Goal: Task Accomplishment & Management: Complete application form

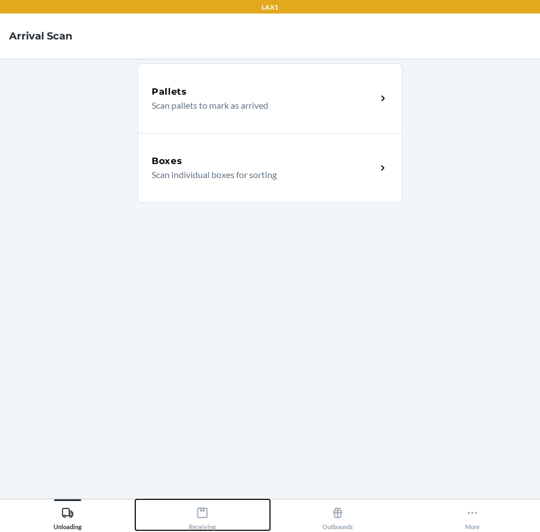
click at [206, 510] on icon at bounding box center [202, 513] width 12 height 12
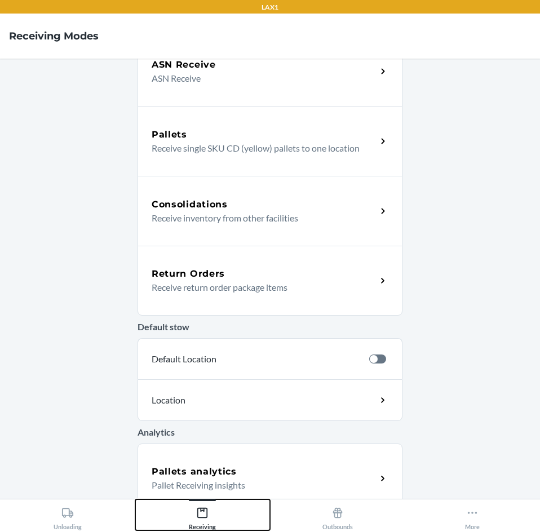
scroll to position [113, 0]
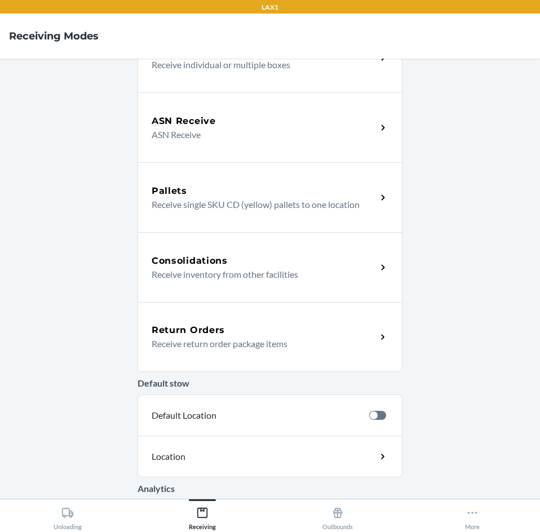
click at [243, 343] on p "Receive return order package items" at bounding box center [260, 344] width 216 height 14
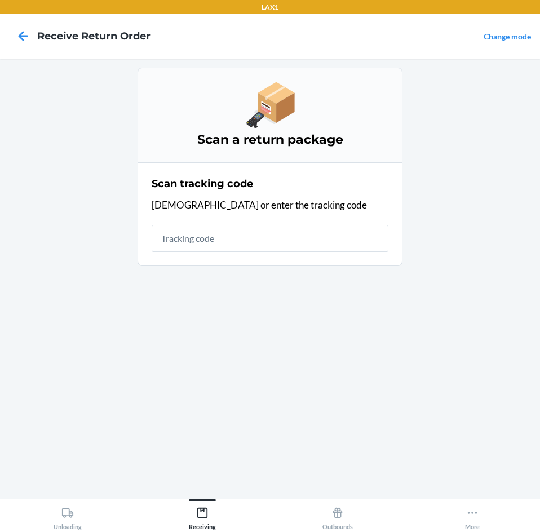
click at [267, 242] on input "text" at bounding box center [270, 238] width 237 height 27
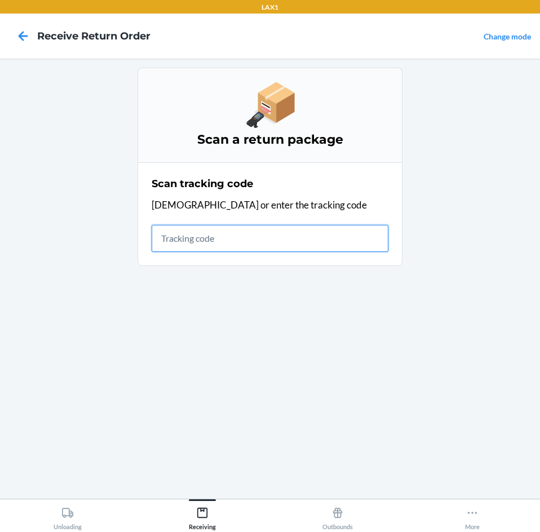
click at [261, 227] on input "text" at bounding box center [270, 238] width 237 height 27
click at [209, 242] on input "text" at bounding box center [270, 238] width 237 height 27
click at [216, 243] on input "text" at bounding box center [270, 238] width 237 height 27
click at [227, 231] on input "text" at bounding box center [270, 238] width 237 height 27
click at [270, 247] on input "text" at bounding box center [270, 238] width 237 height 27
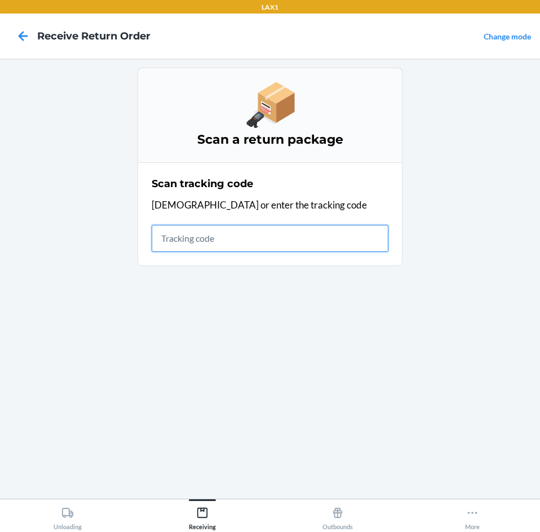
click at [281, 238] on input "text" at bounding box center [270, 238] width 237 height 27
click at [300, 238] on input "text" at bounding box center [270, 238] width 237 height 27
click at [157, 238] on input "text" at bounding box center [270, 238] width 237 height 27
click at [225, 235] on input "text" at bounding box center [267, 238] width 237 height 27
click at [237, 234] on input "text" at bounding box center [267, 238] width 237 height 27
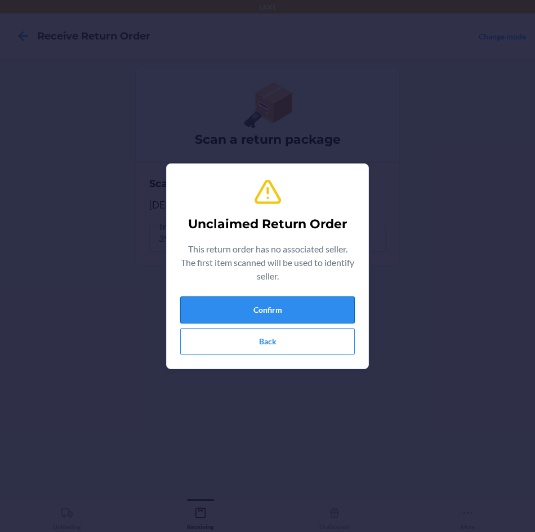
click at [281, 316] on button "Confirm" at bounding box center [267, 309] width 175 height 27
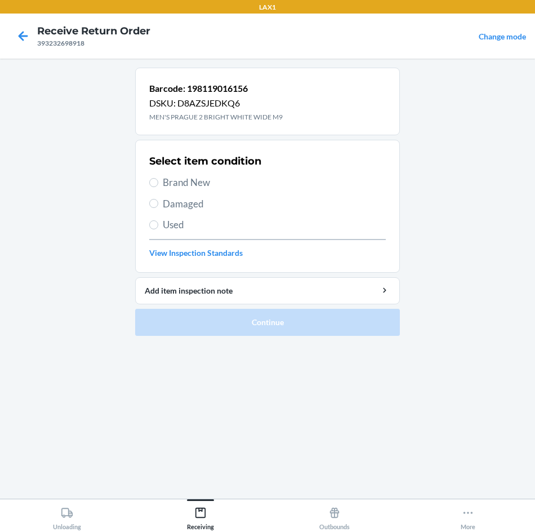
click at [211, 178] on span "Brand New" at bounding box center [274, 182] width 223 height 15
click at [158, 178] on input "Brand New" at bounding box center [153, 182] width 9 height 9
radio input "true"
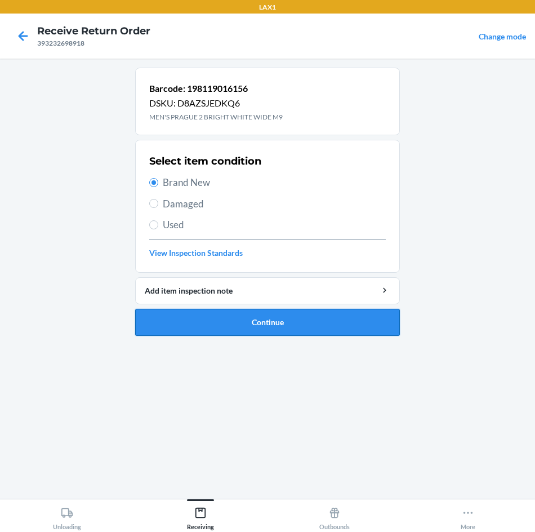
click at [250, 318] on button "Continue" at bounding box center [267, 322] width 265 height 27
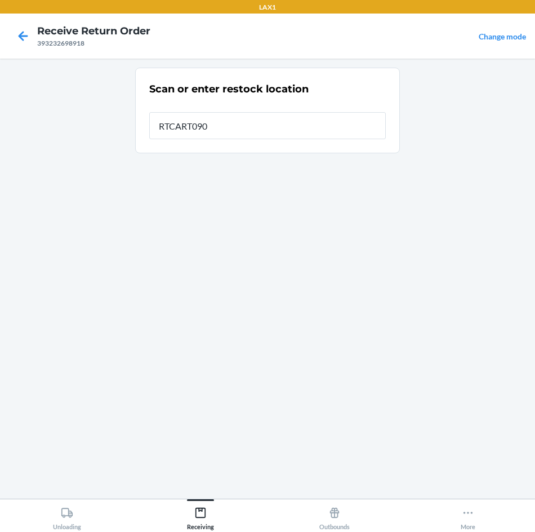
type input "RTCART090"
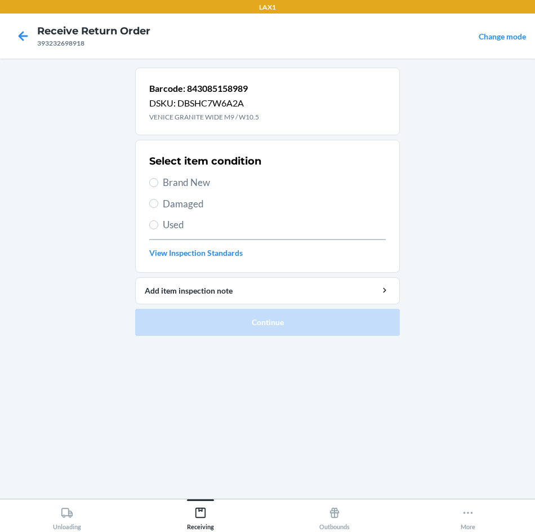
click at [216, 182] on span "Brand New" at bounding box center [274, 182] width 223 height 15
click at [158, 182] on input "Brand New" at bounding box center [153, 182] width 9 height 9
radio input "true"
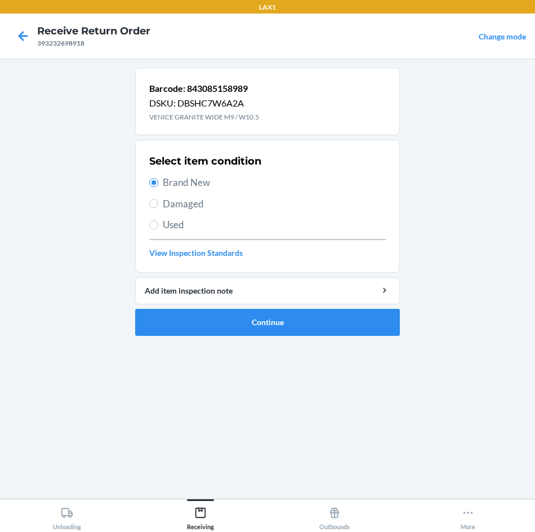
click at [202, 206] on span "Damaged" at bounding box center [274, 204] width 223 height 15
click at [158, 206] on input "Damaged" at bounding box center [153, 203] width 9 height 9
radio input "true"
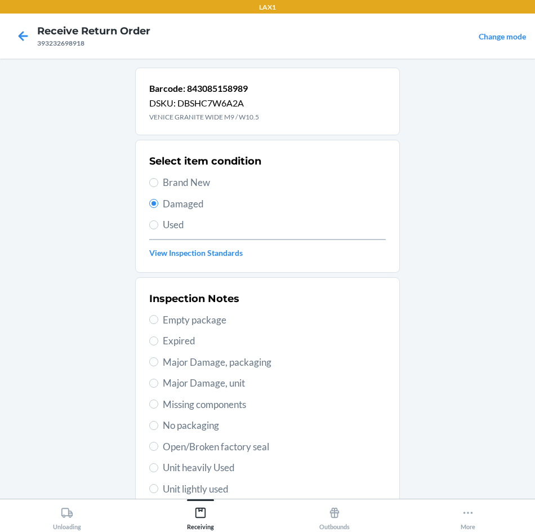
click at [211, 188] on span "Brand New" at bounding box center [274, 182] width 223 height 15
click at [158, 187] on input "Brand New" at bounding box center [153, 182] width 9 height 9
radio input "true"
radio input "false"
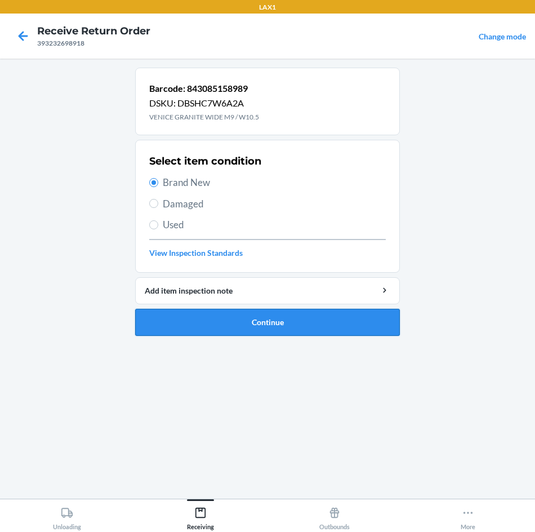
click at [240, 324] on button "Continue" at bounding box center [267, 322] width 265 height 27
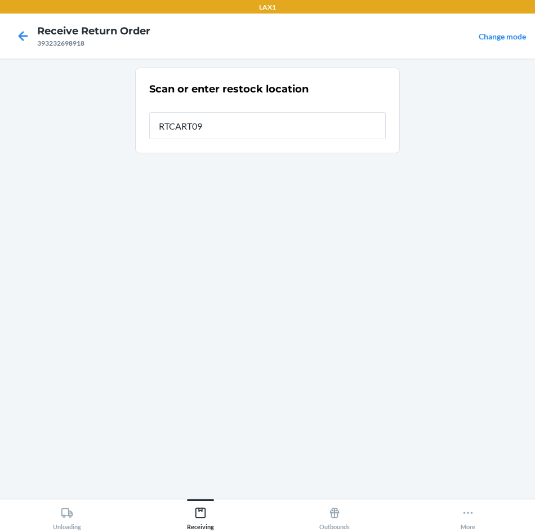
type input "RTCART090"
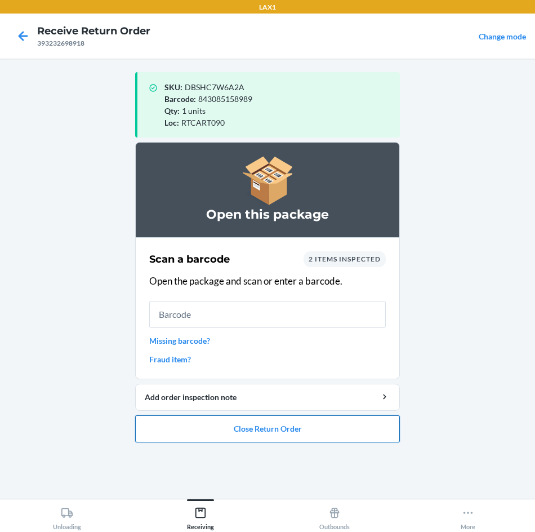
click at [315, 415] on button "Close Return Order" at bounding box center [267, 428] width 265 height 27
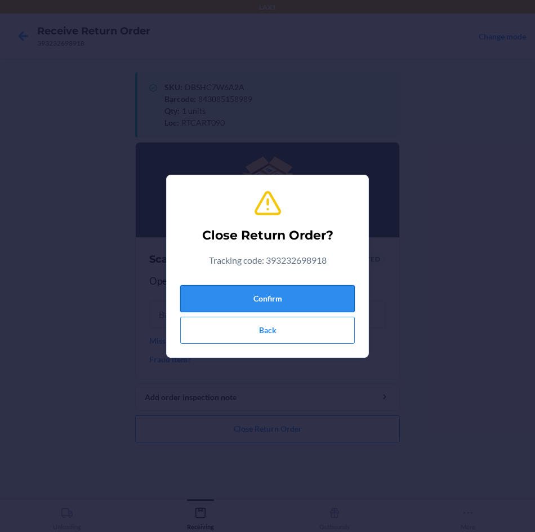
click at [323, 285] on button "Confirm" at bounding box center [267, 298] width 175 height 27
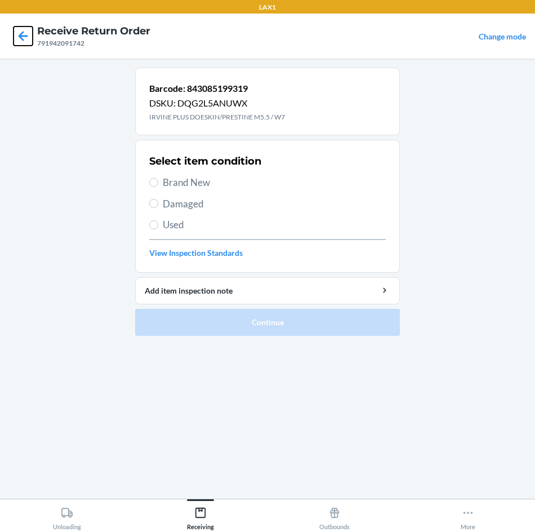
click at [26, 35] on icon at bounding box center [23, 35] width 19 height 19
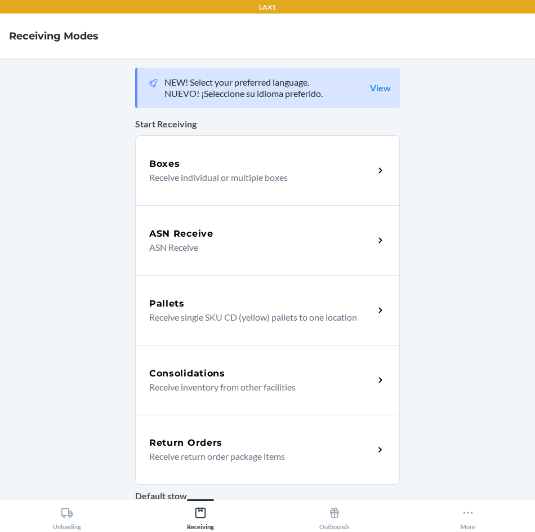
click at [340, 451] on p "Receive return order package items" at bounding box center [257, 457] width 216 height 14
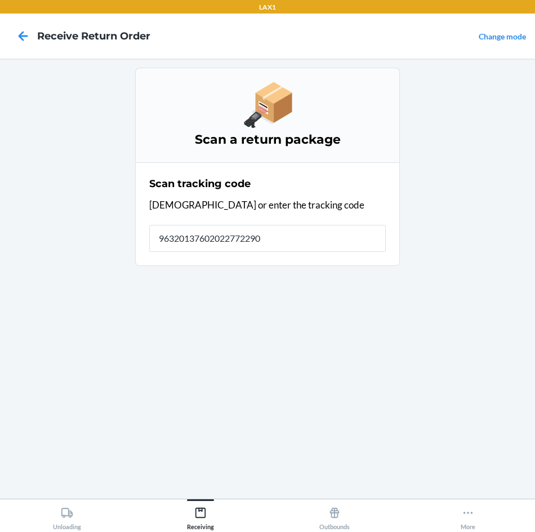
type input "963201376020227722900"
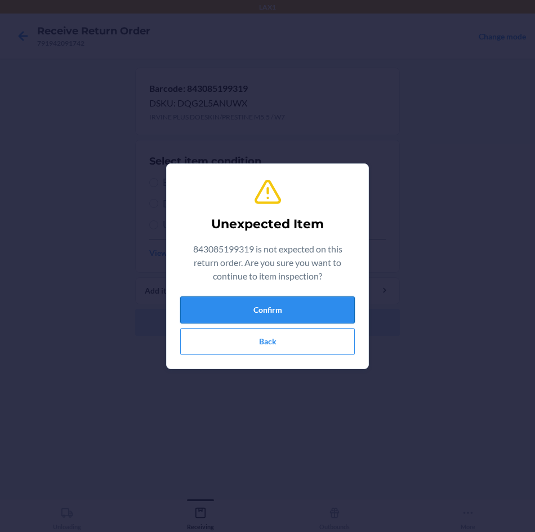
click at [312, 313] on button "Confirm" at bounding box center [267, 309] width 175 height 27
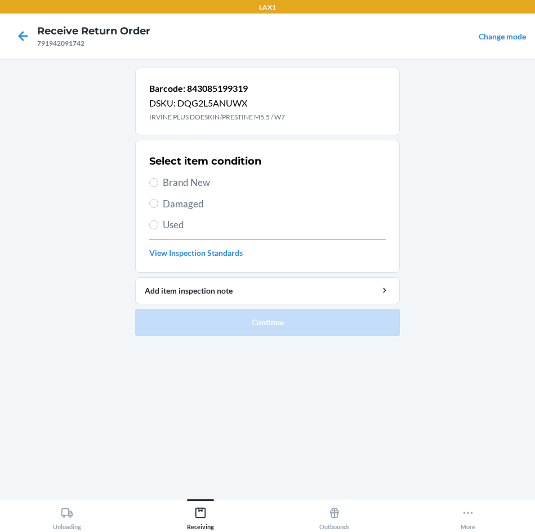
click at [168, 204] on span "Damaged" at bounding box center [274, 204] width 223 height 15
click at [158, 204] on input "Damaged" at bounding box center [153, 203] width 9 height 9
radio input "true"
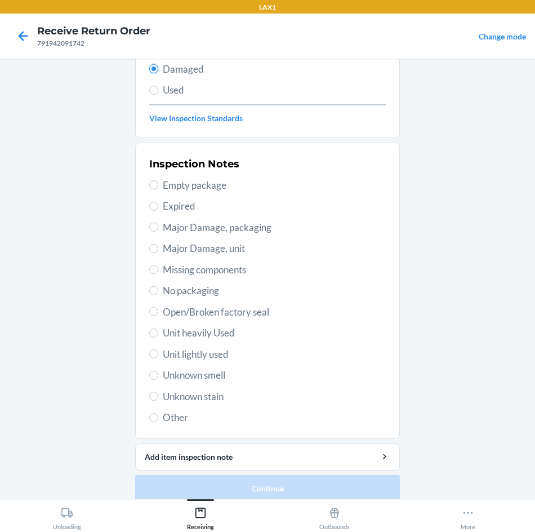
scroll to position [147, 0]
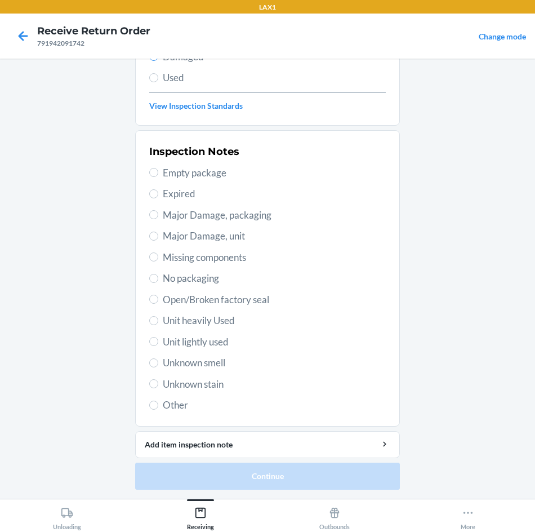
click at [211, 321] on span "Unit heavily Used" at bounding box center [274, 320] width 223 height 15
click at [158, 321] on input "Unit heavily Used" at bounding box center [153, 320] width 9 height 9
radio input "true"
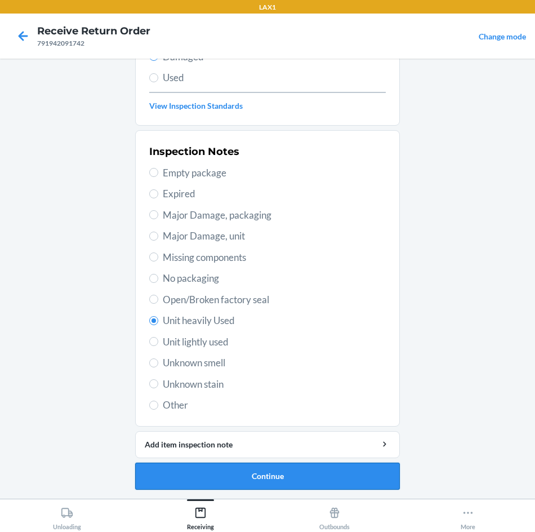
click at [250, 477] on button "Continue" at bounding box center [267, 476] width 265 height 27
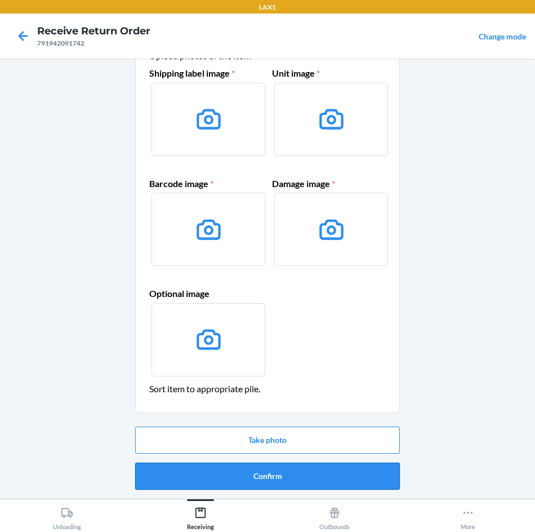
click at [263, 480] on button "Confirm" at bounding box center [267, 476] width 265 height 27
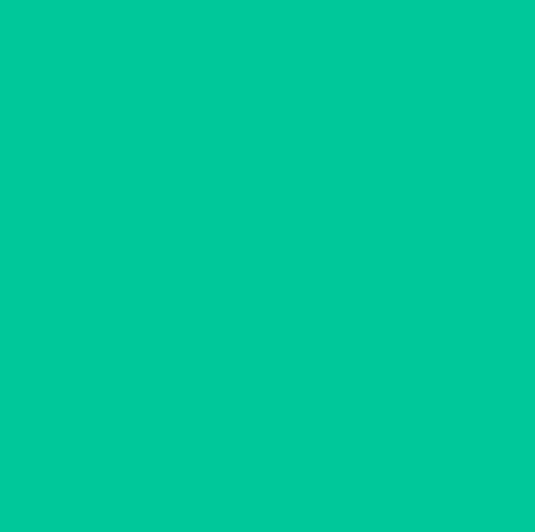
scroll to position [0, 0]
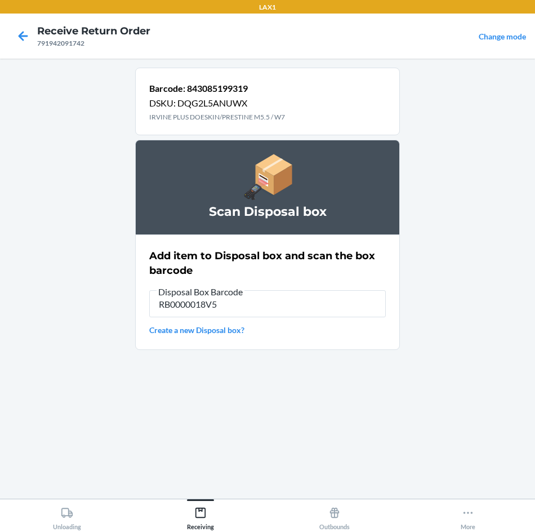
type input "RB0000018V5"
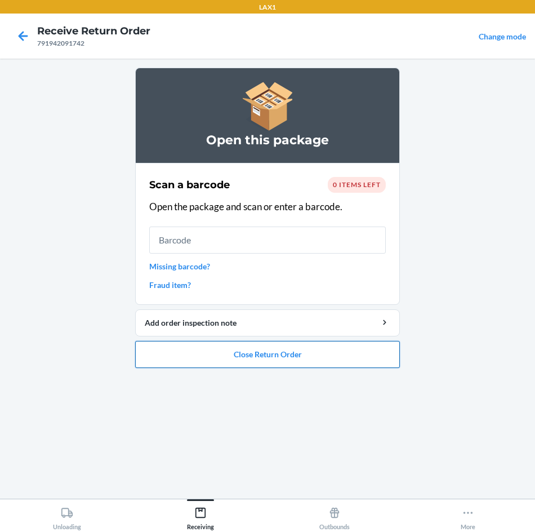
click at [286, 348] on button "Close Return Order" at bounding box center [267, 354] width 265 height 27
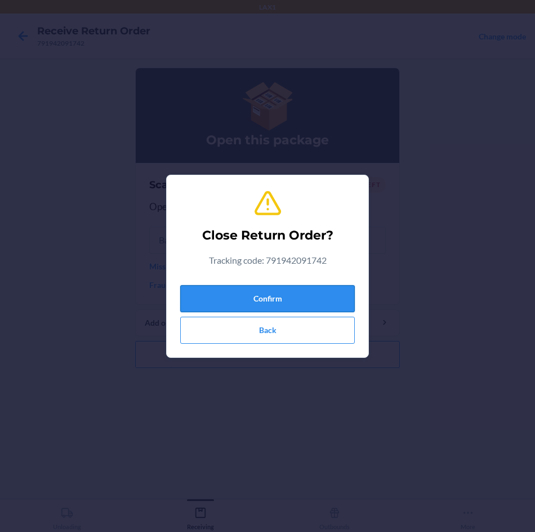
click at [312, 304] on button "Confirm" at bounding box center [267, 298] width 175 height 27
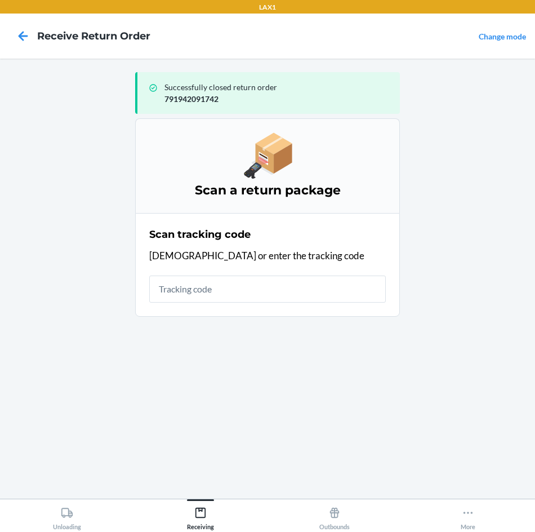
click at [198, 286] on input "text" at bounding box center [267, 289] width 237 height 27
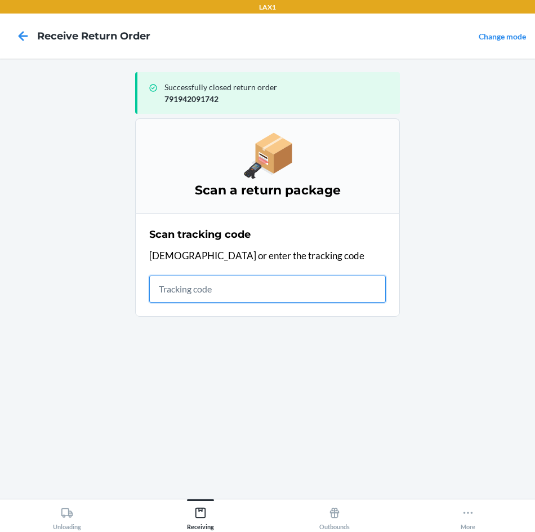
click at [361, 295] on input "text" at bounding box center [267, 289] width 237 height 27
type input "96310913502022772290003932401258"
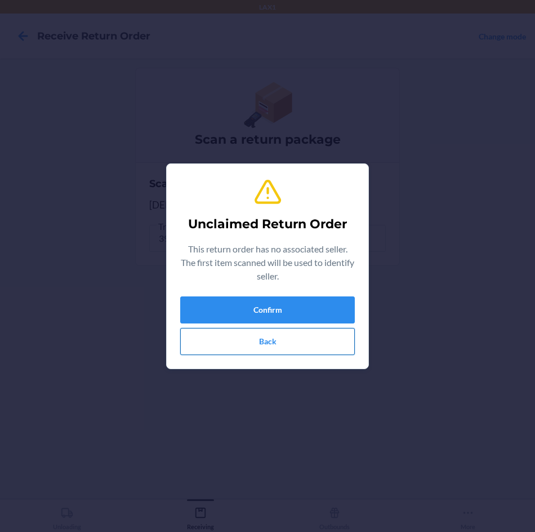
click at [276, 335] on button "Back" at bounding box center [267, 341] width 175 height 27
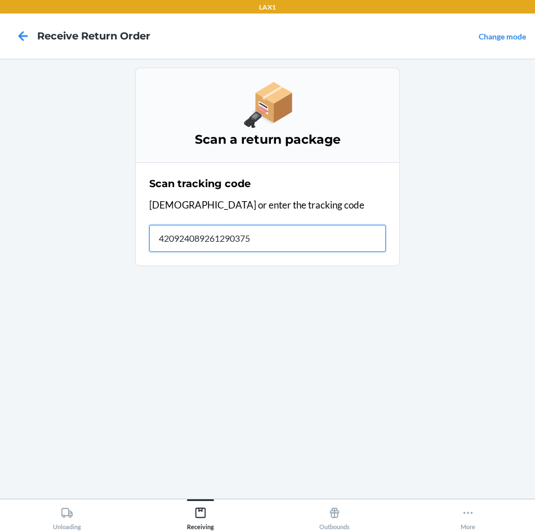
type input "4209240892612903750"
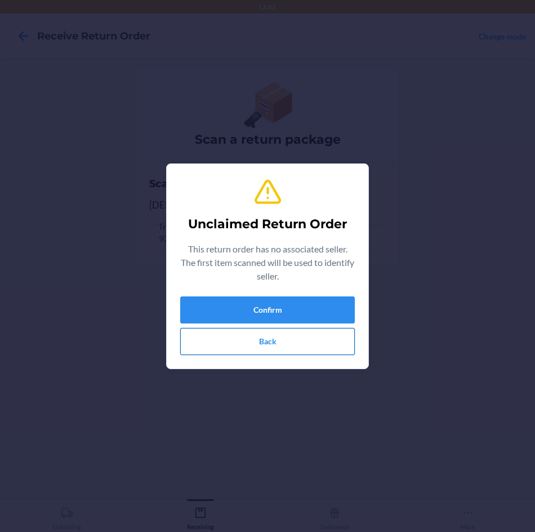
click at [304, 350] on button "Back" at bounding box center [267, 341] width 175 height 27
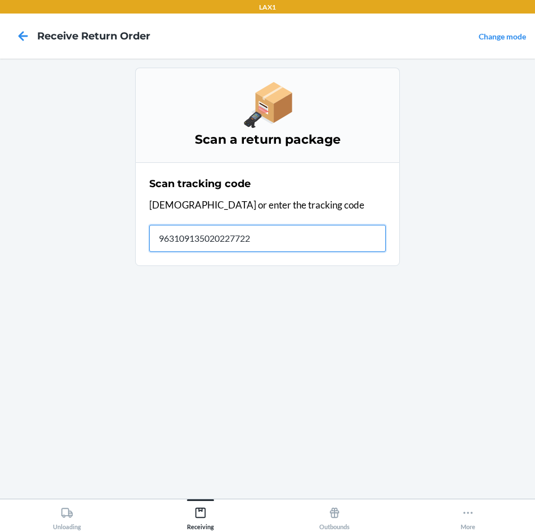
type input "9631091350202277229"
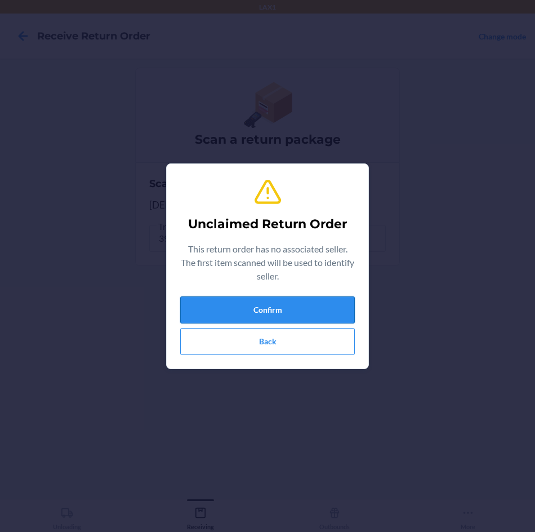
click at [291, 315] on button "Confirm" at bounding box center [267, 309] width 175 height 27
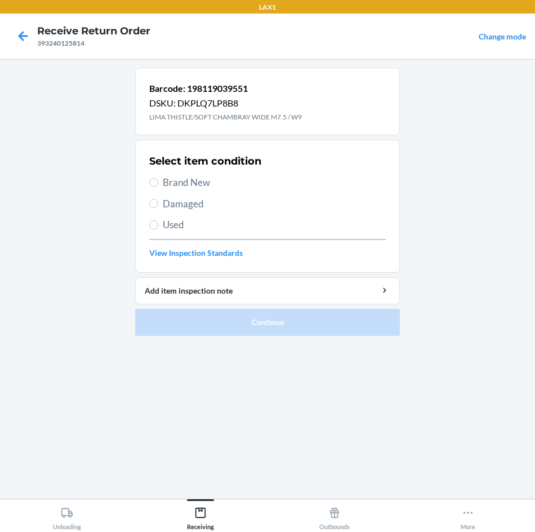
click at [181, 180] on span "Brand New" at bounding box center [274, 182] width 223 height 15
click at [158, 180] on input "Brand New" at bounding box center [153, 182] width 9 height 9
radio input "true"
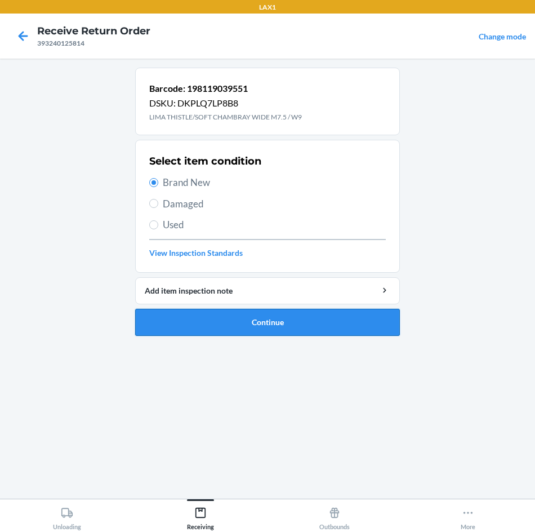
click at [209, 325] on button "Continue" at bounding box center [267, 322] width 265 height 27
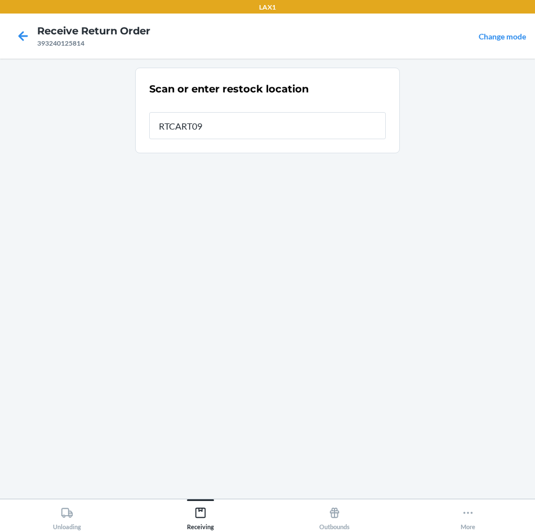
type input "RTCART090"
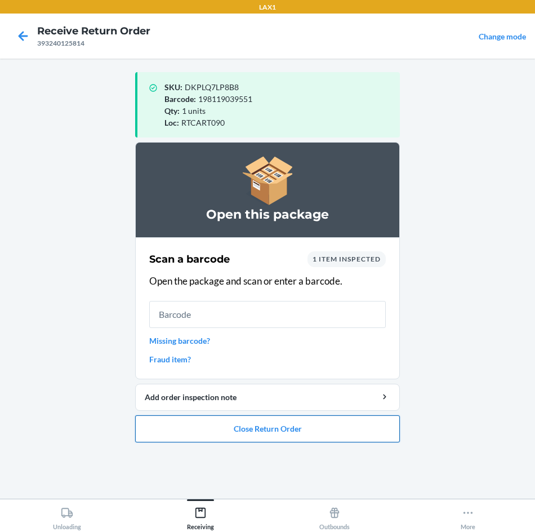
click at [322, 419] on button "Close Return Order" at bounding box center [267, 428] width 265 height 27
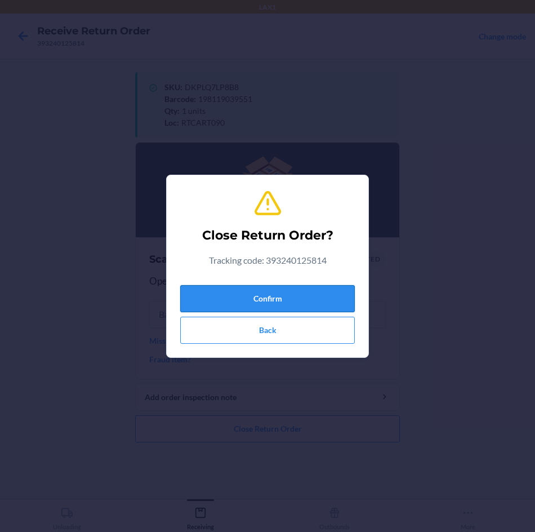
click at [304, 300] on button "Confirm" at bounding box center [267, 298] width 175 height 27
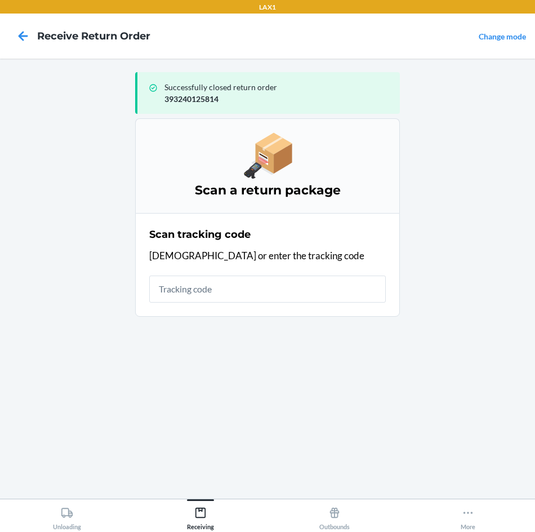
drag, startPoint x: 304, startPoint y: 300, endPoint x: 463, endPoint y: 559, distance: 303.3
drag, startPoint x: 463, startPoint y: 559, endPoint x: 502, endPoint y: 210, distance: 351.6
click at [502, 210] on main "Successfully closed return order 393240125814 Scan a return package Scan tracki…" at bounding box center [267, 279] width 535 height 440
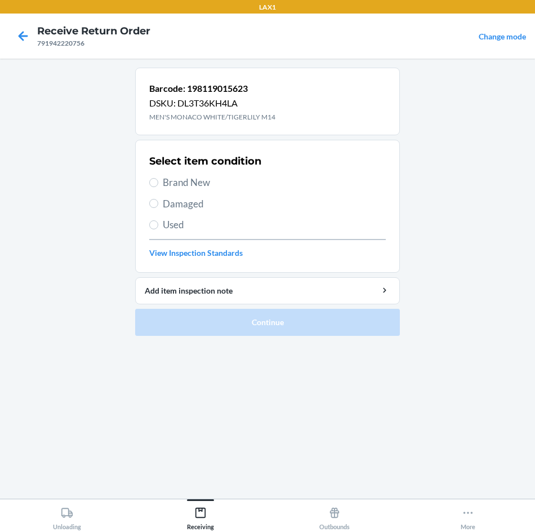
click at [207, 207] on span "Damaged" at bounding box center [274, 204] width 223 height 15
click at [158, 207] on input "Damaged" at bounding box center [153, 203] width 9 height 9
radio input "true"
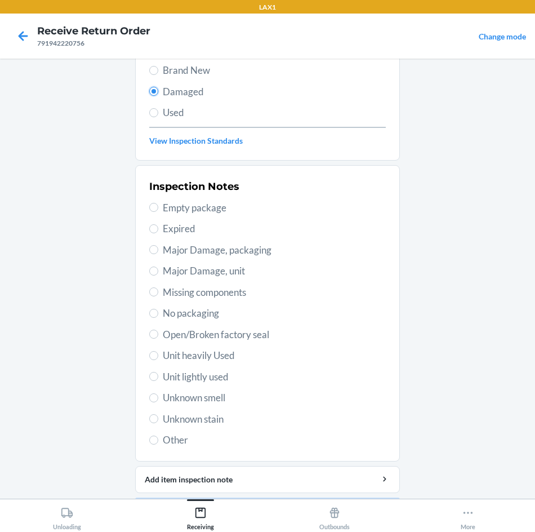
scroll to position [113, 0]
click at [201, 348] on span "Unit heavily Used" at bounding box center [274, 355] width 223 height 15
click at [158, 351] on input "Unit heavily Used" at bounding box center [153, 355] width 9 height 9
radio input "true"
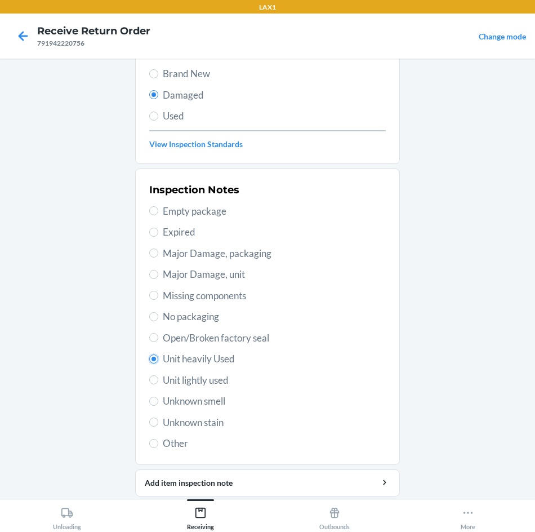
scroll to position [147, 0]
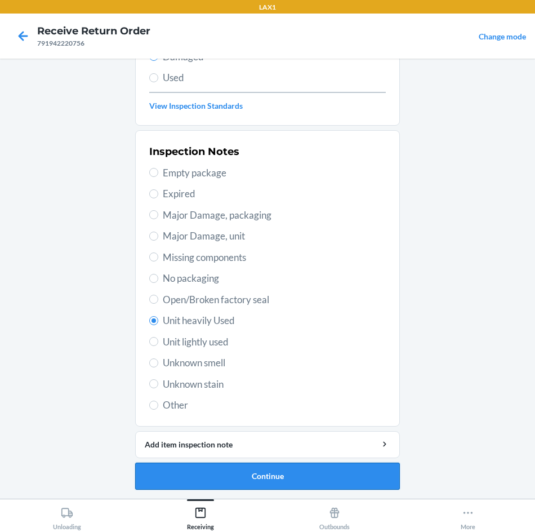
click at [326, 481] on button "Continue" at bounding box center [267, 476] width 265 height 27
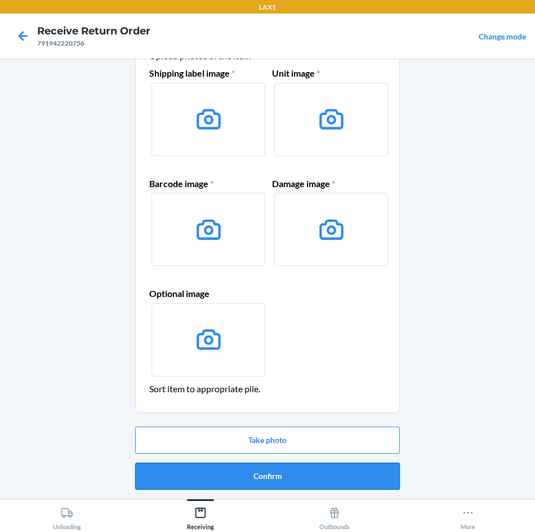
click at [281, 478] on button "Confirm" at bounding box center [267, 476] width 265 height 27
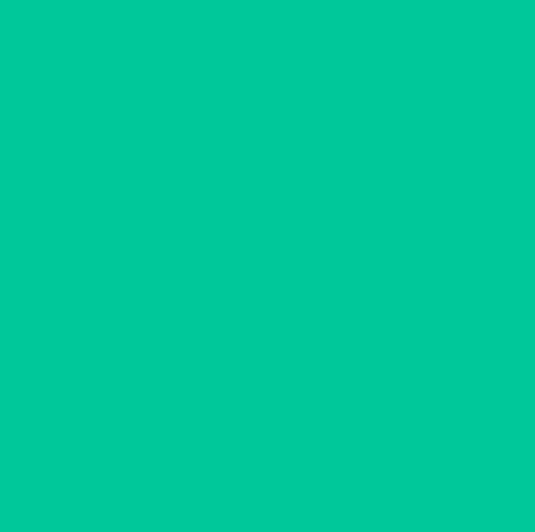
scroll to position [0, 0]
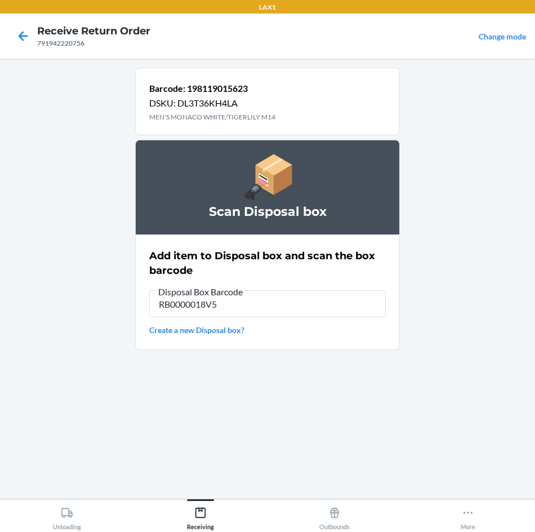
type input "RB0000018V5"
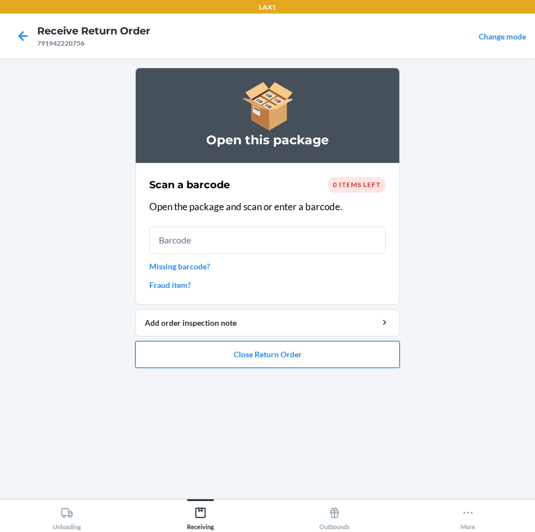
click at [256, 353] on button "Close Return Order" at bounding box center [267, 354] width 265 height 27
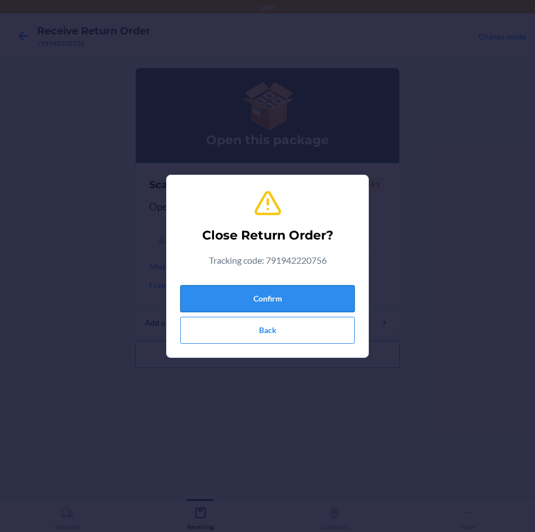
click at [288, 297] on button "Confirm" at bounding box center [267, 298] width 175 height 27
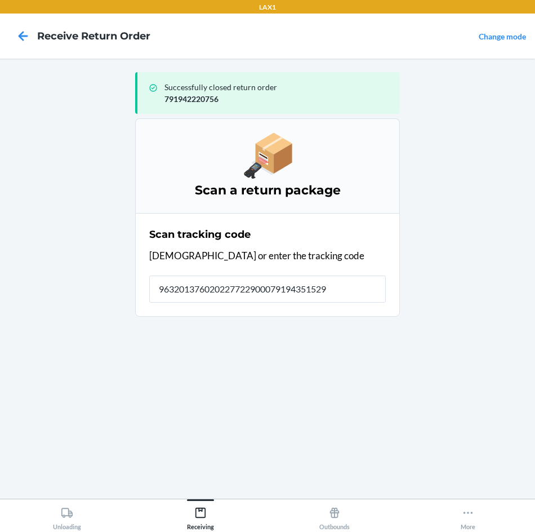
type input "9632013760202277229000791943515291"
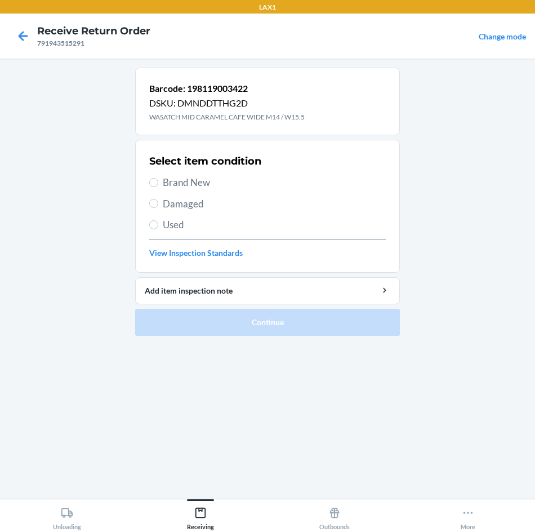
click at [227, 208] on span "Damaged" at bounding box center [274, 204] width 223 height 15
click at [158, 208] on input "Damaged" at bounding box center [153, 203] width 9 height 9
radio input "true"
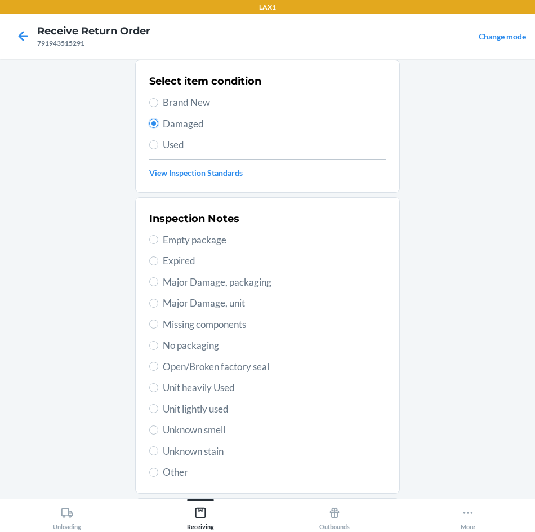
scroll to position [91, 0]
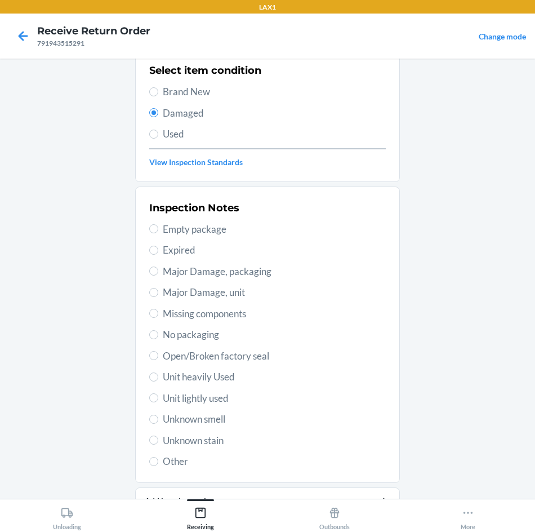
click at [203, 376] on span "Unit heavily Used" at bounding box center [274, 377] width 223 height 15
click at [158, 376] on input "Unit heavily Used" at bounding box center [153, 377] width 9 height 9
radio input "true"
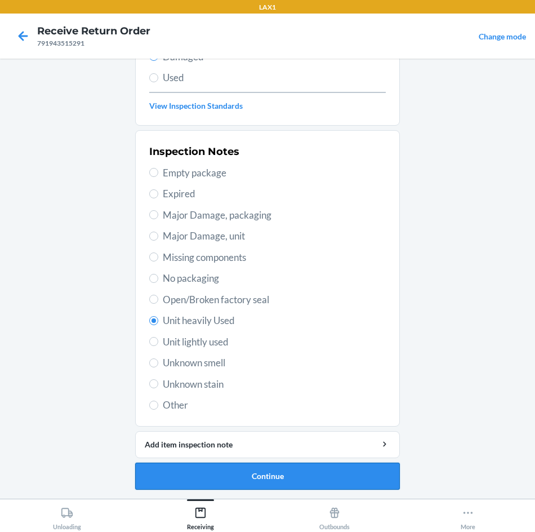
click at [250, 483] on button "Continue" at bounding box center [267, 476] width 265 height 27
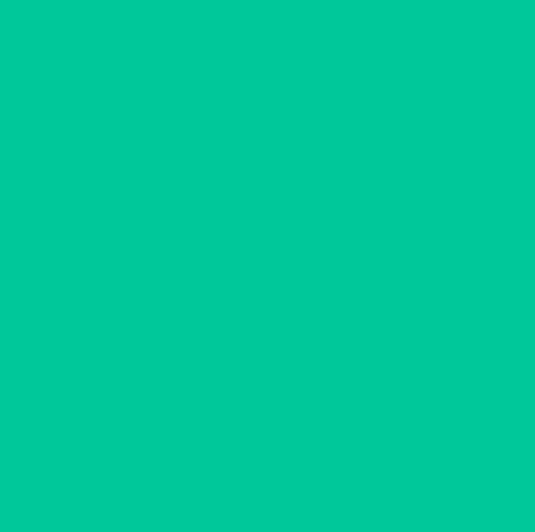
scroll to position [54, 0]
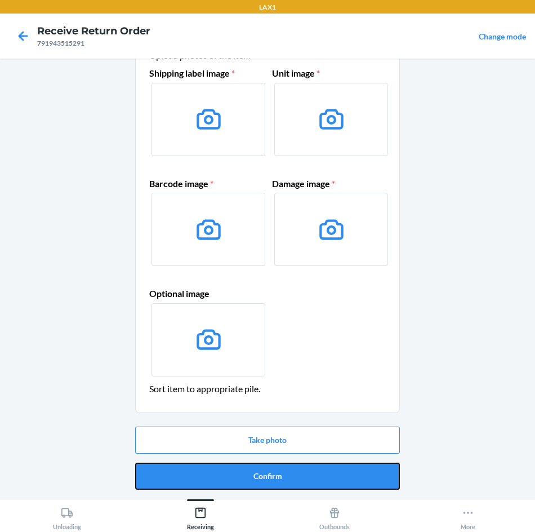
click at [250, 483] on button "Confirm" at bounding box center [267, 476] width 265 height 27
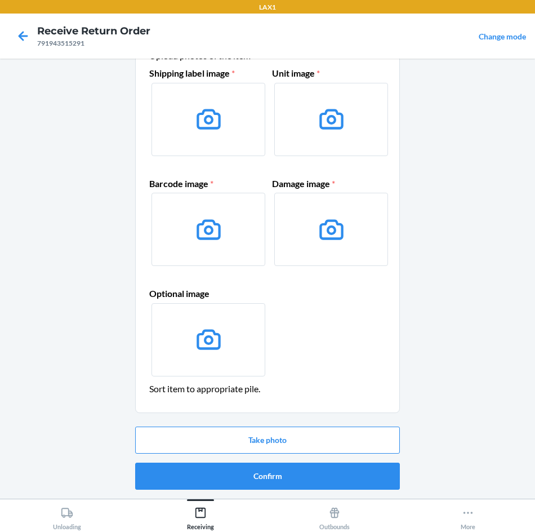
scroll to position [0, 0]
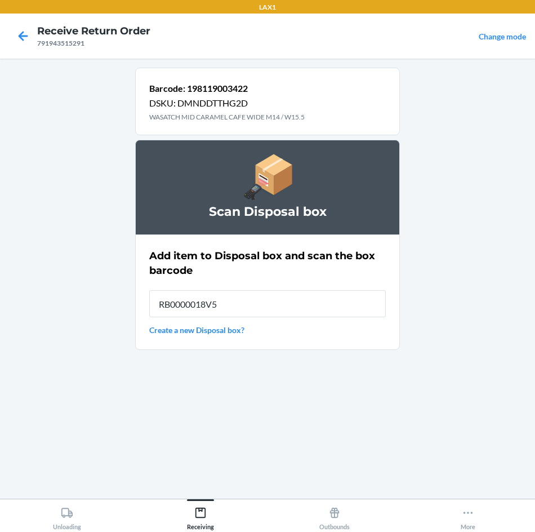
type input "RB0000018V5"
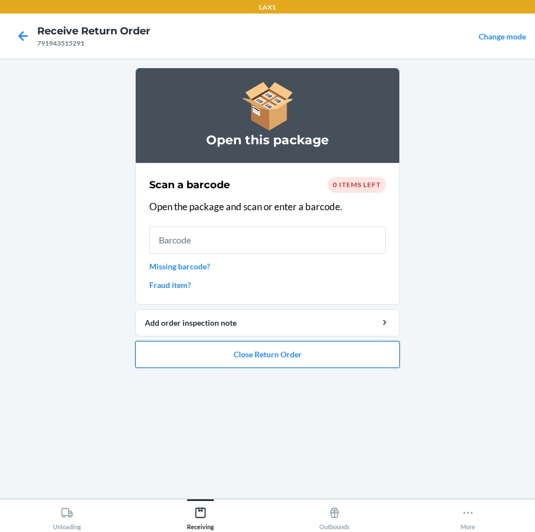
click at [265, 356] on button "Close Return Order" at bounding box center [267, 354] width 265 height 27
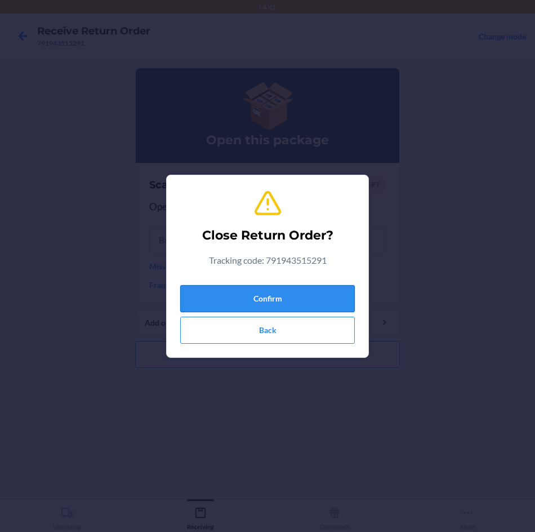
click at [308, 295] on button "Confirm" at bounding box center [267, 298] width 175 height 27
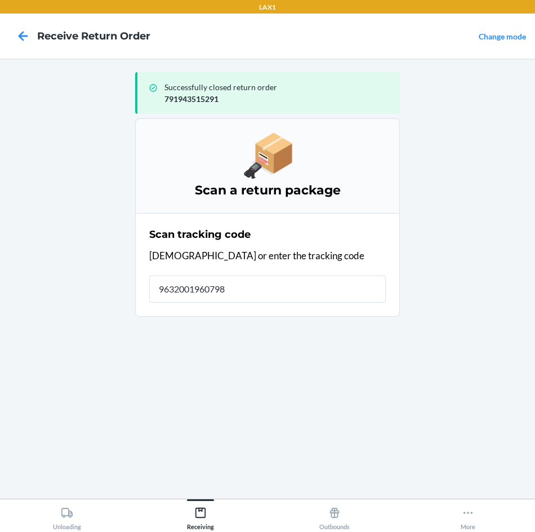
type input "96320019607985"
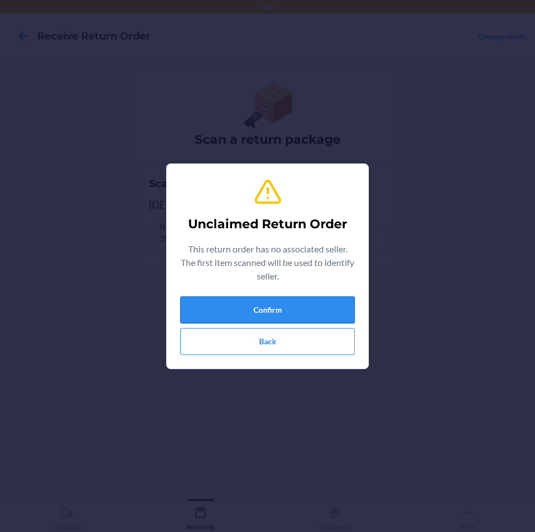
click at [305, 303] on button "Confirm" at bounding box center [267, 309] width 175 height 27
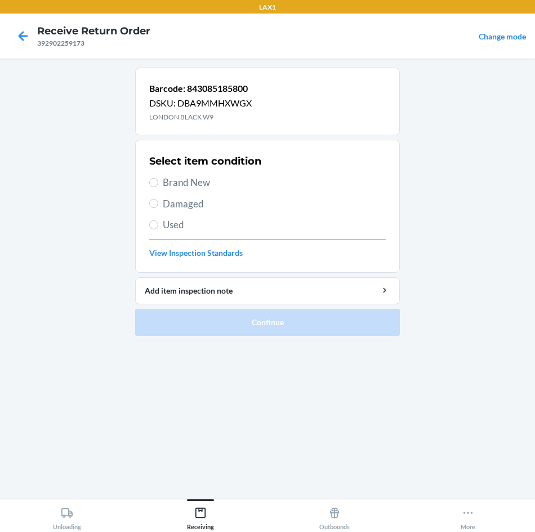
click at [233, 182] on span "Brand New" at bounding box center [274, 182] width 223 height 15
click at [158, 182] on input "Brand New" at bounding box center [153, 182] width 9 height 9
radio input "true"
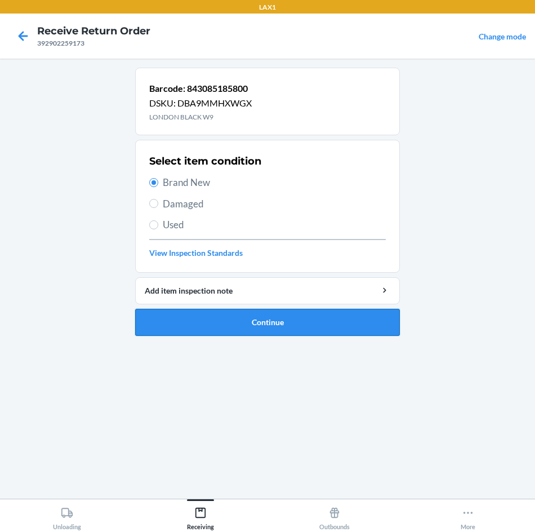
click at [239, 320] on button "Continue" at bounding box center [267, 322] width 265 height 27
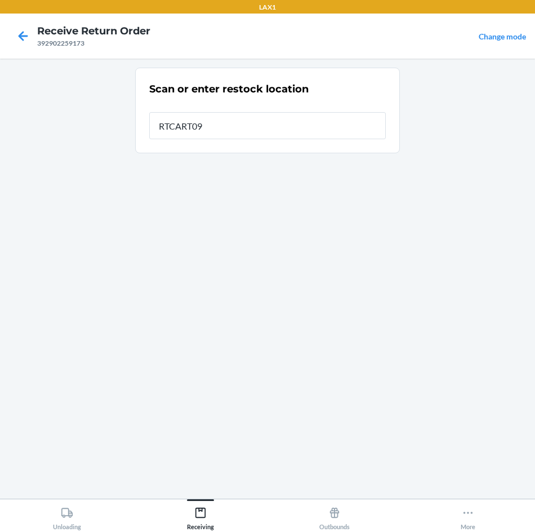
type input "RTCART090"
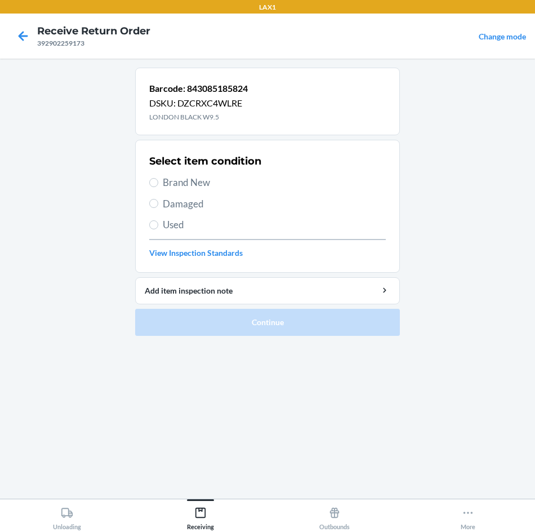
click at [201, 186] on span "Brand New" at bounding box center [274, 182] width 223 height 15
click at [158, 186] on input "Brand New" at bounding box center [153, 182] width 9 height 9
radio input "true"
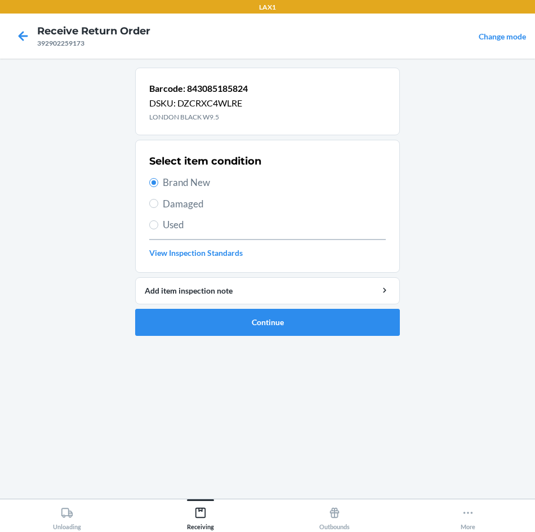
click at [243, 307] on li "Barcode: 843085185824 DSKU: DZCRXC4WLRE LONDON BLACK W9.5 Select item condition…" at bounding box center [267, 202] width 265 height 268
click at [243, 317] on button "Continue" at bounding box center [267, 322] width 265 height 27
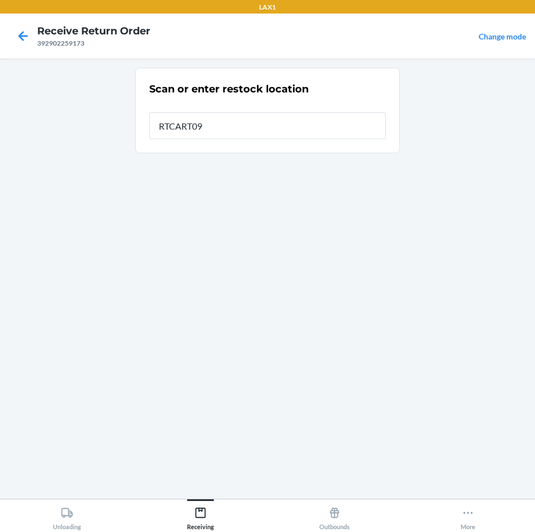
type input "RTCART090"
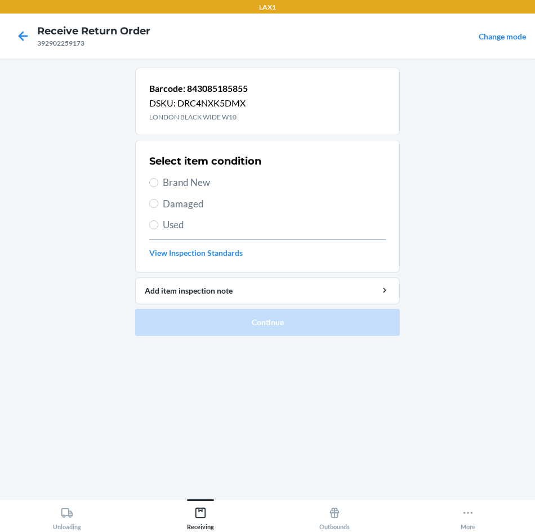
click at [203, 175] on span "Brand New" at bounding box center [274, 182] width 223 height 15
click at [158, 178] on input "Brand New" at bounding box center [153, 182] width 9 height 9
radio input "true"
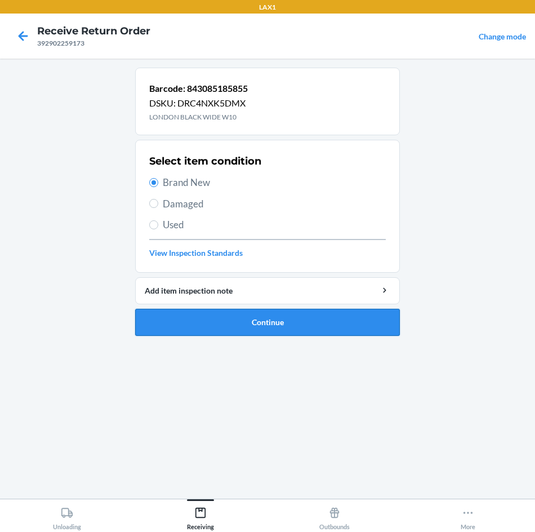
click at [240, 332] on button "Continue" at bounding box center [267, 322] width 265 height 27
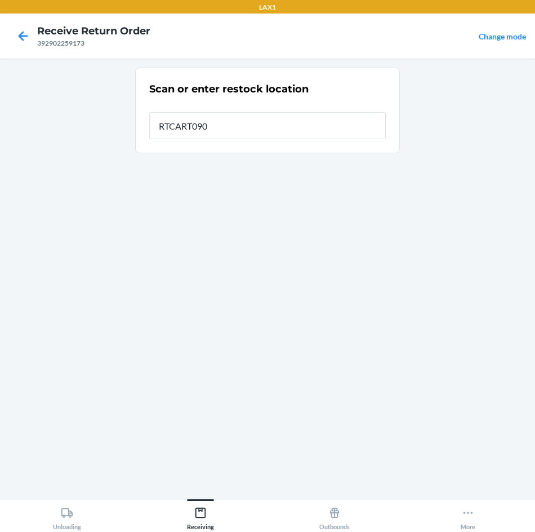
type input "RTCART090"
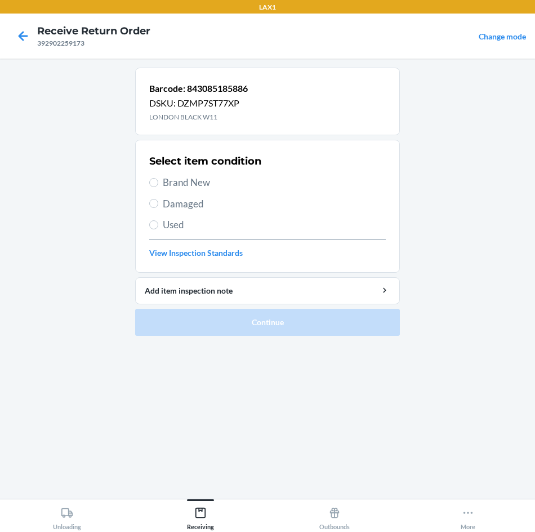
click at [211, 193] on div "Select item condition Brand New Damaged Used View Inspection Standards" at bounding box center [267, 206] width 237 height 112
click at [210, 174] on div "Select item condition Brand New Damaged Used View Inspection Standards" at bounding box center [267, 206] width 237 height 112
click at [211, 179] on span "Brand New" at bounding box center [274, 182] width 223 height 15
click at [158, 179] on input "Brand New" at bounding box center [153, 182] width 9 height 9
radio input "true"
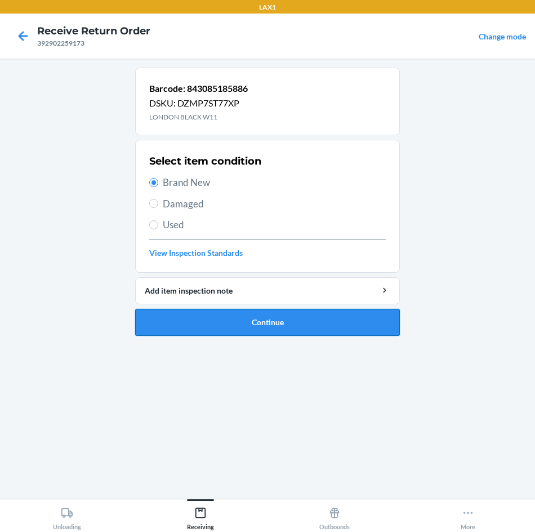
click at [208, 325] on button "Continue" at bounding box center [267, 322] width 265 height 27
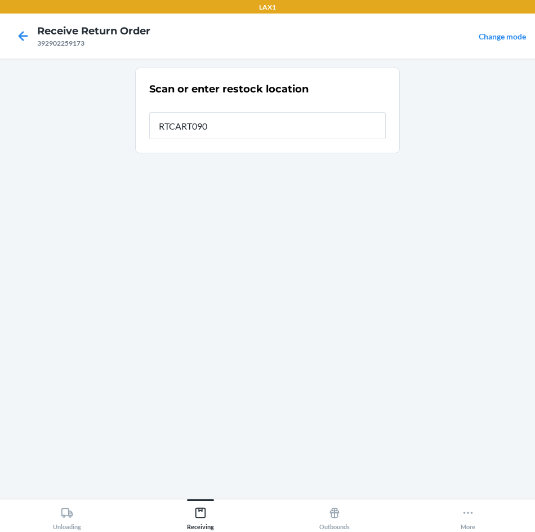
type input "RTCART090"
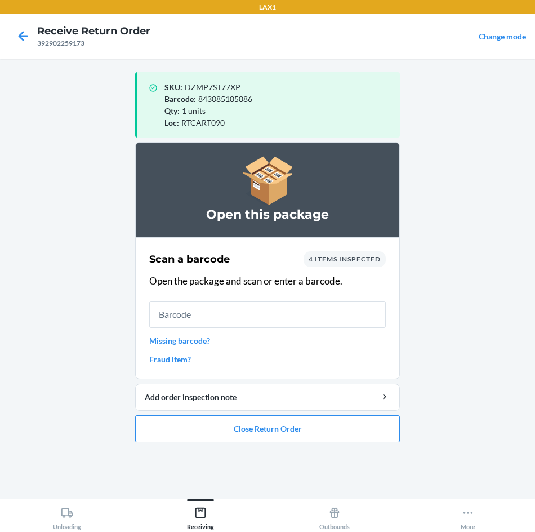
click at [208, 325] on input "text" at bounding box center [267, 314] width 237 height 27
type input "96320137602022772"
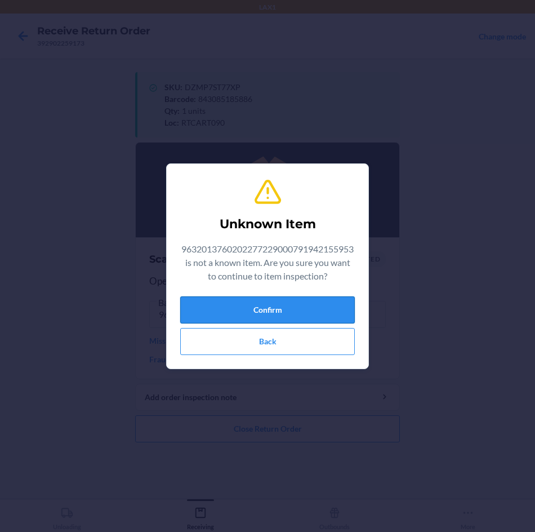
click at [266, 303] on button "Confirm" at bounding box center [267, 309] width 175 height 27
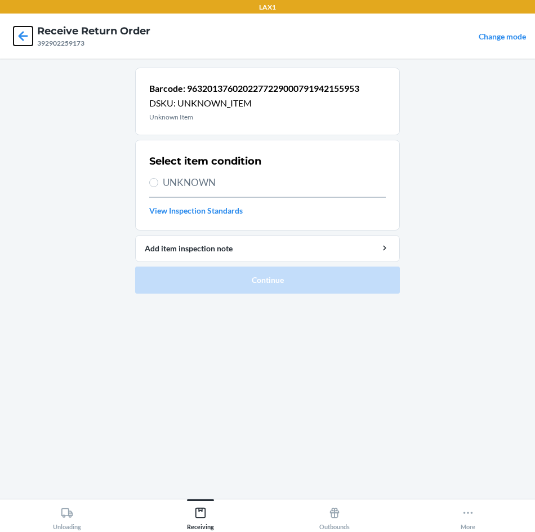
click at [23, 28] on icon at bounding box center [23, 35] width 19 height 19
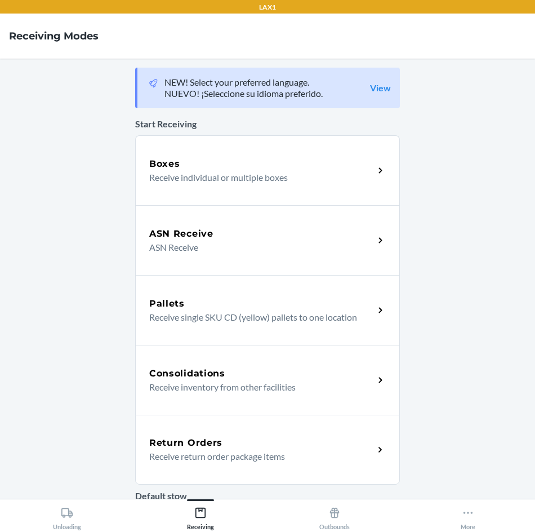
click at [331, 451] on p "Receive return order package items" at bounding box center [257, 457] width 216 height 14
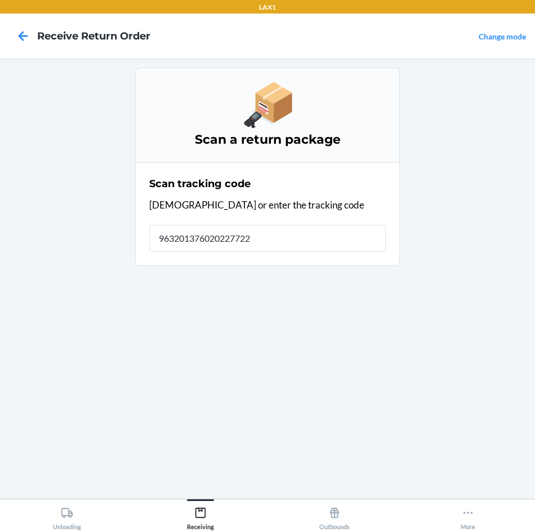
type input "9632013760202277229"
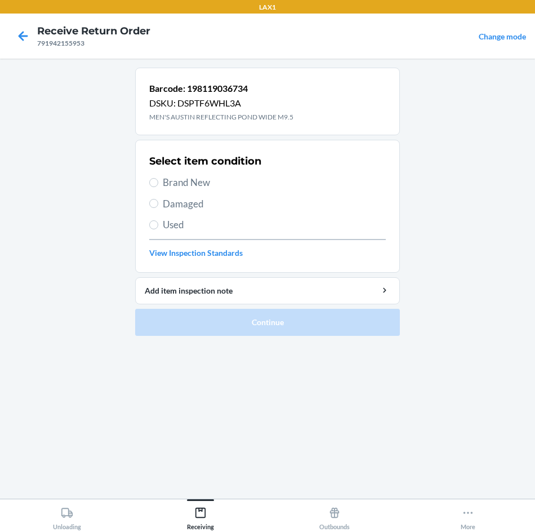
click at [207, 204] on span "Damaged" at bounding box center [274, 204] width 223 height 15
click at [158, 204] on input "Damaged" at bounding box center [153, 203] width 9 height 9
radio input "true"
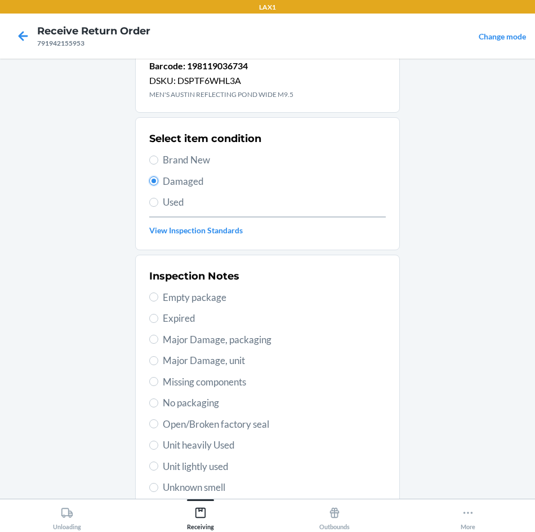
scroll to position [56, 0]
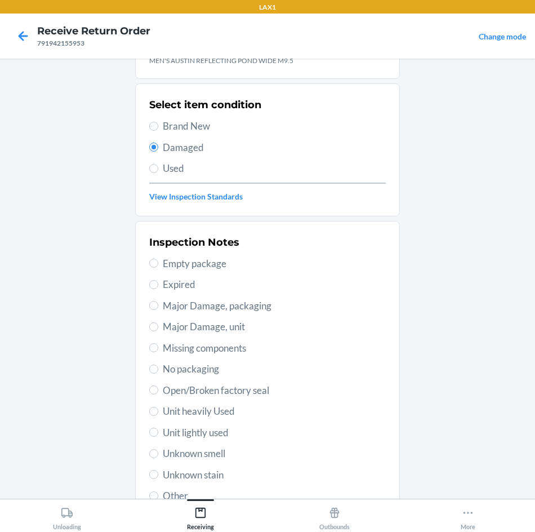
click at [184, 412] on span "Unit heavily Used" at bounding box center [274, 411] width 223 height 15
click at [158, 412] on input "Unit heavily Used" at bounding box center [153, 411] width 9 height 9
radio input "true"
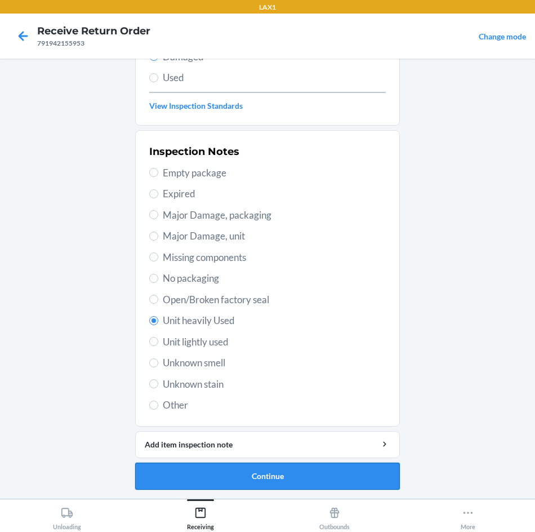
click at [252, 468] on button "Continue" at bounding box center [267, 476] width 265 height 27
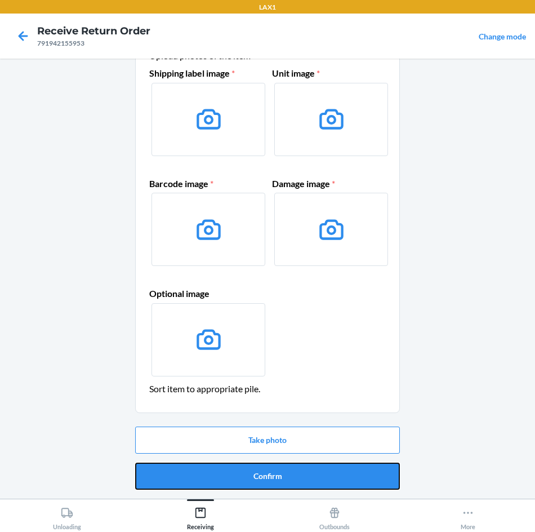
click at [252, 468] on button "Confirm" at bounding box center [267, 476] width 265 height 27
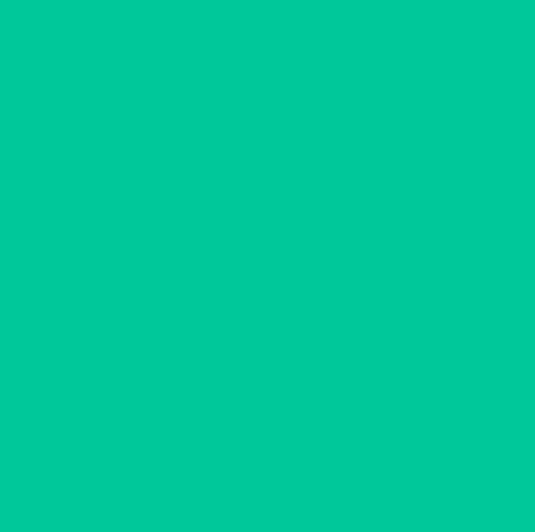
scroll to position [0, 0]
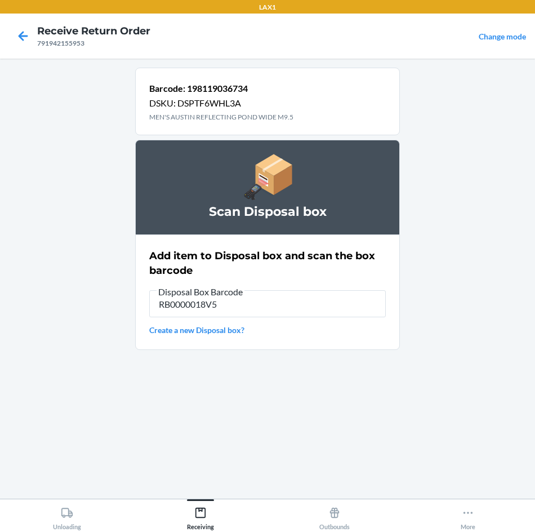
type input "RB0000018V5"
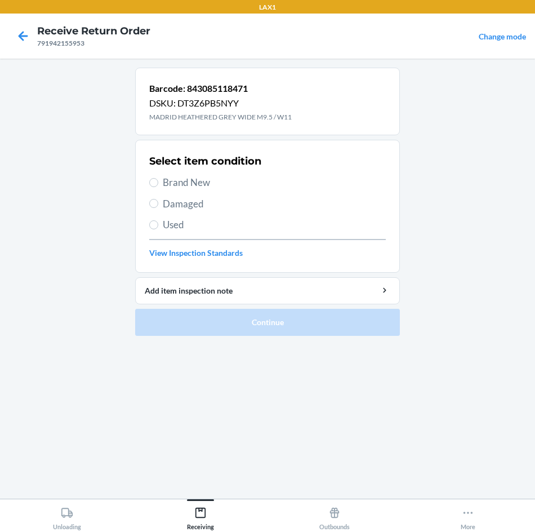
click at [198, 188] on span "Brand New" at bounding box center [274, 182] width 223 height 15
click at [158, 187] on input "Brand New" at bounding box center [153, 182] width 9 height 9
radio input "true"
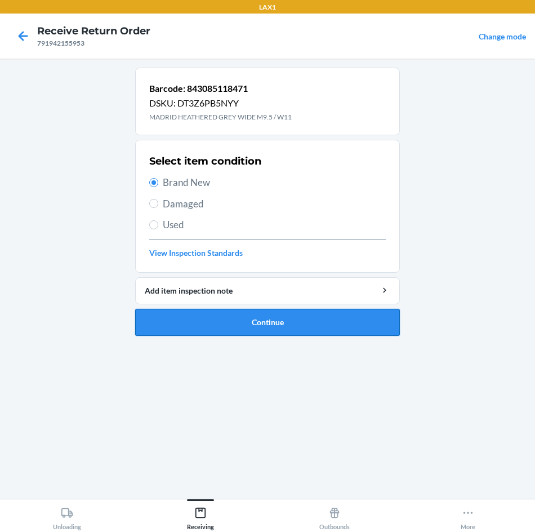
click at [185, 326] on button "Continue" at bounding box center [267, 322] width 265 height 27
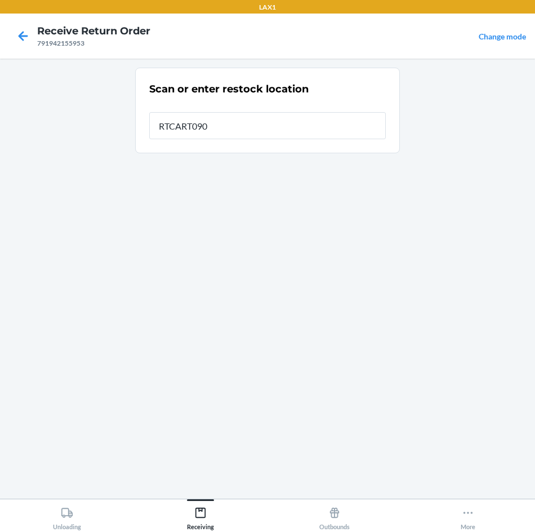
type input "RTCART090"
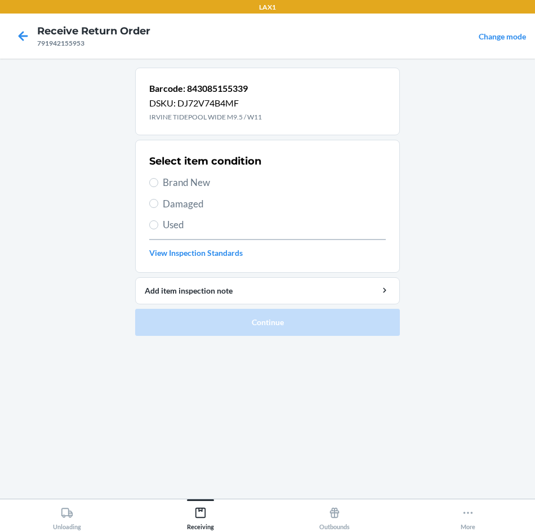
click at [183, 197] on span "Damaged" at bounding box center [274, 204] width 223 height 15
click at [158, 199] on input "Damaged" at bounding box center [153, 203] width 9 height 9
radio input "true"
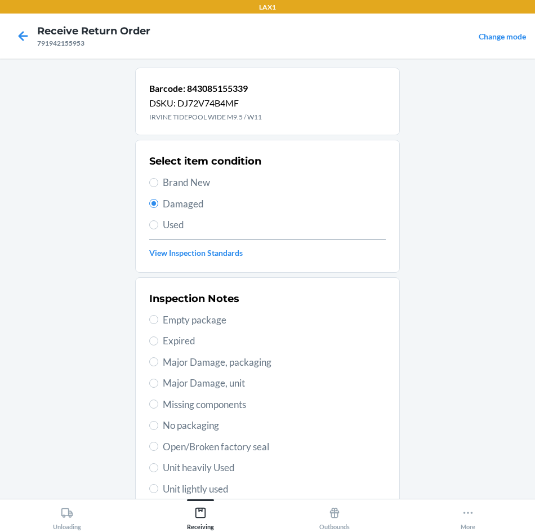
click at [185, 185] on span "Brand New" at bounding box center [274, 182] width 223 height 15
click at [158, 185] on input "Brand New" at bounding box center [153, 182] width 9 height 9
radio input "true"
radio input "false"
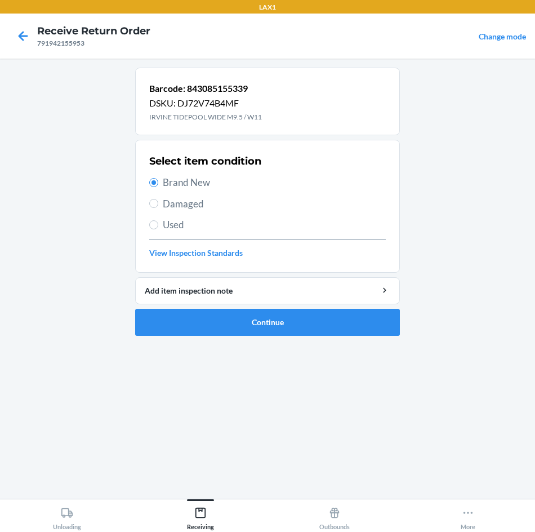
click at [222, 307] on li "Barcode: 843085155339 DSKU: DJ72V74B4MF IRVINE TIDEPOOL WIDE M9.5 / W11 Select …" at bounding box center [267, 202] width 265 height 268
click at [221, 313] on button "Continue" at bounding box center [267, 322] width 265 height 27
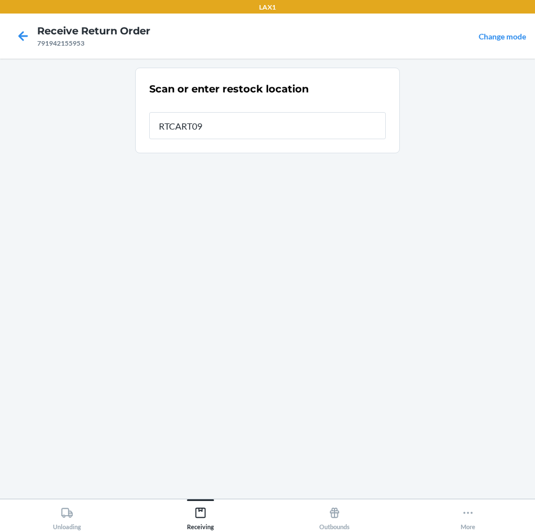
type input "RTCART090"
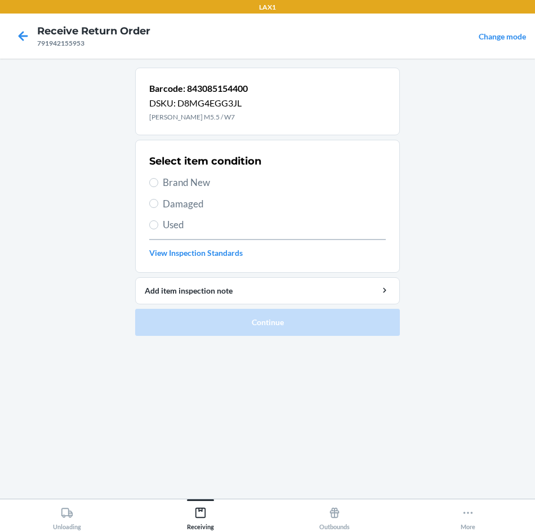
click at [211, 183] on span "Brand New" at bounding box center [274, 182] width 223 height 15
click at [158, 183] on input "Brand New" at bounding box center [153, 182] width 9 height 9
radio input "true"
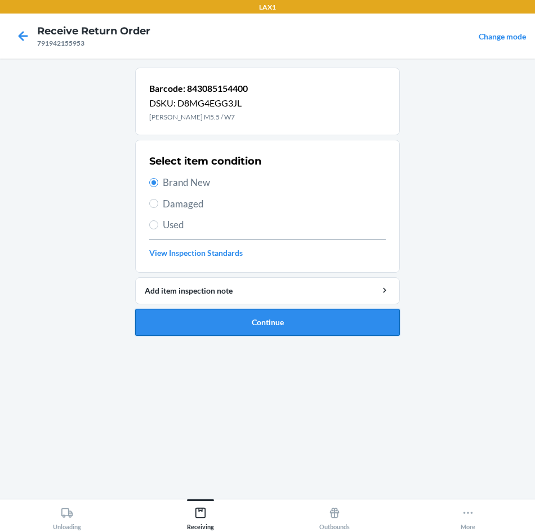
click at [263, 309] on button "Continue" at bounding box center [267, 322] width 265 height 27
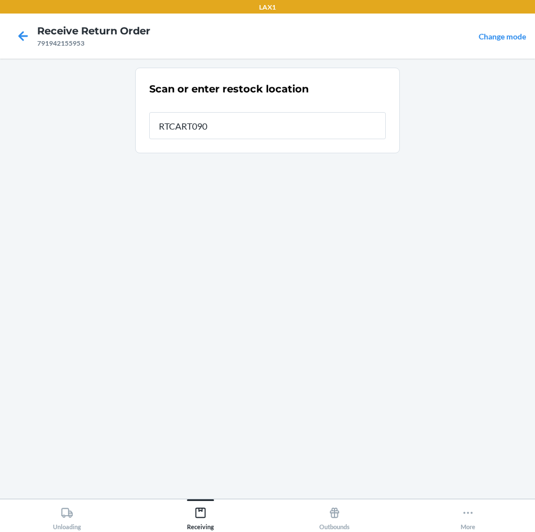
type input "RTCART090"
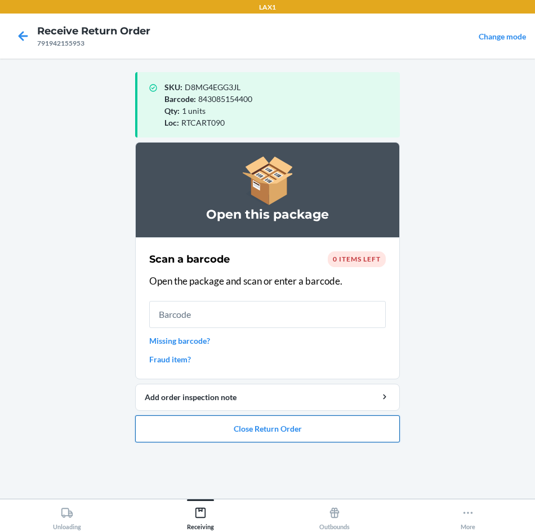
click at [160, 424] on button "Close Return Order" at bounding box center [267, 428] width 265 height 27
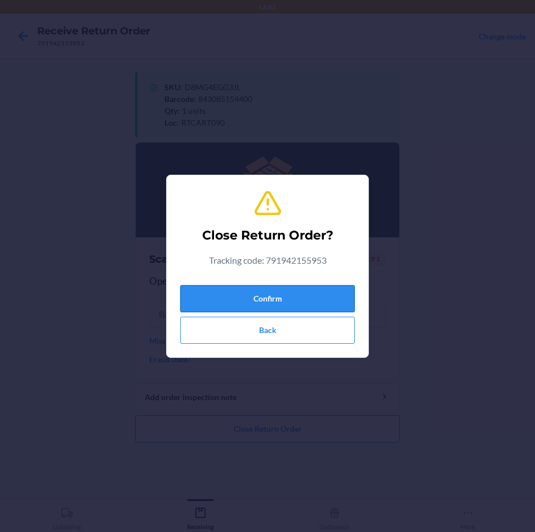
click at [273, 298] on button "Confirm" at bounding box center [267, 298] width 175 height 27
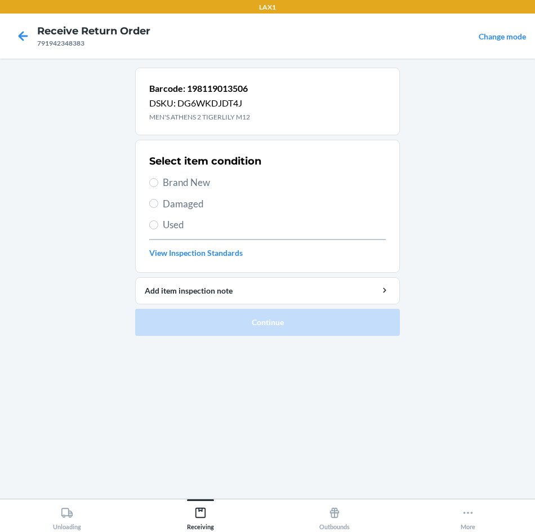
click at [220, 212] on div "Select item condition Brand New Damaged Used View Inspection Standards" at bounding box center [267, 206] width 237 height 112
click at [215, 211] on div "Select item condition Brand New Damaged Used View Inspection Standards" at bounding box center [267, 206] width 237 height 112
click at [189, 208] on span "Damaged" at bounding box center [274, 204] width 223 height 15
click at [158, 208] on input "Damaged" at bounding box center [153, 203] width 9 height 9
radio input "true"
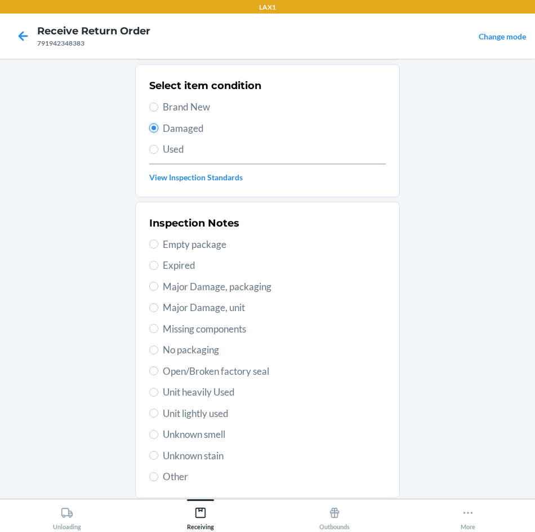
scroll to position [91, 0]
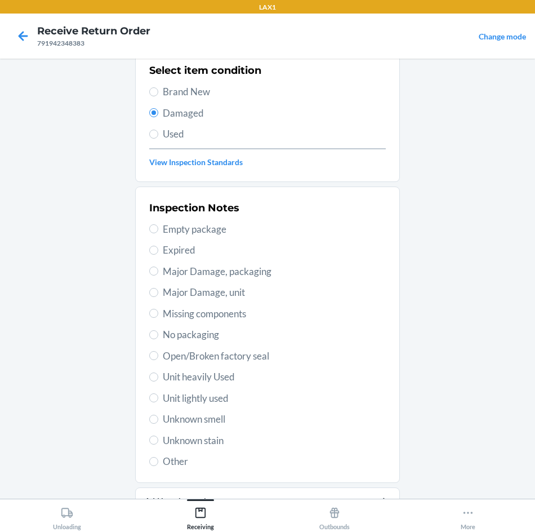
click at [189, 384] on div "Inspection Notes Empty package Expired Major Damage, packaging Major Damage, un…" at bounding box center [267, 334] width 237 height 275
click at [190, 381] on span "Unit heavily Used" at bounding box center [274, 377] width 223 height 15
click at [158, 381] on input "Unit heavily Used" at bounding box center [153, 377] width 9 height 9
radio input "true"
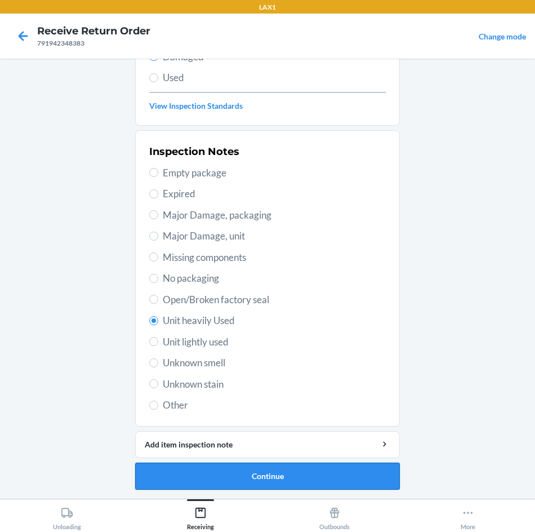
click at [312, 473] on button "Continue" at bounding box center [267, 476] width 265 height 27
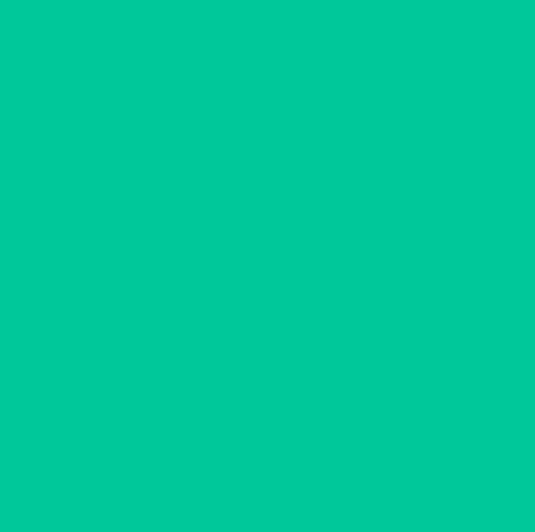
scroll to position [54, 0]
click at [312, 473] on button "Confirm" at bounding box center [267, 476] width 265 height 27
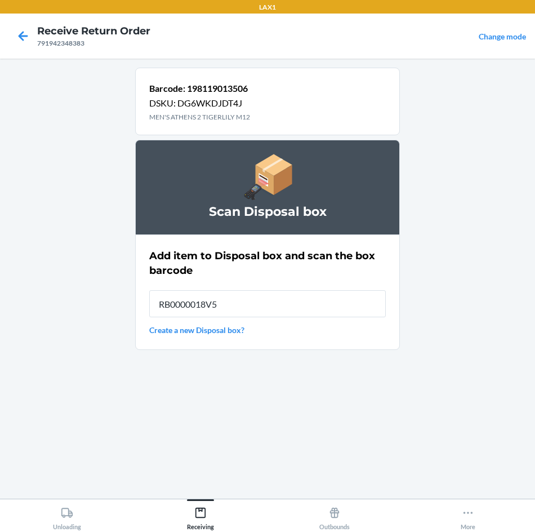
type input "RB0000018V5"
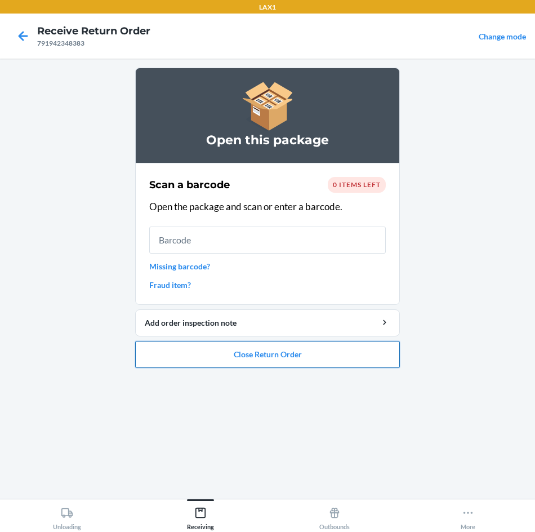
click at [286, 348] on button "Close Return Order" at bounding box center [267, 354] width 265 height 27
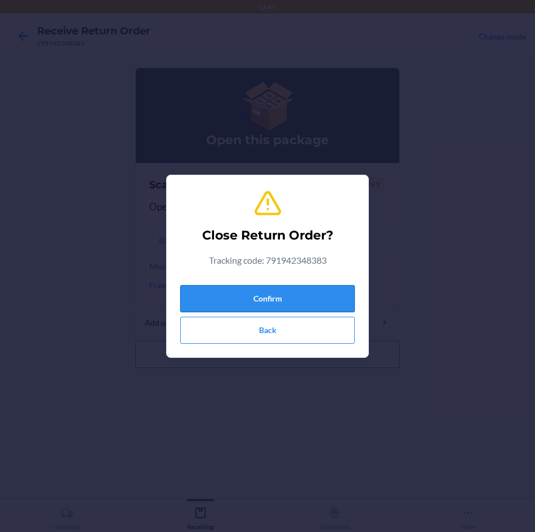
click at [317, 298] on button "Confirm" at bounding box center [267, 298] width 175 height 27
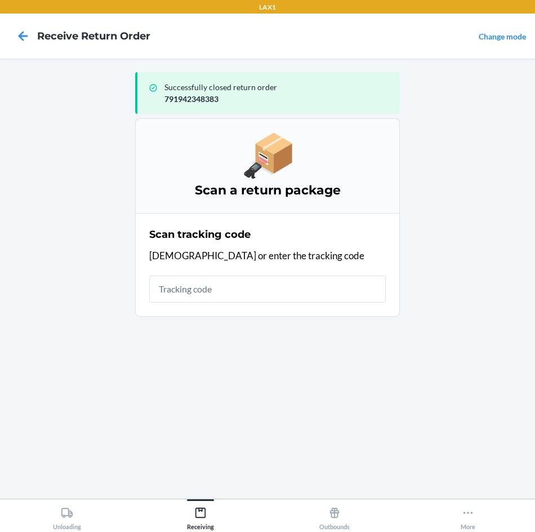
click at [326, 274] on div "Scan tracking code Scan or enter the tracking code" at bounding box center [267, 265] width 237 height 82
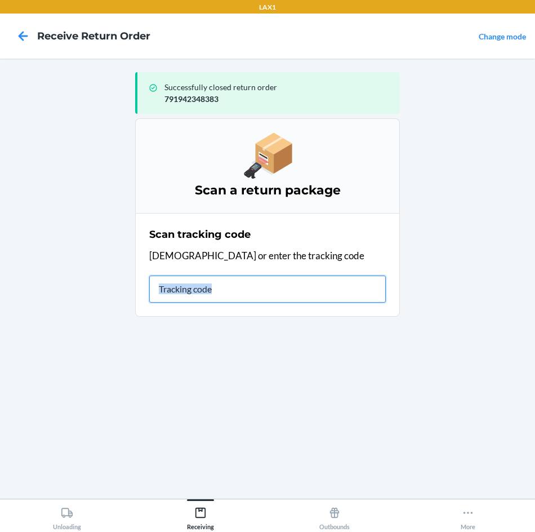
click at [322, 285] on input "text" at bounding box center [267, 289] width 237 height 27
type input "9632013760202277229000"
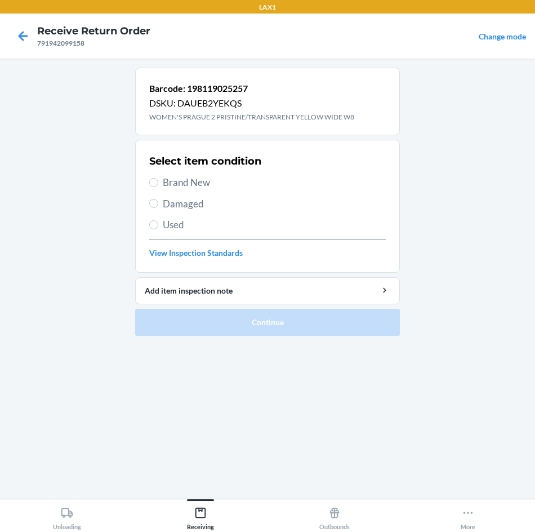
click at [214, 187] on span "Brand New" at bounding box center [274, 182] width 223 height 15
click at [158, 187] on input "Brand New" at bounding box center [153, 182] width 9 height 9
radio input "true"
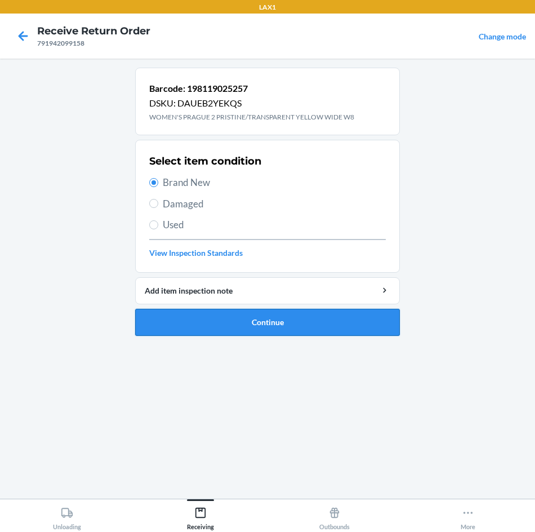
click at [178, 324] on button "Continue" at bounding box center [267, 322] width 265 height 27
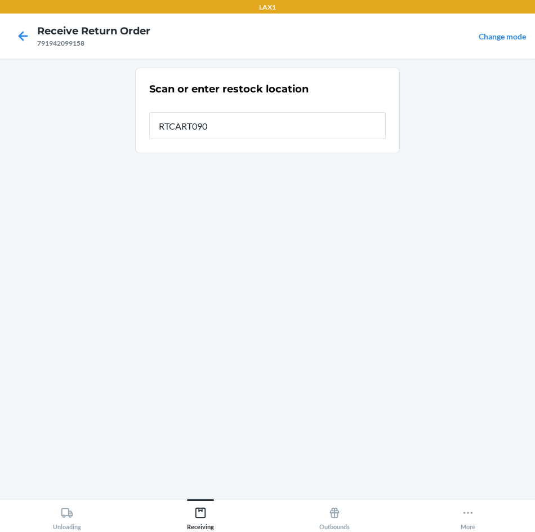
type input "RTCART090"
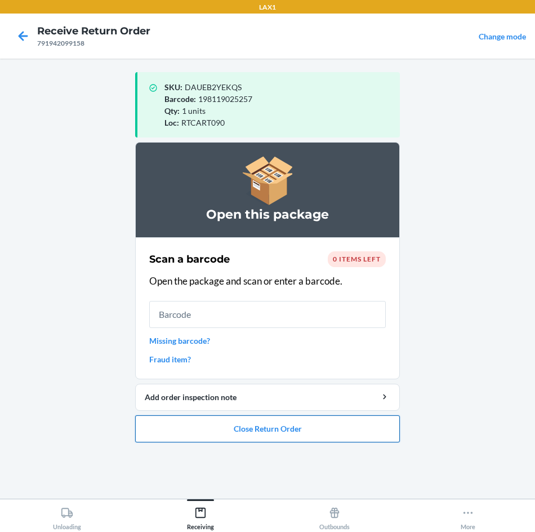
click at [371, 430] on button "Close Return Order" at bounding box center [267, 428] width 265 height 27
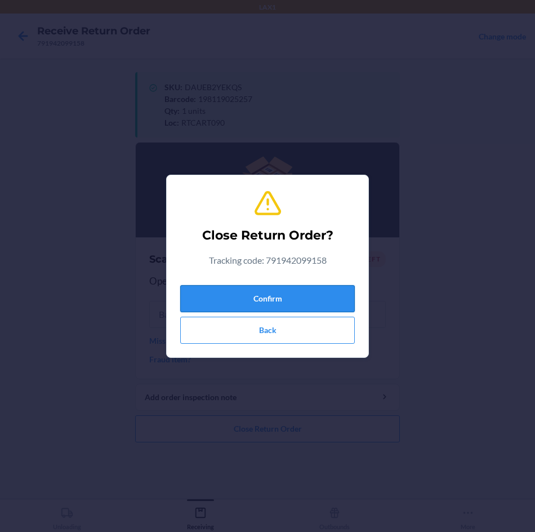
click at [333, 300] on button "Confirm" at bounding box center [267, 298] width 175 height 27
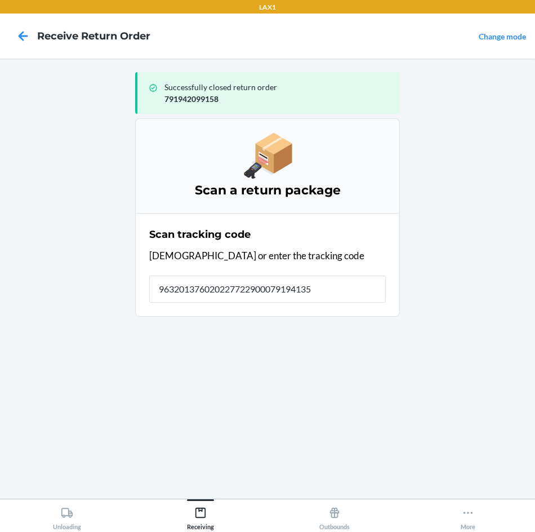
type input "9632013760202277229000791941354"
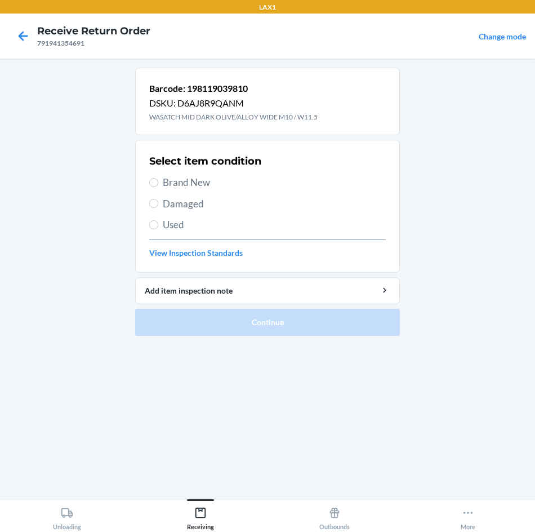
click at [171, 184] on span "Brand New" at bounding box center [274, 182] width 223 height 15
click at [158, 184] on input "Brand New" at bounding box center [153, 182] width 9 height 9
radio input "true"
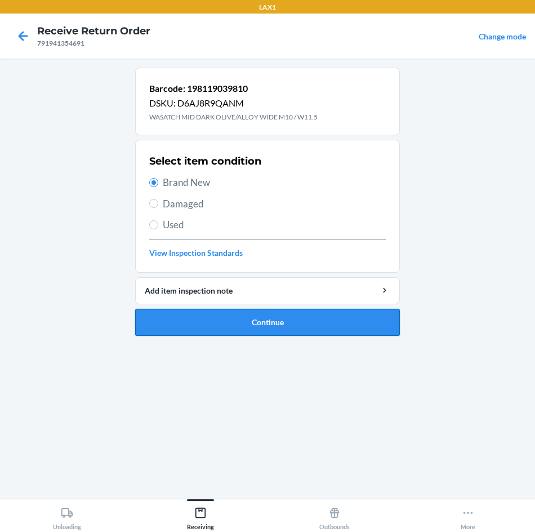
click at [178, 329] on button "Continue" at bounding box center [267, 322] width 265 height 27
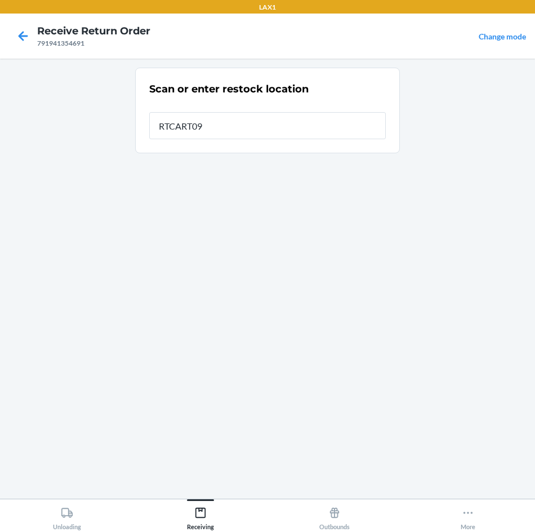
type input "RTCART090"
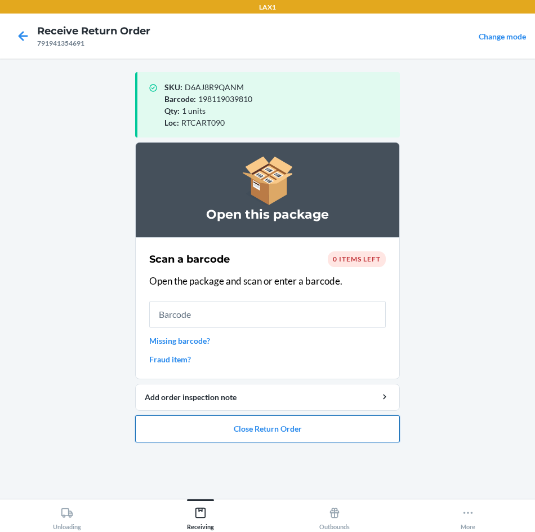
click at [282, 427] on button "Close Return Order" at bounding box center [267, 428] width 265 height 27
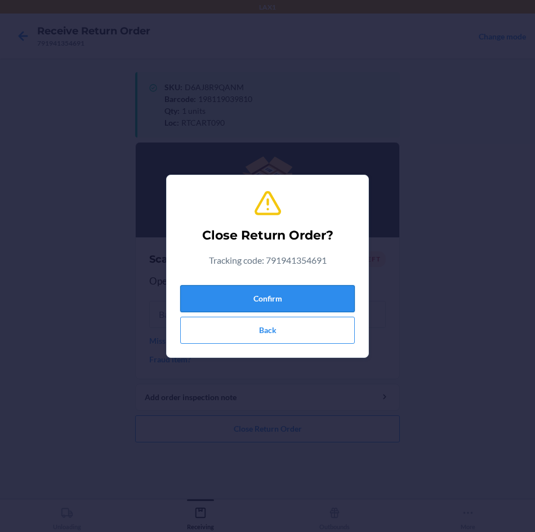
click at [323, 295] on button "Confirm" at bounding box center [267, 298] width 175 height 27
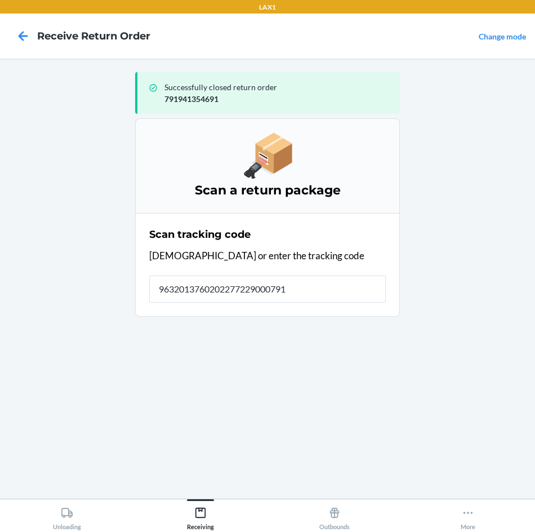
type input "96320137602022772290007919"
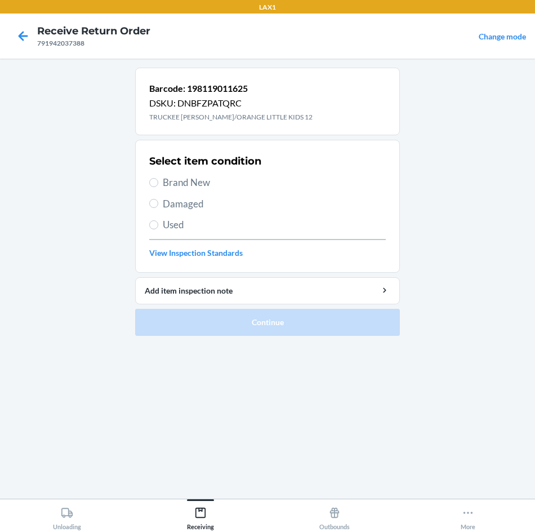
click at [189, 178] on span "Brand New" at bounding box center [274, 182] width 223 height 15
click at [158, 178] on input "Brand New" at bounding box center [153, 182] width 9 height 9
radio input "true"
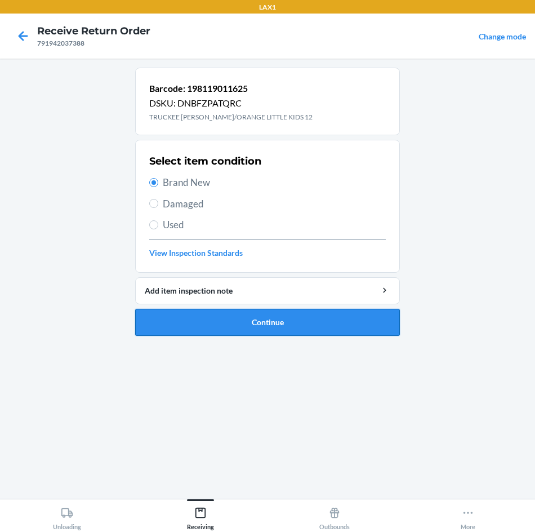
click at [205, 319] on button "Continue" at bounding box center [267, 322] width 265 height 27
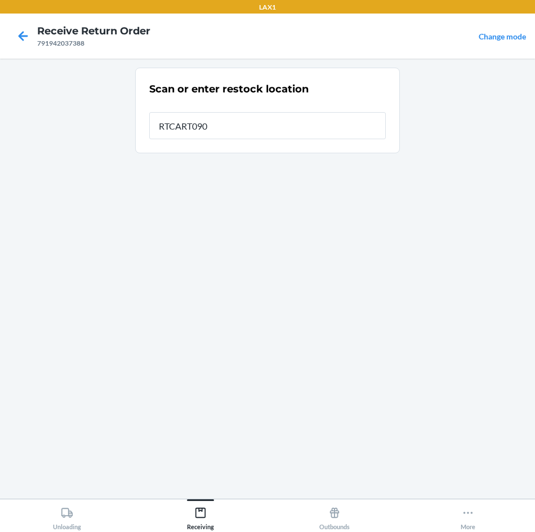
type input "RTCART090"
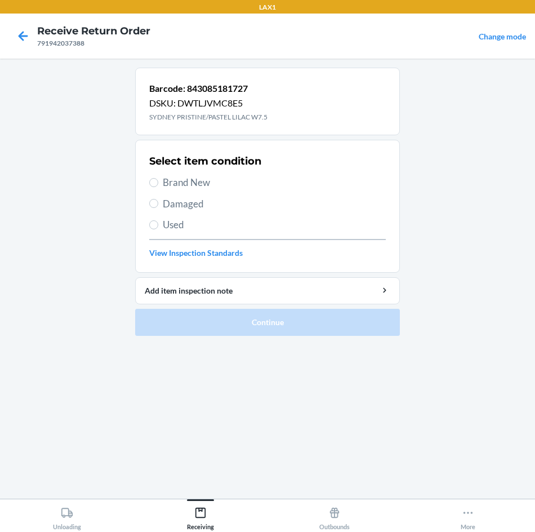
click at [180, 183] on span "Brand New" at bounding box center [274, 182] width 223 height 15
click at [158, 183] on input "Brand New" at bounding box center [153, 182] width 9 height 9
radio input "true"
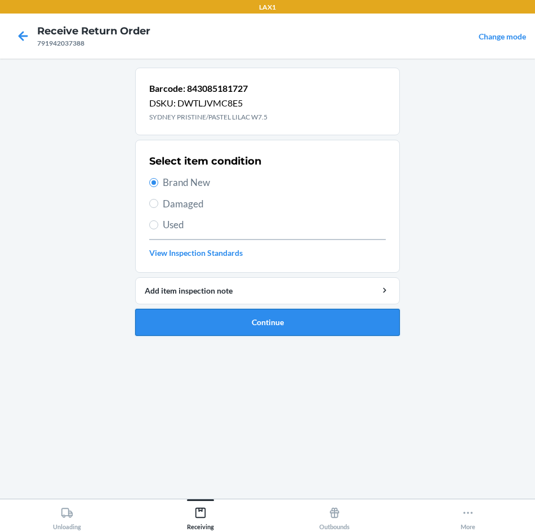
click at [193, 321] on button "Continue" at bounding box center [267, 322] width 265 height 27
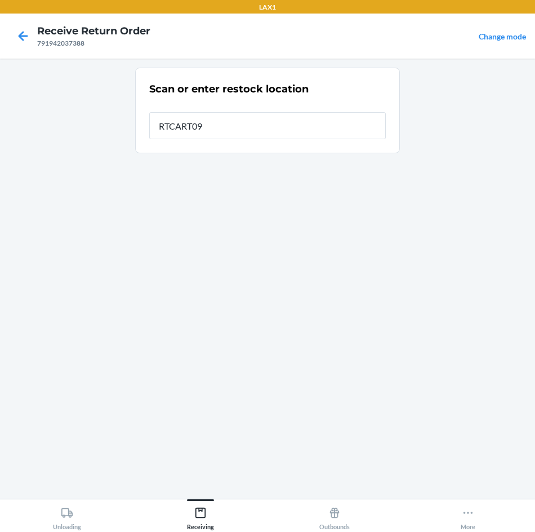
type input "RTCART090"
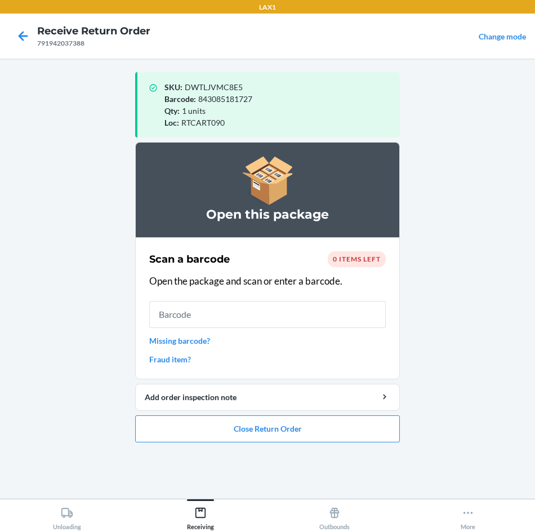
click at [283, 445] on ol "Open this package Scan a barcode 0 items left Open the package and scan or ente…" at bounding box center [267, 296] width 265 height 309
click at [289, 433] on button "Close Return Order" at bounding box center [267, 428] width 265 height 27
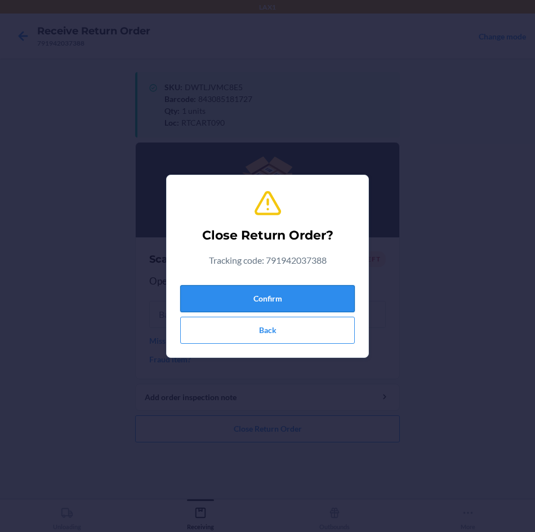
click at [330, 301] on button "Confirm" at bounding box center [267, 298] width 175 height 27
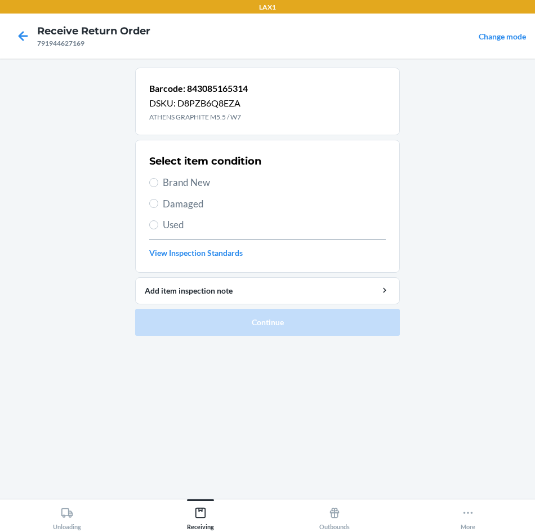
click at [207, 197] on span "Damaged" at bounding box center [274, 204] width 223 height 15
click at [158, 199] on input "Damaged" at bounding box center [153, 203] width 9 height 9
radio input "true"
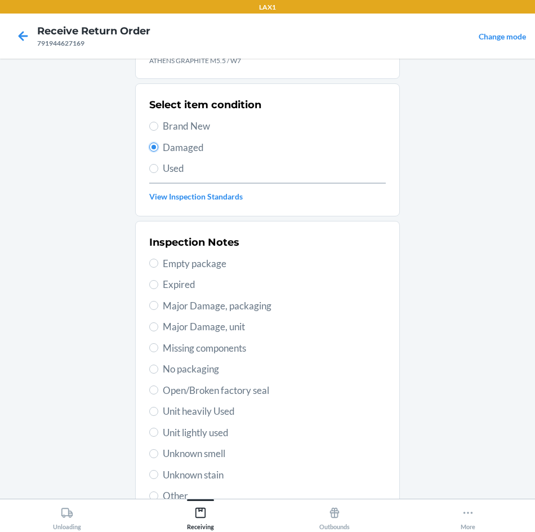
scroll to position [113, 0]
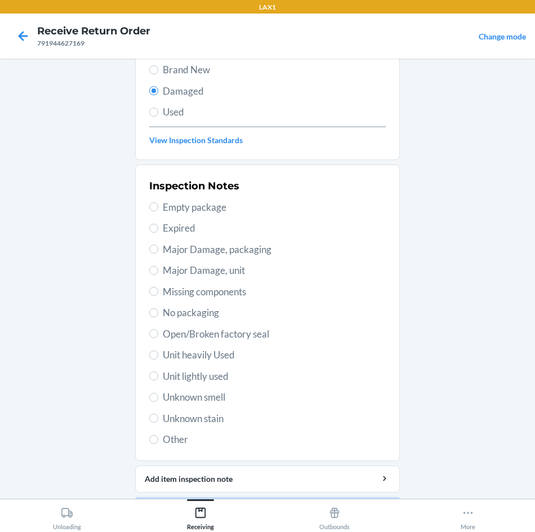
click at [190, 351] on span "Unit heavily Used" at bounding box center [274, 355] width 223 height 15
click at [158, 351] on input "Unit heavily Used" at bounding box center [153, 355] width 9 height 9
radio input "true"
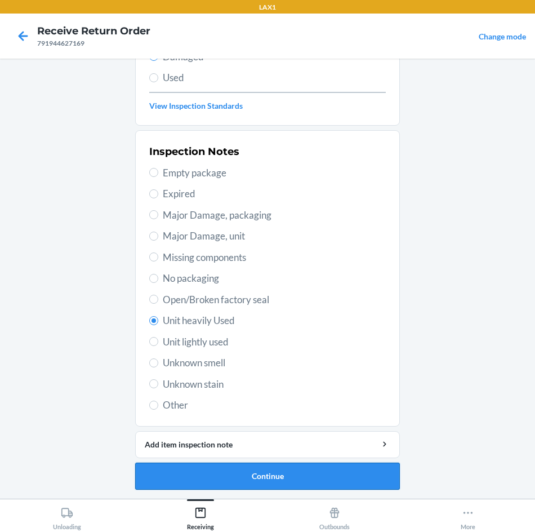
click at [325, 485] on button "Continue" at bounding box center [267, 476] width 265 height 27
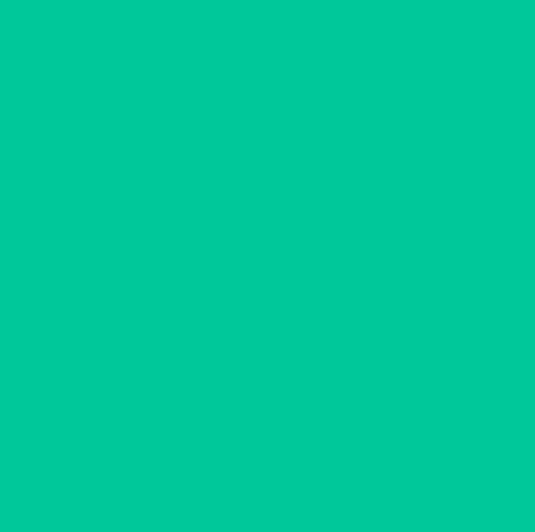
scroll to position [54, 0]
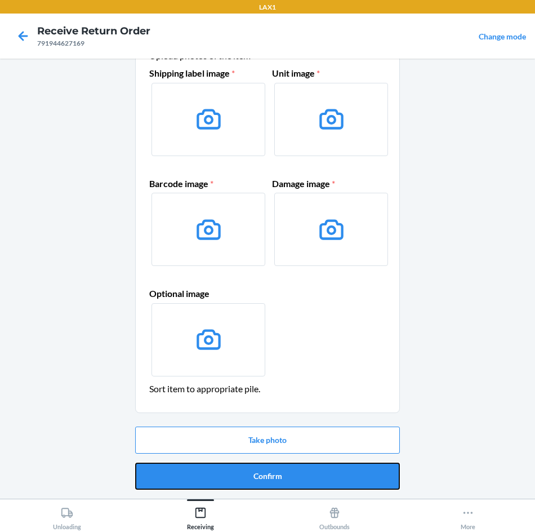
click at [325, 485] on button "Confirm" at bounding box center [267, 476] width 265 height 27
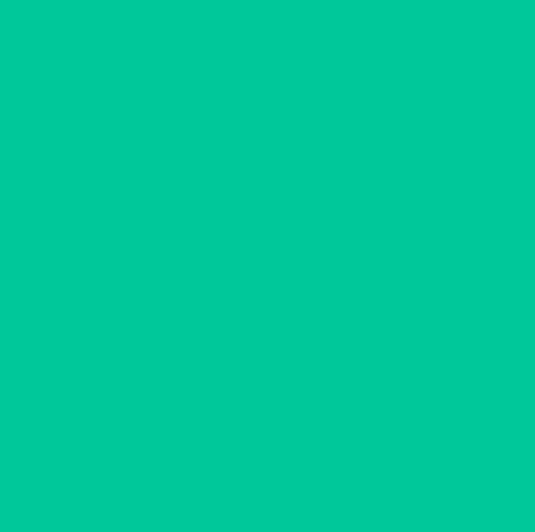
scroll to position [0, 0]
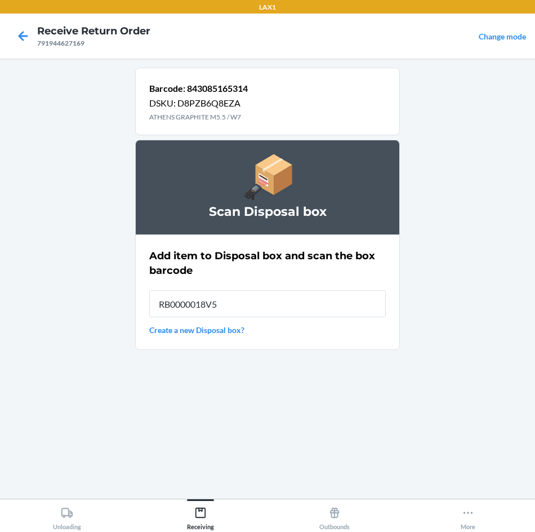
type input "RB0000018V5"
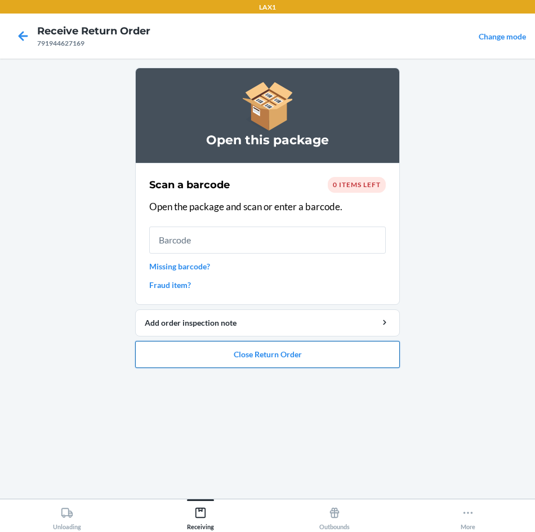
click at [264, 352] on button "Close Return Order" at bounding box center [267, 354] width 265 height 27
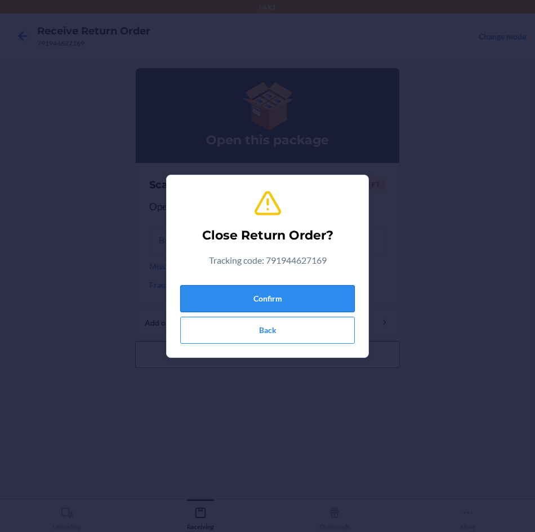
click at [257, 298] on button "Confirm" at bounding box center [267, 298] width 175 height 27
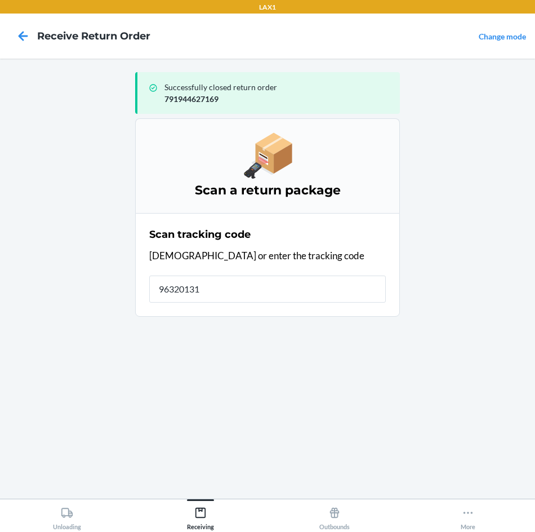
type input "963201310"
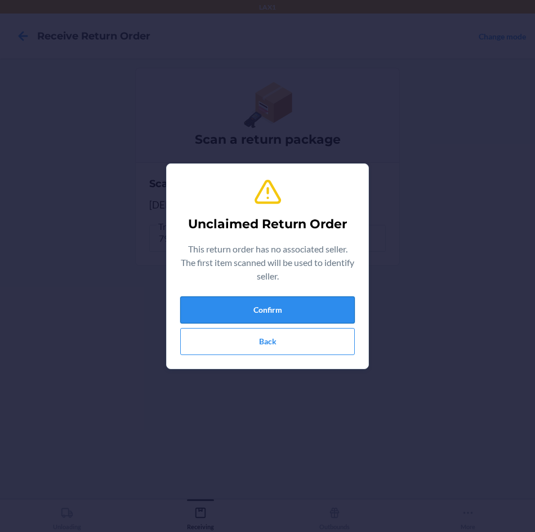
click at [292, 310] on button "Confirm" at bounding box center [267, 309] width 175 height 27
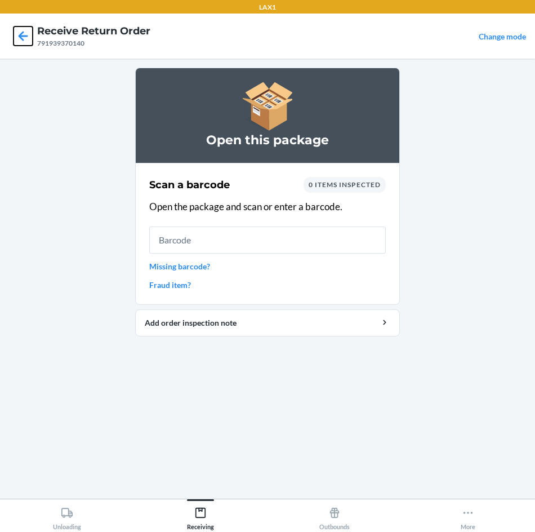
click at [27, 31] on icon at bounding box center [23, 35] width 19 height 19
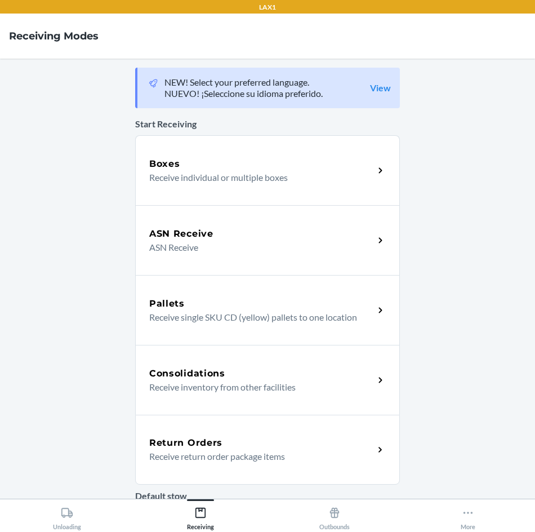
click at [279, 453] on p "Receive return order package items" at bounding box center [257, 457] width 216 height 14
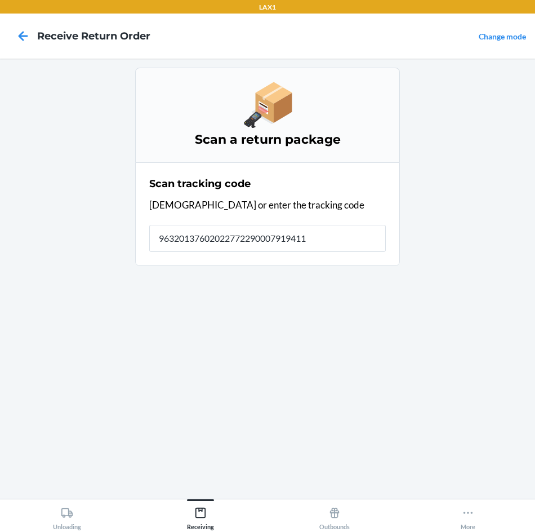
type input "963201376020227722900079194115"
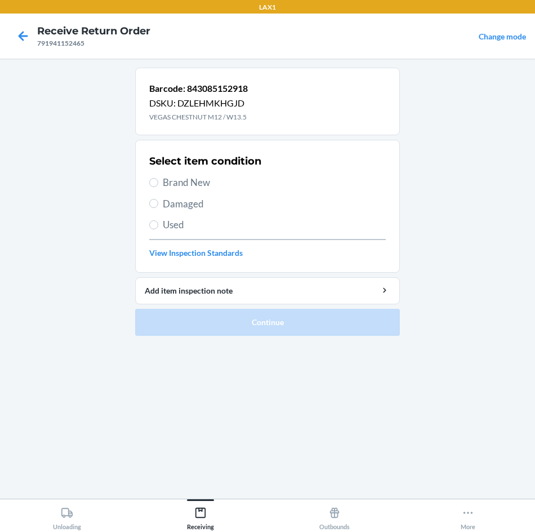
click at [200, 221] on span "Used" at bounding box center [274, 225] width 223 height 15
click at [158, 221] on input "Used" at bounding box center [153, 224] width 9 height 9
radio input "true"
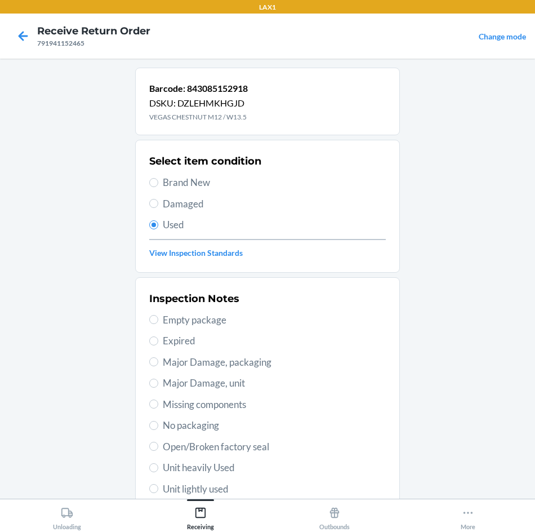
click at [203, 210] on span "Damaged" at bounding box center [274, 204] width 223 height 15
click at [158, 208] on input "Damaged" at bounding box center [153, 203] width 9 height 9
radio input "true"
radio input "false"
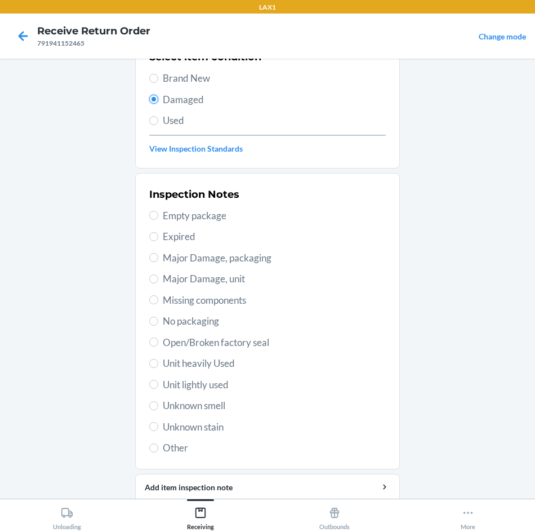
scroll to position [113, 0]
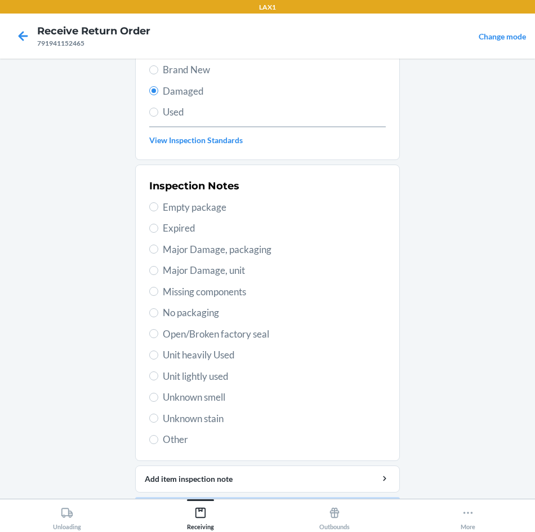
click at [215, 350] on span "Unit heavily Used" at bounding box center [274, 355] width 223 height 15
click at [158, 351] on input "Unit heavily Used" at bounding box center [153, 355] width 9 height 9
radio input "true"
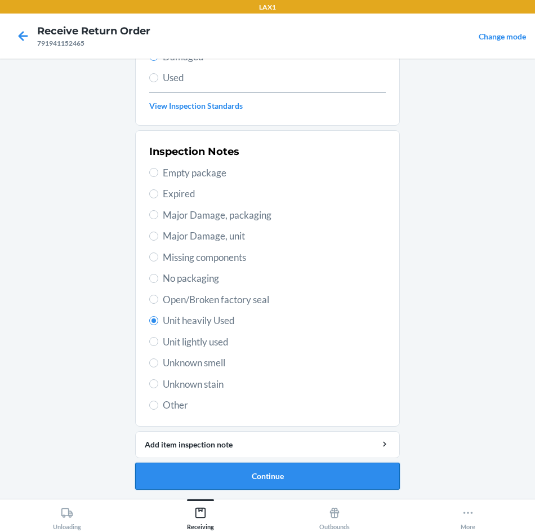
click at [277, 480] on button "Continue" at bounding box center [267, 476] width 265 height 27
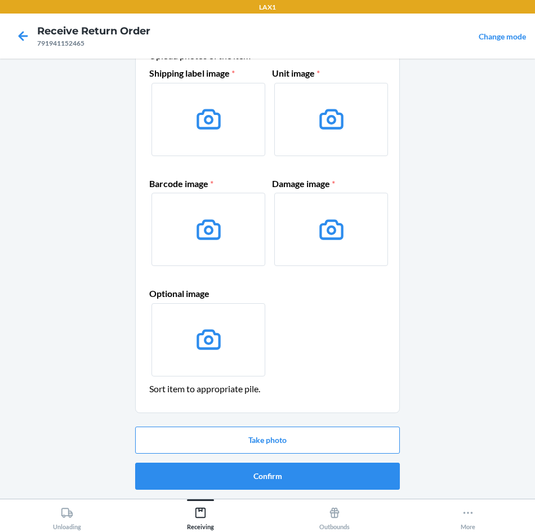
click at [277, 480] on button "Confirm" at bounding box center [267, 476] width 265 height 27
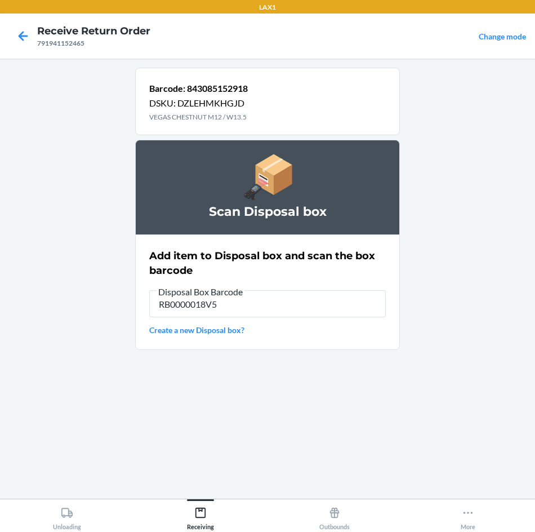
type input "RB0000018V5"
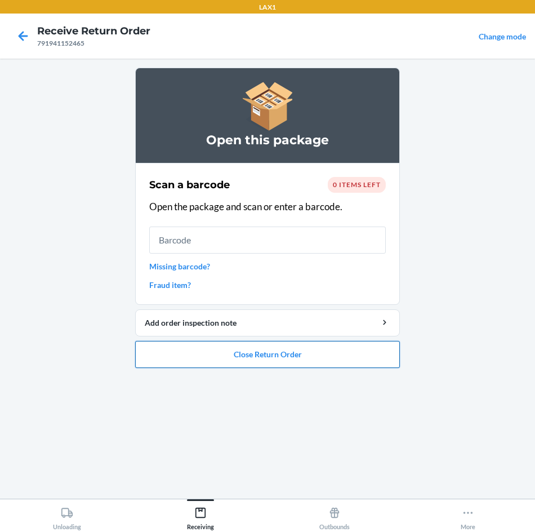
click at [319, 363] on button "Close Return Order" at bounding box center [267, 354] width 265 height 27
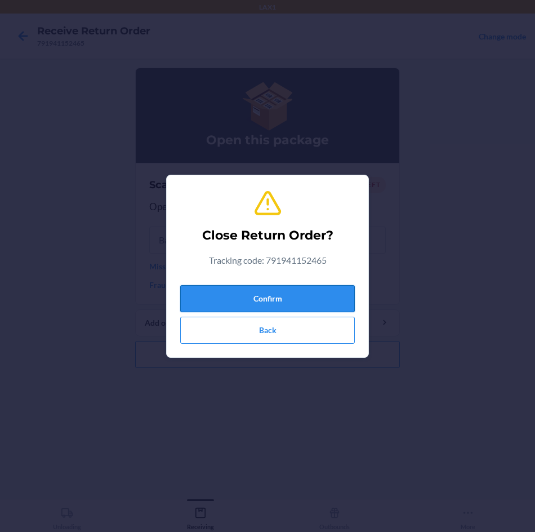
click at [339, 303] on button "Confirm" at bounding box center [267, 298] width 175 height 27
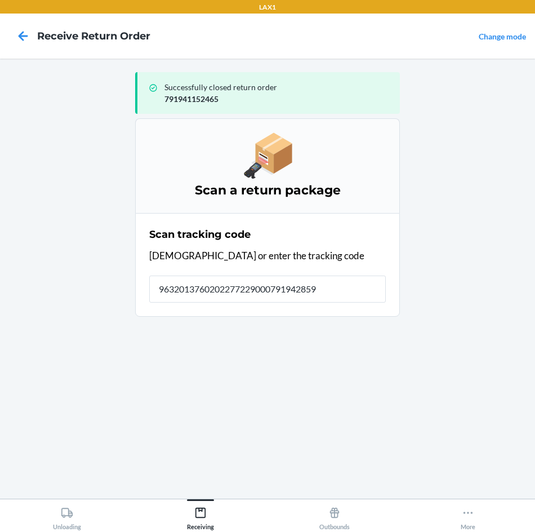
type input "96320137602022772290007919428596"
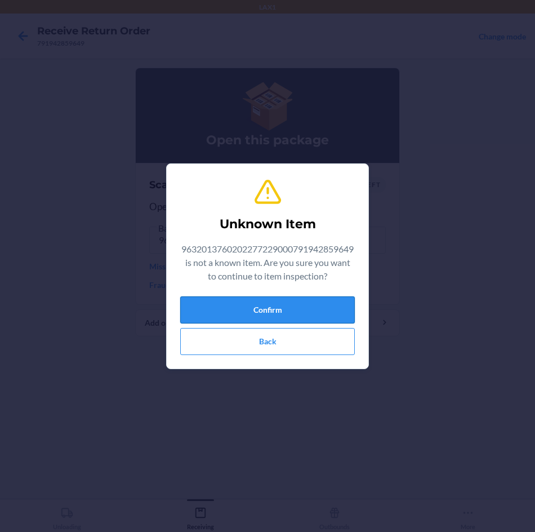
click at [280, 312] on button "Confirm" at bounding box center [267, 309] width 175 height 27
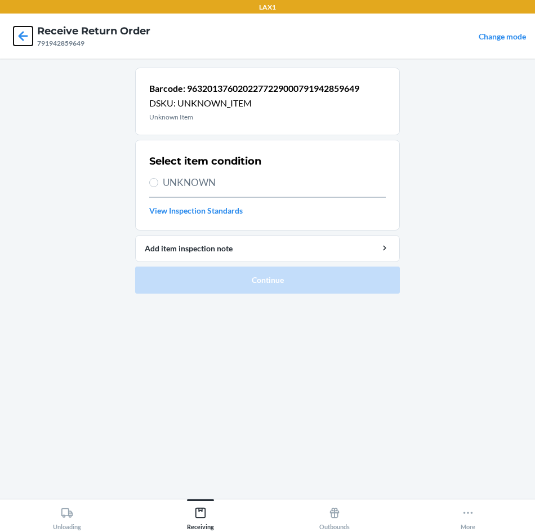
click at [32, 37] on icon at bounding box center [23, 35] width 19 height 19
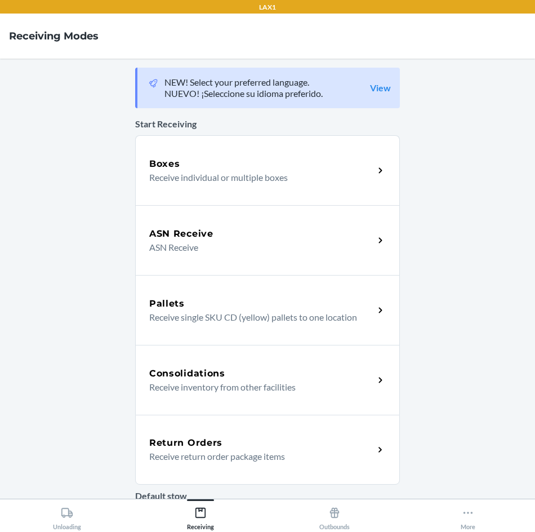
click at [330, 444] on div "Return Orders" at bounding box center [261, 443] width 225 height 14
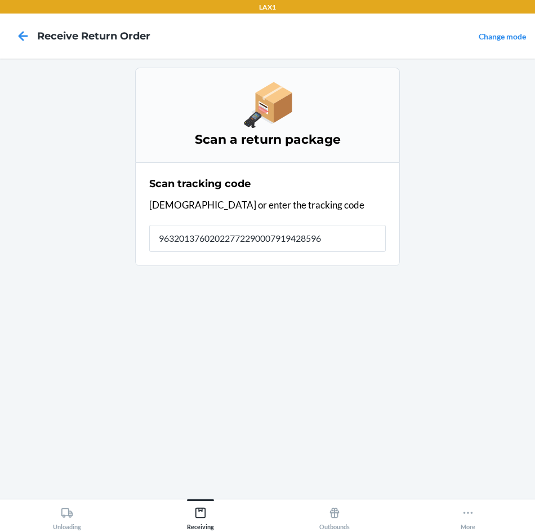
type input "963201376020227722900079194285964"
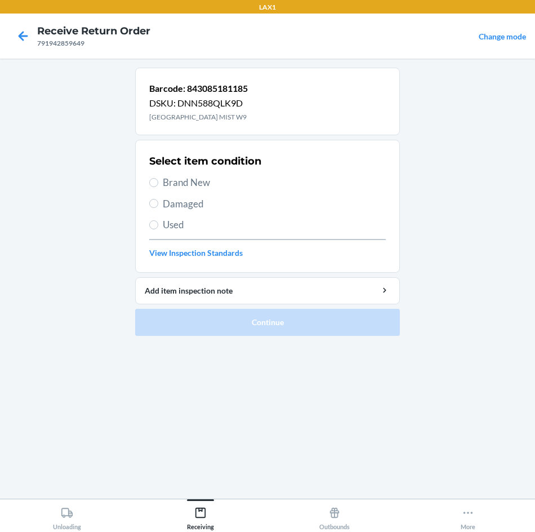
click at [205, 207] on span "Damaged" at bounding box center [274, 204] width 223 height 15
click at [158, 207] on input "Damaged" at bounding box center [153, 203] width 9 height 9
radio input "true"
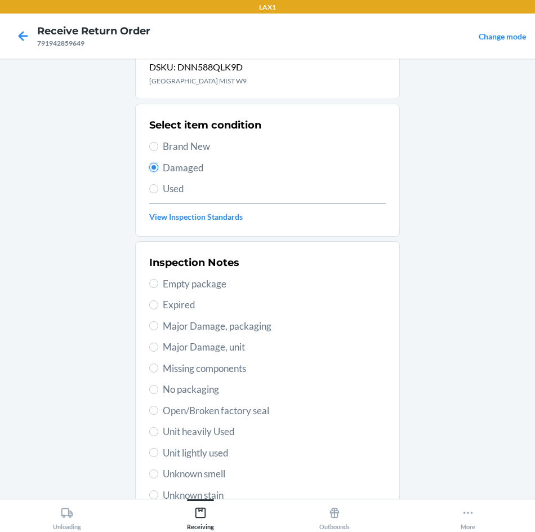
scroll to position [56, 0]
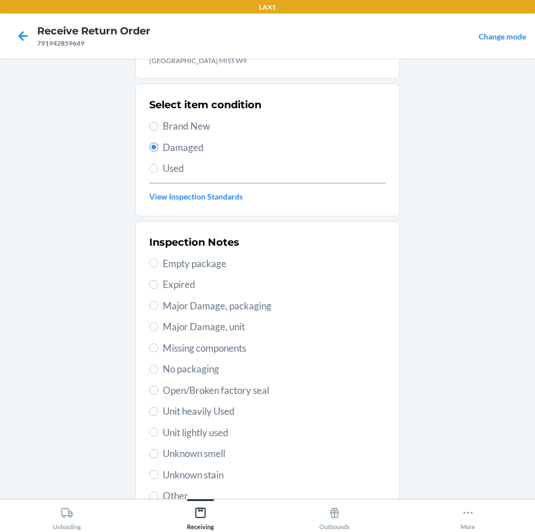
click at [207, 414] on span "Unit heavily Used" at bounding box center [274, 411] width 223 height 15
click at [158, 414] on input "Unit heavily Used" at bounding box center [153, 411] width 9 height 9
radio input "true"
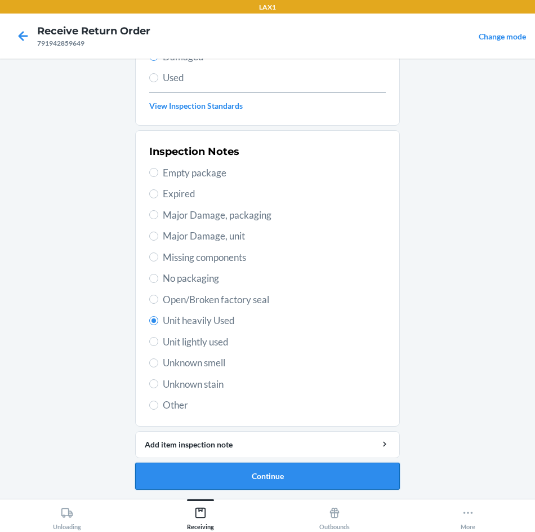
click at [309, 468] on button "Continue" at bounding box center [267, 476] width 265 height 27
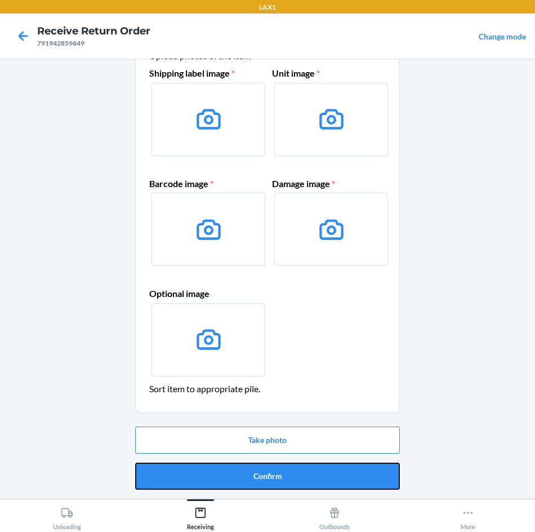
click at [309, 468] on button "Confirm" at bounding box center [267, 476] width 265 height 27
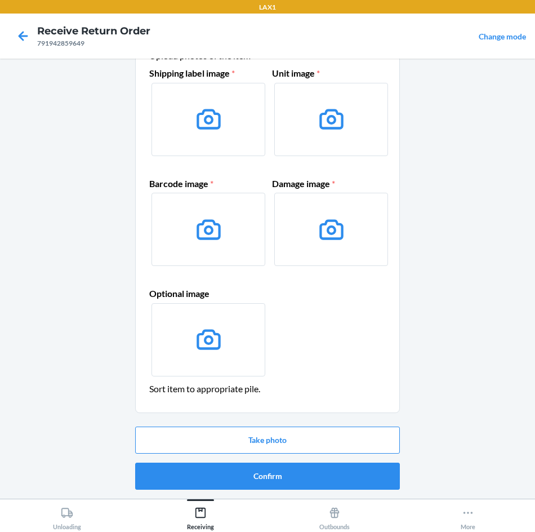
scroll to position [0, 0]
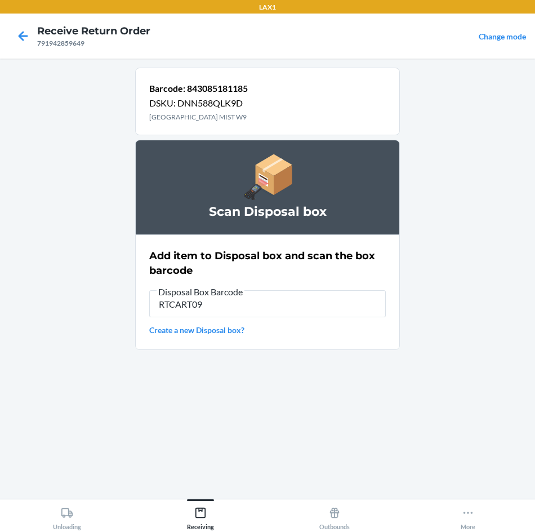
type input "RTCART090"
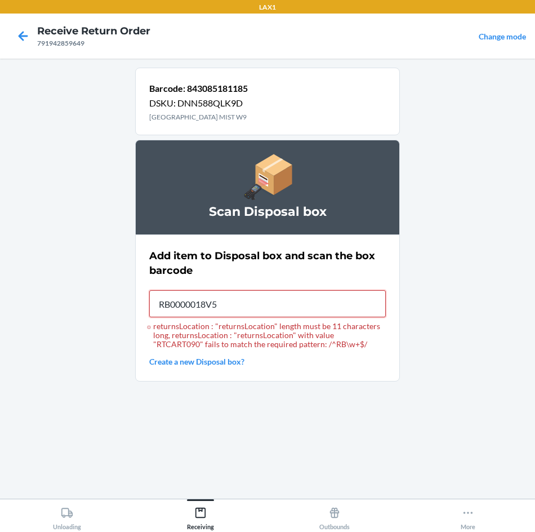
type input "RB0000018V5"
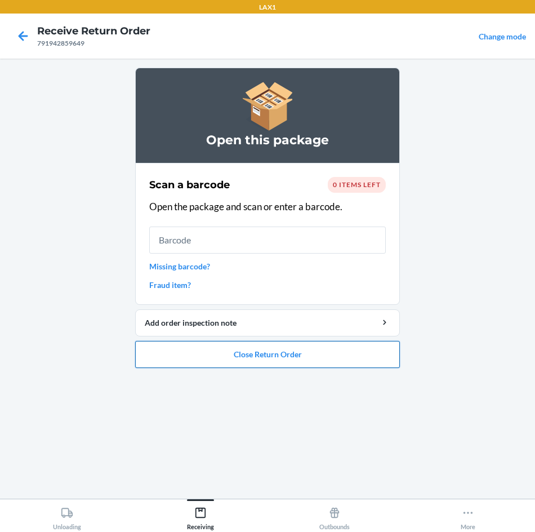
click at [308, 355] on button "Close Return Order" at bounding box center [267, 354] width 265 height 27
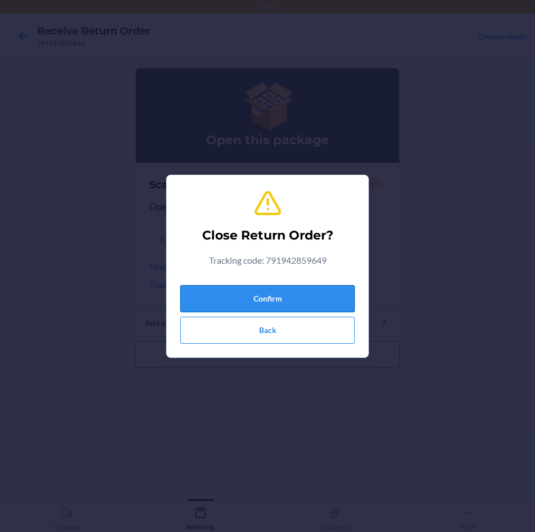
click at [316, 296] on button "Confirm" at bounding box center [267, 298] width 175 height 27
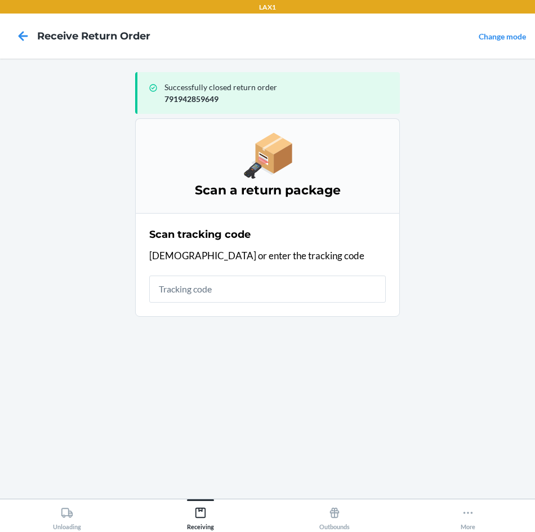
click at [373, 287] on input "text" at bounding box center [267, 289] width 237 height 27
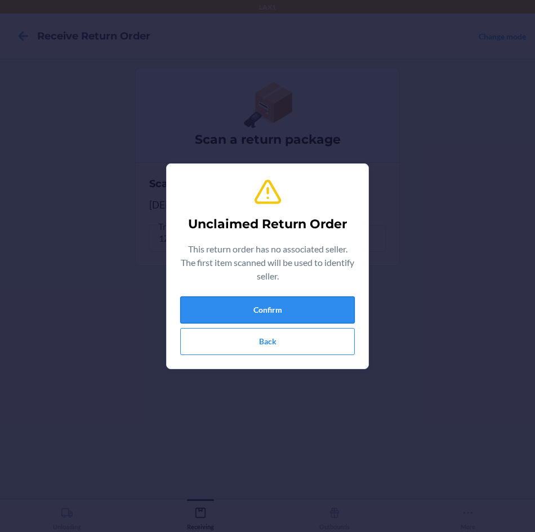
click at [261, 317] on button "Confirm" at bounding box center [267, 309] width 175 height 27
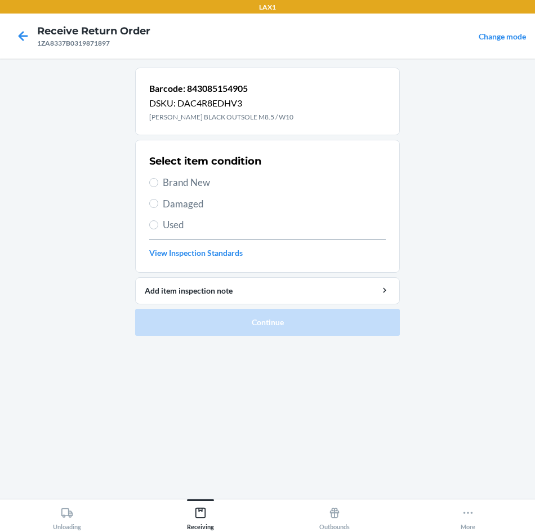
click at [220, 185] on span "Brand New" at bounding box center [274, 182] width 223 height 15
click at [158, 185] on input "Brand New" at bounding box center [153, 182] width 9 height 9
radio input "true"
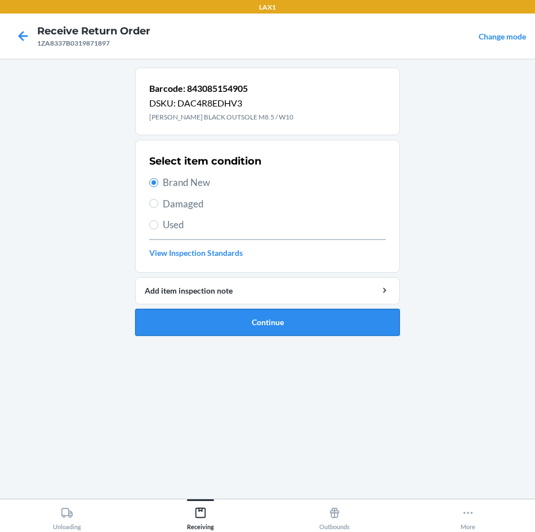
click at [259, 319] on button "Continue" at bounding box center [267, 322] width 265 height 27
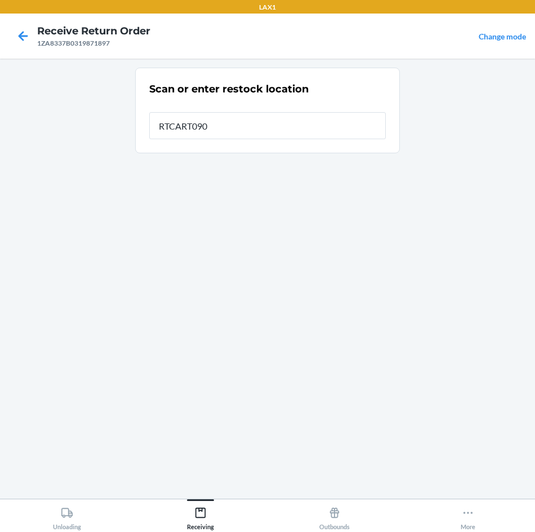
type input "RTCART090"
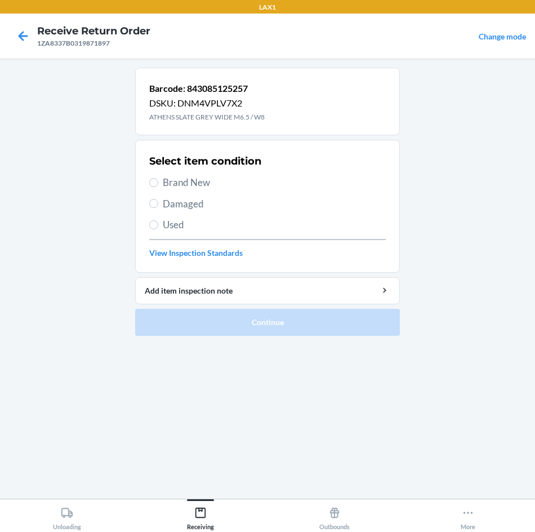
click at [206, 204] on span "Damaged" at bounding box center [274, 204] width 223 height 15
click at [158, 204] on input "Damaged" at bounding box center [153, 203] width 9 height 9
radio input "true"
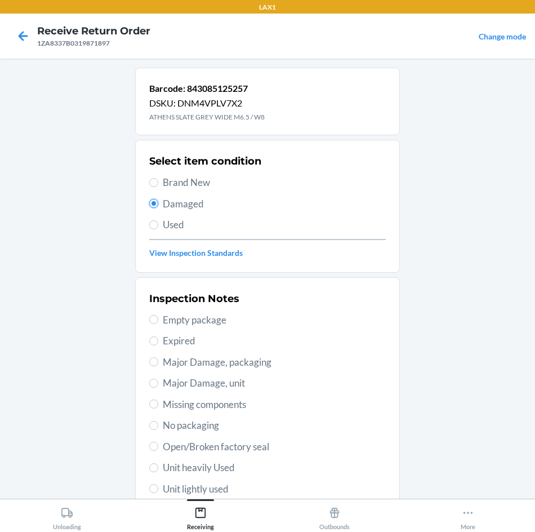
scroll to position [56, 0]
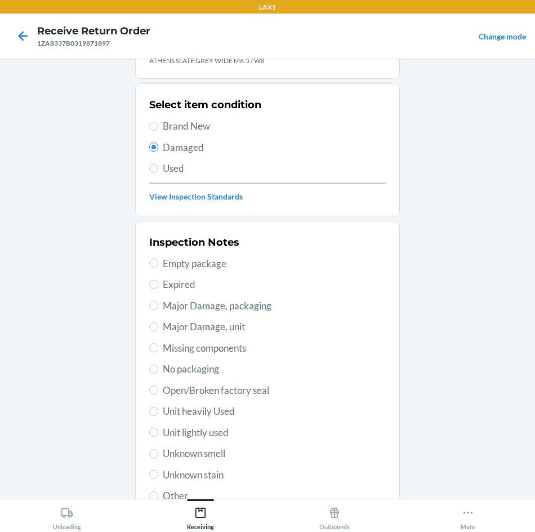
click at [235, 410] on span "Unit heavily Used" at bounding box center [274, 411] width 223 height 15
click at [158, 410] on input "Unit heavily Used" at bounding box center [153, 411] width 9 height 9
radio input "true"
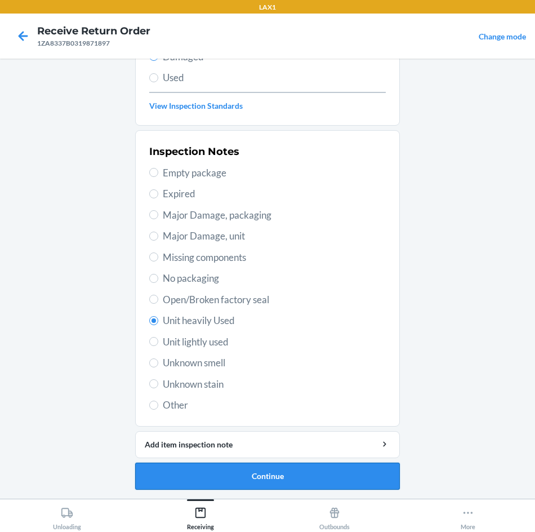
click at [248, 469] on button "Continue" at bounding box center [267, 476] width 265 height 27
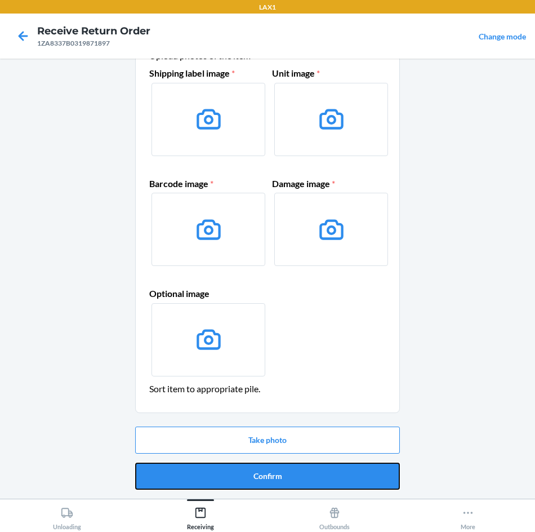
click at [248, 469] on button "Confirm" at bounding box center [267, 476] width 265 height 27
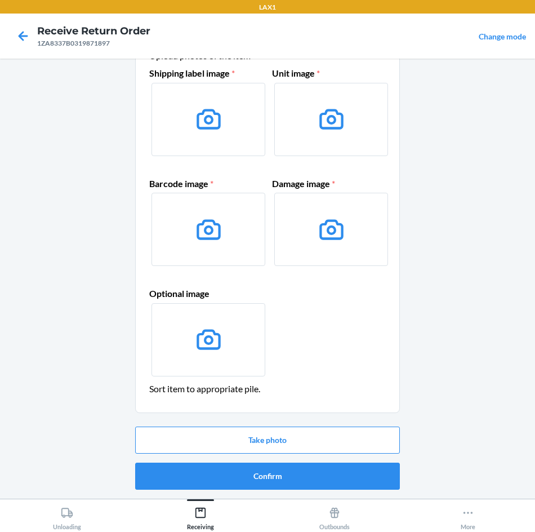
scroll to position [0, 0]
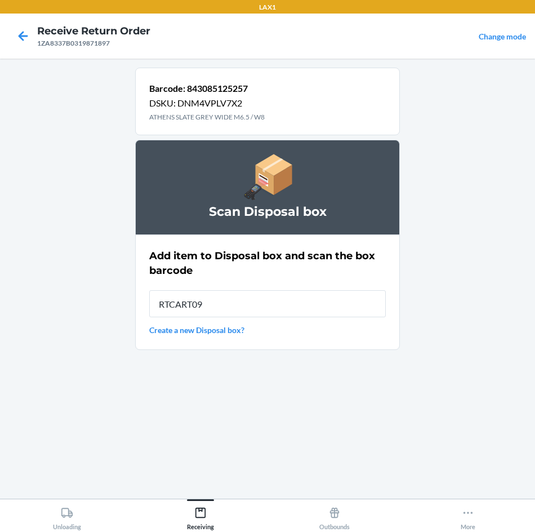
type input "RTCART090"
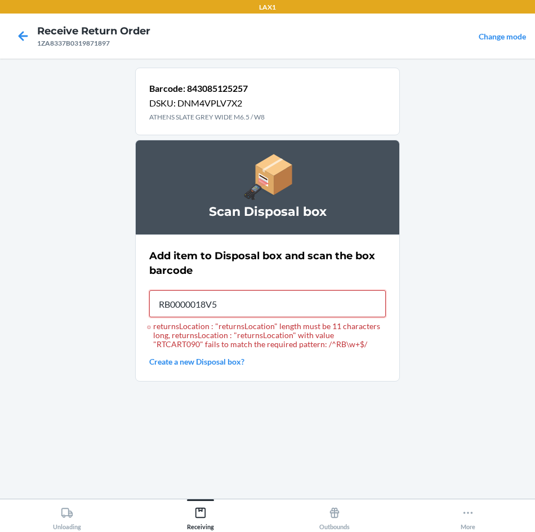
type input "RB0000018V5"
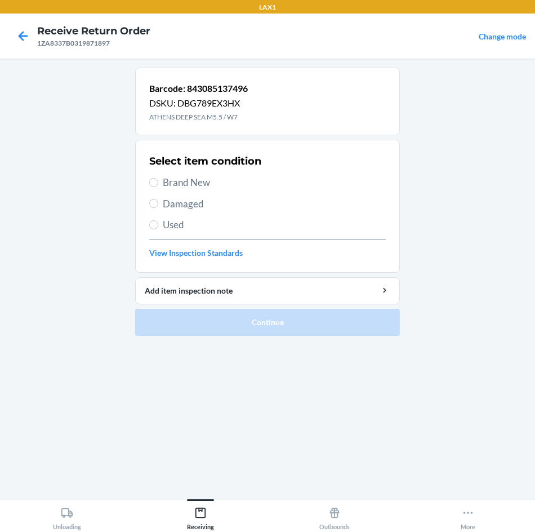
click at [202, 202] on span "Damaged" at bounding box center [274, 204] width 223 height 15
click at [158, 202] on input "Damaged" at bounding box center [153, 203] width 9 height 9
radio input "true"
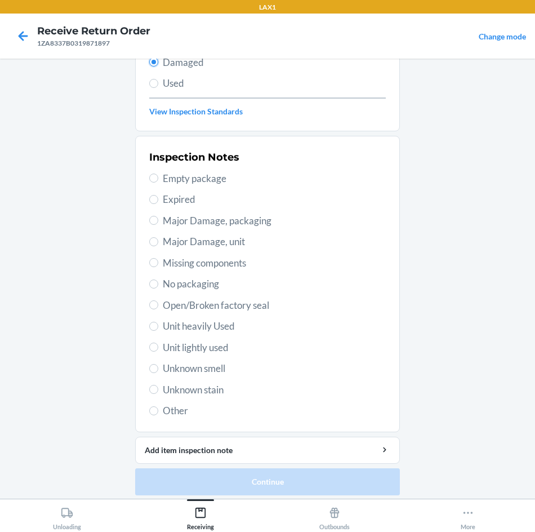
scroll to position [147, 0]
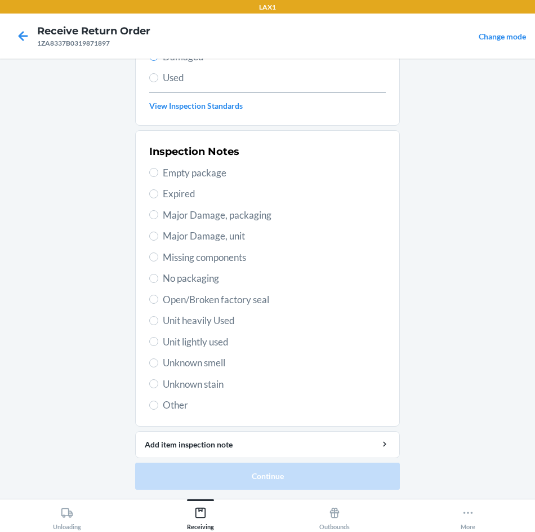
click at [203, 321] on span "Unit heavily Used" at bounding box center [274, 320] width 223 height 15
click at [158, 321] on input "Unit heavily Used" at bounding box center [153, 320] width 9 height 9
radio input "true"
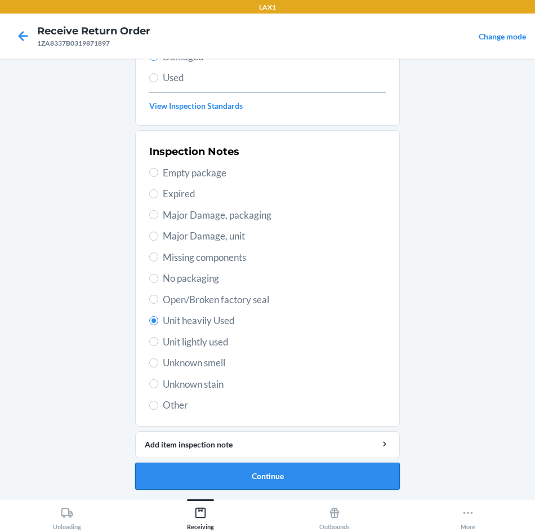
click at [249, 469] on button "Continue" at bounding box center [267, 476] width 265 height 27
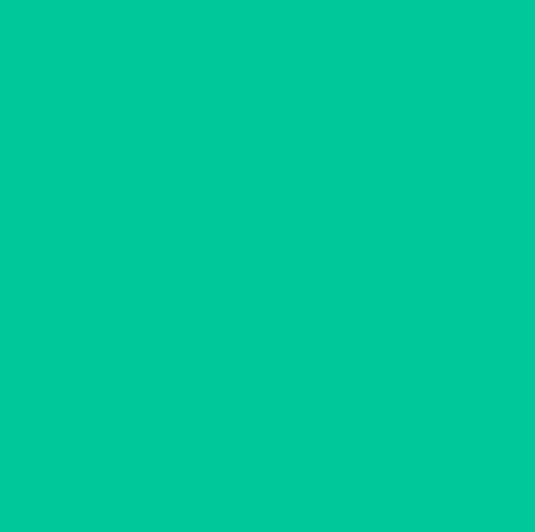
scroll to position [54, 0]
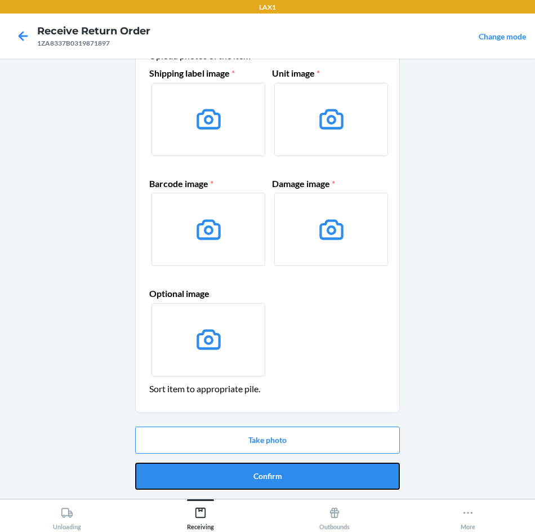
click at [249, 469] on button "Confirm" at bounding box center [267, 476] width 265 height 27
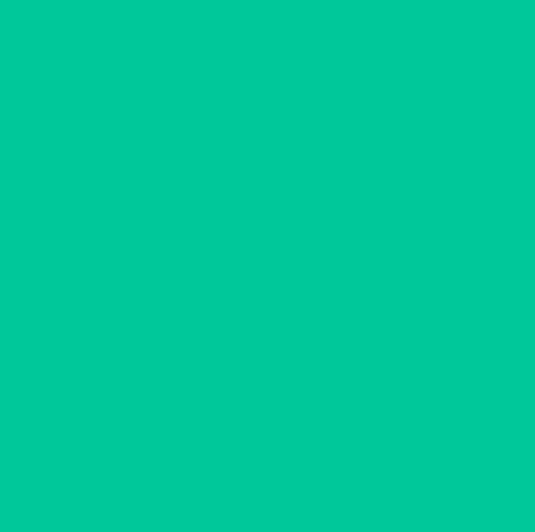
scroll to position [0, 0]
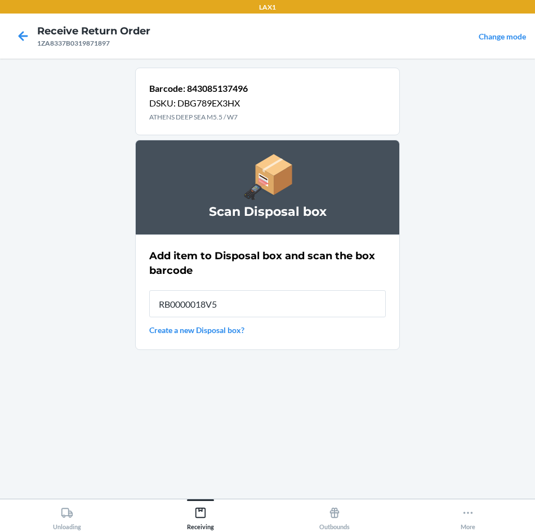
type input "RB0000018V5"
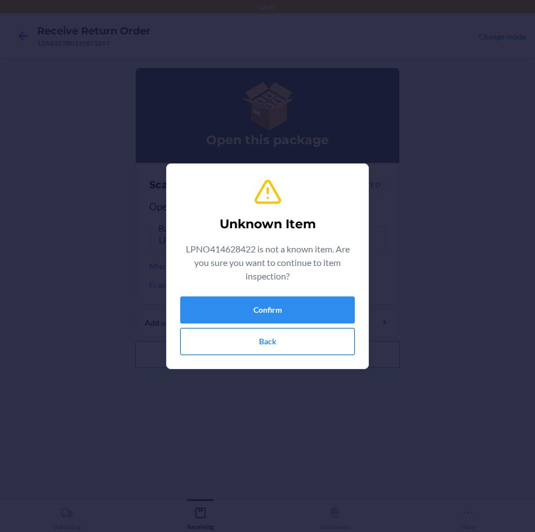
click at [270, 345] on button "Back" at bounding box center [267, 341] width 175 height 27
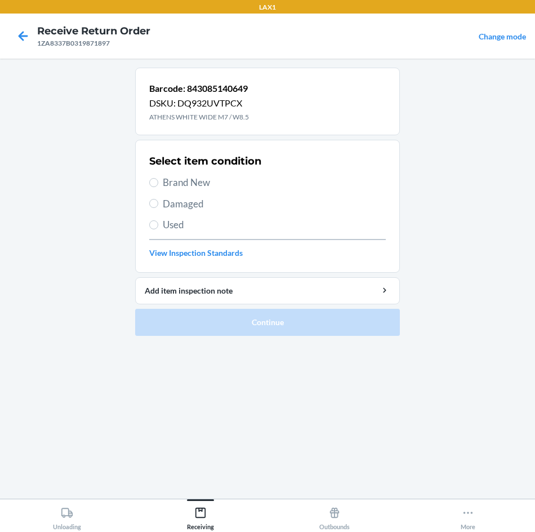
click at [170, 208] on span "Damaged" at bounding box center [274, 204] width 223 height 15
click at [158, 208] on input "Damaged" at bounding box center [153, 203] width 9 height 9
radio input "true"
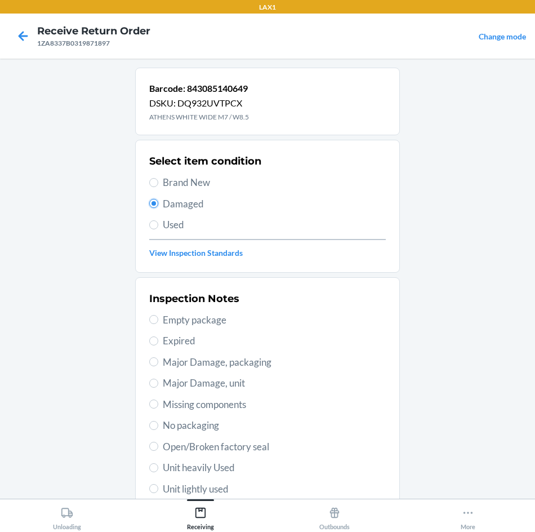
scroll to position [147, 0]
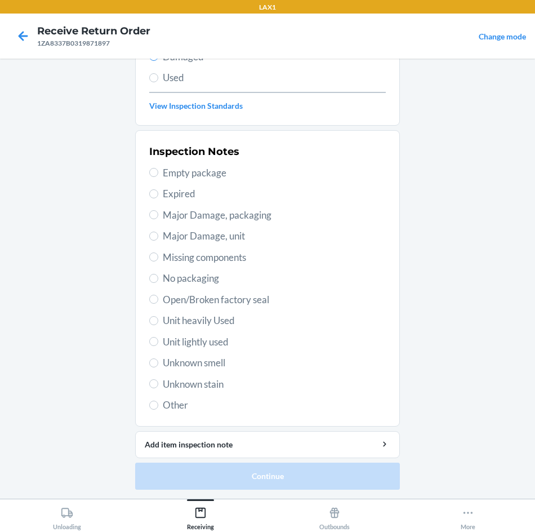
click at [194, 320] on span "Unit heavily Used" at bounding box center [274, 320] width 223 height 15
click at [158, 320] on input "Unit heavily Used" at bounding box center [153, 320] width 9 height 9
radio input "true"
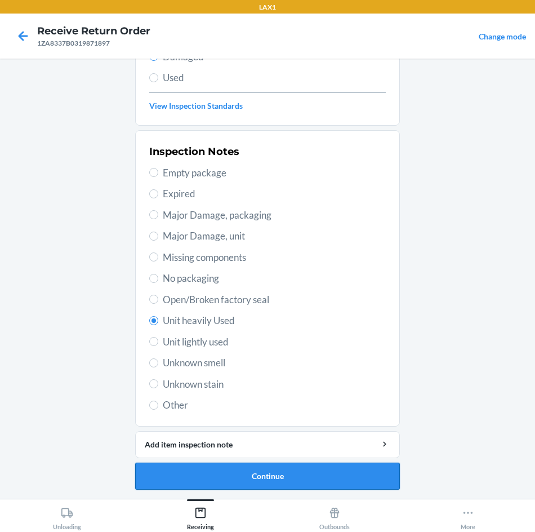
click at [265, 475] on button "Continue" at bounding box center [267, 476] width 265 height 27
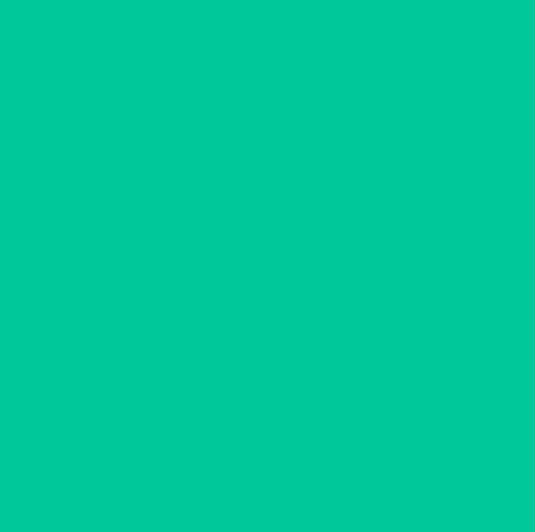
scroll to position [54, 0]
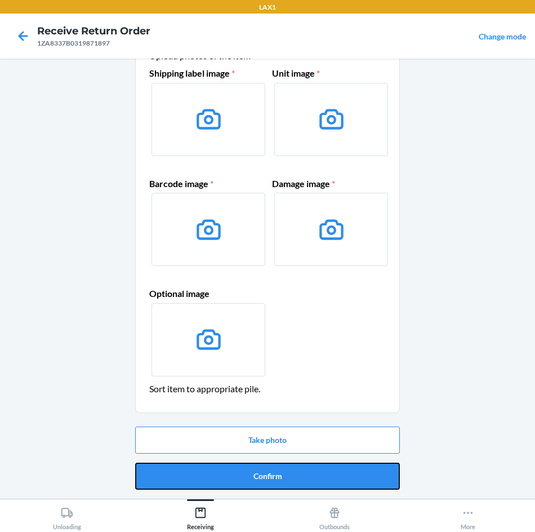
click at [265, 475] on button "Confirm" at bounding box center [267, 476] width 265 height 27
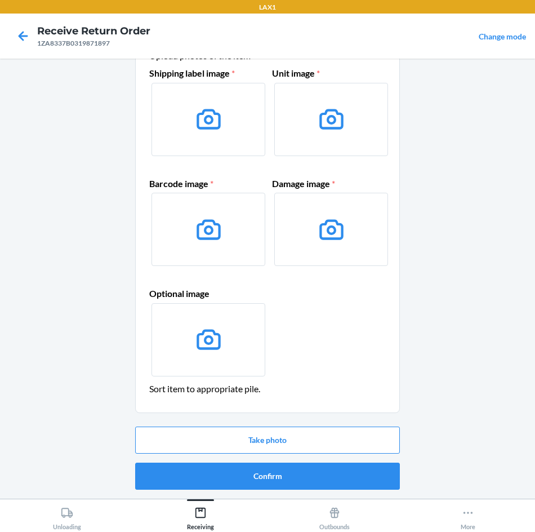
scroll to position [0, 0]
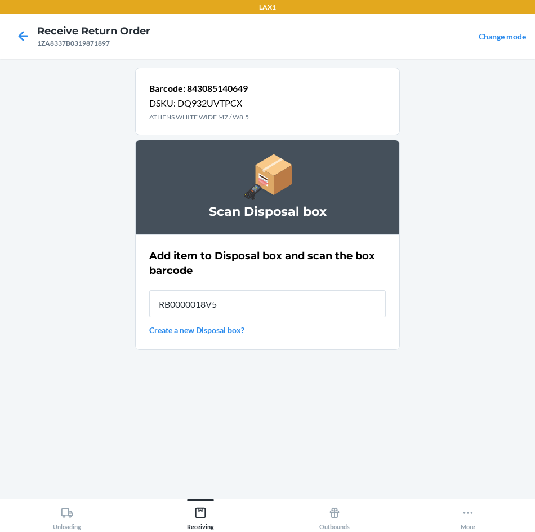
type input "RB0000018V5"
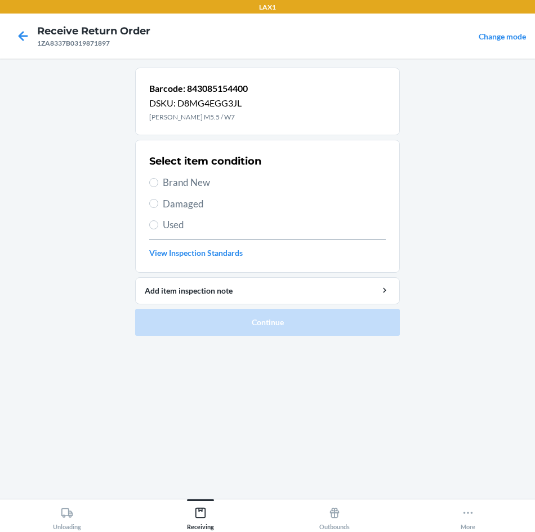
click at [173, 197] on span "Damaged" at bounding box center [274, 204] width 223 height 15
click at [158, 199] on input "Damaged" at bounding box center [153, 203] width 9 height 9
radio input "true"
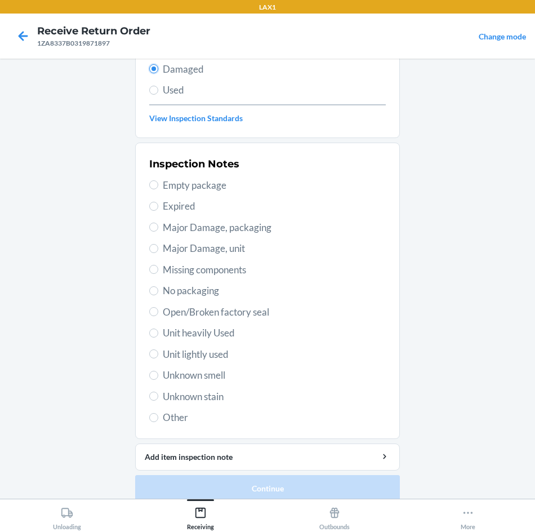
scroll to position [147, 0]
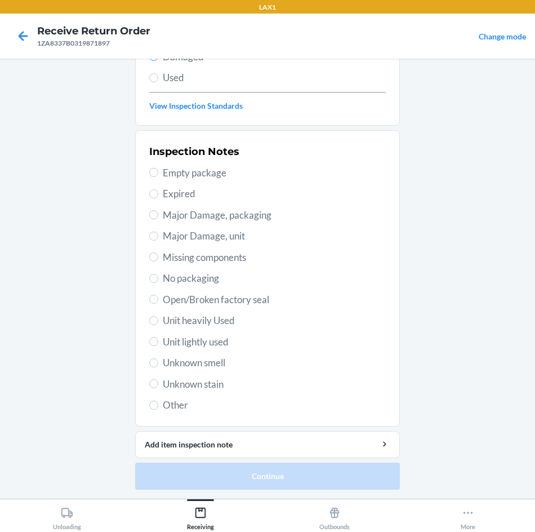
click at [205, 323] on span "Unit heavily Used" at bounding box center [274, 320] width 223 height 15
click at [158, 323] on input "Unit heavily Used" at bounding box center [153, 320] width 9 height 9
radio input "true"
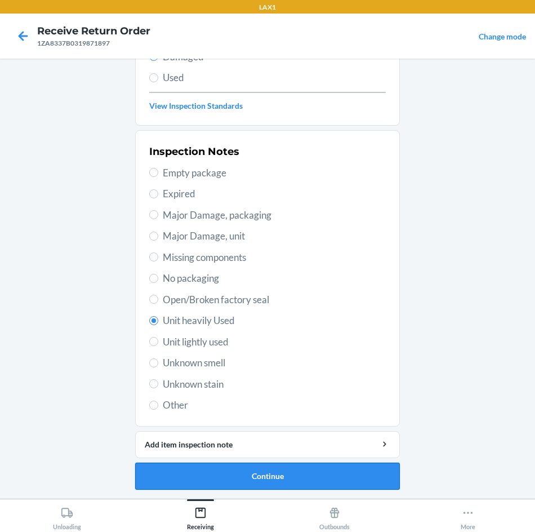
click at [247, 467] on button "Continue" at bounding box center [267, 476] width 265 height 27
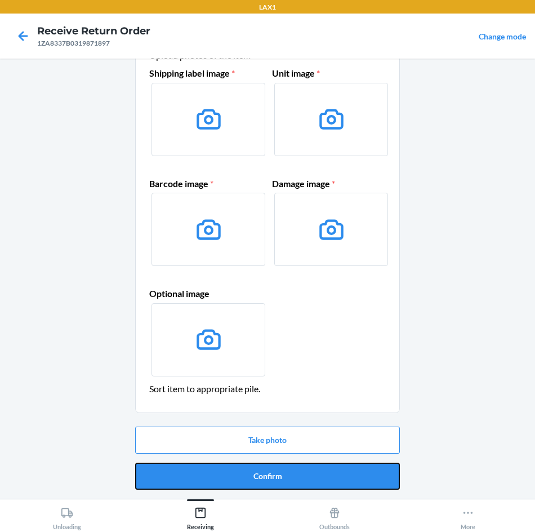
click at [247, 467] on button "Confirm" at bounding box center [267, 476] width 265 height 27
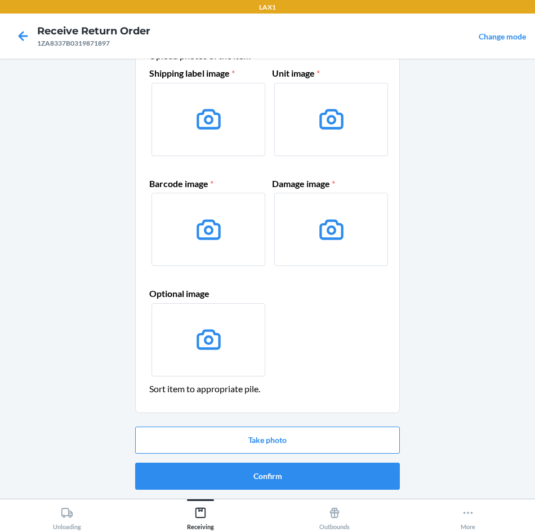
scroll to position [0, 0]
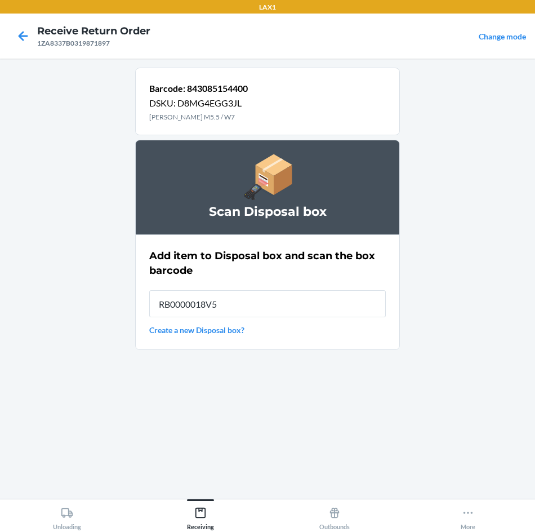
type input "RB0000018V5"
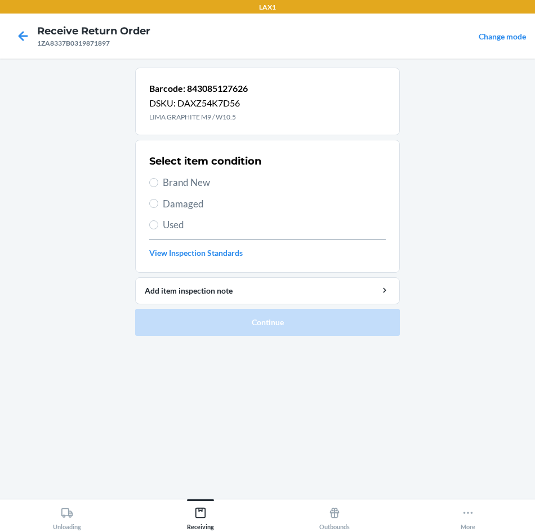
click at [176, 205] on span "Damaged" at bounding box center [274, 204] width 223 height 15
click at [158, 205] on input "Damaged" at bounding box center [153, 203] width 9 height 9
radio input "true"
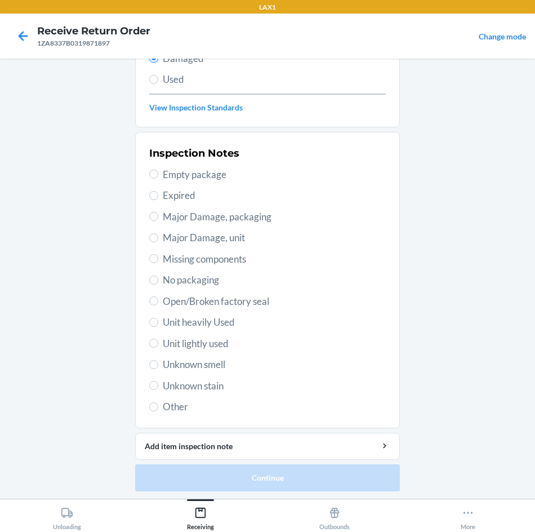
scroll to position [147, 0]
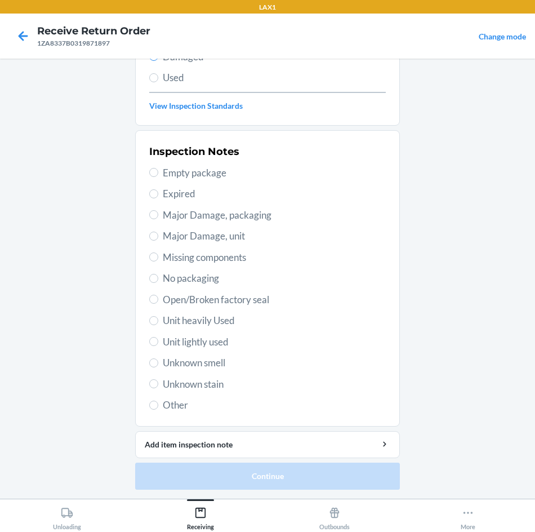
click at [201, 322] on span "Unit heavily Used" at bounding box center [274, 320] width 223 height 15
click at [158, 322] on input "Unit heavily Used" at bounding box center [153, 320] width 9 height 9
radio input "true"
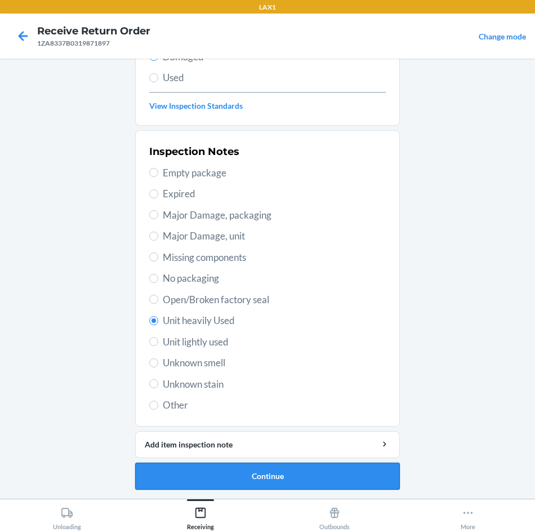
click at [246, 474] on button "Continue" at bounding box center [267, 476] width 265 height 27
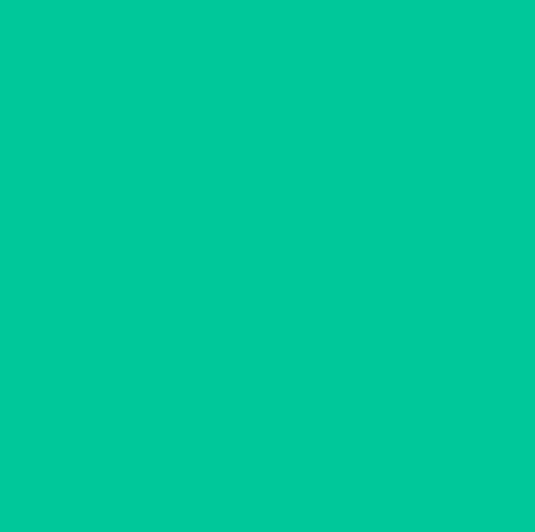
scroll to position [54, 0]
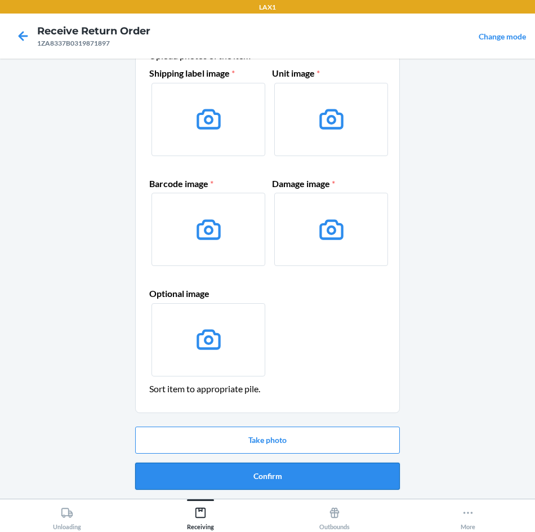
click at [230, 483] on button "Confirm" at bounding box center [267, 476] width 265 height 27
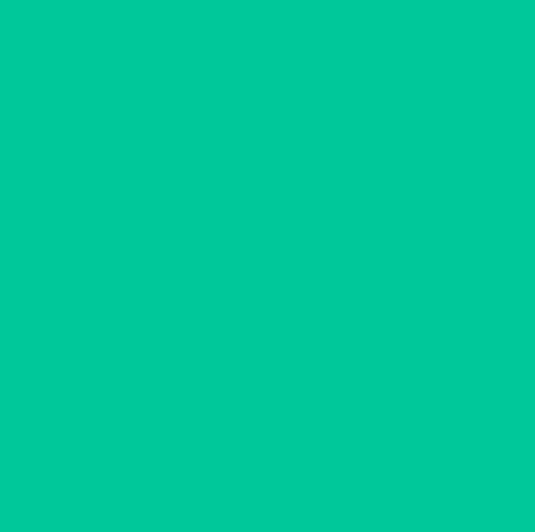
scroll to position [0, 0]
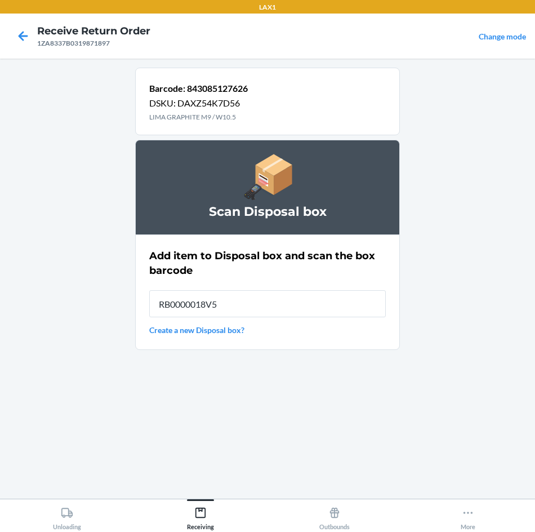
type input "RB0000018V5"
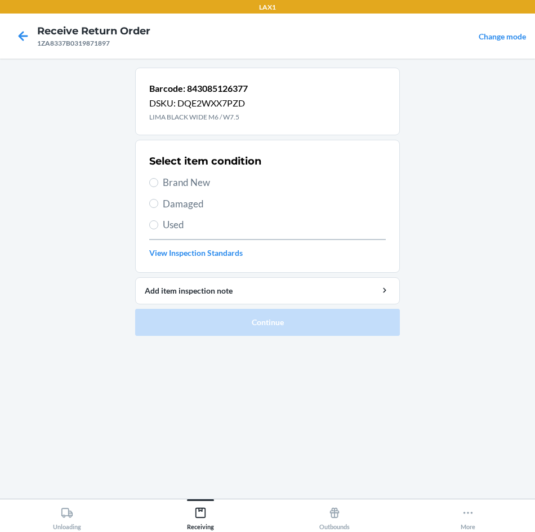
click at [210, 178] on span "Brand New" at bounding box center [274, 182] width 223 height 15
click at [158, 178] on input "Brand New" at bounding box center [153, 182] width 9 height 9
radio input "true"
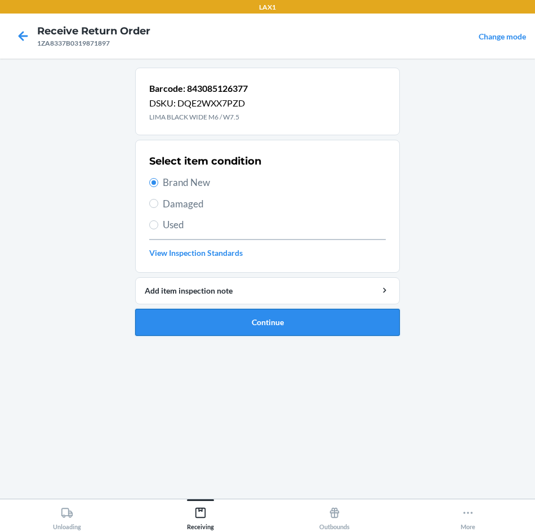
click at [202, 314] on button "Continue" at bounding box center [267, 322] width 265 height 27
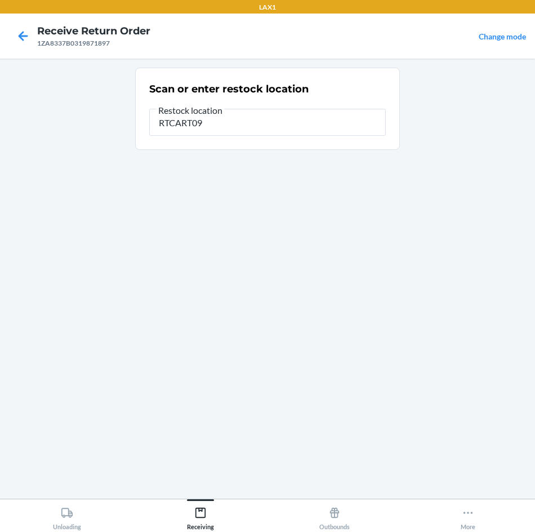
type input "RTCART090"
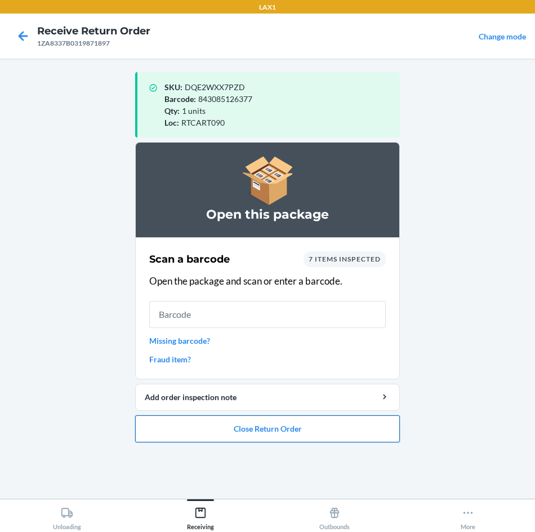
click at [317, 431] on button "Close Return Order" at bounding box center [267, 428] width 265 height 27
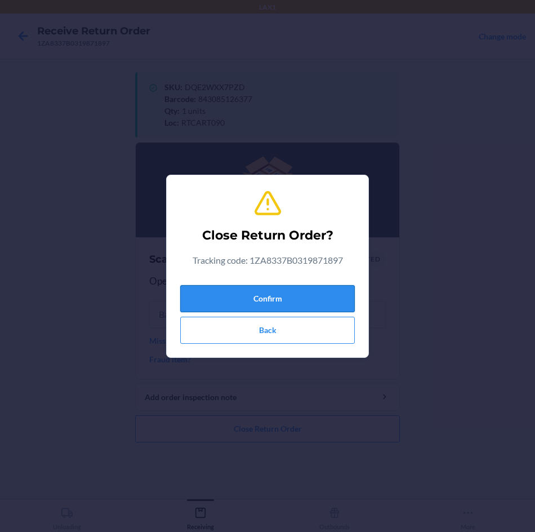
click at [293, 304] on button "Confirm" at bounding box center [267, 298] width 175 height 27
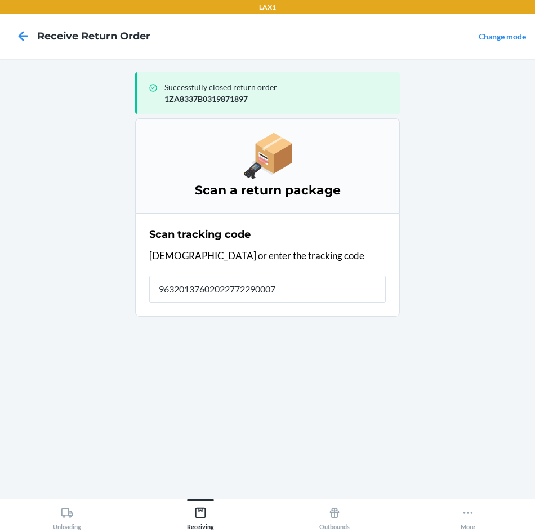
type input "963201376020227722900079"
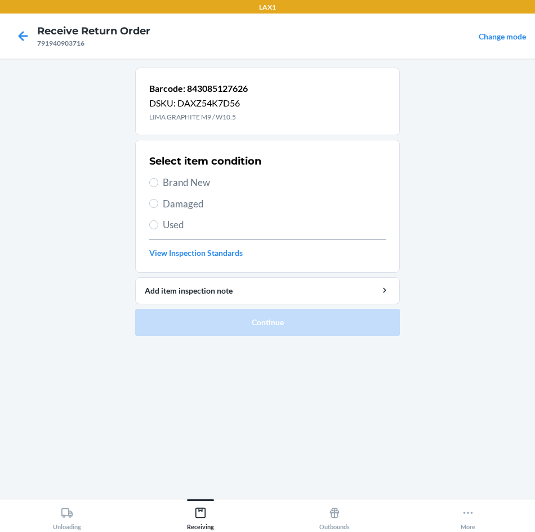
click at [185, 208] on span "Damaged" at bounding box center [274, 204] width 223 height 15
click at [158, 208] on input "Damaged" at bounding box center [153, 203] width 9 height 9
radio input "true"
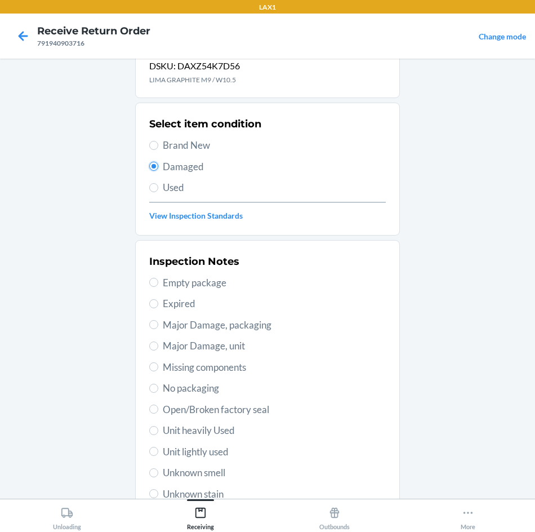
scroll to position [113, 0]
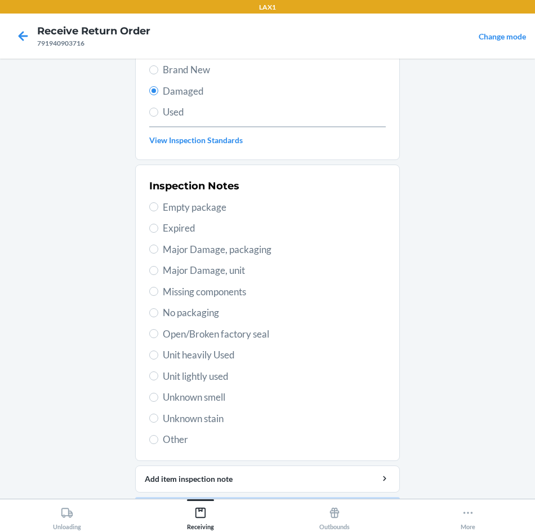
click at [211, 357] on span "Unit heavily Used" at bounding box center [274, 355] width 223 height 15
click at [158, 357] on input "Unit heavily Used" at bounding box center [153, 355] width 9 height 9
radio input "true"
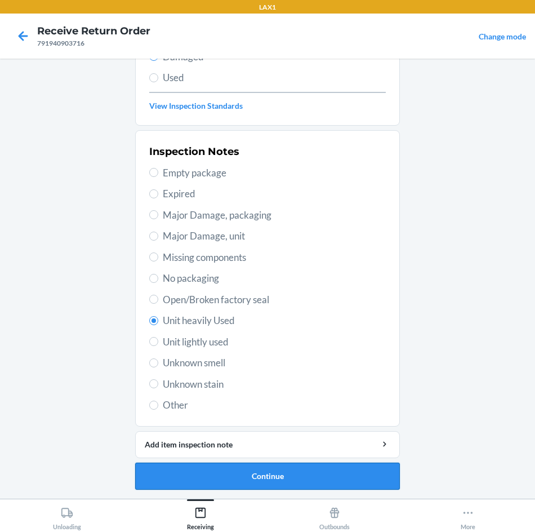
click at [358, 471] on button "Continue" at bounding box center [267, 476] width 265 height 27
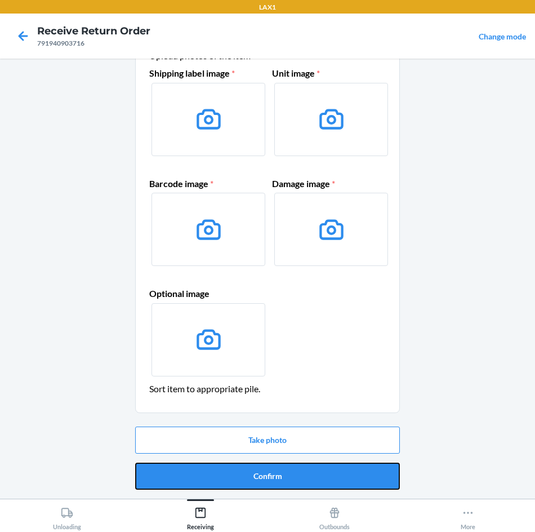
click at [358, 471] on button "Confirm" at bounding box center [267, 476] width 265 height 27
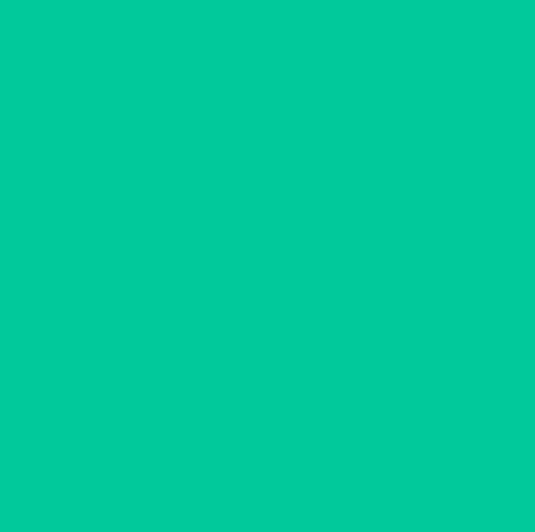
scroll to position [0, 0]
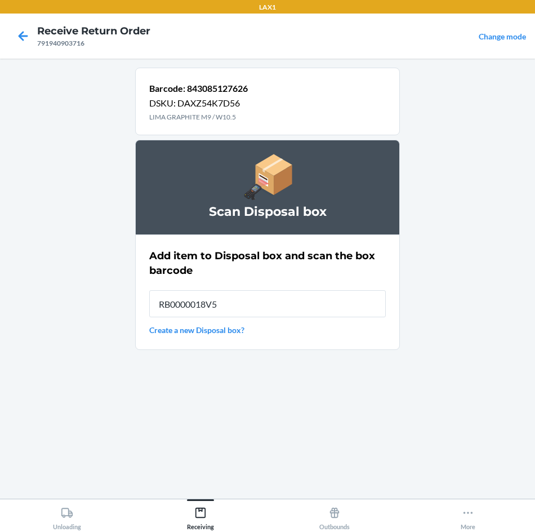
type input "RB0000018V5"
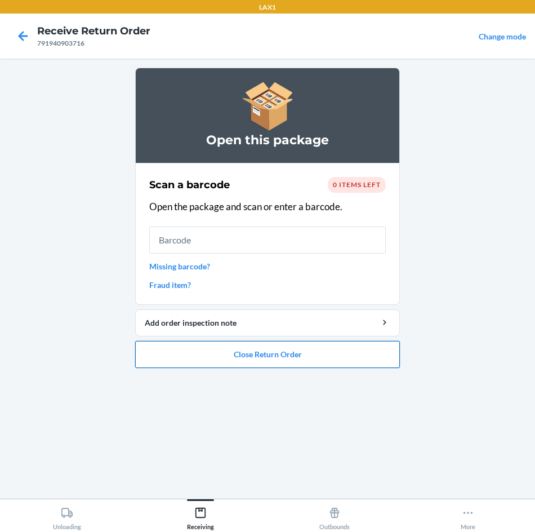
click at [181, 348] on button "Close Return Order" at bounding box center [267, 354] width 265 height 27
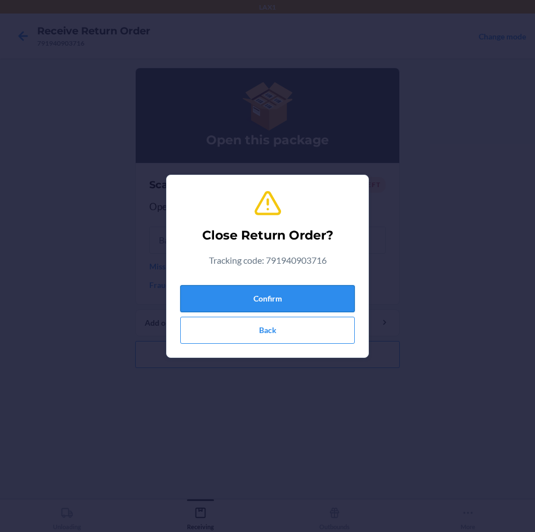
click at [222, 291] on button "Confirm" at bounding box center [267, 298] width 175 height 27
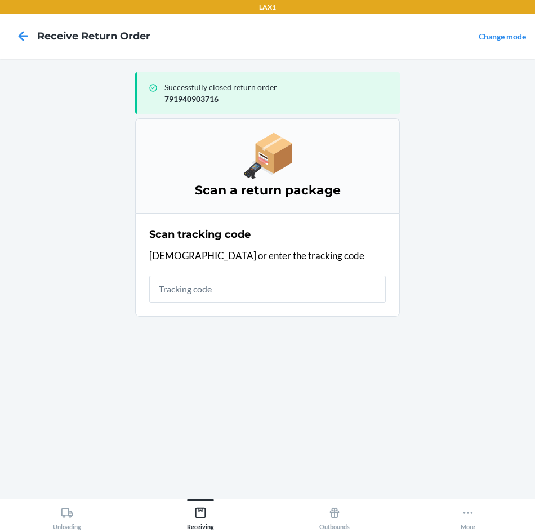
click at [224, 286] on input "text" at bounding box center [267, 289] width 237 height 27
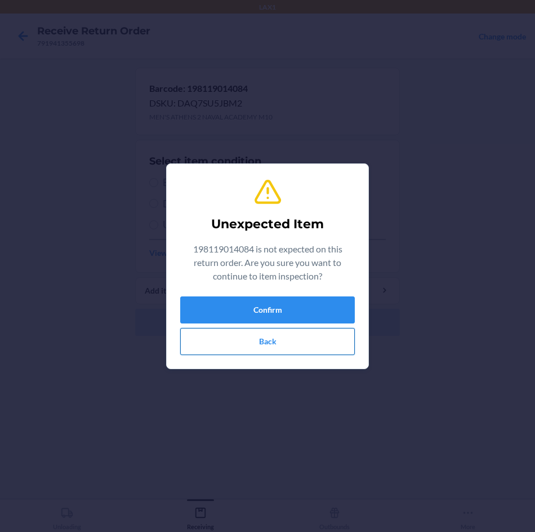
click at [291, 340] on button "Back" at bounding box center [267, 341] width 175 height 27
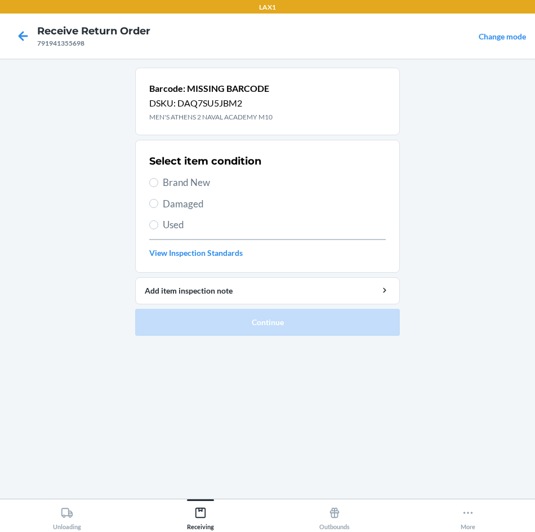
click at [197, 178] on span "Brand New" at bounding box center [274, 182] width 223 height 15
click at [158, 178] on input "Brand New" at bounding box center [153, 182] width 9 height 9
radio input "true"
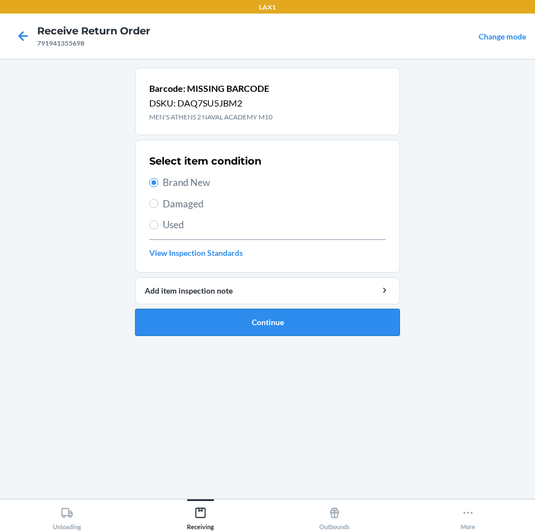
click at [240, 321] on button "Continue" at bounding box center [267, 322] width 265 height 27
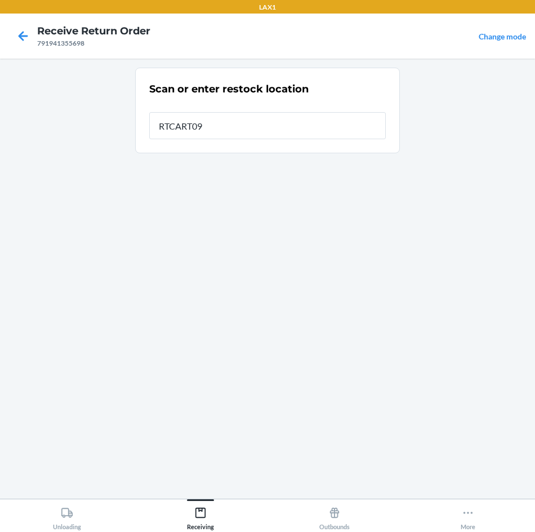
type input "RTCART090"
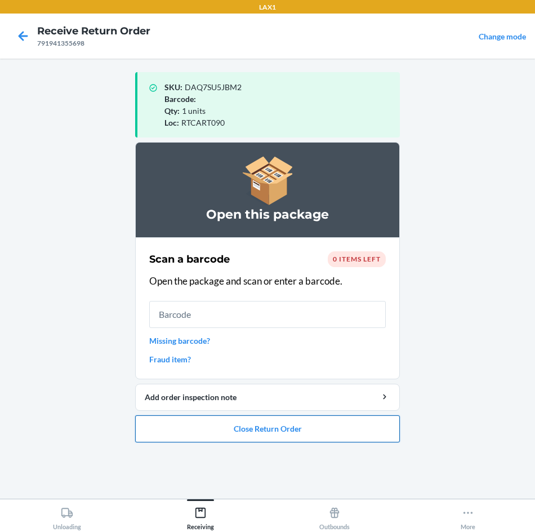
click at [325, 423] on button "Close Return Order" at bounding box center [267, 428] width 265 height 27
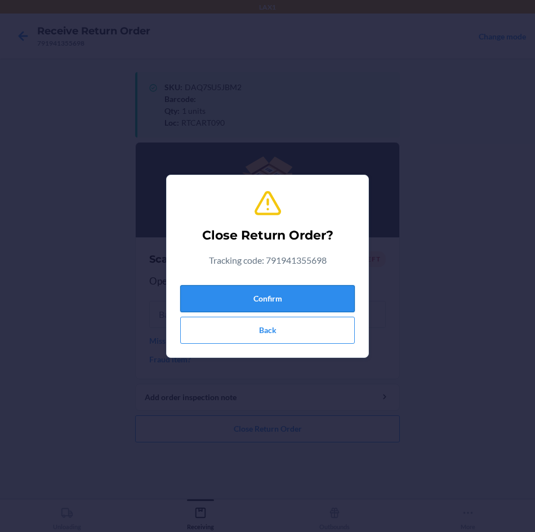
click at [297, 308] on button "Confirm" at bounding box center [267, 298] width 175 height 27
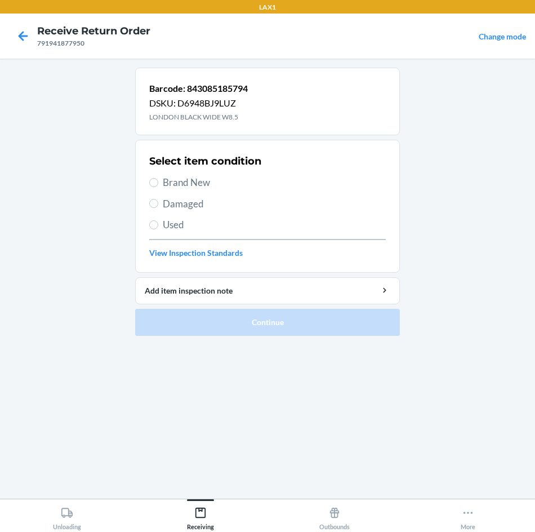
click at [192, 210] on span "Damaged" at bounding box center [274, 204] width 223 height 15
click at [158, 208] on input "Damaged" at bounding box center [153, 203] width 9 height 9
radio input "true"
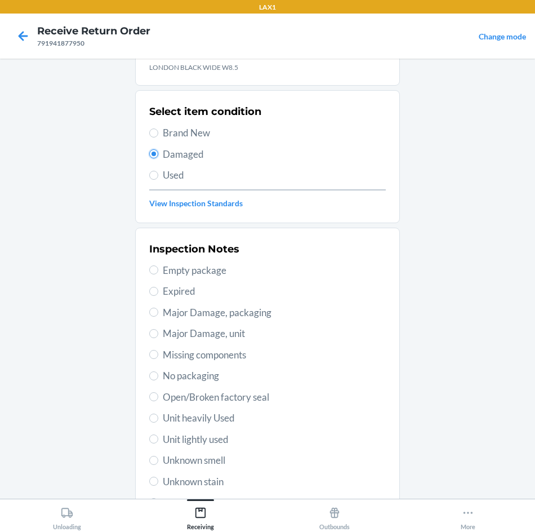
scroll to position [113, 0]
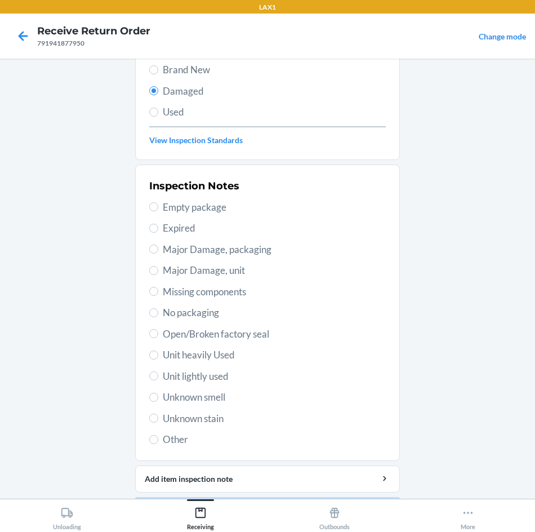
click at [221, 358] on span "Unit heavily Used" at bounding box center [274, 355] width 223 height 15
click at [158, 358] on input "Unit heavily Used" at bounding box center [153, 355] width 9 height 9
radio input "true"
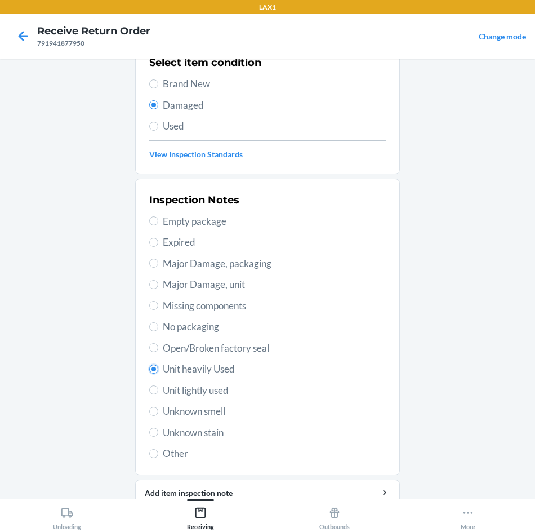
scroll to position [147, 0]
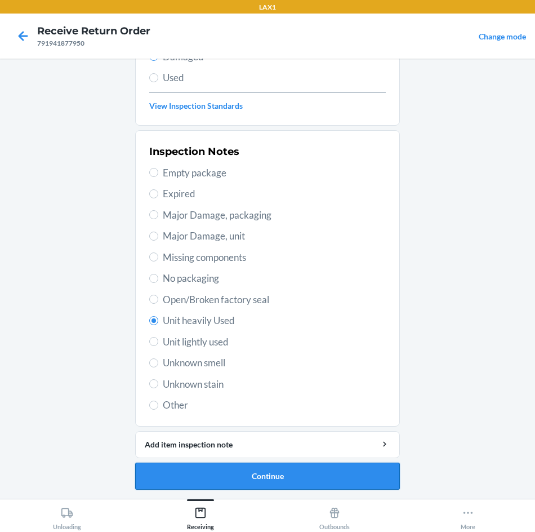
click at [372, 476] on button "Continue" at bounding box center [267, 476] width 265 height 27
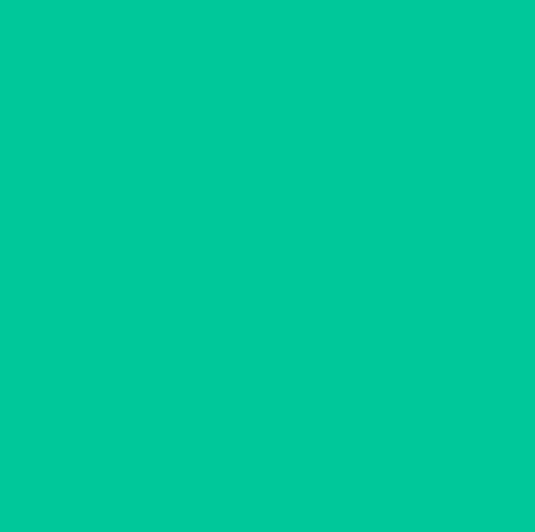
scroll to position [54, 0]
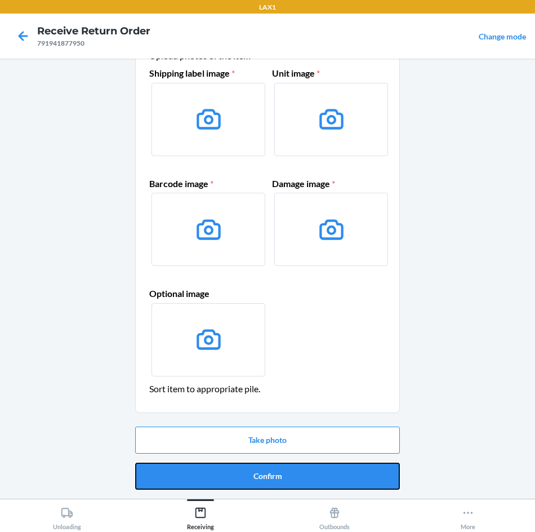
click at [372, 476] on button "Confirm" at bounding box center [267, 476] width 265 height 27
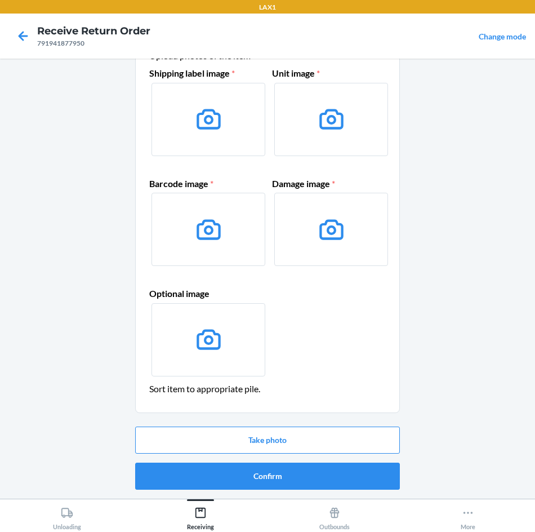
scroll to position [0, 0]
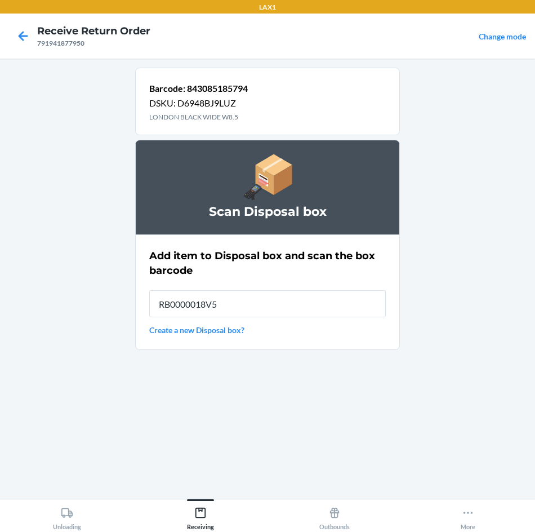
type input "RB0000018V5"
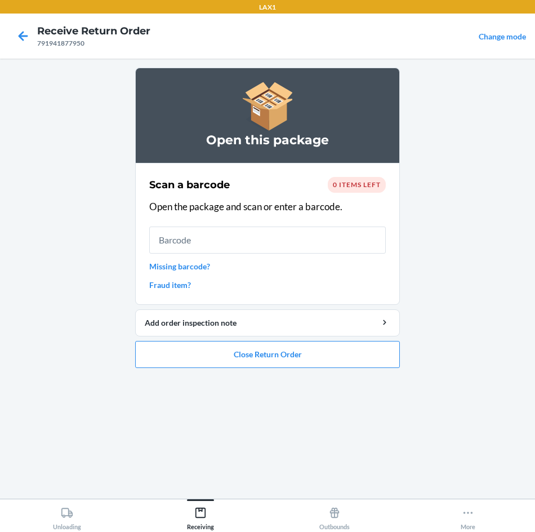
click at [277, 340] on li "Open this package Scan a barcode 0 items left Open the package and scan or ente…" at bounding box center [267, 218] width 265 height 300
click at [277, 342] on button "Close Return Order" at bounding box center [267, 354] width 265 height 27
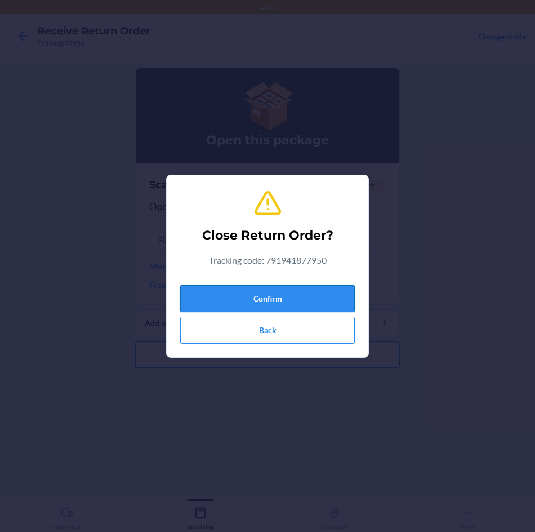
click at [295, 286] on button "Confirm" at bounding box center [267, 298] width 175 height 27
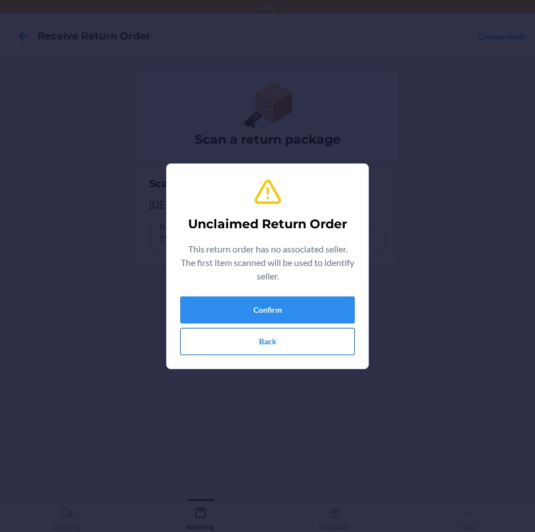
click at [324, 341] on button "Back" at bounding box center [267, 341] width 175 height 27
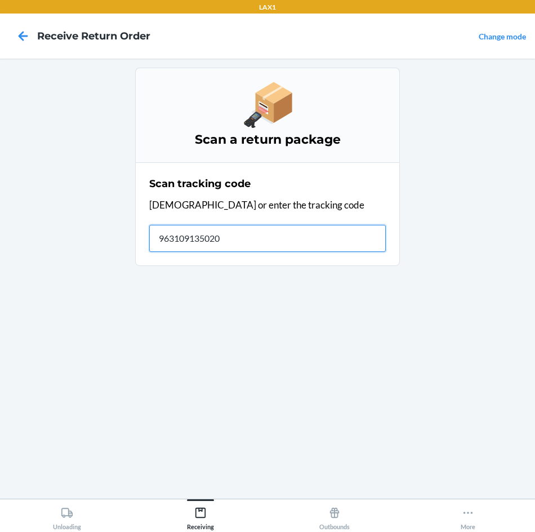
type input "9631091350202"
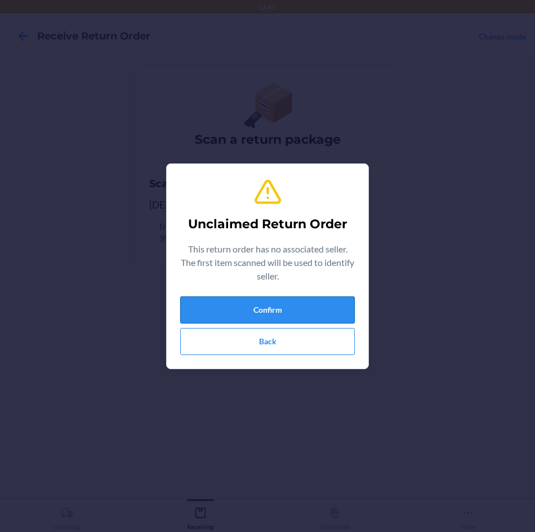
click at [236, 305] on button "Confirm" at bounding box center [267, 309] width 175 height 27
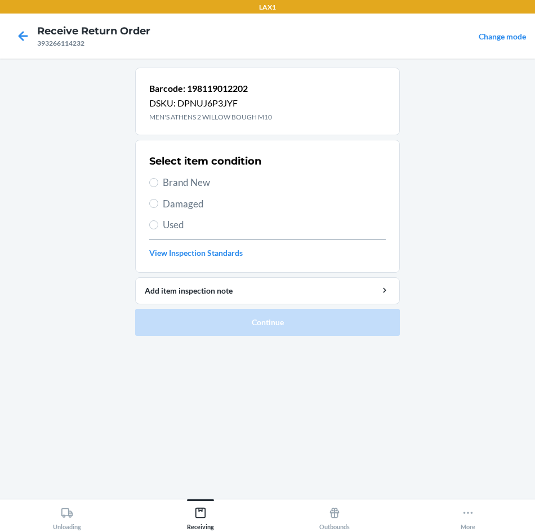
click at [205, 192] on div "Select item condition Brand New Damaged Used View Inspection Standards" at bounding box center [267, 206] width 237 height 112
click at [192, 201] on span "Damaged" at bounding box center [274, 204] width 223 height 15
click at [158, 201] on input "Damaged" at bounding box center [153, 203] width 9 height 9
radio input "true"
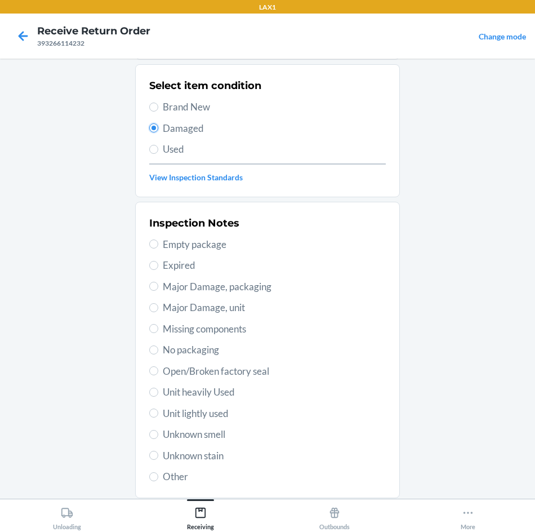
scroll to position [147, 0]
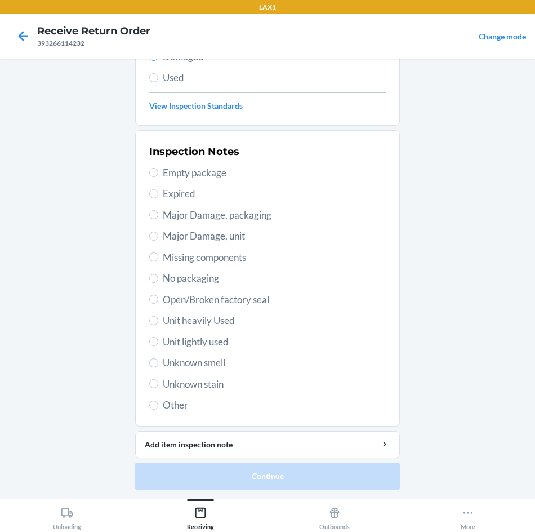
click at [197, 279] on span "No packaging" at bounding box center [274, 278] width 223 height 15
click at [158, 279] on input "No packaging" at bounding box center [153, 278] width 9 height 9
radio input "true"
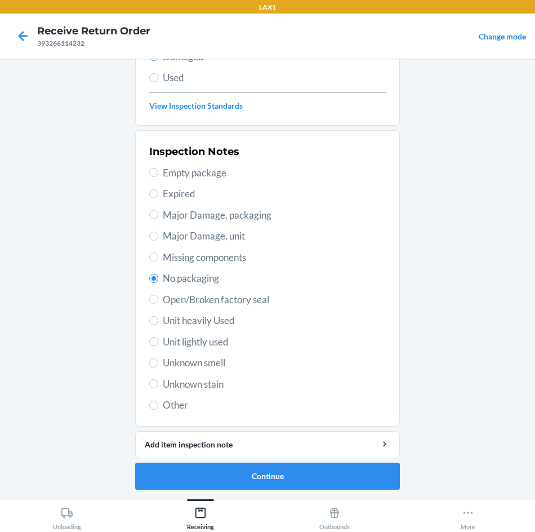
click at [216, 329] on div "Inspection Notes Empty package Expired Major Damage, packaging Major Damage, un…" at bounding box center [267, 278] width 237 height 275
click at [222, 321] on span "Unit heavily Used" at bounding box center [274, 320] width 223 height 15
click at [158, 321] on input "Unit heavily Used" at bounding box center [153, 320] width 9 height 9
radio input "true"
radio input "false"
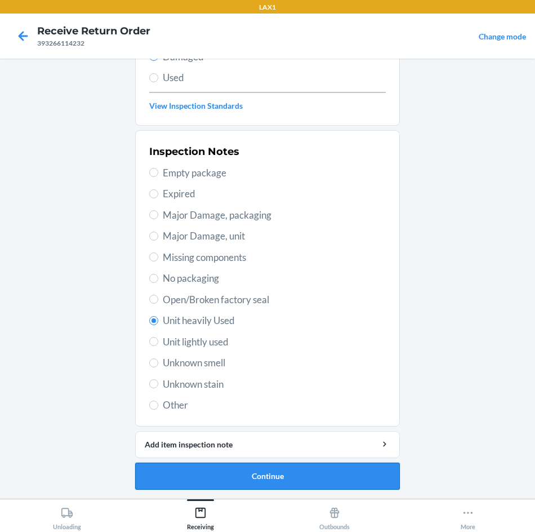
click at [214, 481] on button "Continue" at bounding box center [267, 476] width 265 height 27
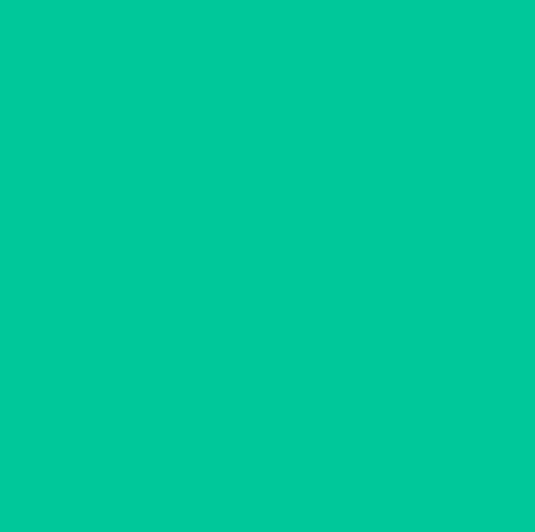
click at [214, 481] on button "Confirm" at bounding box center [267, 476] width 265 height 27
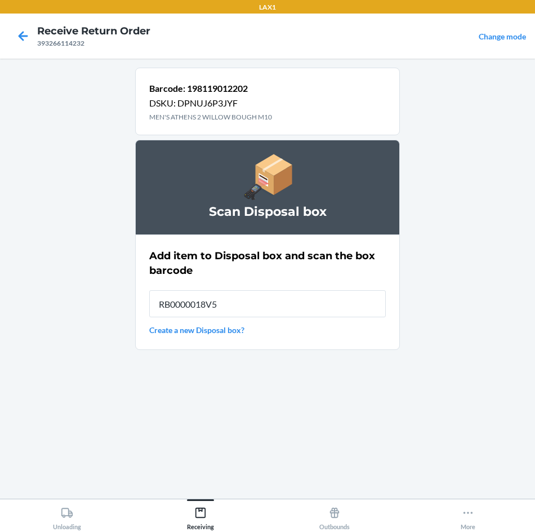
type input "RB0000018V5"
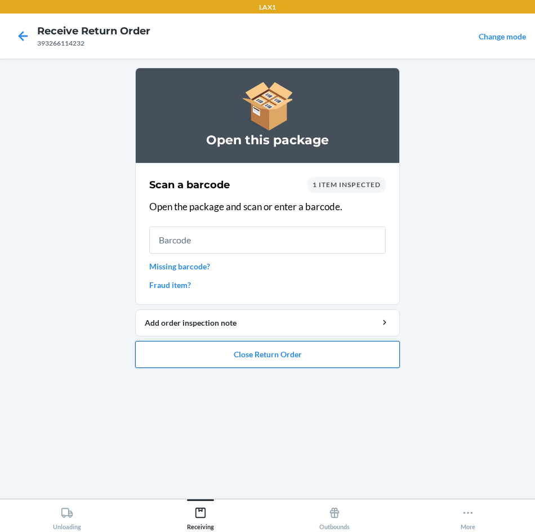
click at [247, 361] on button "Close Return Order" at bounding box center [267, 354] width 265 height 27
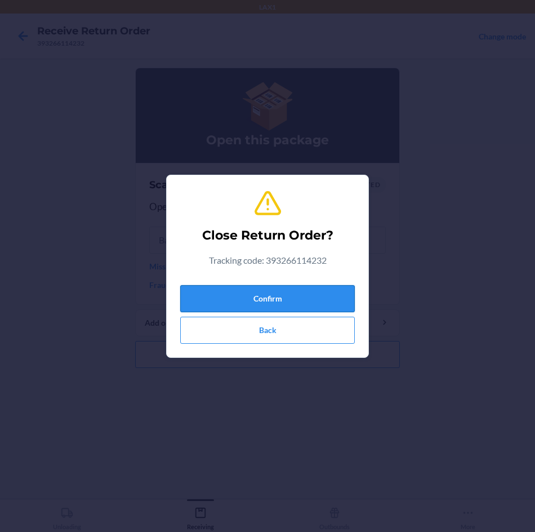
click at [269, 290] on button "Confirm" at bounding box center [267, 298] width 175 height 27
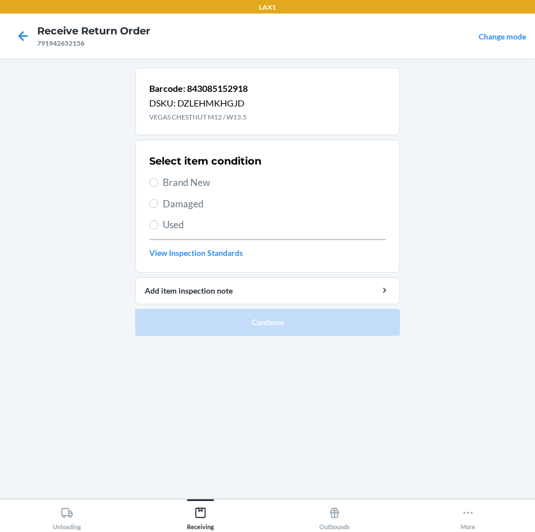
click at [177, 175] on div "Select item condition Brand New Damaged Used View Inspection Standards" at bounding box center [267, 206] width 237 height 112
click at [190, 187] on span "Brand New" at bounding box center [274, 182] width 223 height 15
click at [158, 187] on input "Brand New" at bounding box center [153, 182] width 9 height 9
radio input "true"
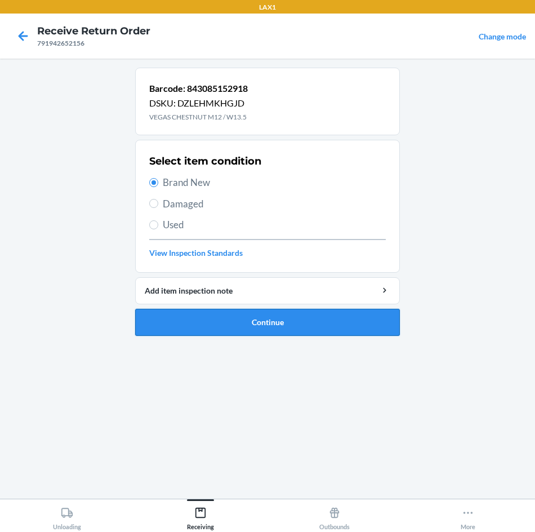
click at [251, 321] on button "Continue" at bounding box center [267, 322] width 265 height 27
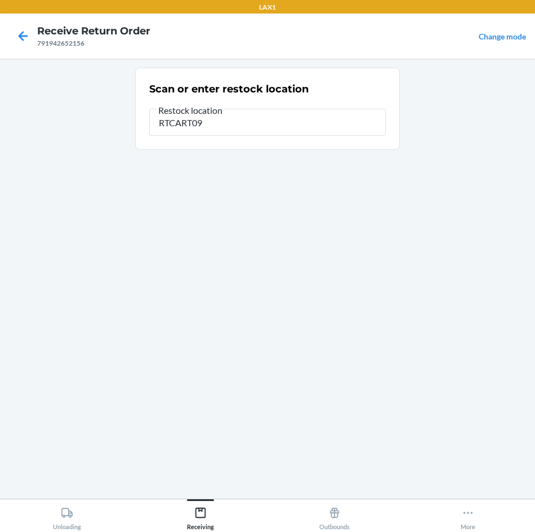
type input "RTCART090"
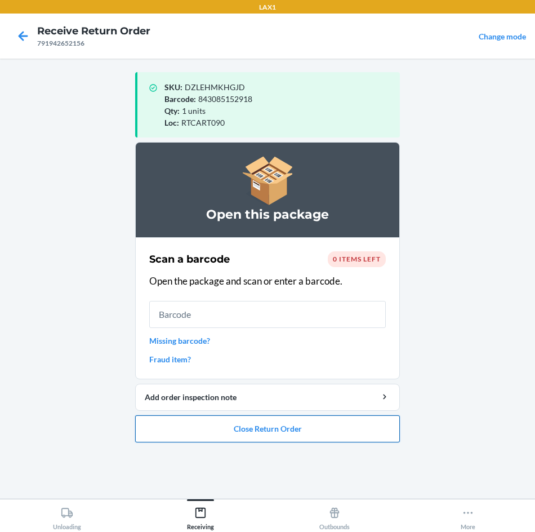
click at [338, 435] on button "Close Return Order" at bounding box center [267, 428] width 265 height 27
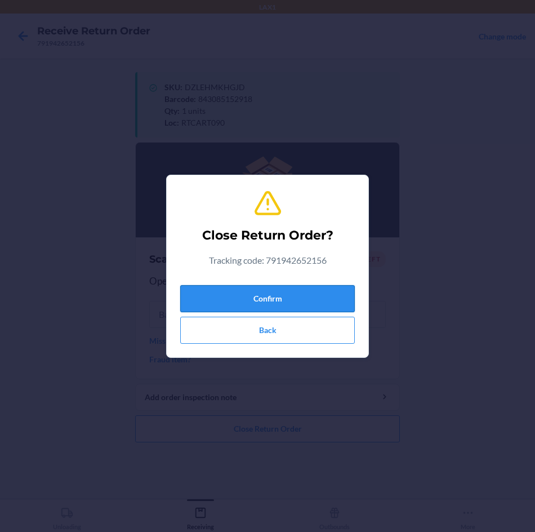
click at [321, 304] on button "Confirm" at bounding box center [267, 298] width 175 height 27
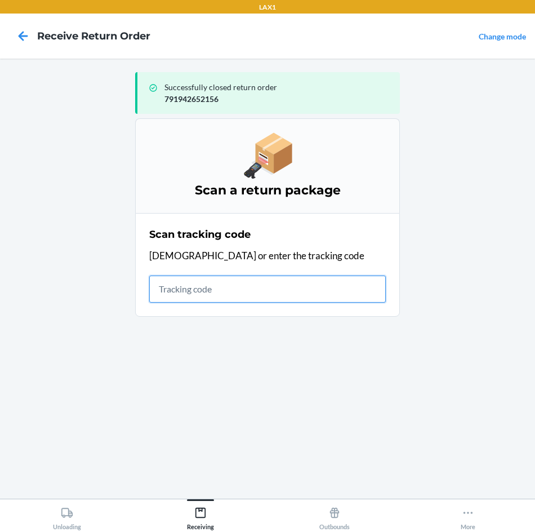
click at [202, 285] on input "text" at bounding box center [267, 289] width 237 height 27
type input "9632013760202277229000791940"
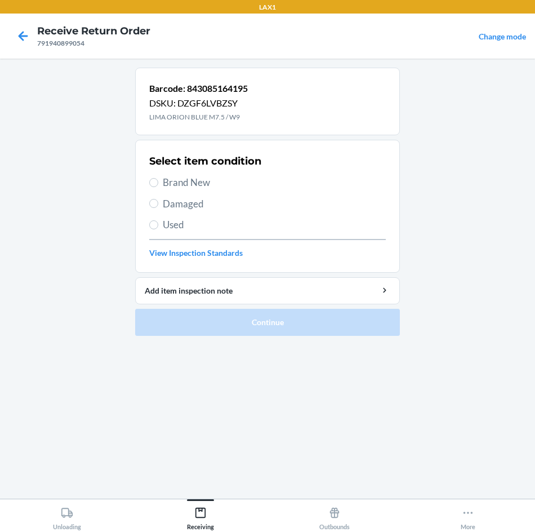
click at [183, 197] on span "Damaged" at bounding box center [274, 204] width 223 height 15
click at [158, 199] on input "Damaged" at bounding box center [153, 203] width 9 height 9
radio input "true"
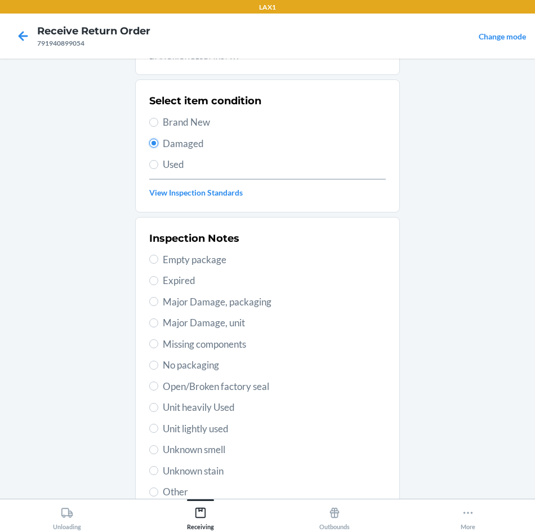
scroll to position [147, 0]
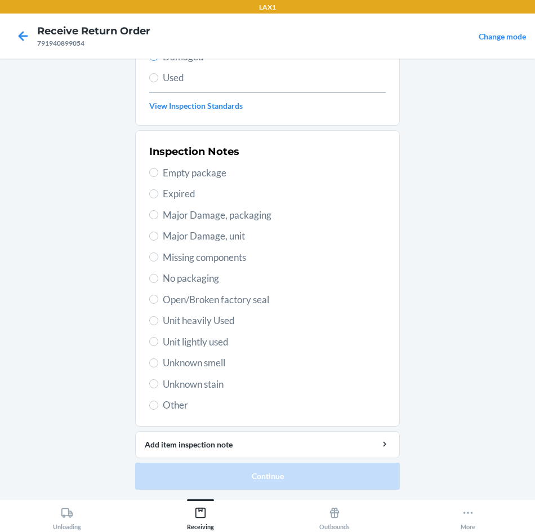
click at [193, 320] on span "Unit heavily Used" at bounding box center [274, 320] width 223 height 15
click at [158, 320] on input "Unit heavily Used" at bounding box center [153, 320] width 9 height 9
radio input "true"
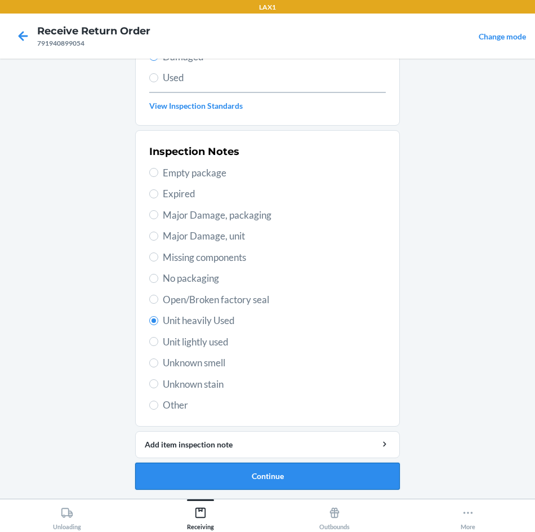
click at [233, 471] on button "Continue" at bounding box center [267, 476] width 265 height 27
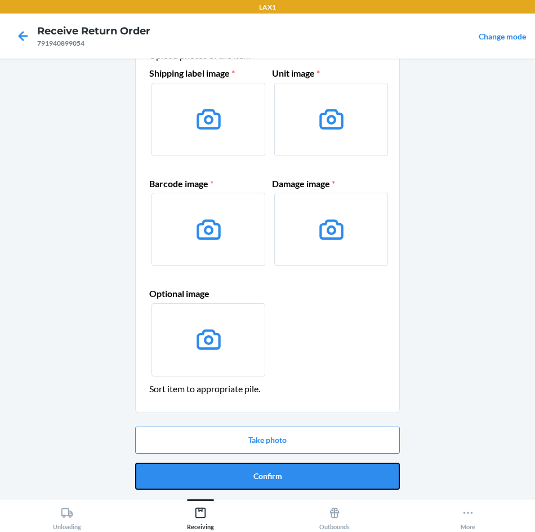
click at [239, 467] on button "Confirm" at bounding box center [267, 476] width 265 height 27
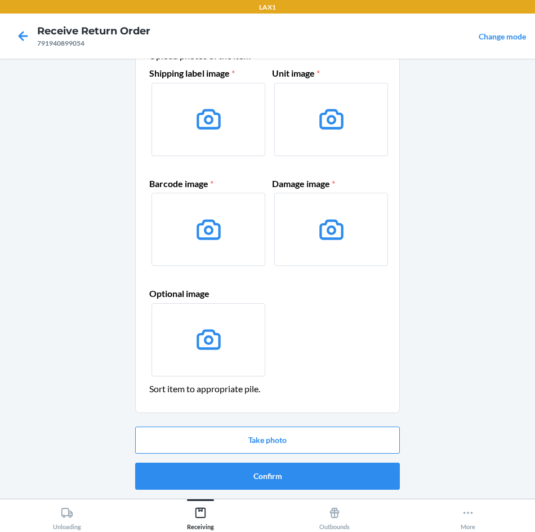
scroll to position [0, 0]
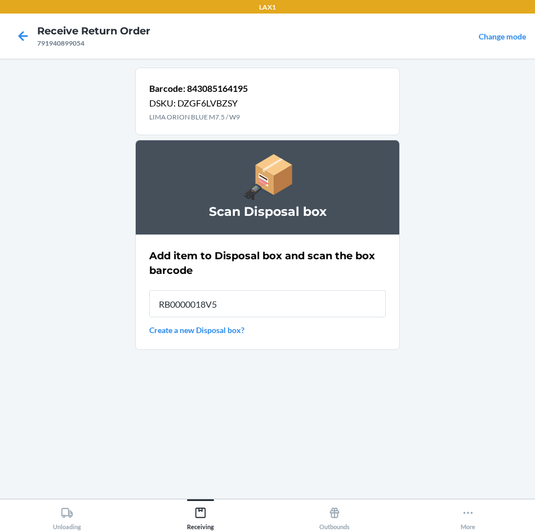
type input "RB0000018V5"
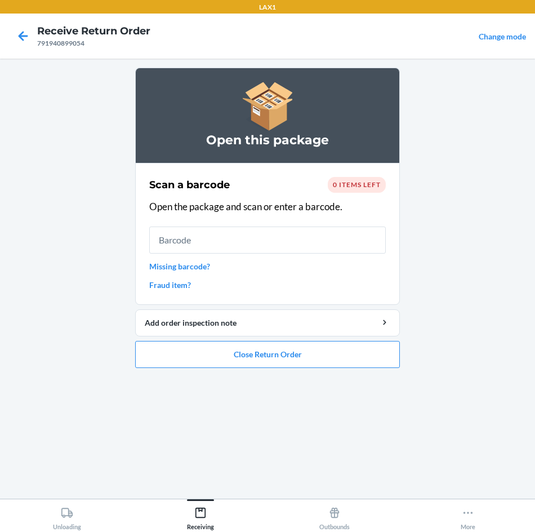
drag, startPoint x: 194, startPoint y: 468, endPoint x: 194, endPoint y: 477, distance: 9.0
drag, startPoint x: 194, startPoint y: 477, endPoint x: 189, endPoint y: 482, distance: 7.2
drag, startPoint x: 189, startPoint y: 482, endPoint x: 151, endPoint y: 367, distance: 121.7
click at [151, 367] on button "Close Return Order" at bounding box center [267, 354] width 265 height 27
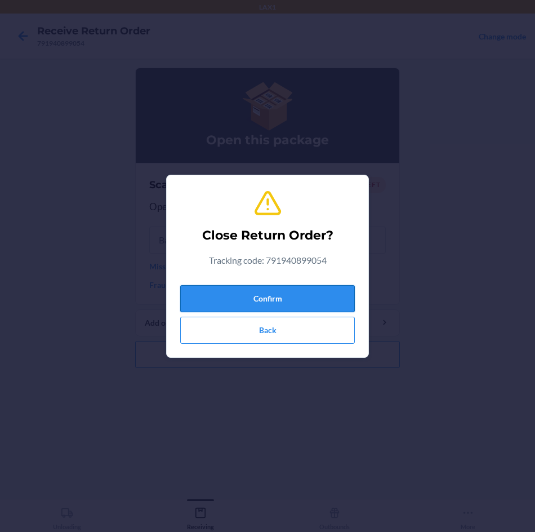
click at [247, 295] on button "Confirm" at bounding box center [267, 298] width 175 height 27
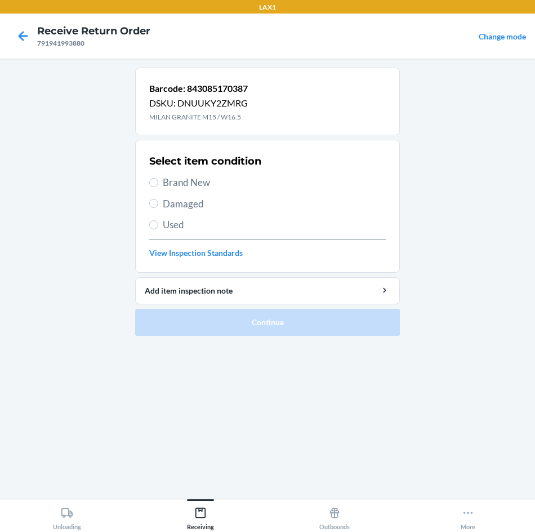
click at [184, 214] on div "Select item condition Brand New Damaged Used View Inspection Standards" at bounding box center [267, 206] width 237 height 112
click at [184, 206] on span "Damaged" at bounding box center [274, 204] width 223 height 15
click at [158, 206] on input "Damaged" at bounding box center [153, 203] width 9 height 9
radio input "true"
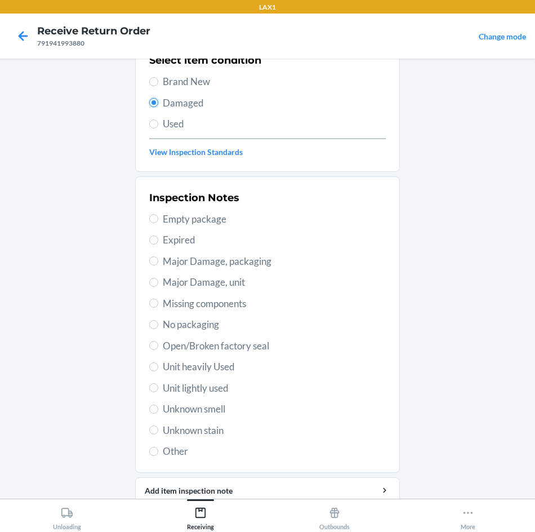
scroll to position [147, 0]
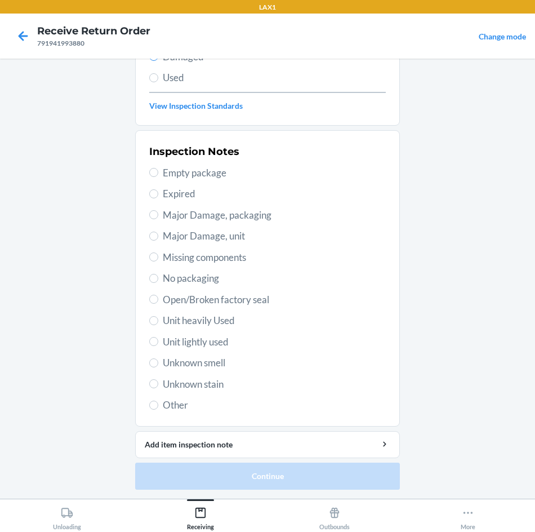
click at [198, 318] on span "Unit heavily Used" at bounding box center [274, 320] width 223 height 15
click at [158, 318] on input "Unit heavily Used" at bounding box center [153, 320] width 9 height 9
radio input "true"
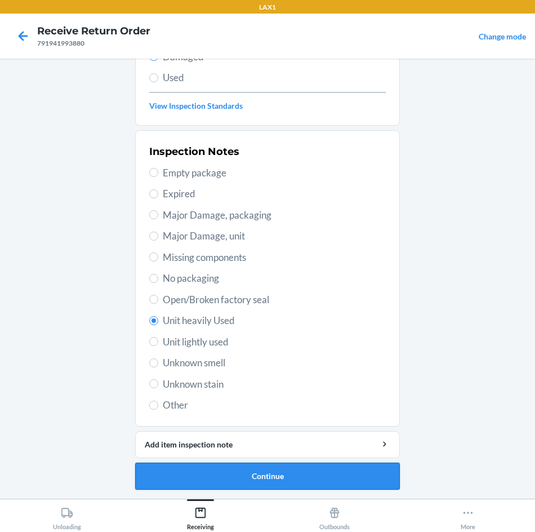
click at [315, 471] on button "Continue" at bounding box center [267, 476] width 265 height 27
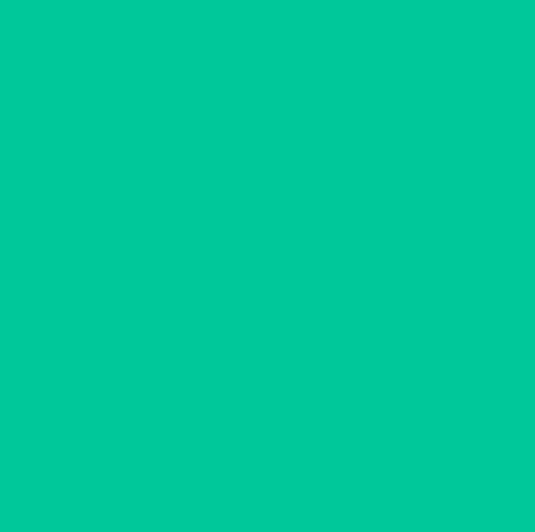
scroll to position [54, 0]
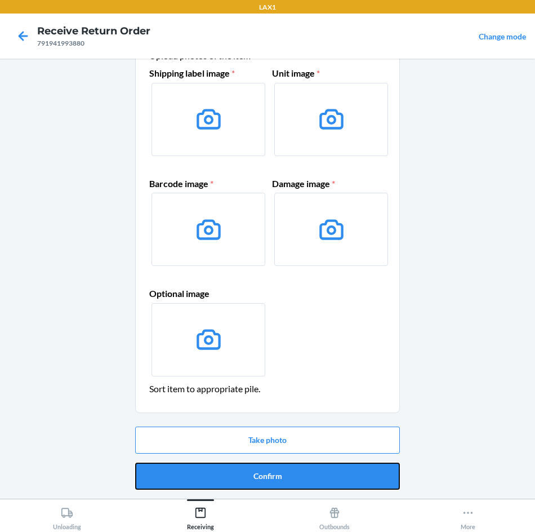
click at [315, 471] on button "Confirm" at bounding box center [267, 476] width 265 height 27
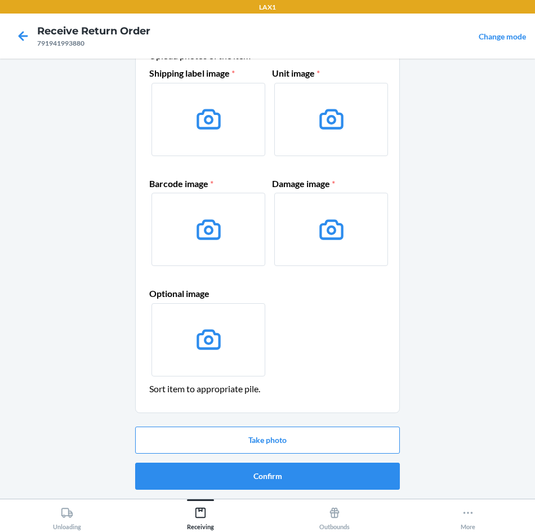
scroll to position [0, 0]
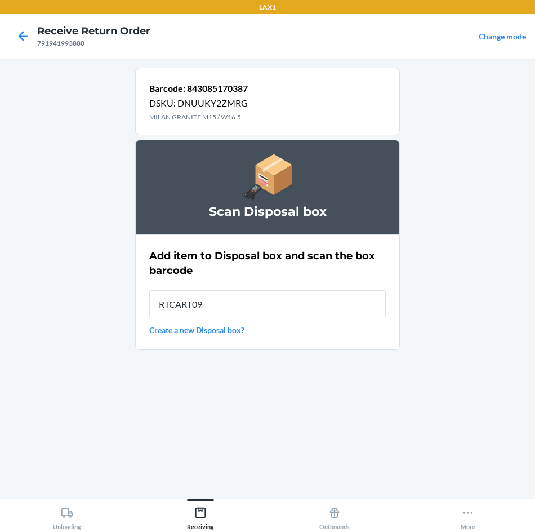
type input "RTCART090"
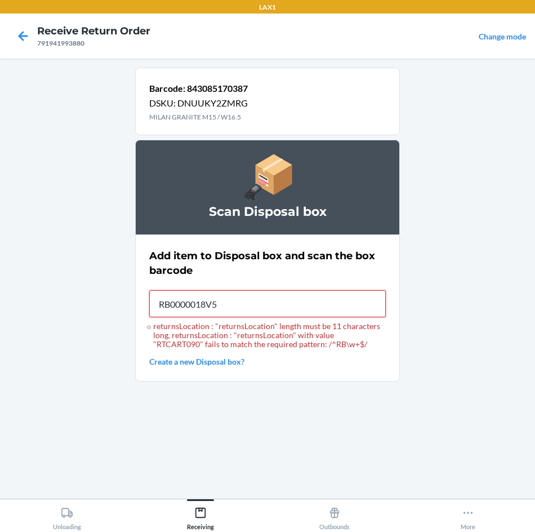
type input "RB0000018V5"
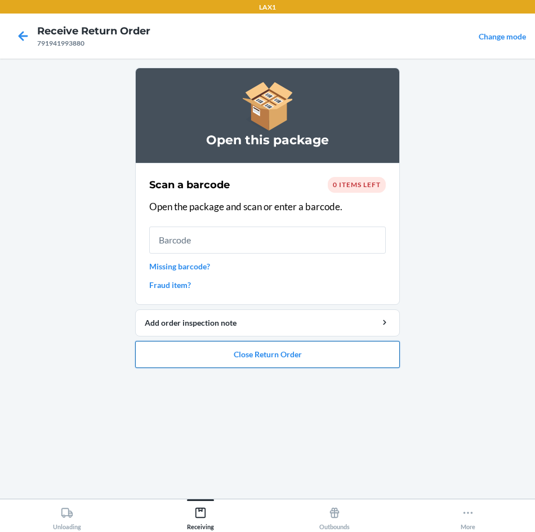
click at [318, 353] on button "Close Return Order" at bounding box center [267, 354] width 265 height 27
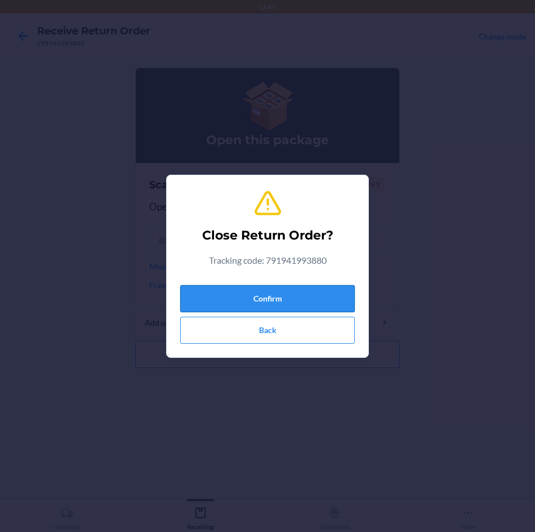
click at [325, 299] on button "Confirm" at bounding box center [267, 298] width 175 height 27
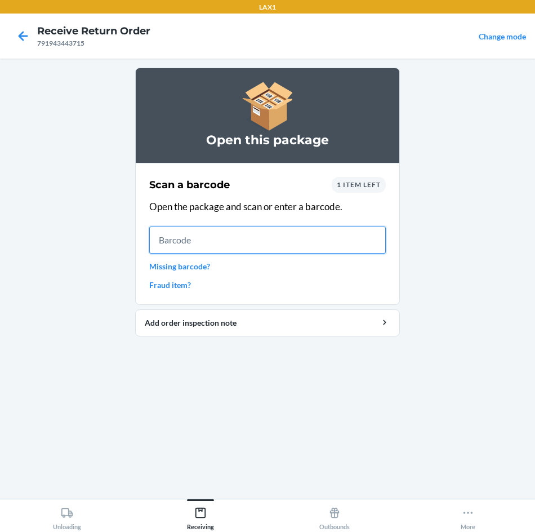
click at [297, 236] on input "text" at bounding box center [267, 240] width 237 height 27
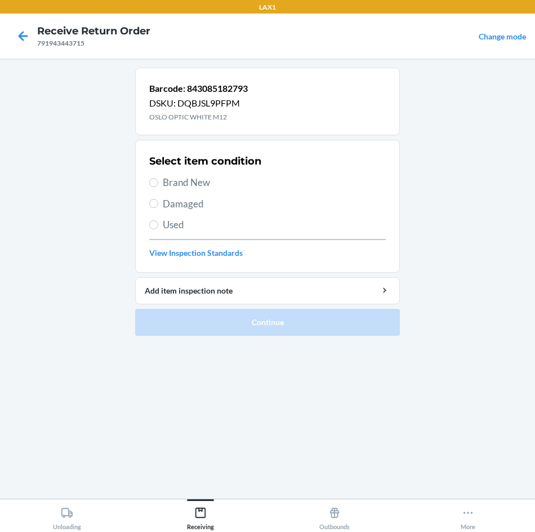
click at [207, 187] on span "Brand New" at bounding box center [274, 182] width 223 height 15
click at [158, 187] on input "Brand New" at bounding box center [153, 182] width 9 height 9
radio input "true"
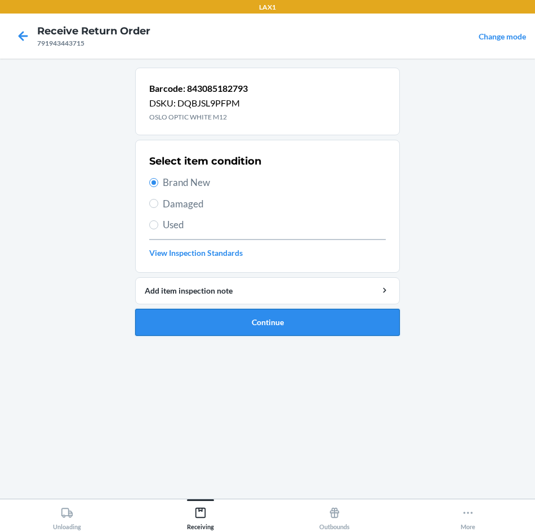
click at [234, 314] on button "Continue" at bounding box center [267, 322] width 265 height 27
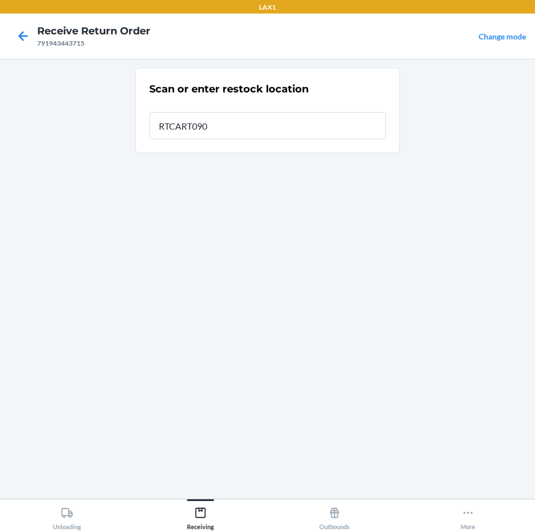
type input "RTCART090"
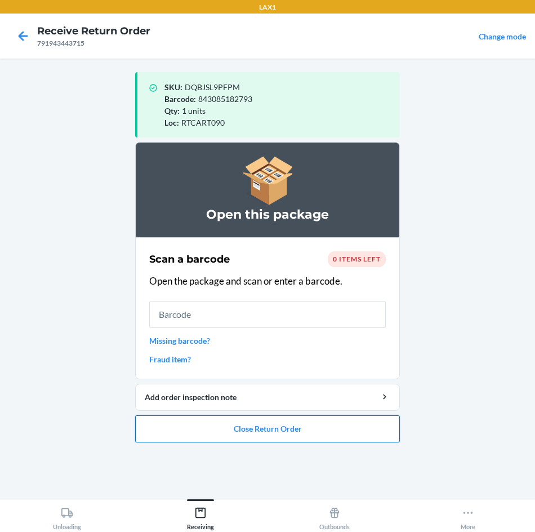
click at [270, 424] on button "Close Return Order" at bounding box center [267, 428] width 265 height 27
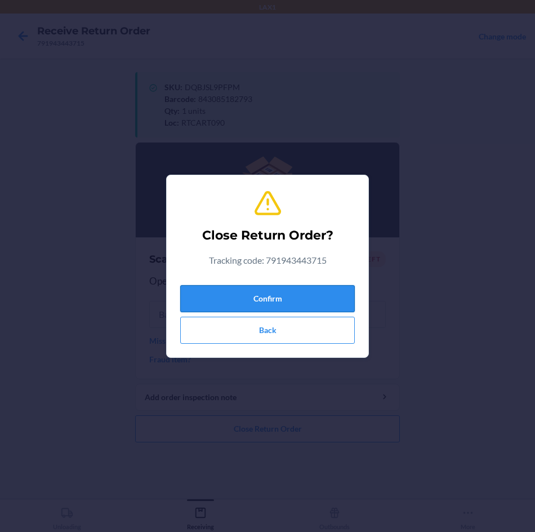
click at [323, 295] on button "Confirm" at bounding box center [267, 298] width 175 height 27
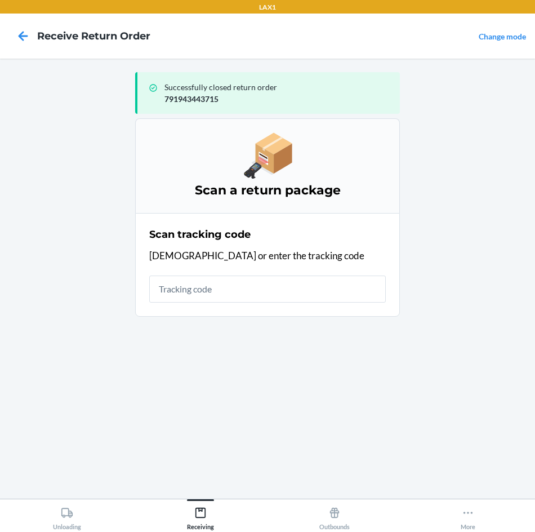
click at [374, 294] on input "text" at bounding box center [267, 289] width 237 height 27
type input "963201376020227722900079194202"
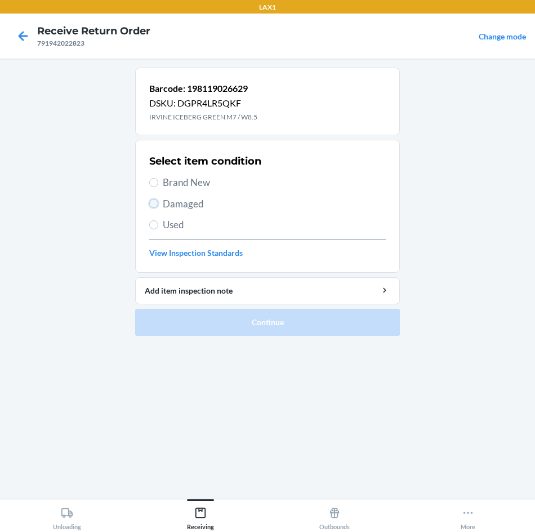
click at [156, 204] on input "Damaged" at bounding box center [153, 203] width 9 height 9
radio input "true"
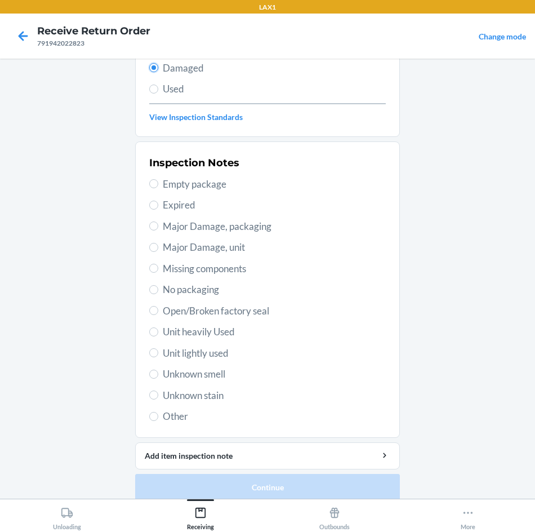
scroll to position [147, 0]
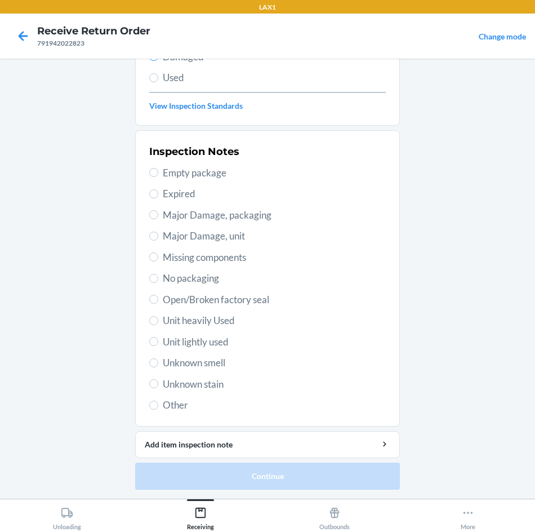
click at [215, 318] on span "Unit heavily Used" at bounding box center [274, 320] width 223 height 15
click at [158, 318] on input "Unit heavily Used" at bounding box center [153, 320] width 9 height 9
radio input "true"
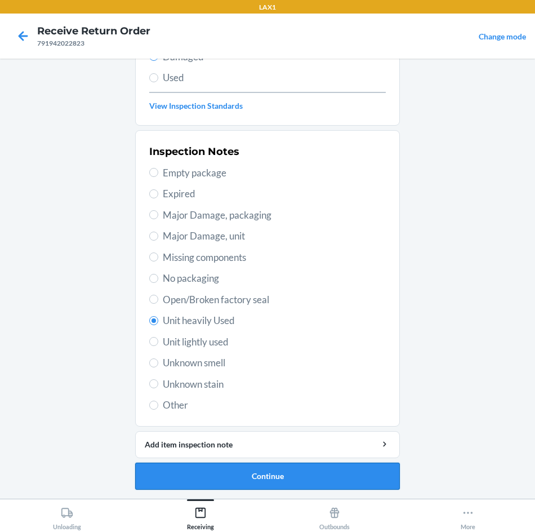
click at [189, 471] on button "Continue" at bounding box center [267, 476] width 265 height 27
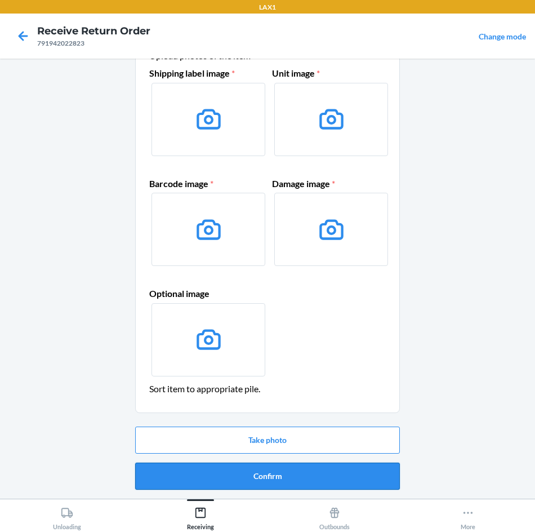
click at [199, 475] on button "Confirm" at bounding box center [267, 476] width 265 height 27
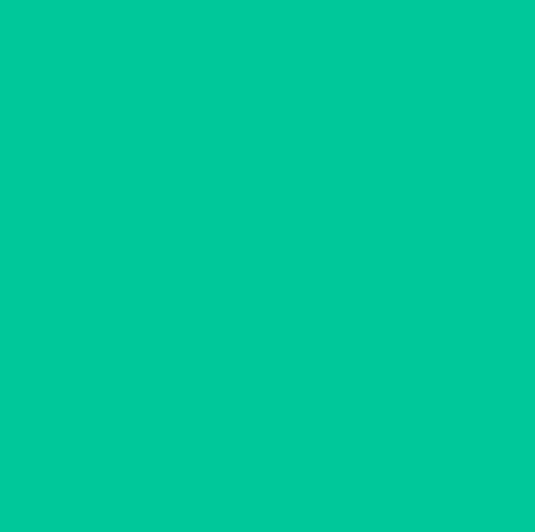
scroll to position [0, 0]
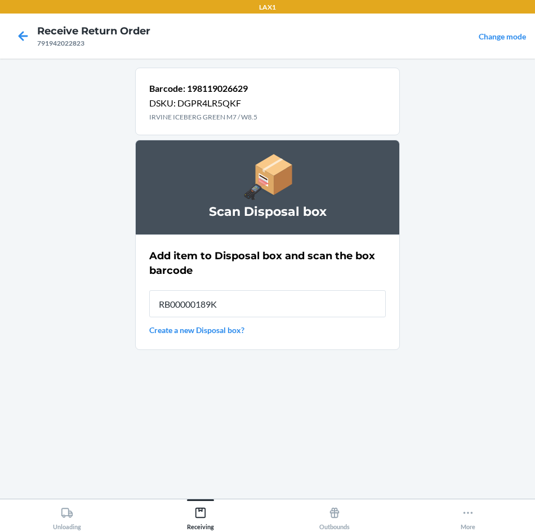
type input "RB00000189K"
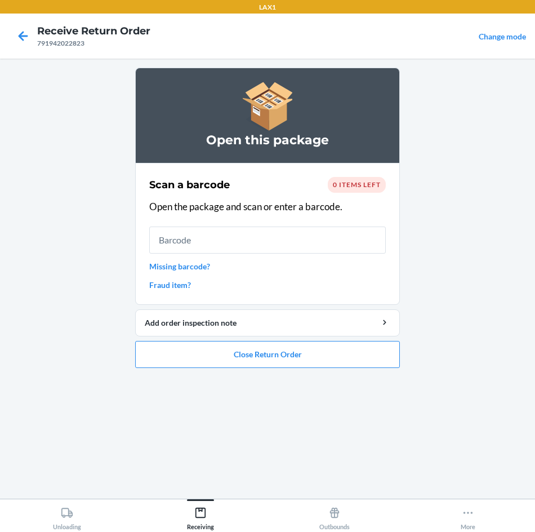
click at [223, 466] on div "Open this package Scan a barcode 0 items left Open the package and scan or ente…" at bounding box center [267, 279] width 265 height 422
click at [227, 349] on button "Close Return Order" at bounding box center [267, 354] width 265 height 27
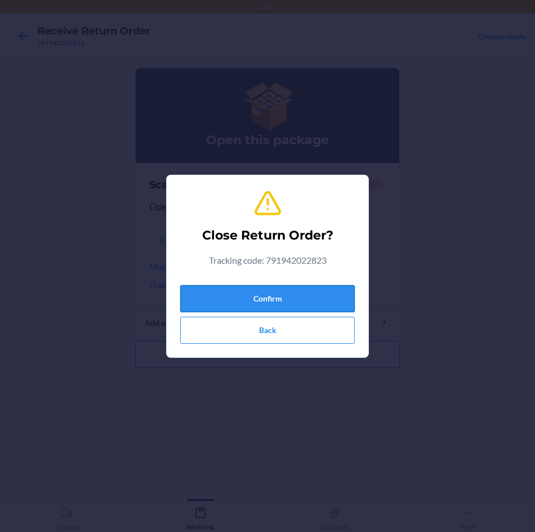
click at [232, 297] on button "Confirm" at bounding box center [267, 298] width 175 height 27
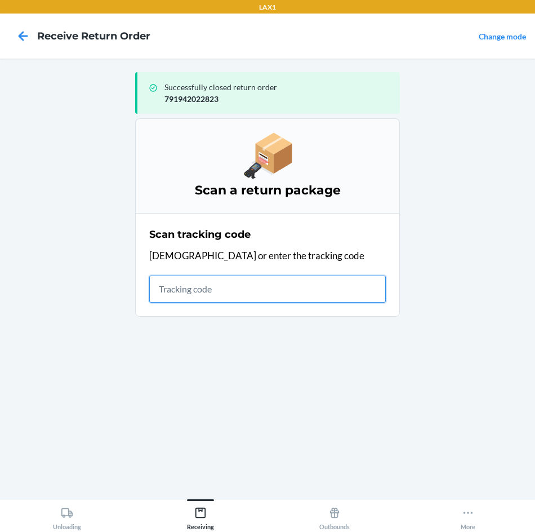
click at [336, 298] on input "text" at bounding box center [267, 289] width 237 height 27
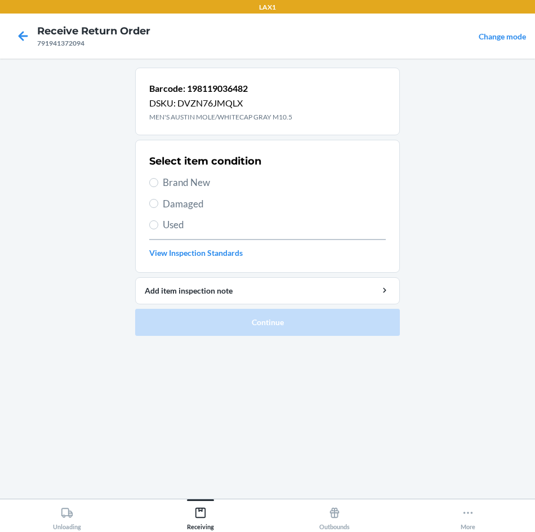
click at [183, 208] on span "Damaged" at bounding box center [274, 204] width 223 height 15
click at [158, 208] on input "Damaged" at bounding box center [153, 203] width 9 height 9
radio input "true"
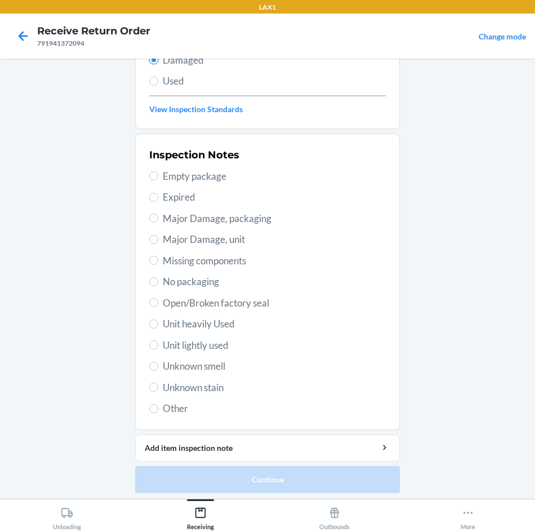
scroll to position [147, 0]
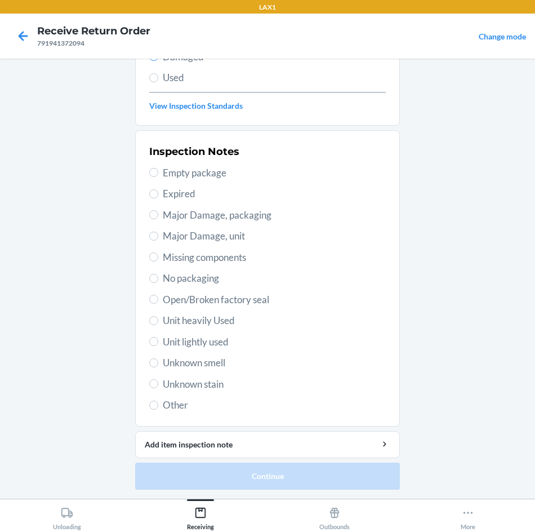
click at [189, 320] on span "Unit heavily Used" at bounding box center [274, 320] width 223 height 15
click at [158, 320] on input "Unit heavily Used" at bounding box center [153, 320] width 9 height 9
radio input "true"
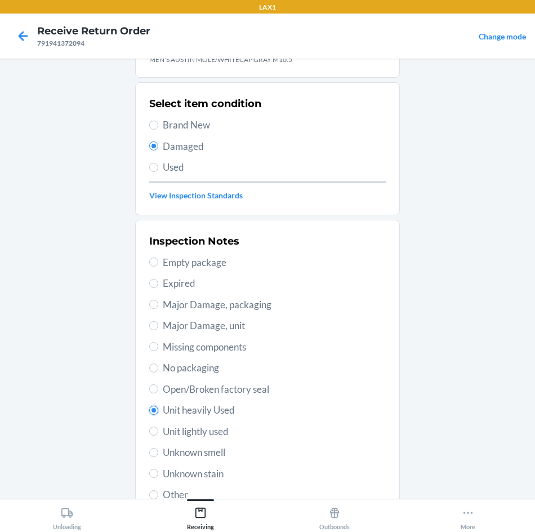
scroll to position [0, 0]
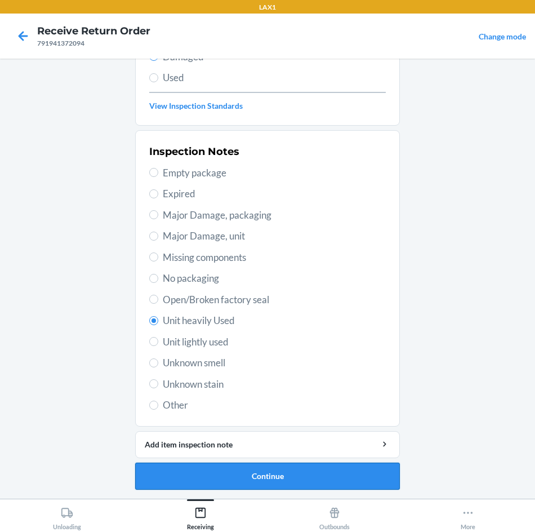
click at [386, 481] on button "Continue" at bounding box center [267, 476] width 265 height 27
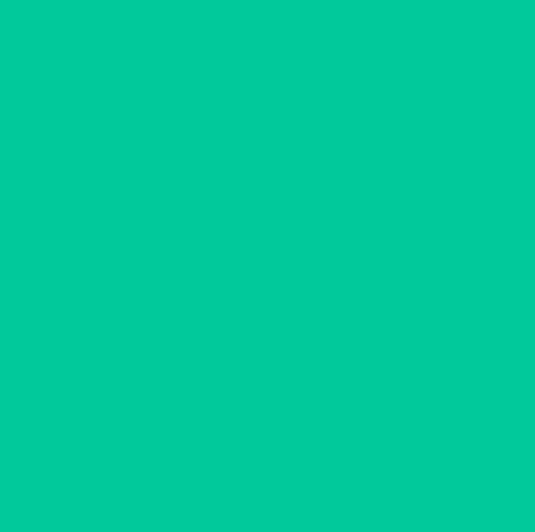
scroll to position [54, 0]
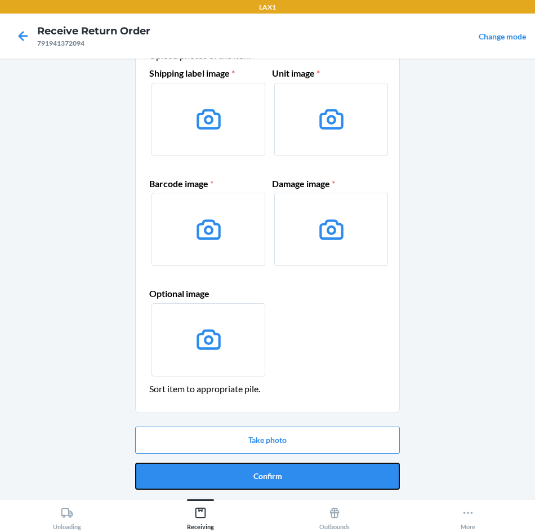
click at [386, 481] on button "Confirm" at bounding box center [267, 476] width 265 height 27
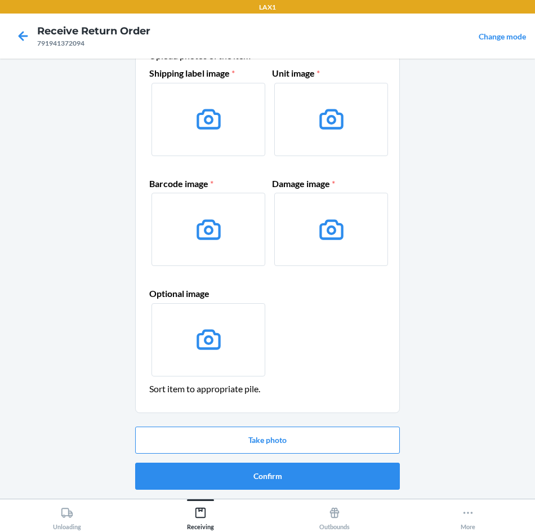
scroll to position [0, 0]
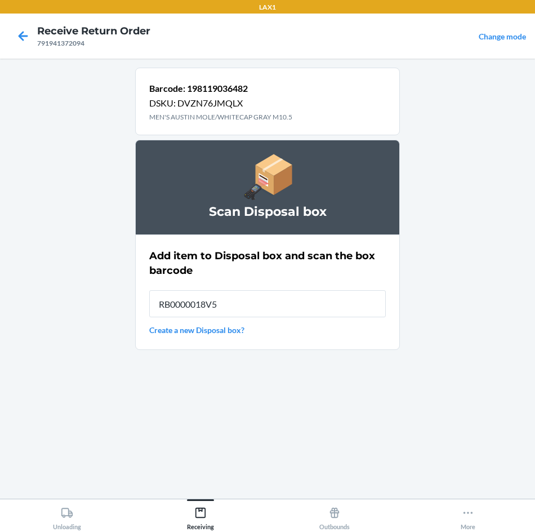
type input "RB0000018V5"
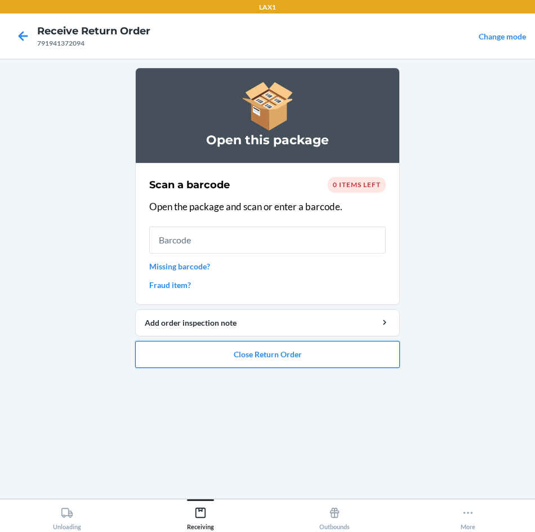
click at [376, 351] on button "Close Return Order" at bounding box center [267, 354] width 265 height 27
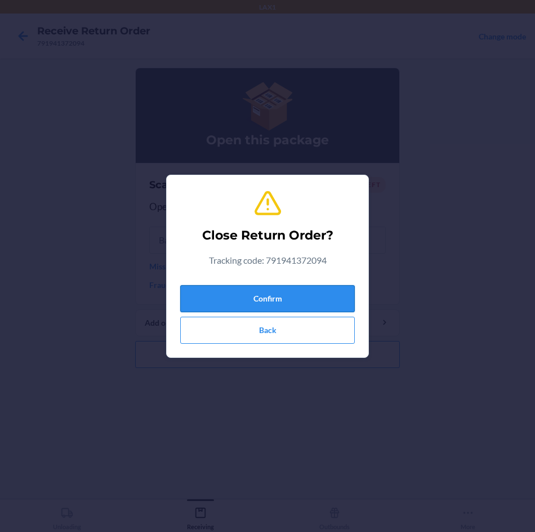
click at [314, 297] on button "Confirm" at bounding box center [267, 298] width 175 height 27
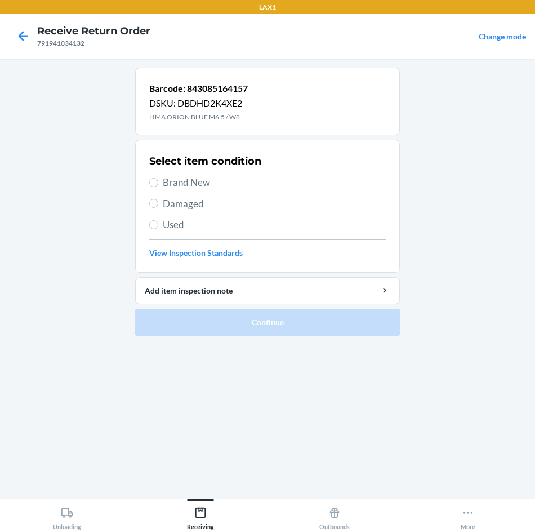
click at [196, 207] on span "Damaged" at bounding box center [274, 204] width 223 height 15
click at [158, 207] on input "Damaged" at bounding box center [153, 203] width 9 height 9
radio input "true"
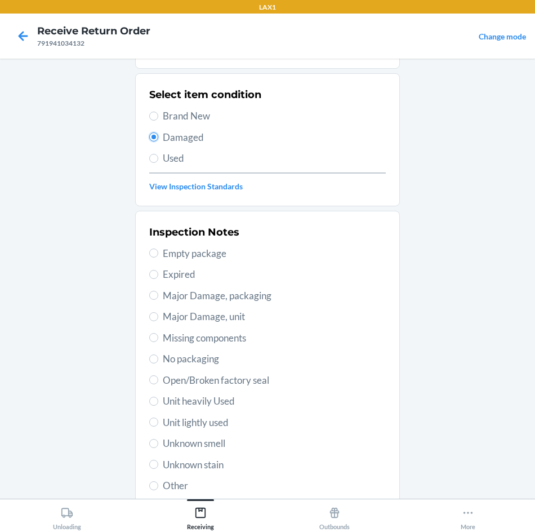
scroll to position [147, 0]
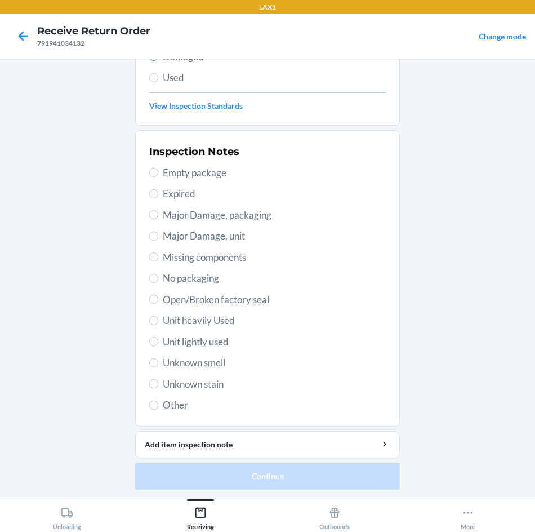
click at [197, 330] on div "Inspection Notes Empty package Expired Major Damage, packaging Major Damage, un…" at bounding box center [267, 278] width 237 height 275
click at [208, 317] on span "Unit heavily Used" at bounding box center [274, 320] width 223 height 15
click at [158, 317] on input "Unit heavily Used" at bounding box center [153, 320] width 9 height 9
radio input "true"
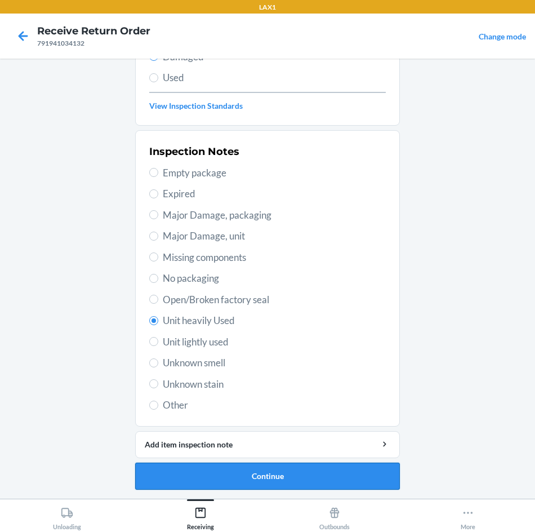
click at [211, 473] on button "Continue" at bounding box center [267, 476] width 265 height 27
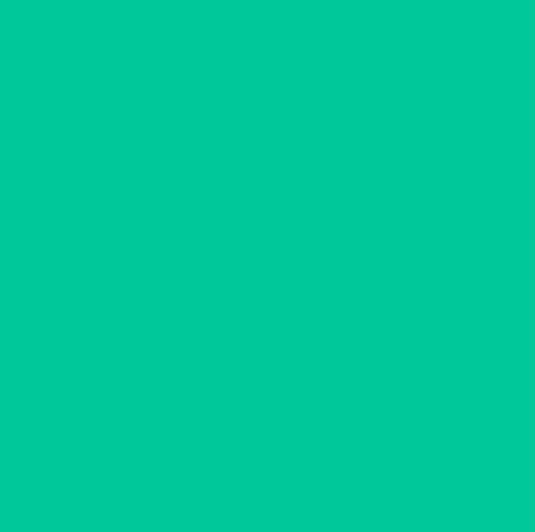
click at [211, 473] on button "Confirm" at bounding box center [267, 476] width 265 height 27
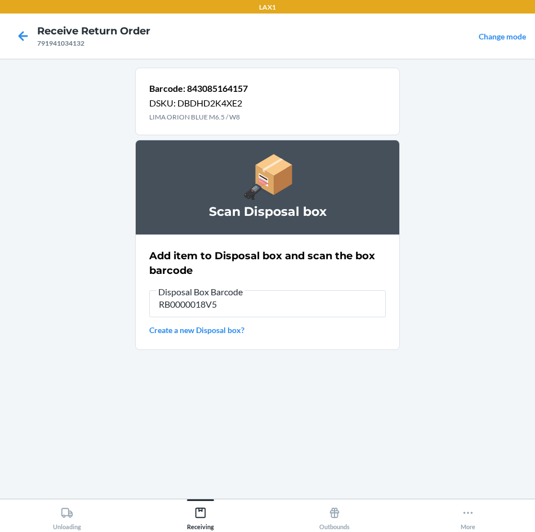
type input "RB0000018V5"
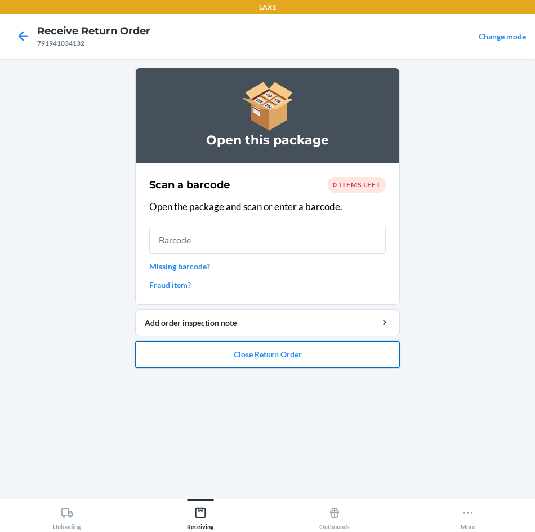
click at [273, 343] on button "Close Return Order" at bounding box center [267, 354] width 265 height 27
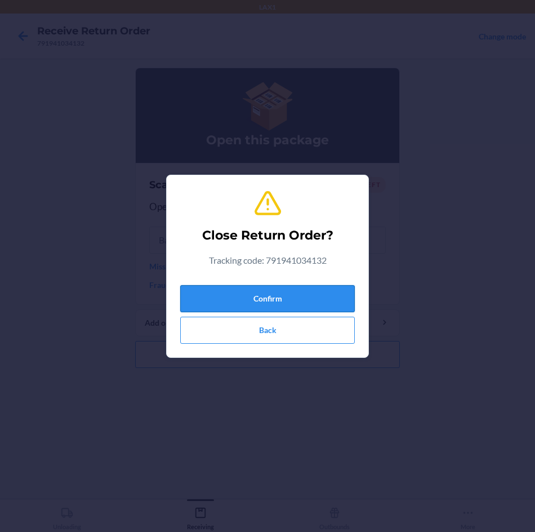
click at [274, 297] on button "Confirm" at bounding box center [267, 298] width 175 height 27
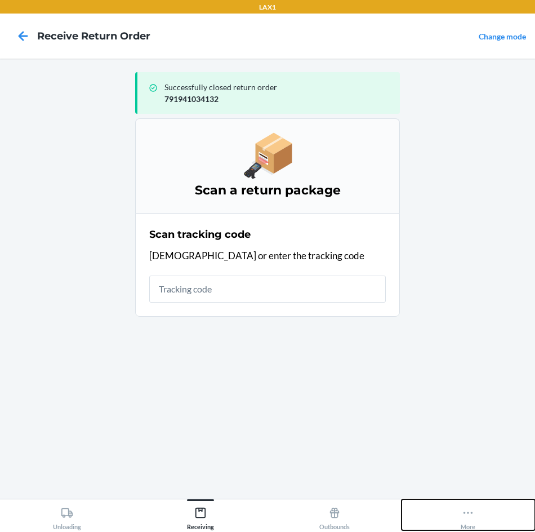
click at [499, 507] on button "More" at bounding box center [469, 514] width 134 height 31
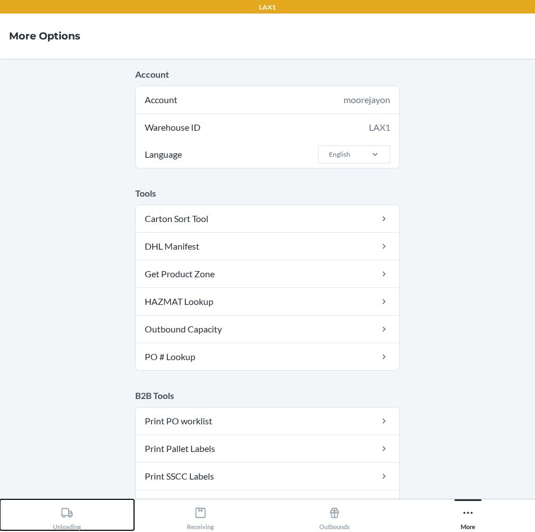
click at [51, 529] on button "Unloading" at bounding box center [67, 514] width 134 height 31
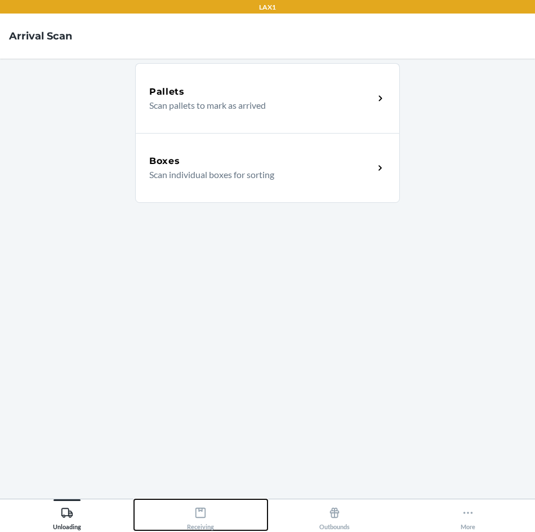
click at [192, 527] on div "Receiving" at bounding box center [200, 516] width 27 height 28
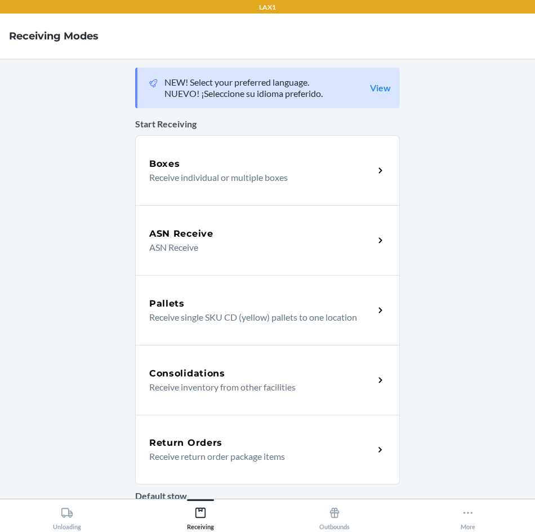
click at [207, 449] on h5 "Return Orders" at bounding box center [185, 443] width 73 height 14
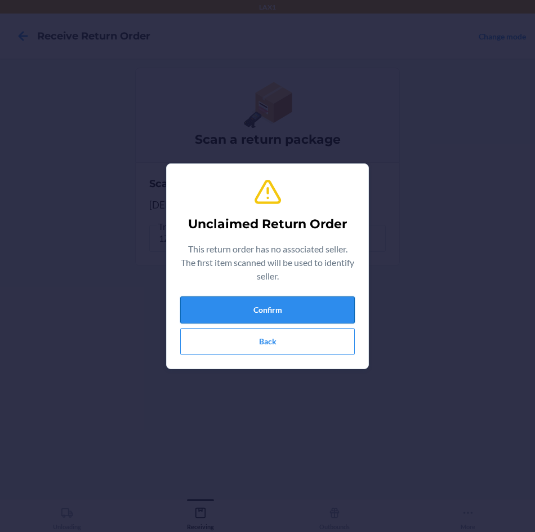
click at [298, 307] on button "Confirm" at bounding box center [267, 309] width 175 height 27
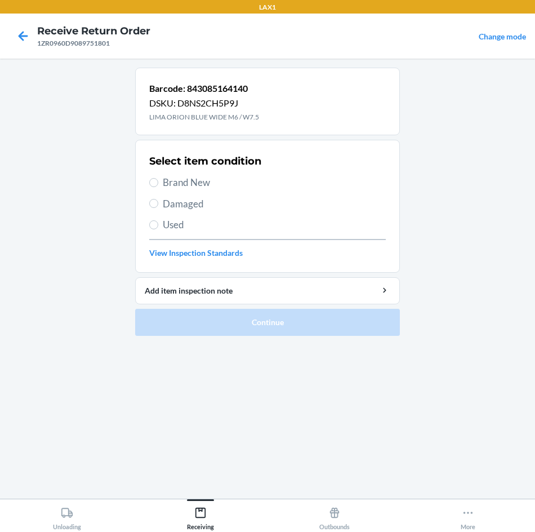
click at [162, 208] on label "Damaged" at bounding box center [267, 204] width 237 height 15
click at [158, 208] on input "Damaged" at bounding box center [153, 203] width 9 height 9
radio input "true"
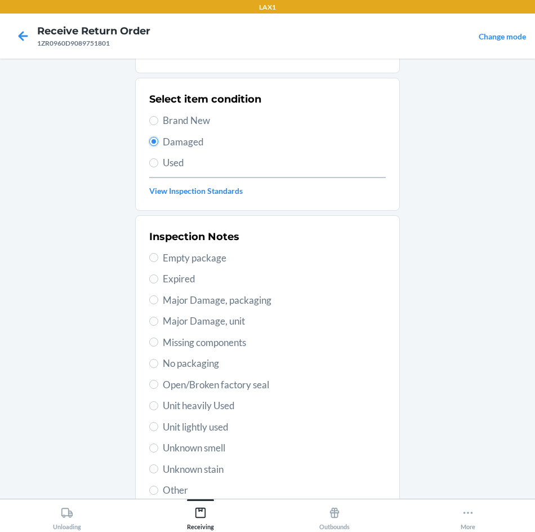
scroll to position [147, 0]
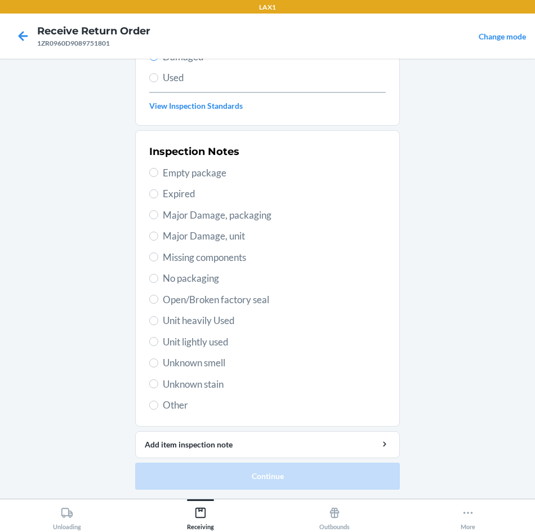
click at [209, 316] on span "Unit heavily Used" at bounding box center [274, 320] width 223 height 15
click at [158, 316] on input "Unit heavily Used" at bounding box center [153, 320] width 9 height 9
radio input "true"
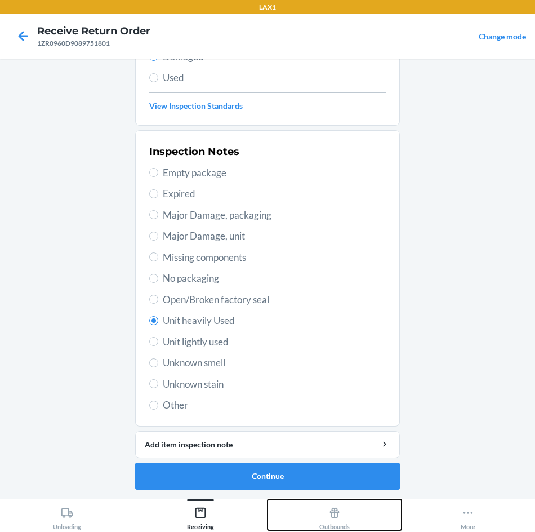
click at [358, 504] on button "Outbounds" at bounding box center [335, 514] width 134 height 31
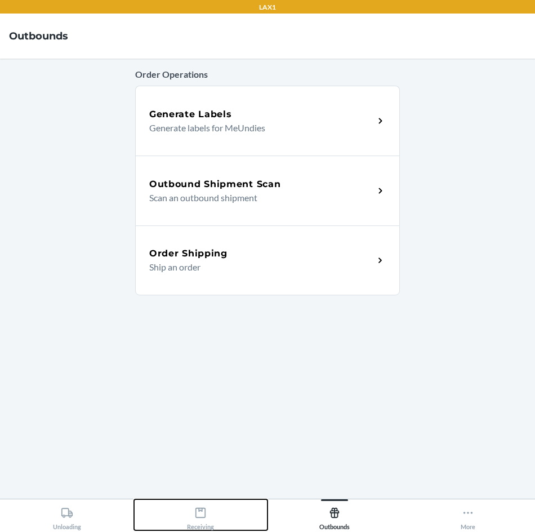
click at [185, 513] on button "Receiving" at bounding box center [201, 514] width 134 height 31
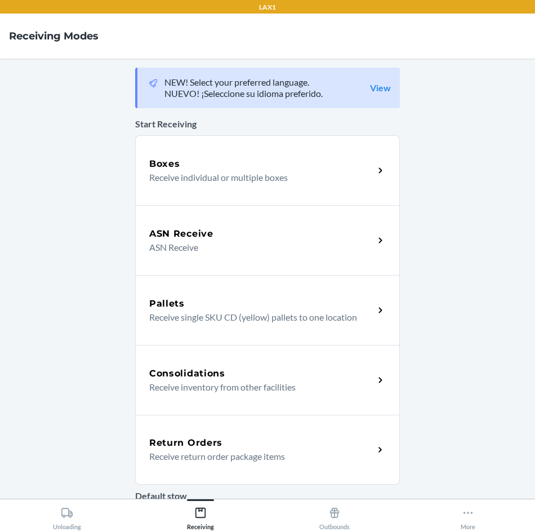
click at [217, 437] on h5 "Return Orders" at bounding box center [185, 443] width 73 height 14
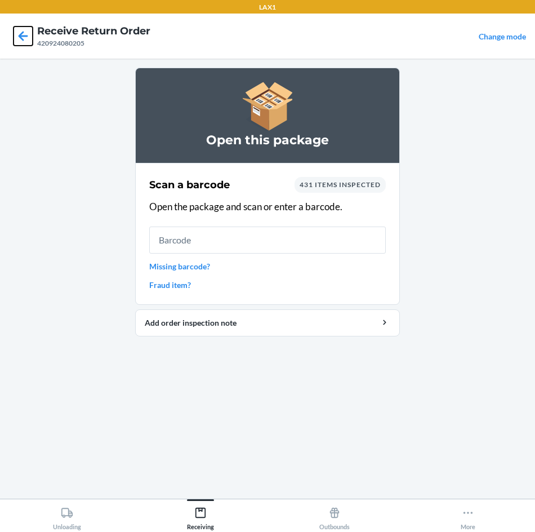
click at [17, 35] on icon at bounding box center [23, 35] width 19 height 19
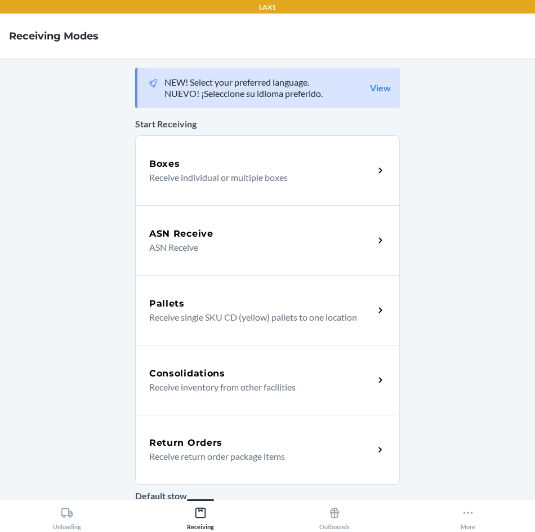
click at [234, 456] on p "Receive return order package items" at bounding box center [257, 457] width 216 height 14
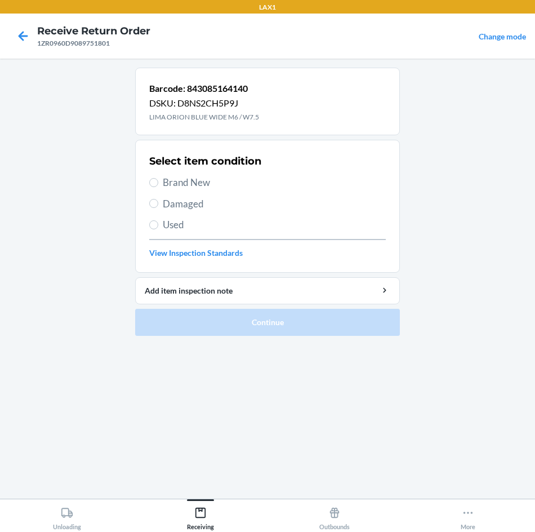
click at [198, 194] on div "Select item condition Brand New Damaged Used View Inspection Standards" at bounding box center [267, 206] width 237 height 112
click at [197, 201] on span "Damaged" at bounding box center [274, 204] width 223 height 15
click at [158, 201] on input "Damaged" at bounding box center [153, 203] width 9 height 9
radio input "true"
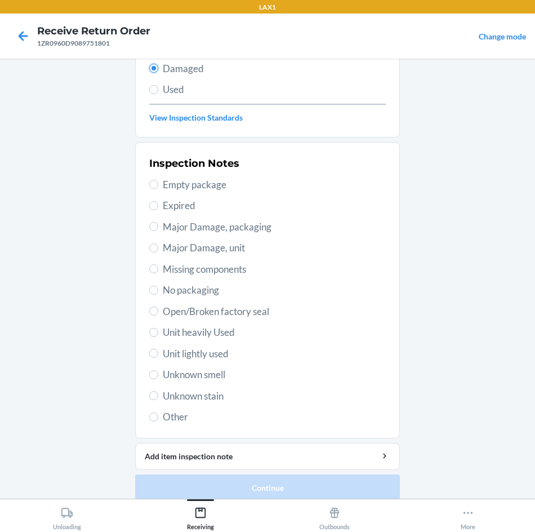
scroll to position [147, 0]
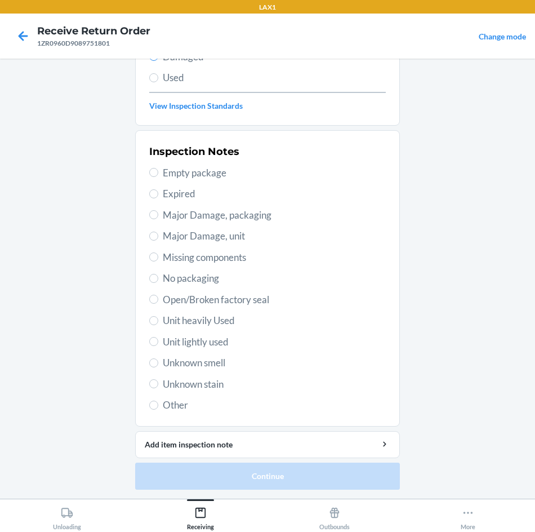
click at [221, 348] on span "Unit lightly used" at bounding box center [274, 342] width 223 height 15
click at [158, 346] on input "Unit lightly used" at bounding box center [153, 341] width 9 height 9
radio input "true"
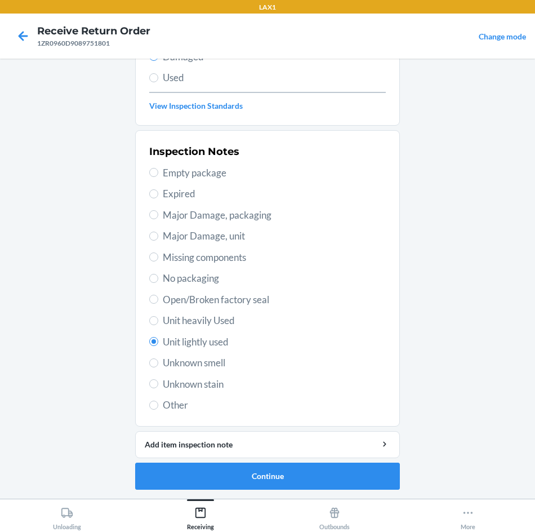
click at [236, 309] on div "Inspection Notes Empty package Expired Major Damage, packaging Major Damage, un…" at bounding box center [267, 278] width 237 height 275
drag, startPoint x: 234, startPoint y: 311, endPoint x: 229, endPoint y: 315, distance: 7.2
click at [233, 312] on div "Inspection Notes Empty package Expired Major Damage, packaging Major Damage, un…" at bounding box center [267, 278] width 237 height 275
click at [229, 315] on span "Unit heavily Used" at bounding box center [274, 320] width 223 height 15
click at [158, 316] on input "Unit heavily Used" at bounding box center [153, 320] width 9 height 9
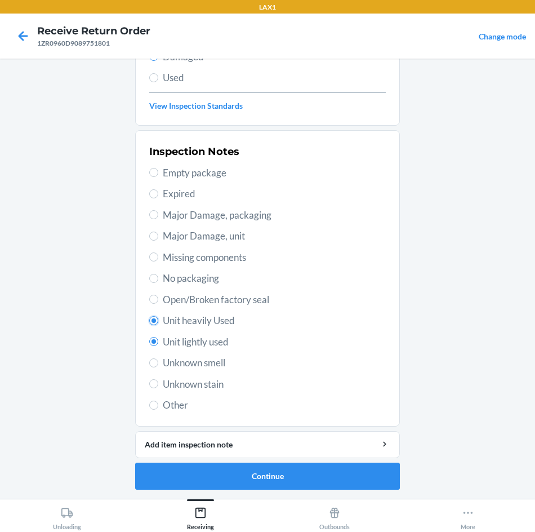
radio input "true"
radio input "false"
click at [238, 480] on button "Continue" at bounding box center [267, 476] width 265 height 27
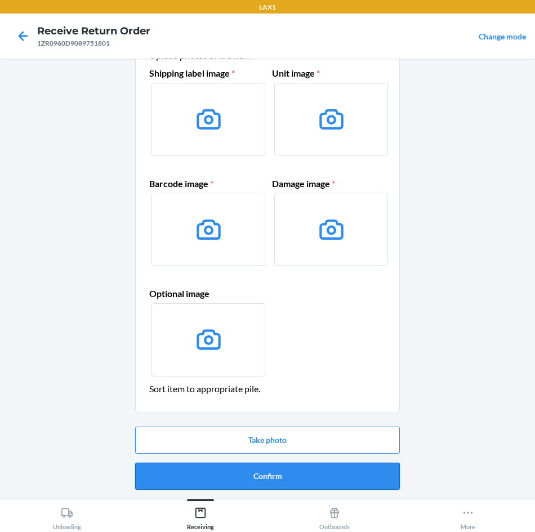
click at [240, 475] on button "Confirm" at bounding box center [267, 476] width 265 height 27
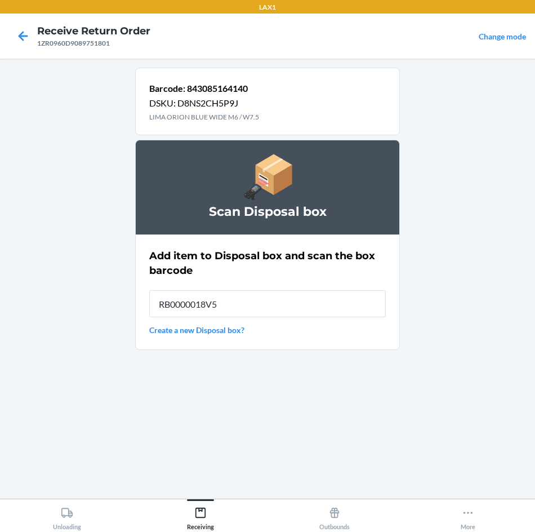
type input "RB0000018V5"
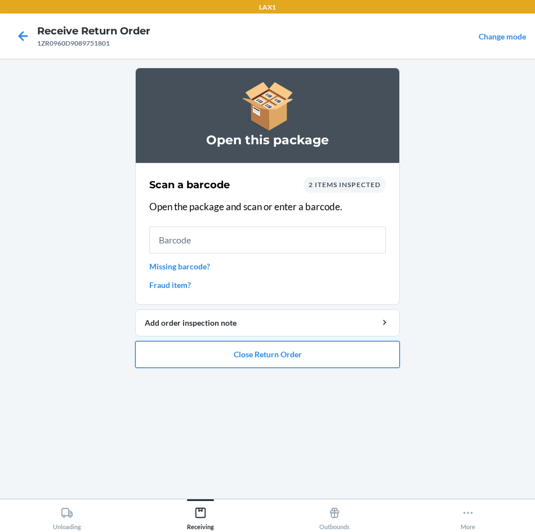
click at [224, 354] on button "Close Return Order" at bounding box center [267, 354] width 265 height 27
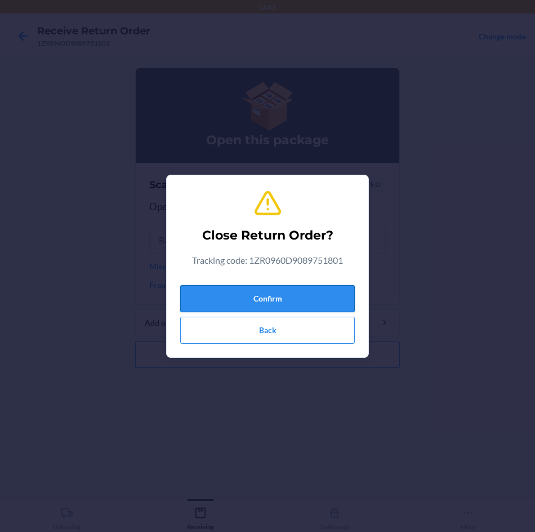
click at [267, 300] on button "Confirm" at bounding box center [267, 298] width 175 height 27
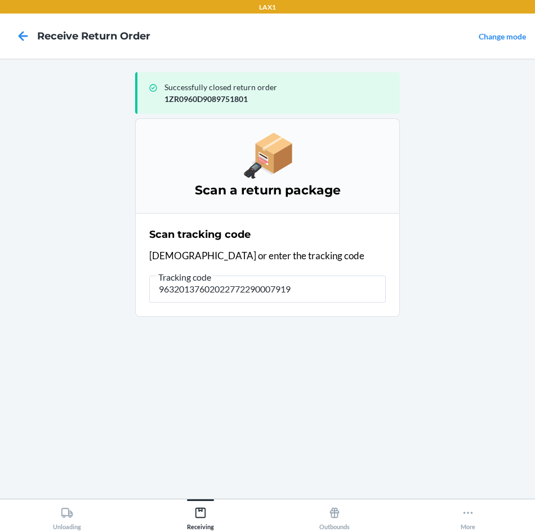
type input "963201376020227722900079194"
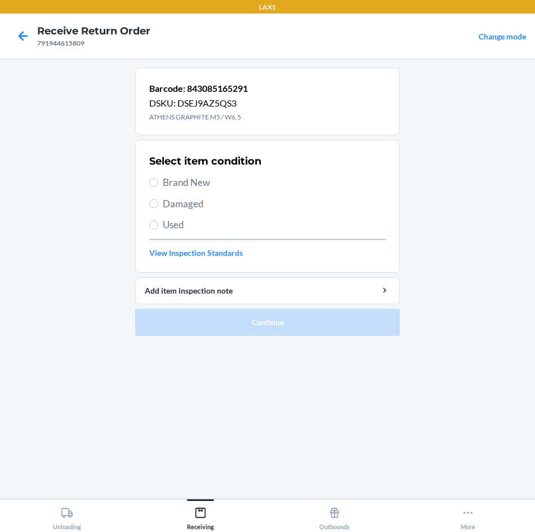
click at [183, 206] on span "Damaged" at bounding box center [274, 204] width 223 height 15
click at [158, 206] on input "Damaged" at bounding box center [153, 203] width 9 height 9
radio input "true"
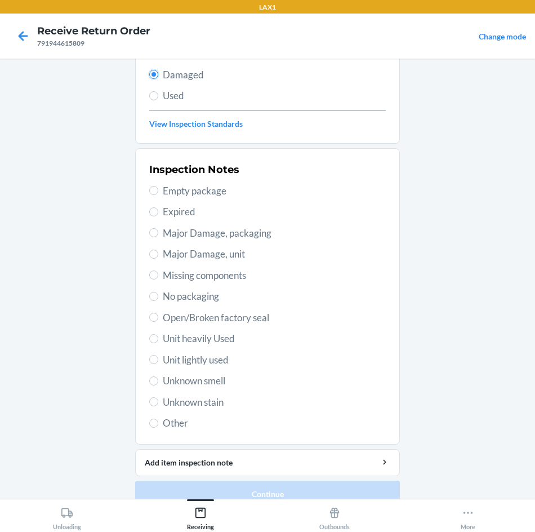
scroll to position [147, 0]
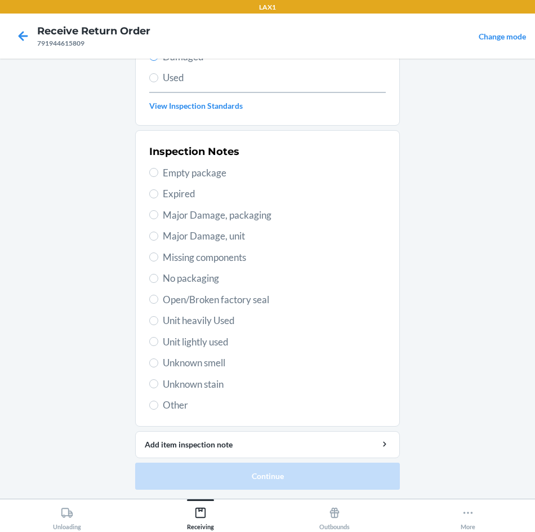
click at [181, 318] on span "Unit heavily Used" at bounding box center [274, 320] width 223 height 15
click at [158, 318] on input "Unit heavily Used" at bounding box center [153, 320] width 9 height 9
radio input "true"
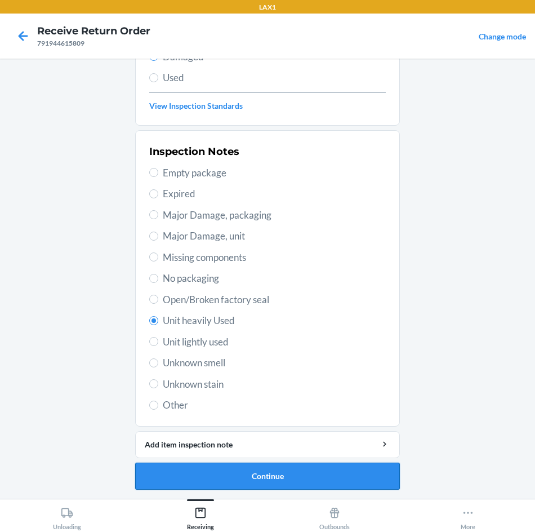
click at [228, 476] on button "Continue" at bounding box center [267, 476] width 265 height 27
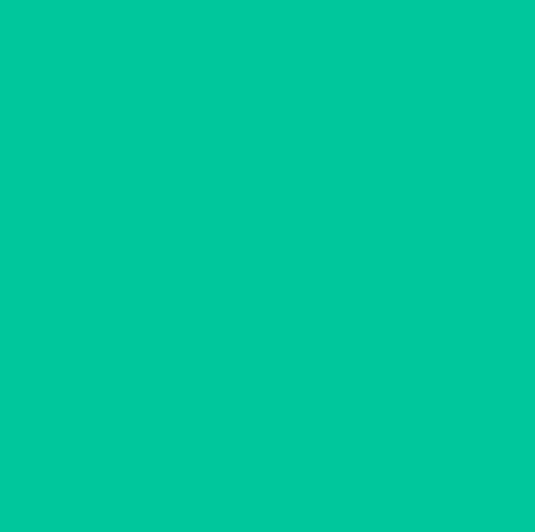
scroll to position [54, 0]
click at [228, 476] on button "Confirm" at bounding box center [267, 476] width 265 height 27
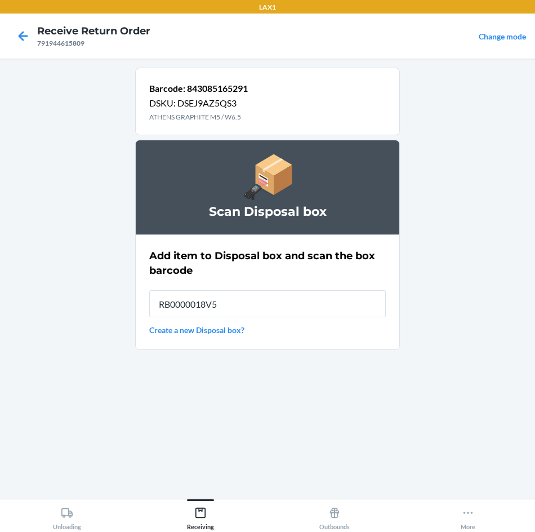
type input "RB0000018V5"
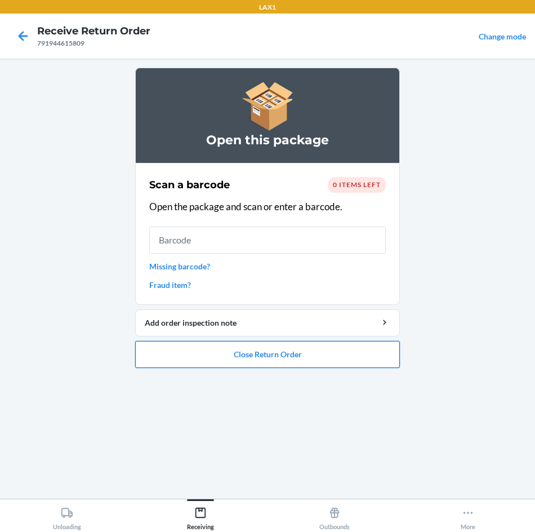
click at [388, 358] on button "Close Return Order" at bounding box center [267, 354] width 265 height 27
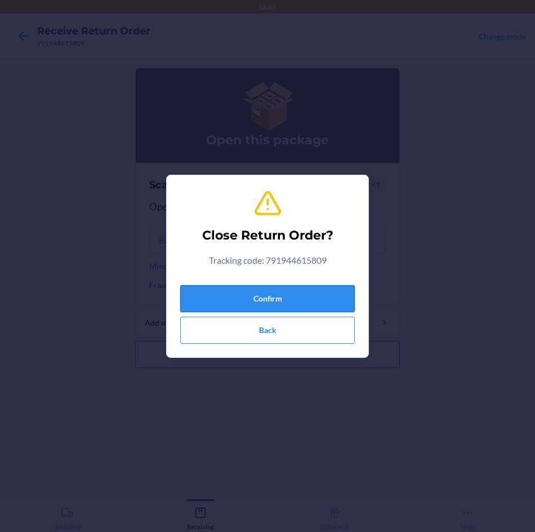
click at [327, 305] on button "Confirm" at bounding box center [267, 298] width 175 height 27
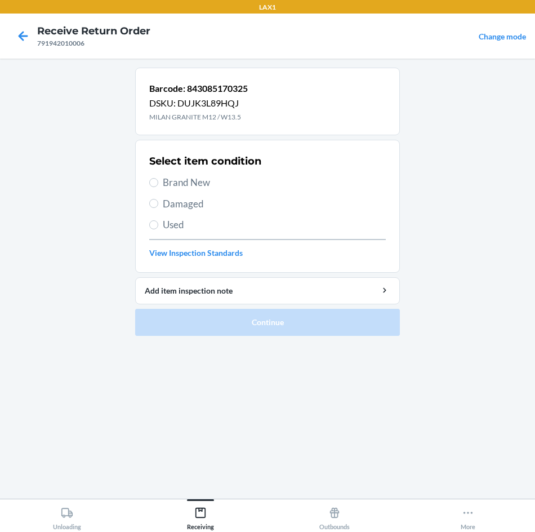
click at [158, 211] on div "Select item condition Brand New Damaged Used View Inspection Standards" at bounding box center [267, 206] width 237 height 112
click at [159, 210] on label "Damaged" at bounding box center [267, 204] width 237 height 15
click at [158, 208] on input "Damaged" at bounding box center [153, 203] width 9 height 9
radio input "true"
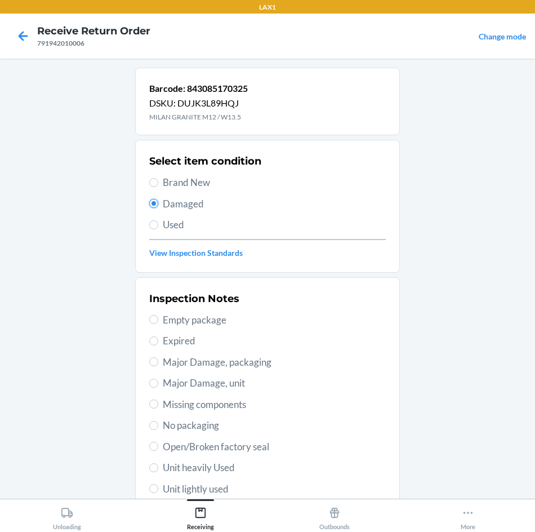
scroll to position [113, 0]
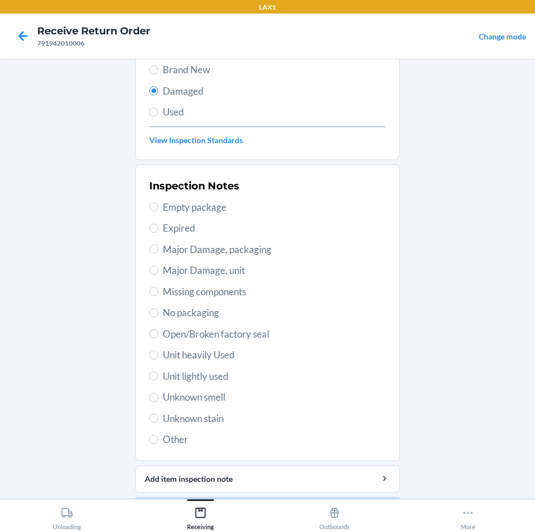
click at [214, 380] on span "Unit lightly used" at bounding box center [274, 376] width 223 height 15
click at [158, 380] on input "Unit lightly used" at bounding box center [153, 375] width 9 height 9
radio input "true"
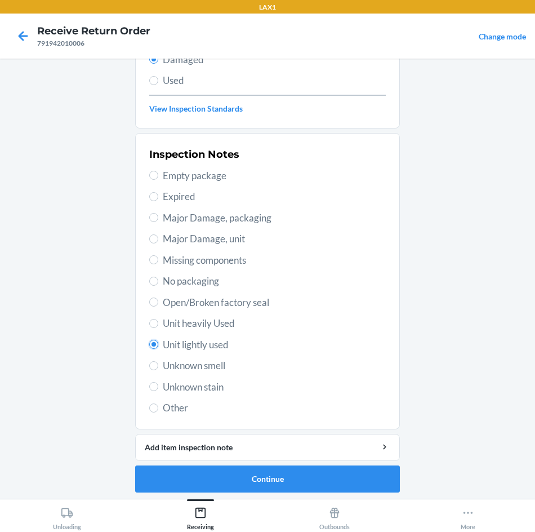
scroll to position [147, 0]
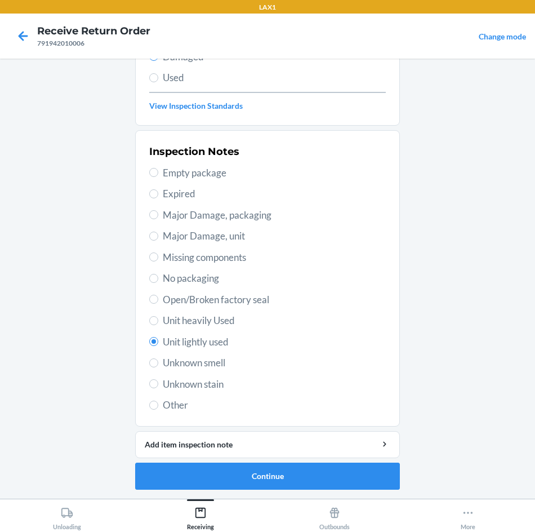
click at [179, 323] on span "Unit heavily Used" at bounding box center [274, 320] width 223 height 15
click at [158, 323] on input "Unit heavily Used" at bounding box center [153, 320] width 9 height 9
radio input "true"
radio input "false"
click at [236, 482] on button "Continue" at bounding box center [267, 476] width 265 height 27
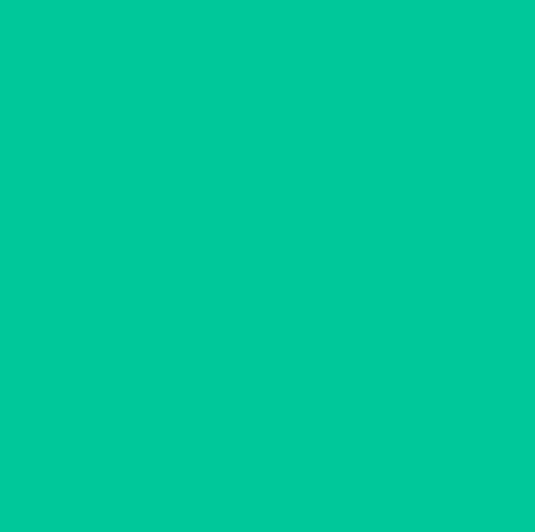
scroll to position [54, 0]
click at [236, 482] on button "Confirm" at bounding box center [267, 476] width 265 height 27
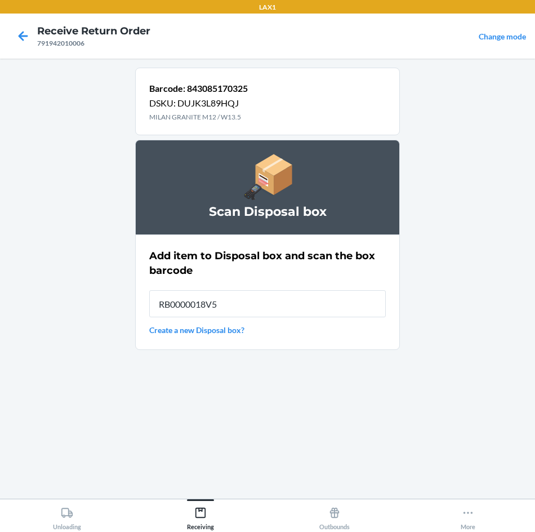
type input "RB0000018V5"
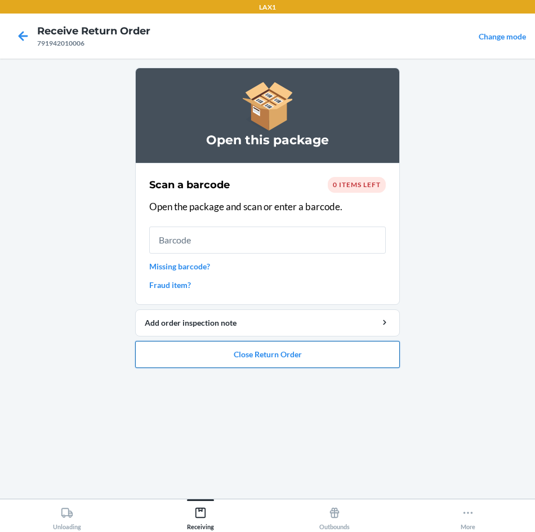
click at [207, 364] on button "Close Return Order" at bounding box center [267, 354] width 265 height 27
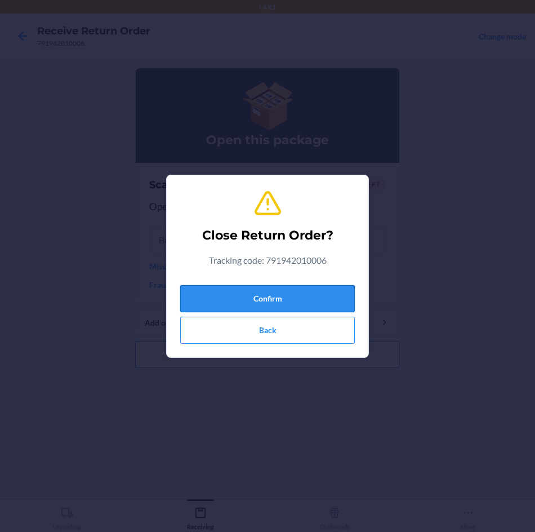
click at [293, 308] on button "Confirm" at bounding box center [267, 298] width 175 height 27
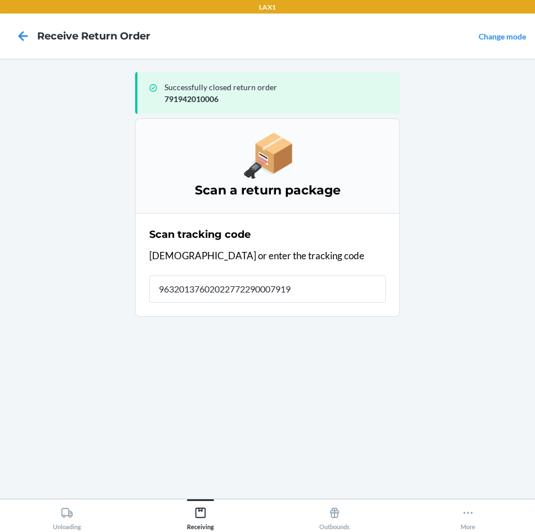
type input "963201376020227722900079194"
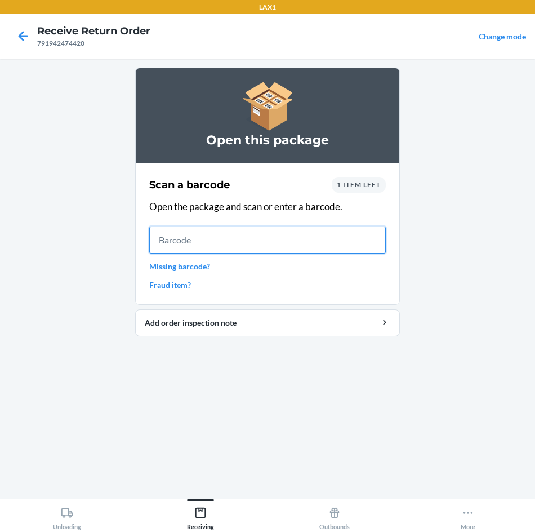
click at [290, 239] on input "text" at bounding box center [267, 240] width 237 height 27
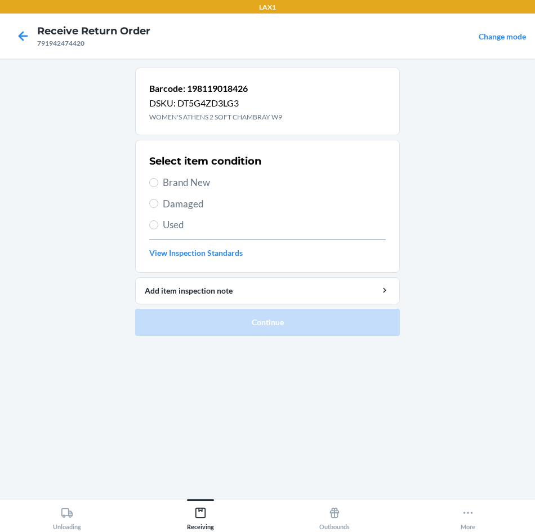
click at [228, 186] on span "Brand New" at bounding box center [274, 182] width 223 height 15
click at [158, 186] on input "Brand New" at bounding box center [153, 182] width 9 height 9
radio input "true"
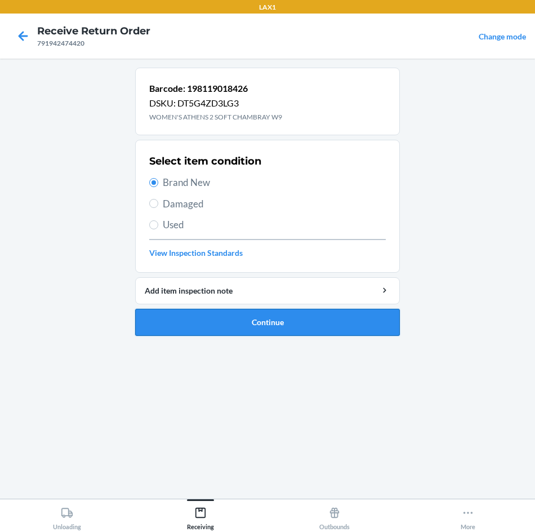
click at [203, 319] on button "Continue" at bounding box center [267, 322] width 265 height 27
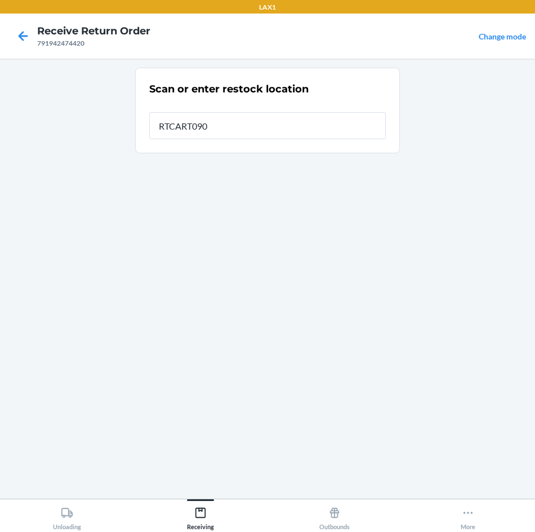
type input "RTCART090"
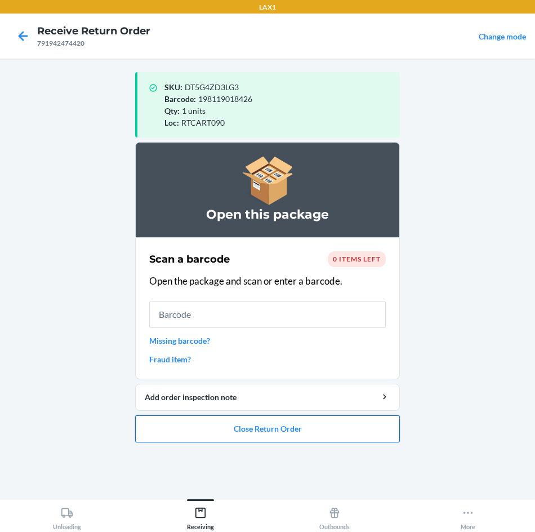
click at [271, 420] on button "Close Return Order" at bounding box center [267, 428] width 265 height 27
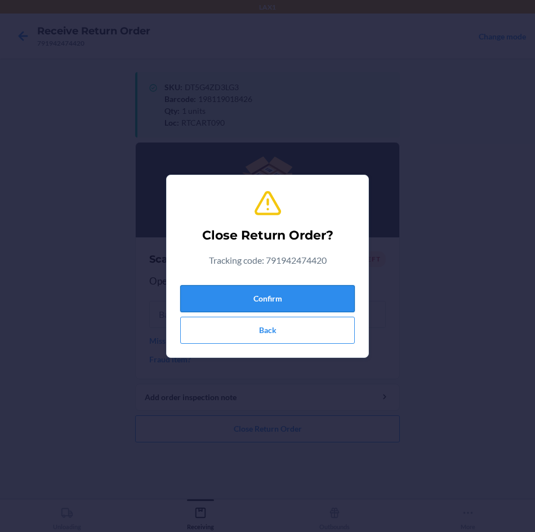
click at [306, 287] on button "Confirm" at bounding box center [267, 298] width 175 height 27
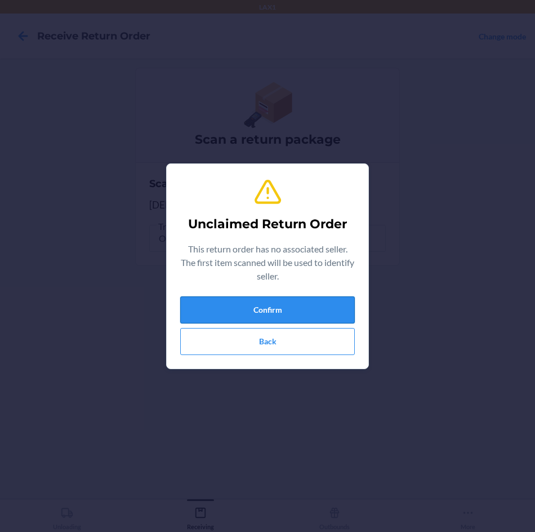
click at [191, 316] on button "Confirm" at bounding box center [267, 309] width 175 height 27
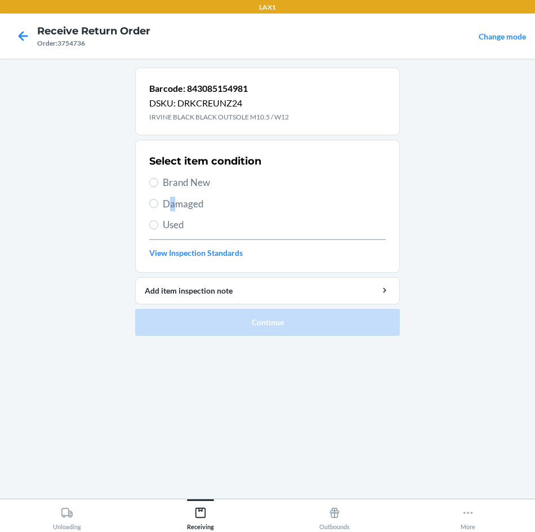
click at [175, 204] on span "Damaged" at bounding box center [274, 204] width 223 height 15
click at [167, 202] on span "Damaged" at bounding box center [274, 204] width 223 height 15
click at [158, 202] on input "Damaged" at bounding box center [153, 203] width 9 height 9
radio input "true"
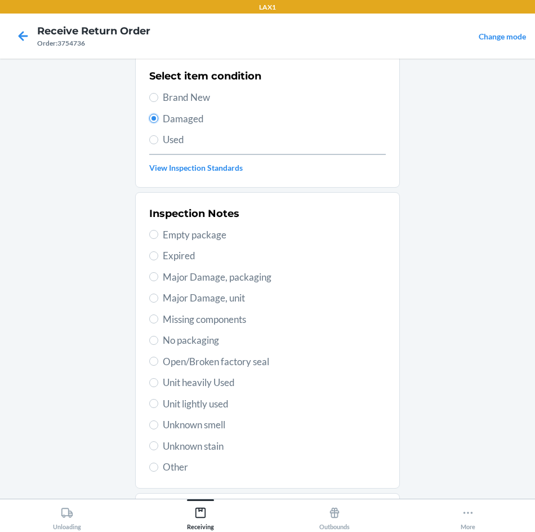
scroll to position [147, 0]
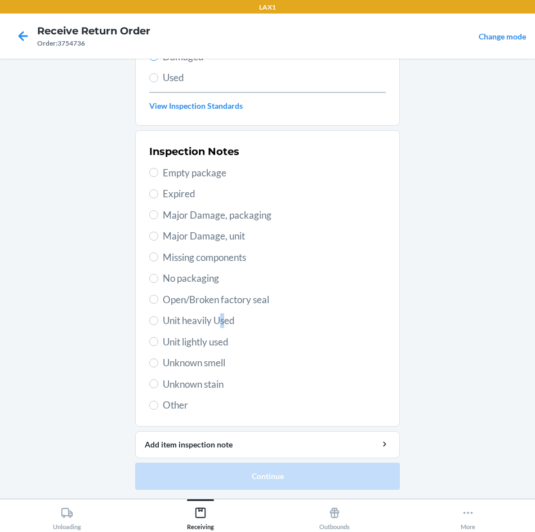
click at [220, 316] on span "Unit heavily Used" at bounding box center [274, 320] width 223 height 15
click at [175, 317] on div "Inspection Notes Empty package Expired Major Damage, packaging Major Damage, un…" at bounding box center [267, 278] width 237 height 275
click at [175, 317] on span "Unit heavily Used" at bounding box center [274, 320] width 223 height 15
click at [158, 317] on input "Unit heavily Used" at bounding box center [153, 320] width 9 height 9
radio input "true"
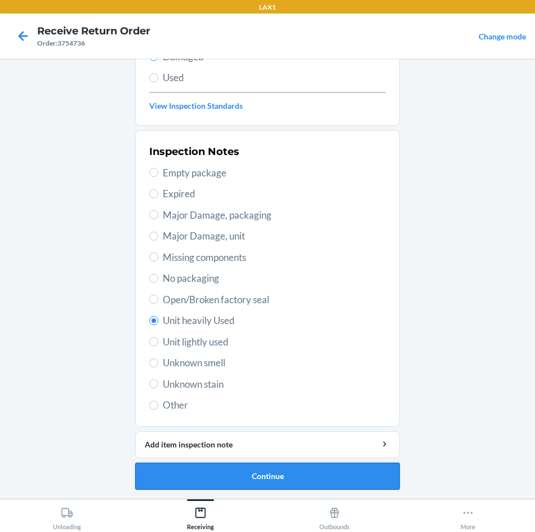
click at [216, 465] on button "Continue" at bounding box center [267, 476] width 265 height 27
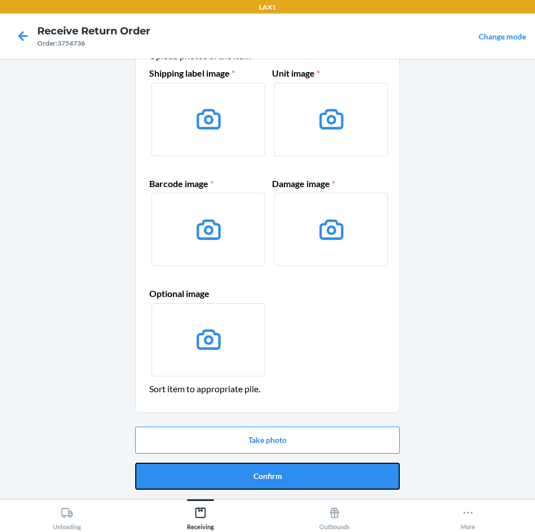
click at [216, 465] on button "Confirm" at bounding box center [267, 476] width 265 height 27
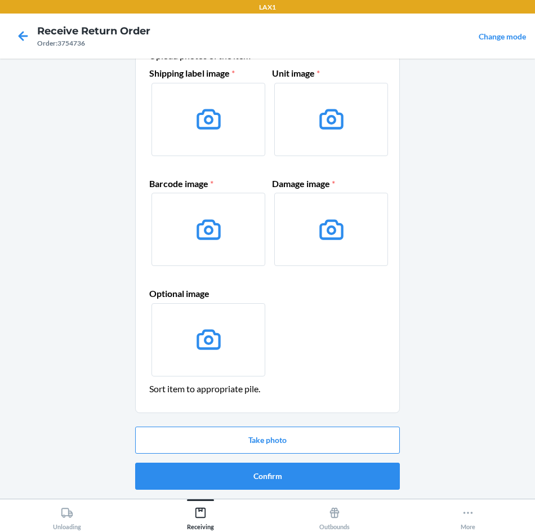
scroll to position [0, 0]
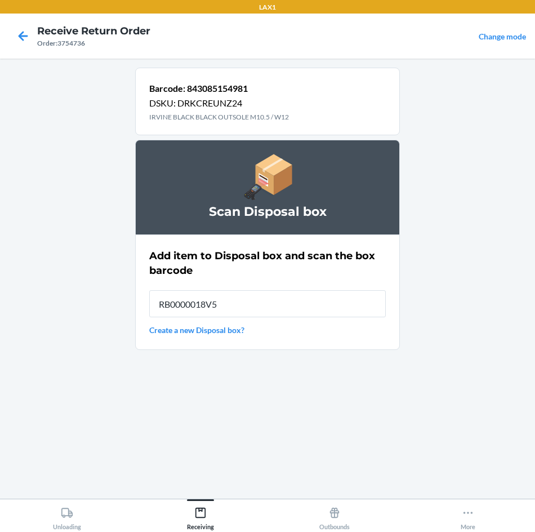
type input "RB0000018V5"
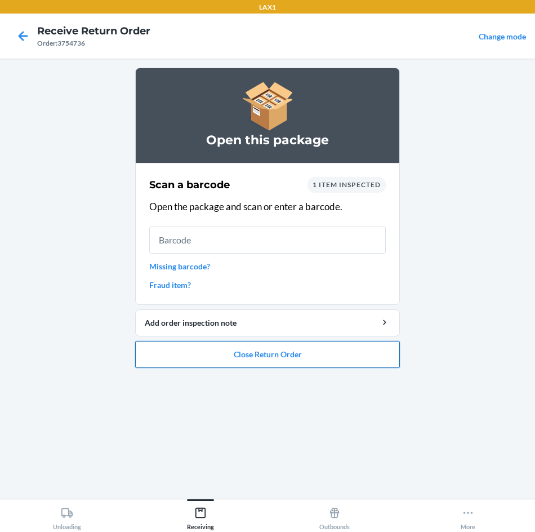
click at [273, 348] on button "Close Return Order" at bounding box center [267, 354] width 265 height 27
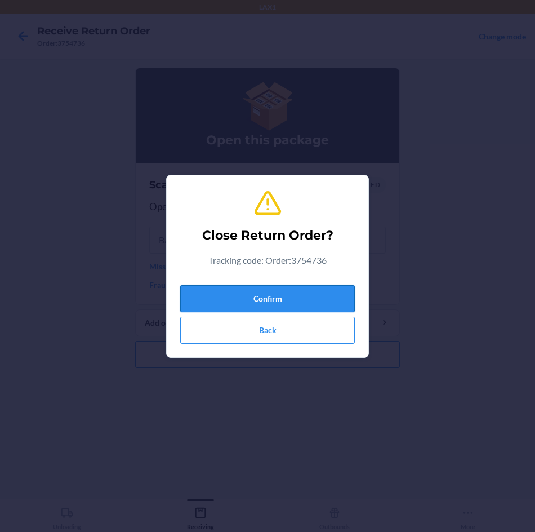
click at [270, 296] on button "Confirm" at bounding box center [267, 298] width 175 height 27
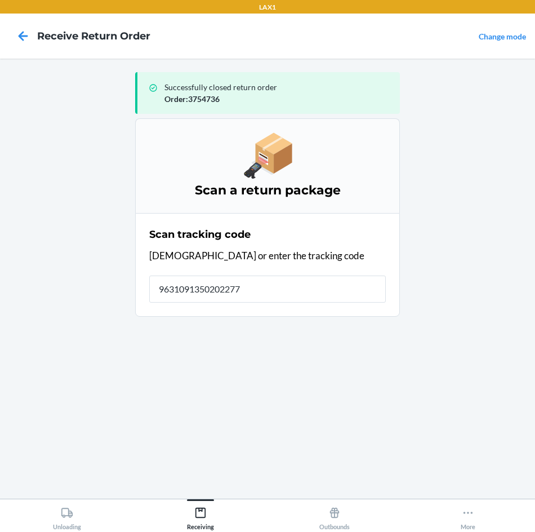
type input "96310913502022772"
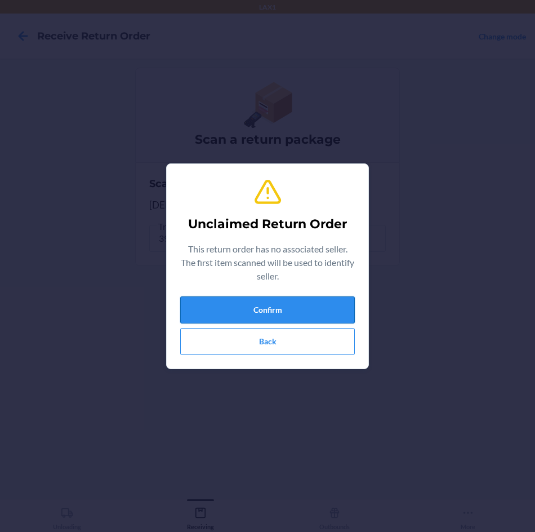
click at [237, 313] on button "Confirm" at bounding box center [267, 309] width 175 height 27
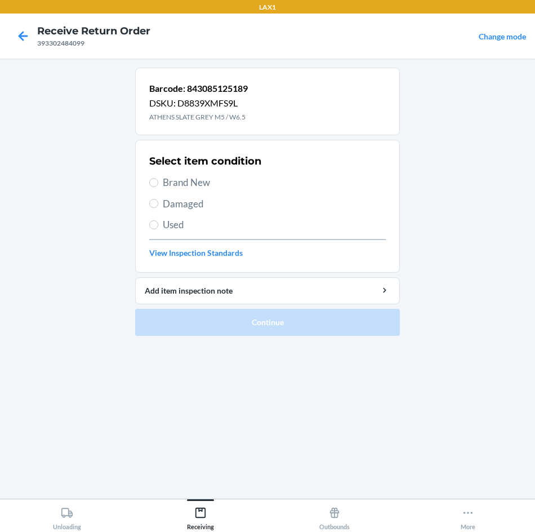
click at [178, 202] on span "Damaged" at bounding box center [274, 204] width 223 height 15
click at [158, 202] on input "Damaged" at bounding box center [153, 203] width 9 height 9
radio input "true"
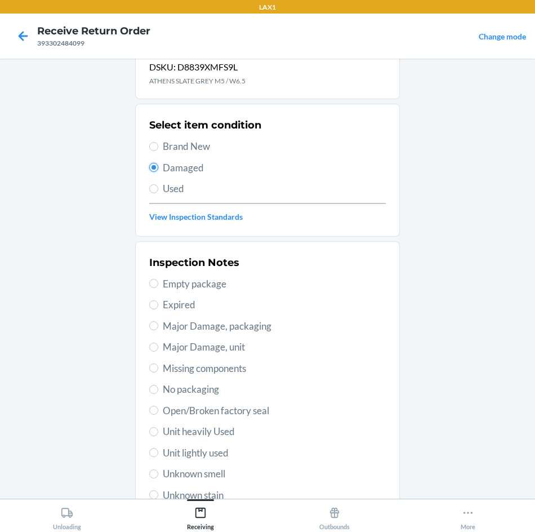
scroll to position [56, 0]
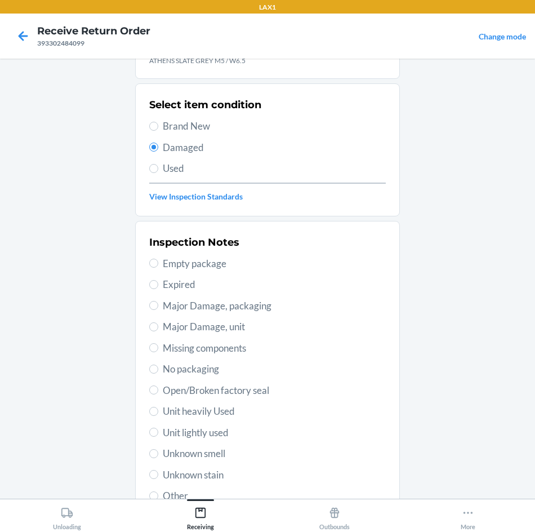
click at [221, 411] on span "Unit heavily Used" at bounding box center [274, 411] width 223 height 15
click at [158, 411] on input "Unit heavily Used" at bounding box center [153, 411] width 9 height 9
radio input "true"
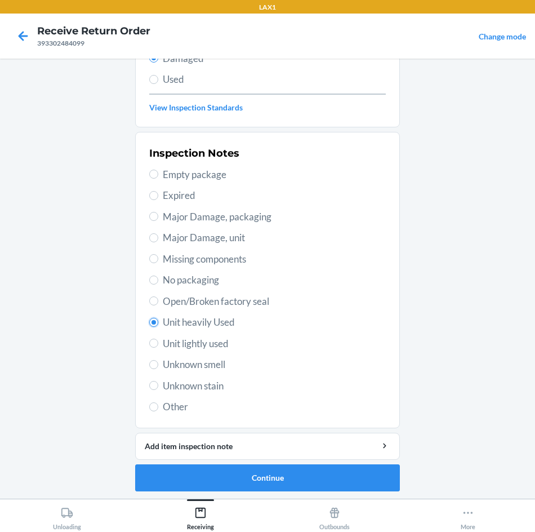
scroll to position [147, 0]
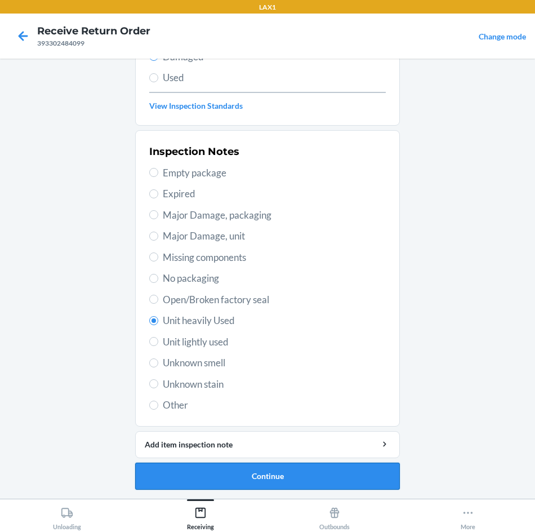
click at [265, 478] on button "Continue" at bounding box center [267, 476] width 265 height 27
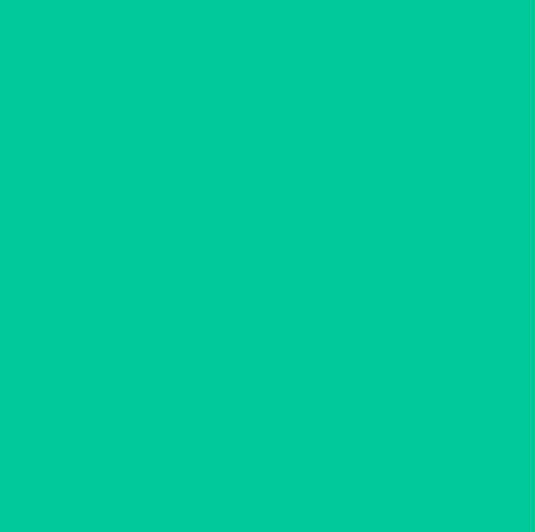
scroll to position [54, 0]
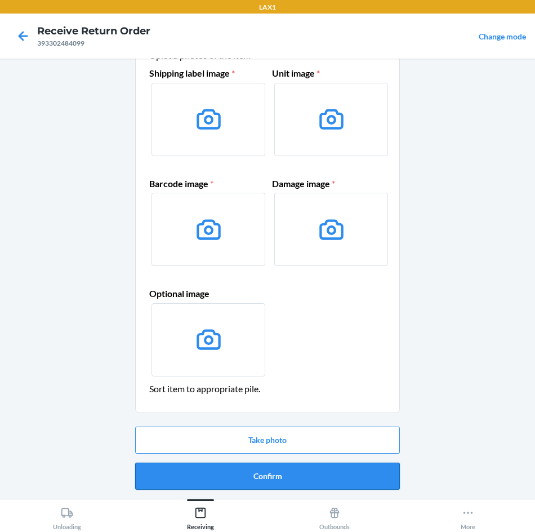
click at [265, 472] on button "Confirm" at bounding box center [267, 476] width 265 height 27
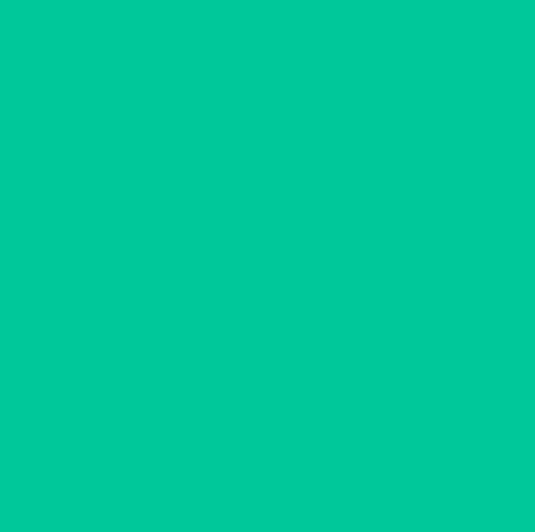
scroll to position [0, 0]
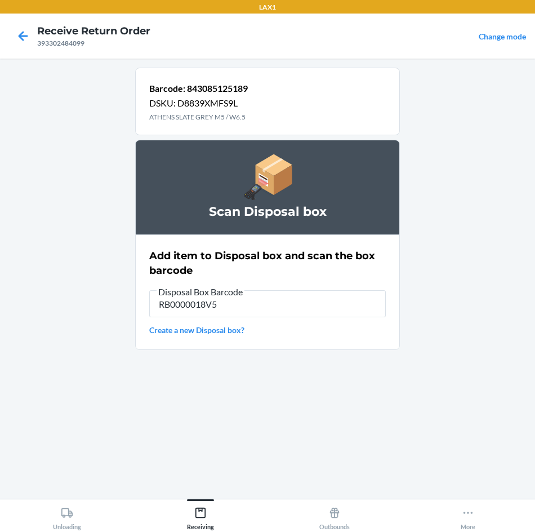
type input "RB0000018V5"
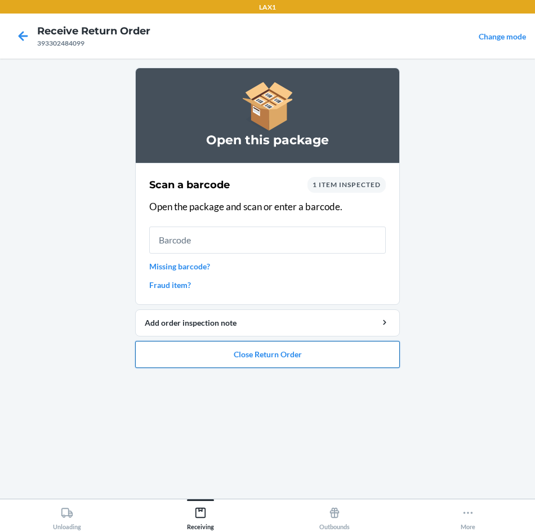
click at [376, 350] on button "Close Return Order" at bounding box center [267, 354] width 265 height 27
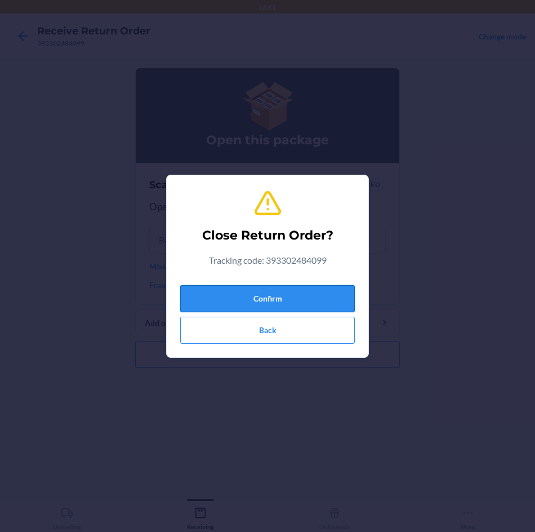
click at [304, 287] on button "Confirm" at bounding box center [267, 298] width 175 height 27
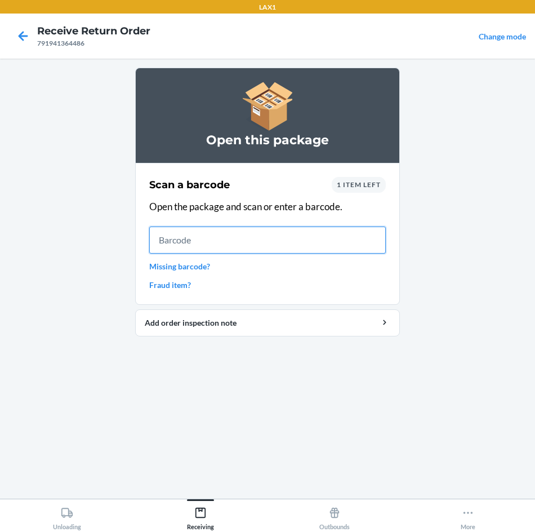
click at [343, 241] on input "text" at bounding box center [267, 240] width 237 height 27
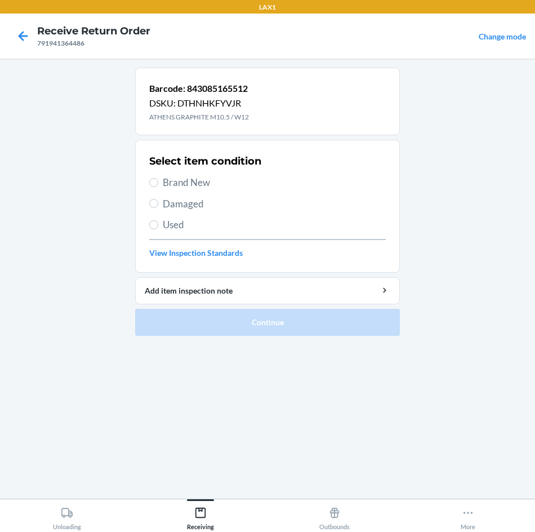
click at [197, 185] on span "Brand New" at bounding box center [274, 182] width 223 height 15
click at [158, 185] on input "Brand New" at bounding box center [153, 182] width 9 height 9
radio input "true"
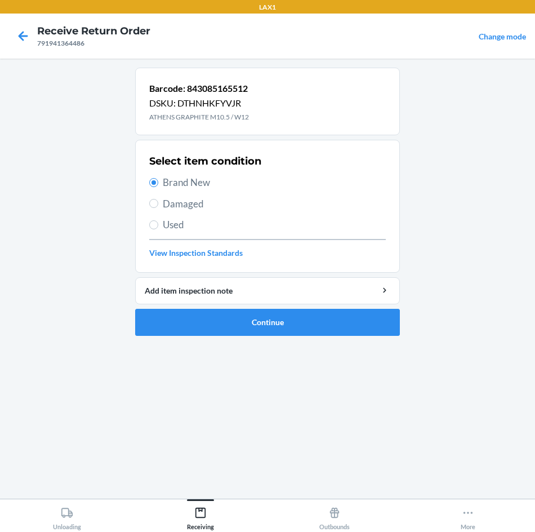
click at [193, 343] on ol "Barcode: 843085165512 DSKU: DTHNHKFYVJR ATHENS GRAPHITE M10.5 / W12 Select item…" at bounding box center [267, 206] width 265 height 277
click at [201, 314] on button "Continue" at bounding box center [267, 322] width 265 height 27
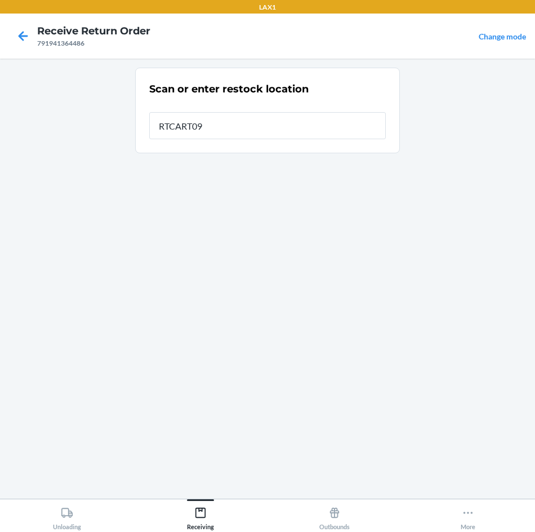
type input "RTCART090"
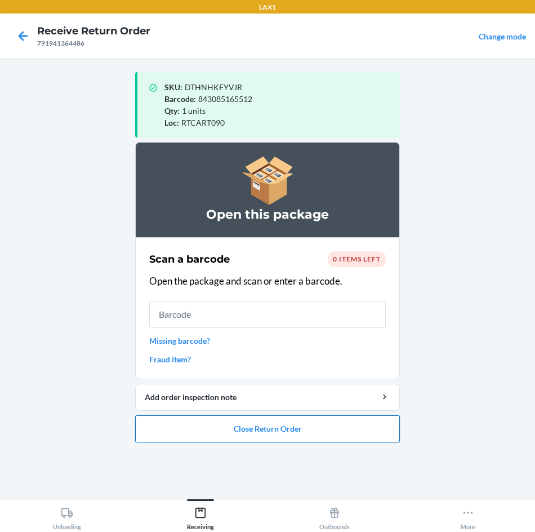
click at [325, 428] on button "Close Return Order" at bounding box center [267, 428] width 265 height 27
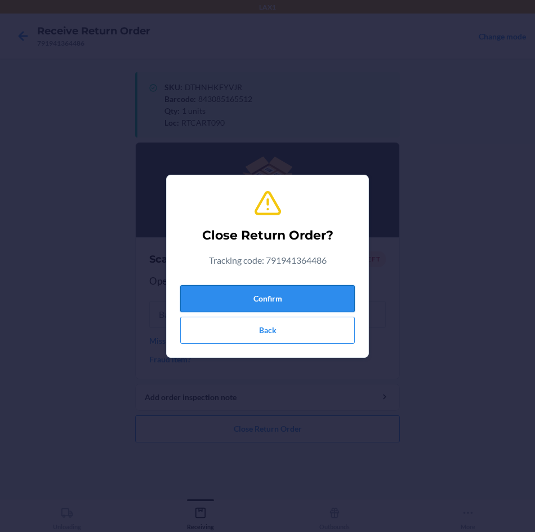
click at [329, 291] on button "Confirm" at bounding box center [267, 298] width 175 height 27
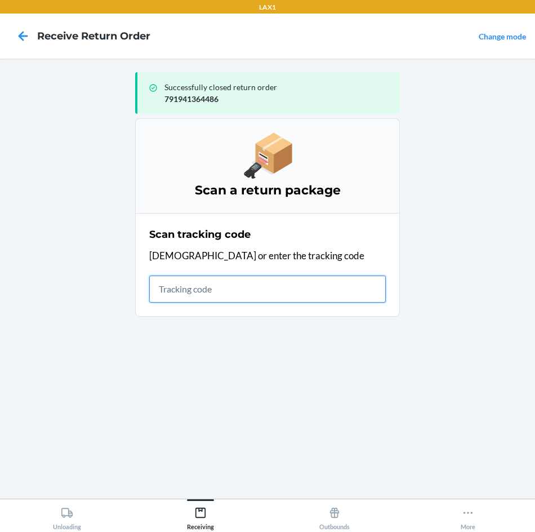
click at [306, 300] on input "text" at bounding box center [267, 289] width 237 height 27
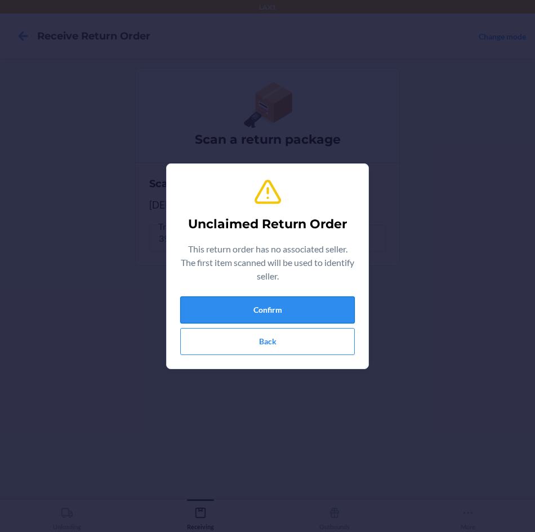
click at [230, 305] on button "Confirm" at bounding box center [267, 309] width 175 height 27
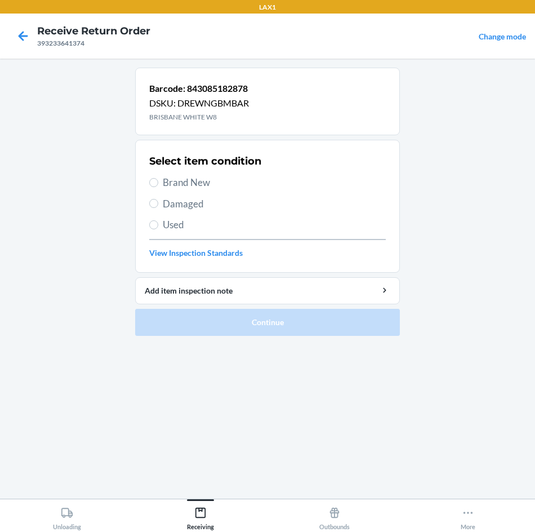
click at [168, 205] on span "Damaged" at bounding box center [274, 204] width 223 height 15
click at [158, 205] on input "Damaged" at bounding box center [153, 203] width 9 height 9
radio input "true"
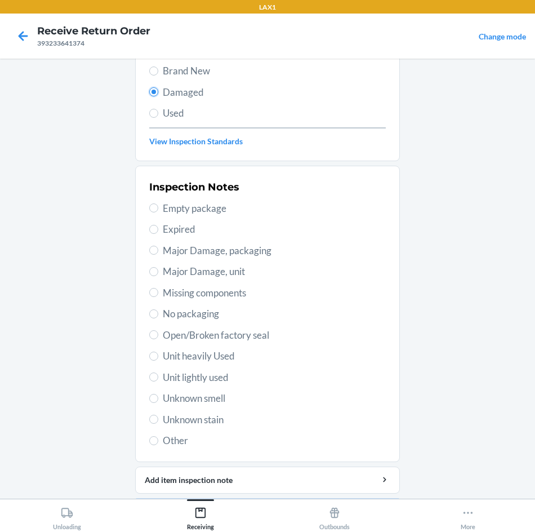
scroll to position [113, 0]
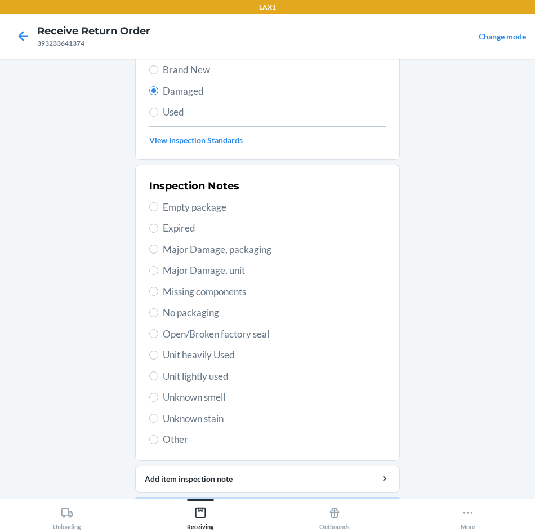
click at [230, 350] on span "Unit heavily Used" at bounding box center [274, 355] width 223 height 15
click at [158, 351] on input "Unit heavily Used" at bounding box center [153, 355] width 9 height 9
radio input "true"
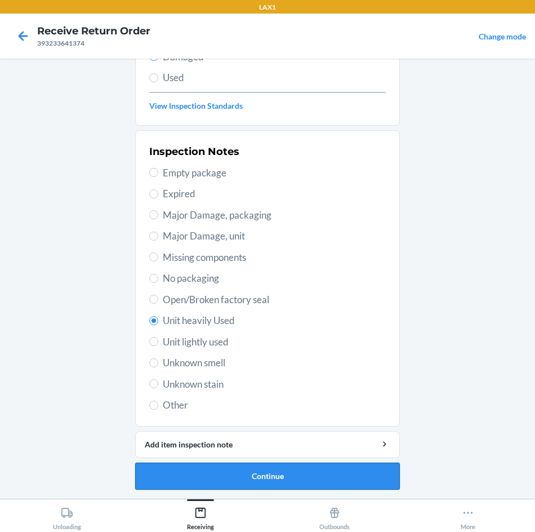
click at [335, 480] on button "Continue" at bounding box center [267, 476] width 265 height 27
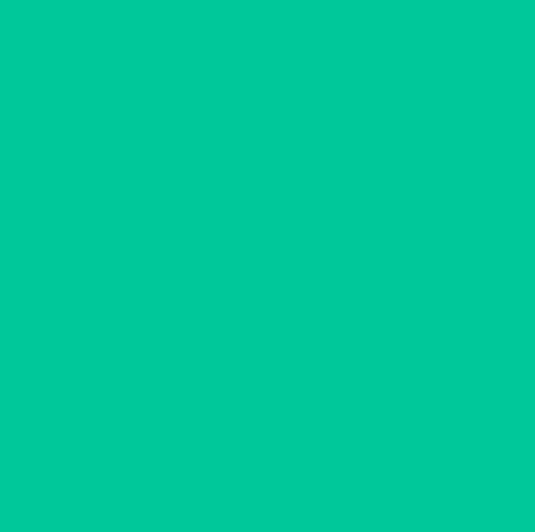
scroll to position [0, 0]
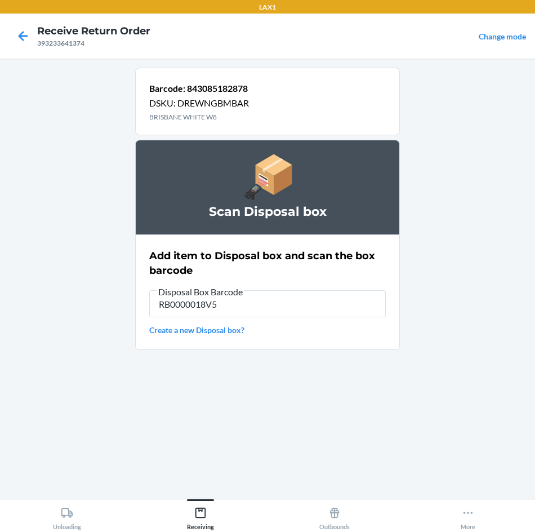
type input "RB0000018V5"
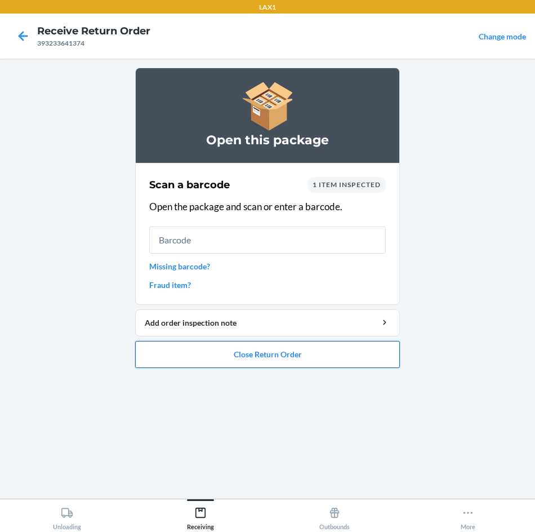
click at [195, 341] on button "Close Return Order" at bounding box center [267, 354] width 265 height 27
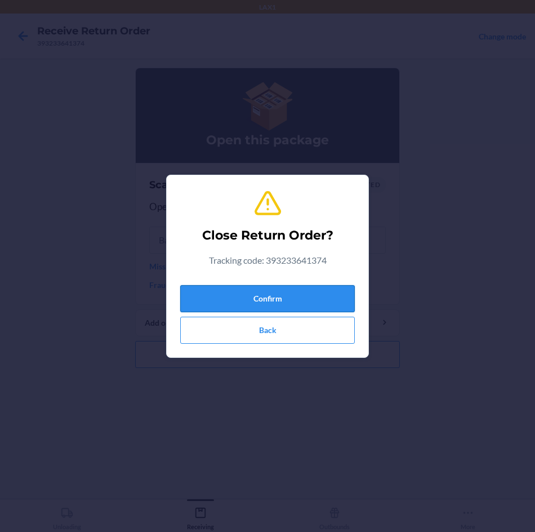
click at [258, 286] on button "Confirm" at bounding box center [267, 298] width 175 height 27
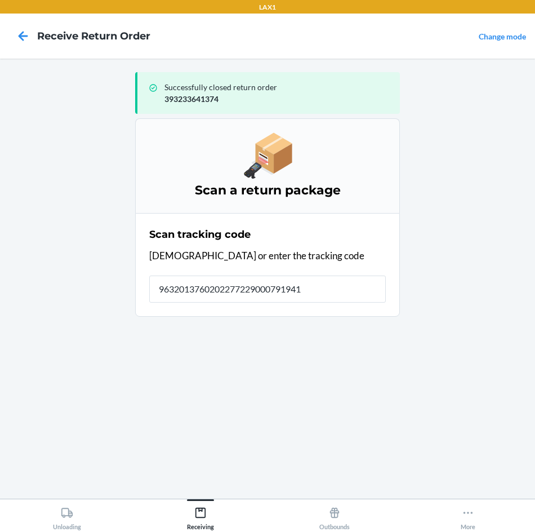
type input "96320137602022772290007919417"
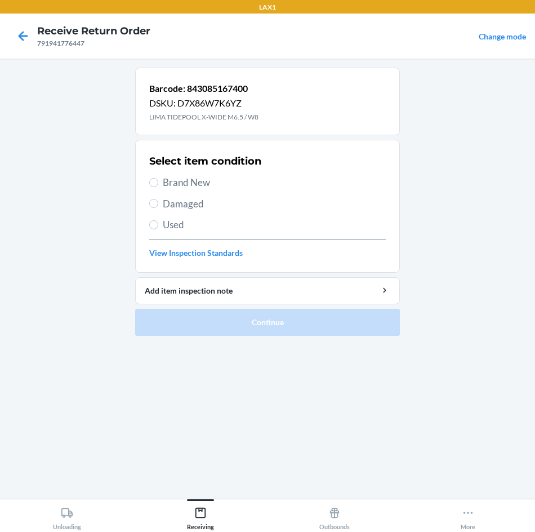
click at [181, 192] on div "Select item condition Brand New Damaged Used View Inspection Standards" at bounding box center [267, 206] width 237 height 112
click at [181, 197] on span "Damaged" at bounding box center [274, 204] width 223 height 15
click at [158, 199] on input "Damaged" at bounding box center [153, 203] width 9 height 9
radio input "true"
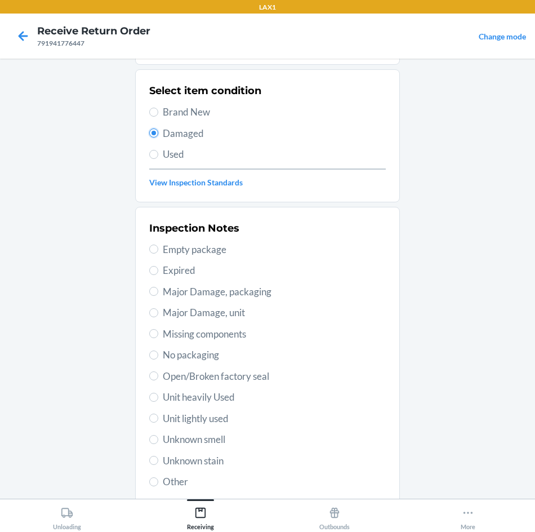
scroll to position [147, 0]
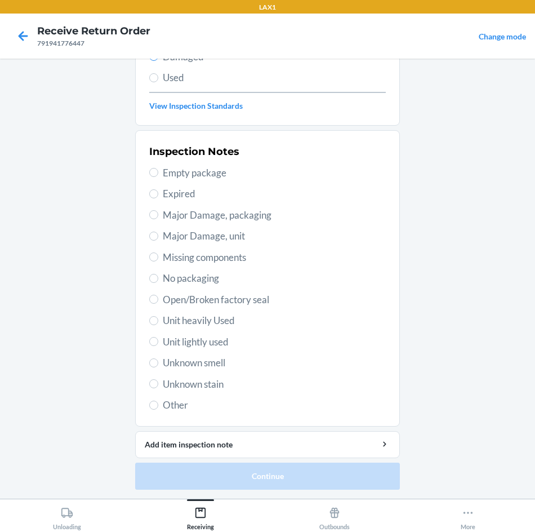
click at [218, 323] on span "Unit heavily Used" at bounding box center [274, 320] width 223 height 15
click at [158, 323] on input "Unit heavily Used" at bounding box center [153, 320] width 9 height 9
radio input "true"
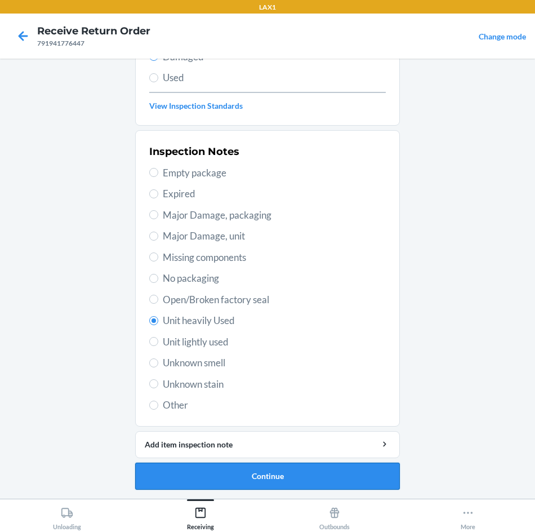
click at [264, 469] on button "Continue" at bounding box center [267, 476] width 265 height 27
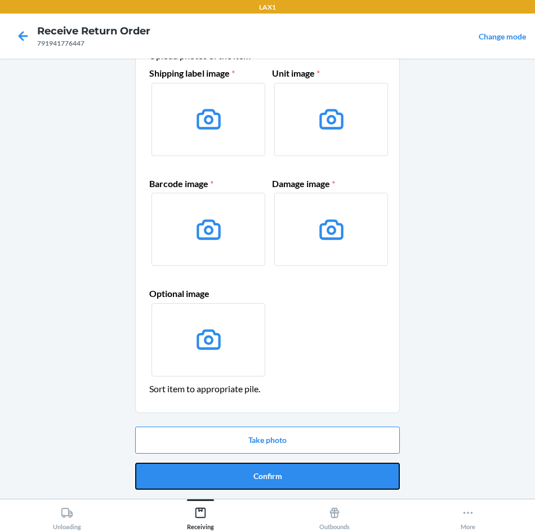
click at [264, 470] on button "Confirm" at bounding box center [267, 476] width 265 height 27
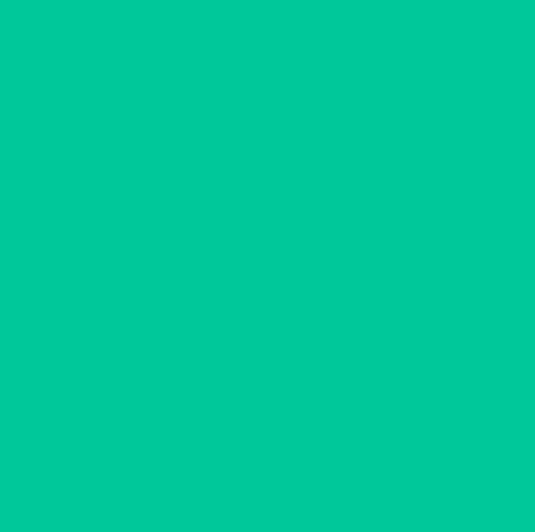
scroll to position [0, 0]
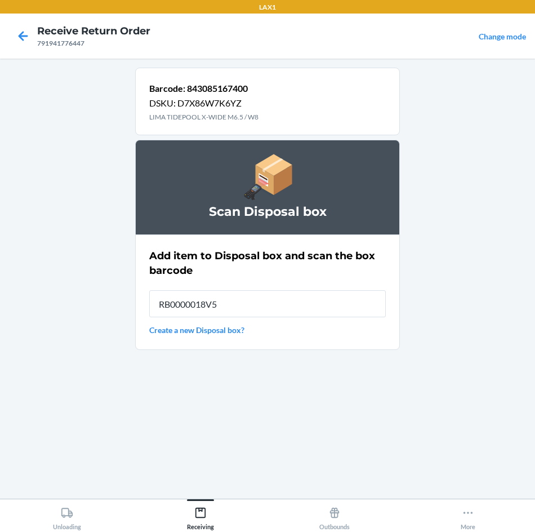
type input "RB0000018V5"
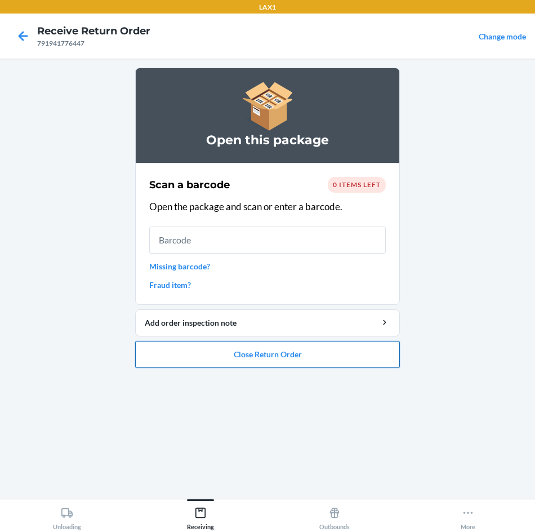
click at [288, 349] on button "Close Return Order" at bounding box center [267, 354] width 265 height 27
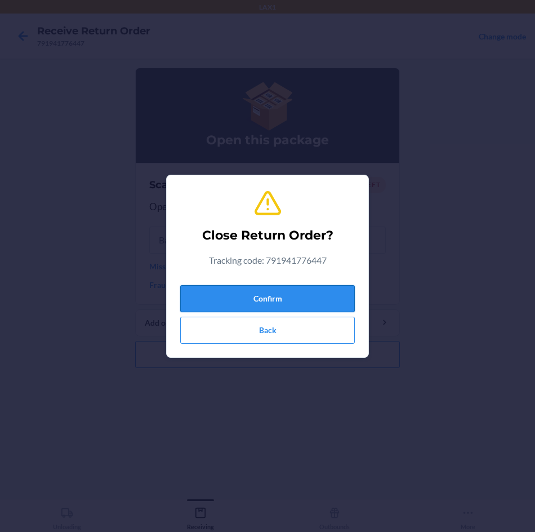
click at [317, 290] on button "Confirm" at bounding box center [267, 298] width 175 height 27
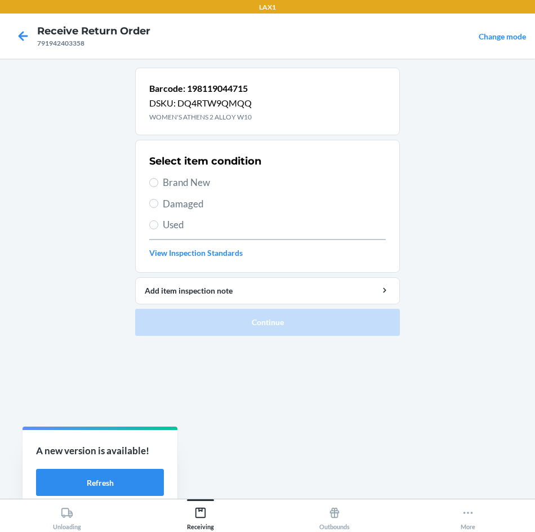
click at [181, 207] on span "Damaged" at bounding box center [274, 204] width 223 height 15
click at [158, 207] on input "Damaged" at bounding box center [153, 203] width 9 height 9
radio input "true"
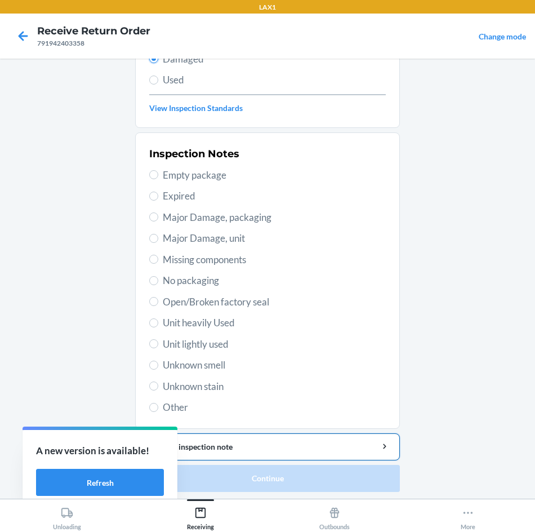
scroll to position [147, 0]
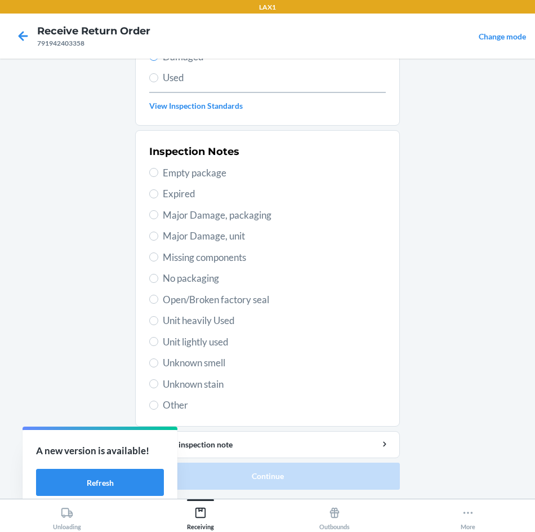
click at [230, 330] on div "Inspection Notes Empty package Expired Major Damage, packaging Major Damage, un…" at bounding box center [267, 278] width 237 height 275
click at [238, 318] on span "Unit heavily Used" at bounding box center [274, 320] width 223 height 15
click at [158, 318] on input "Unit heavily Used" at bounding box center [153, 320] width 9 height 9
radio input "true"
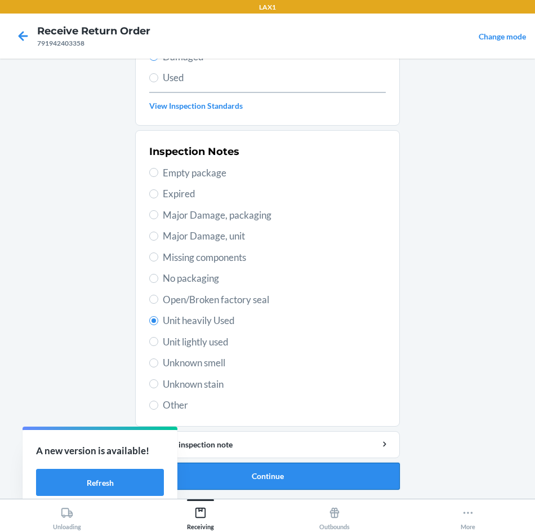
click at [265, 479] on button "Continue" at bounding box center [267, 476] width 265 height 27
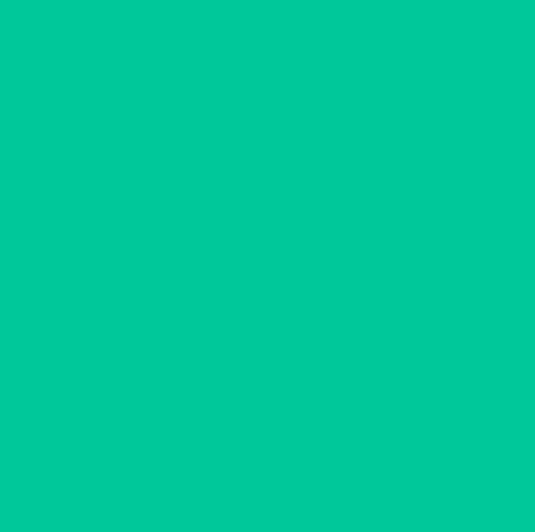
click at [265, 479] on button "Confirm" at bounding box center [267, 476] width 265 height 27
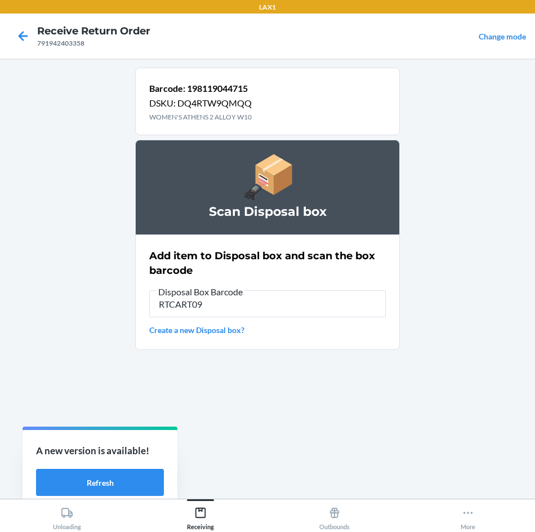
type input "RTCART090"
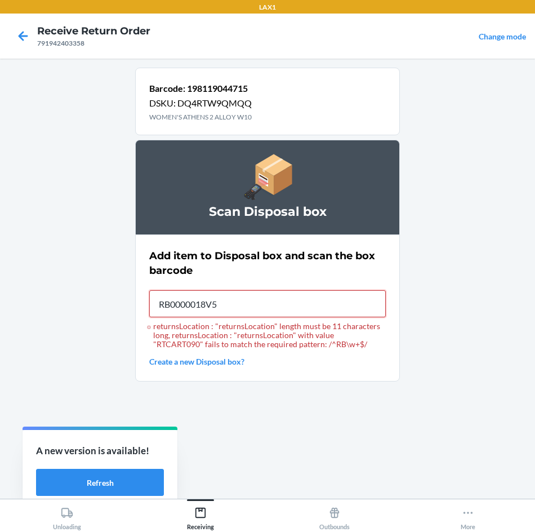
type input "RB0000018V5"
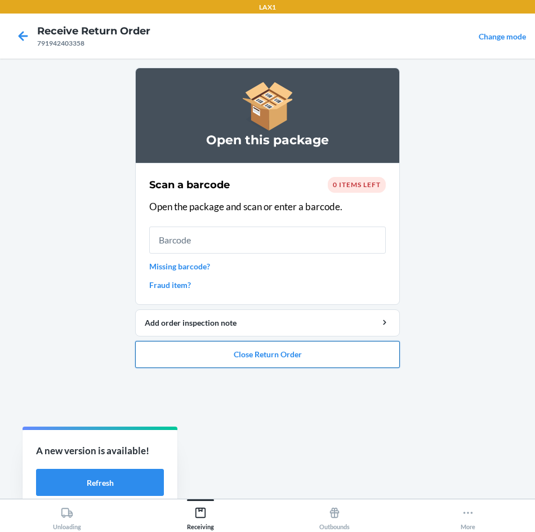
click at [201, 347] on button "Close Return Order" at bounding box center [267, 354] width 265 height 27
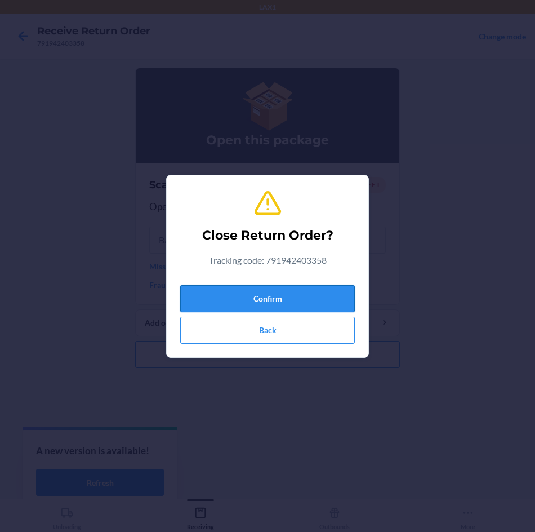
click at [248, 296] on button "Confirm" at bounding box center [267, 298] width 175 height 27
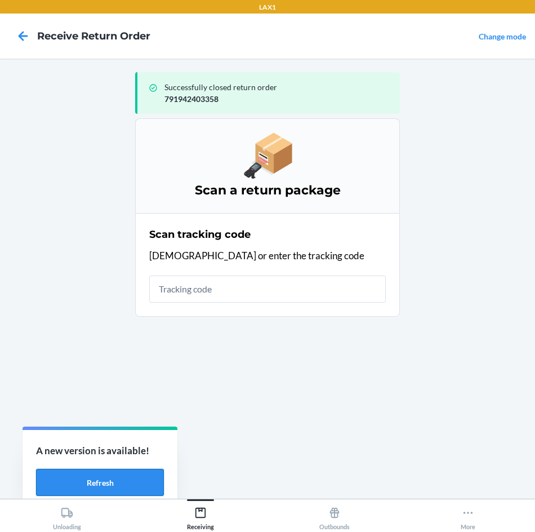
click at [125, 480] on button "Refresh" at bounding box center [100, 482] width 128 height 27
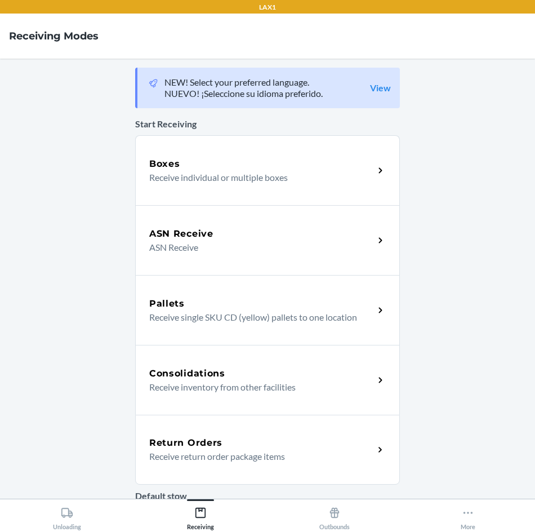
click at [207, 446] on h5 "Return Orders" at bounding box center [185, 443] width 73 height 14
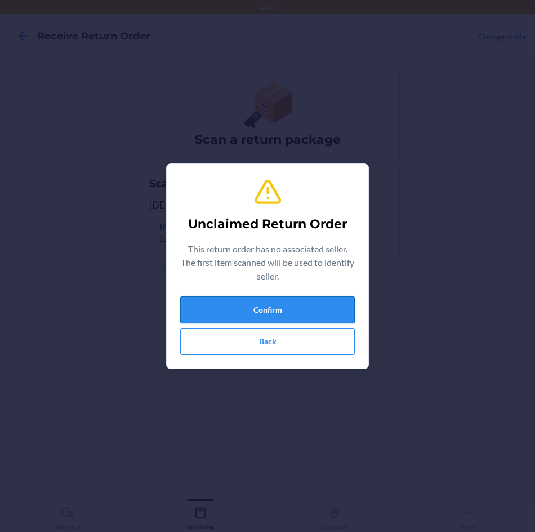
click at [246, 309] on button "Confirm" at bounding box center [267, 309] width 175 height 27
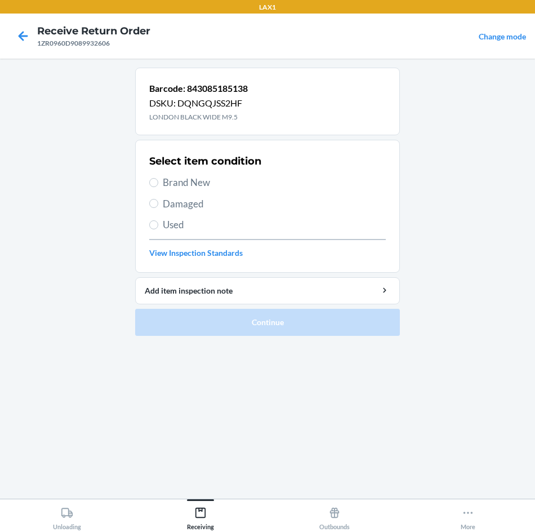
click at [221, 204] on span "Damaged" at bounding box center [274, 204] width 223 height 15
click at [158, 204] on input "Damaged" at bounding box center [153, 203] width 9 height 9
radio input "true"
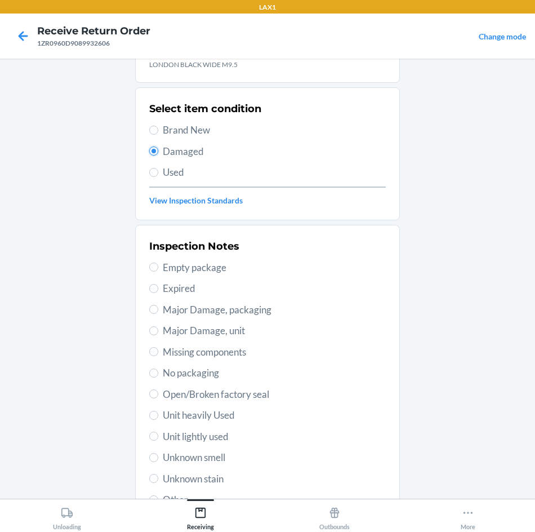
scroll to position [56, 0]
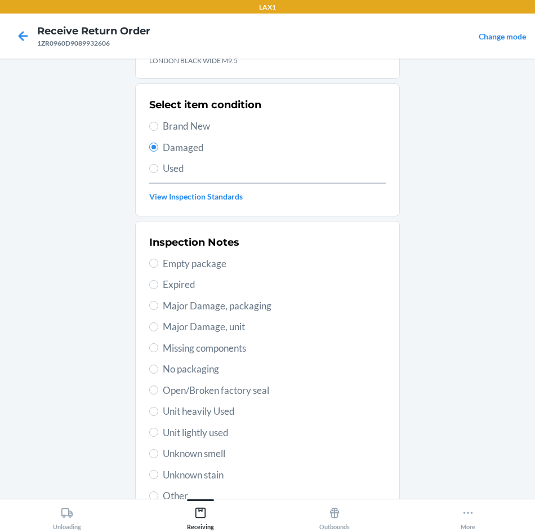
click at [197, 430] on span "Unit lightly used" at bounding box center [274, 432] width 223 height 15
click at [158, 430] on input "Unit lightly used" at bounding box center [153, 432] width 9 height 9
radio input "true"
click at [203, 403] on div "Inspection Notes Empty package Expired Major Damage, packaging Major Damage, un…" at bounding box center [267, 369] width 237 height 275
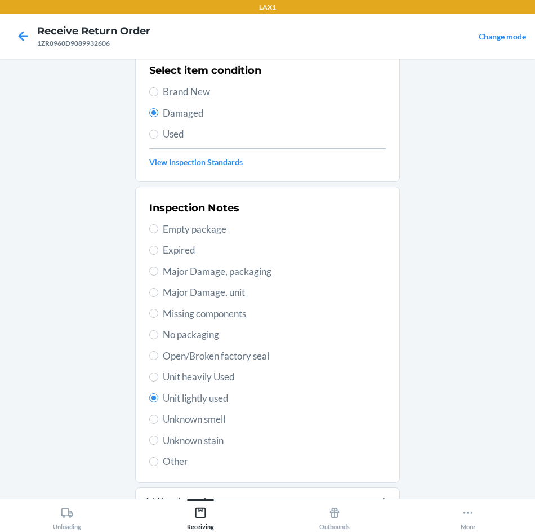
click at [215, 377] on span "Unit heavily Used" at bounding box center [274, 377] width 223 height 15
click at [158, 377] on input "Unit heavily Used" at bounding box center [153, 377] width 9 height 9
radio input "true"
radio input "false"
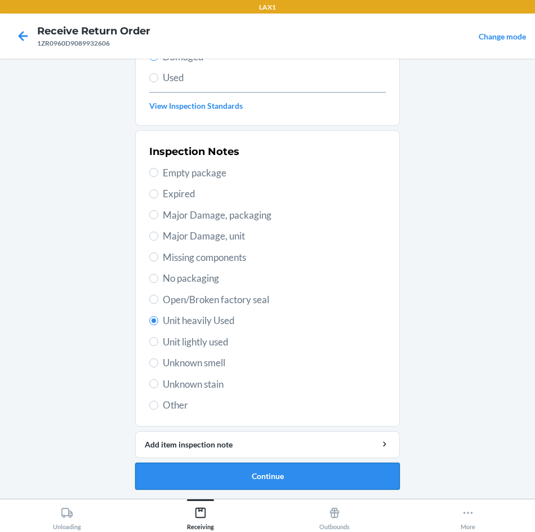
click at [377, 477] on button "Continue" at bounding box center [267, 476] width 265 height 27
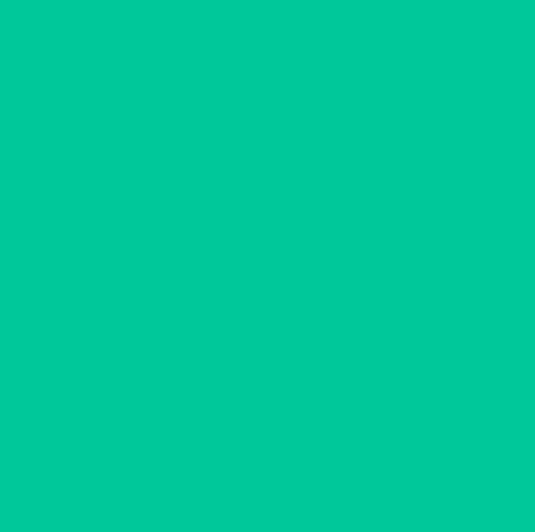
scroll to position [54, 0]
click at [377, 477] on button "Confirm" at bounding box center [267, 476] width 265 height 27
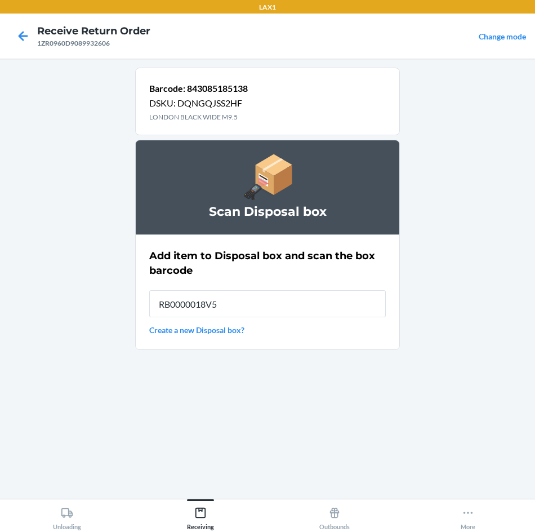
type input "RB0000018V5"
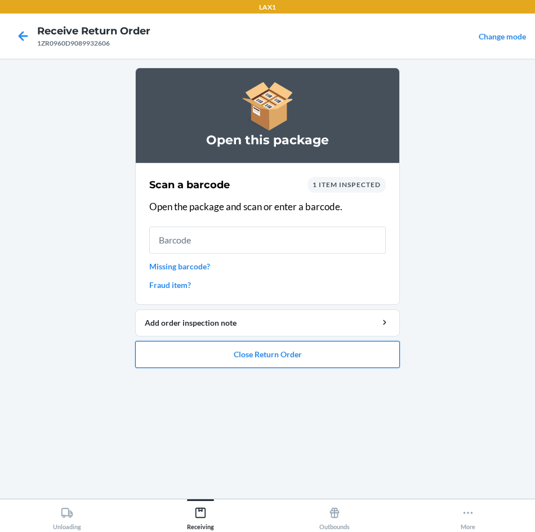
click at [274, 350] on button "Close Return Order" at bounding box center [267, 354] width 265 height 27
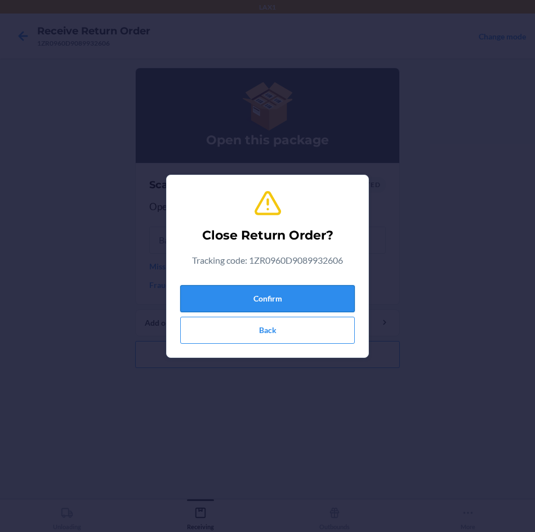
click at [320, 291] on button "Confirm" at bounding box center [267, 298] width 175 height 27
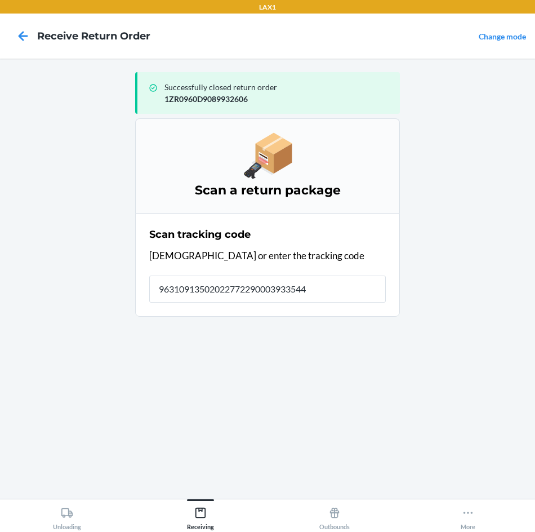
type input "963109135020227722900039335446"
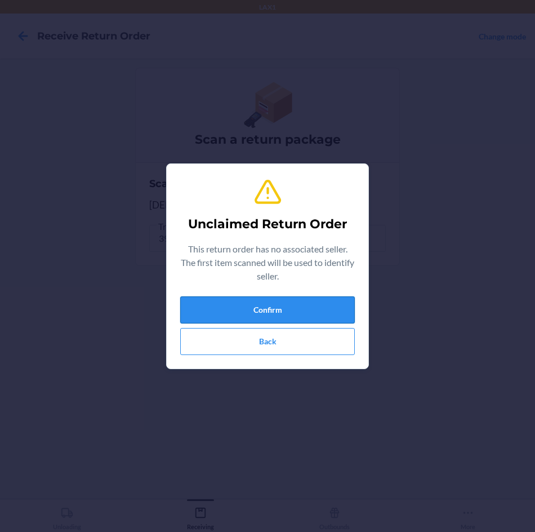
click at [336, 314] on button "Confirm" at bounding box center [267, 309] width 175 height 27
